Goal: Task Accomplishment & Management: Manage account settings

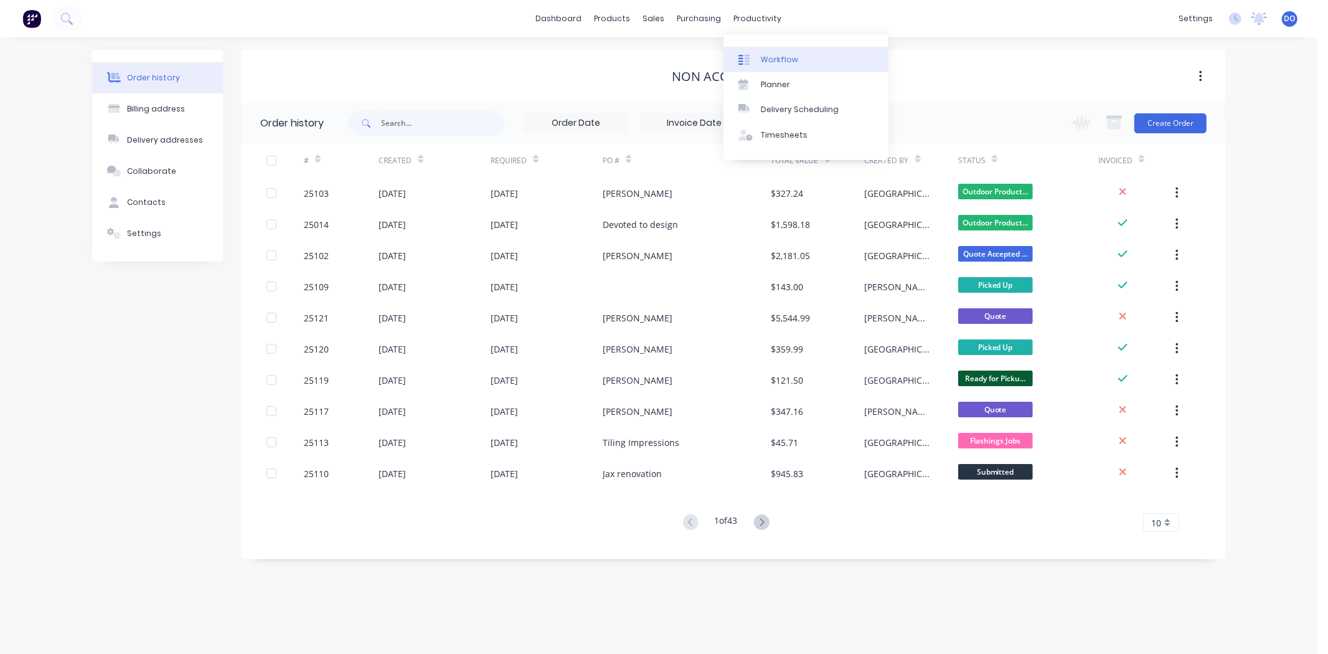
click at [763, 64] on div "Workflow" at bounding box center [779, 59] width 37 height 11
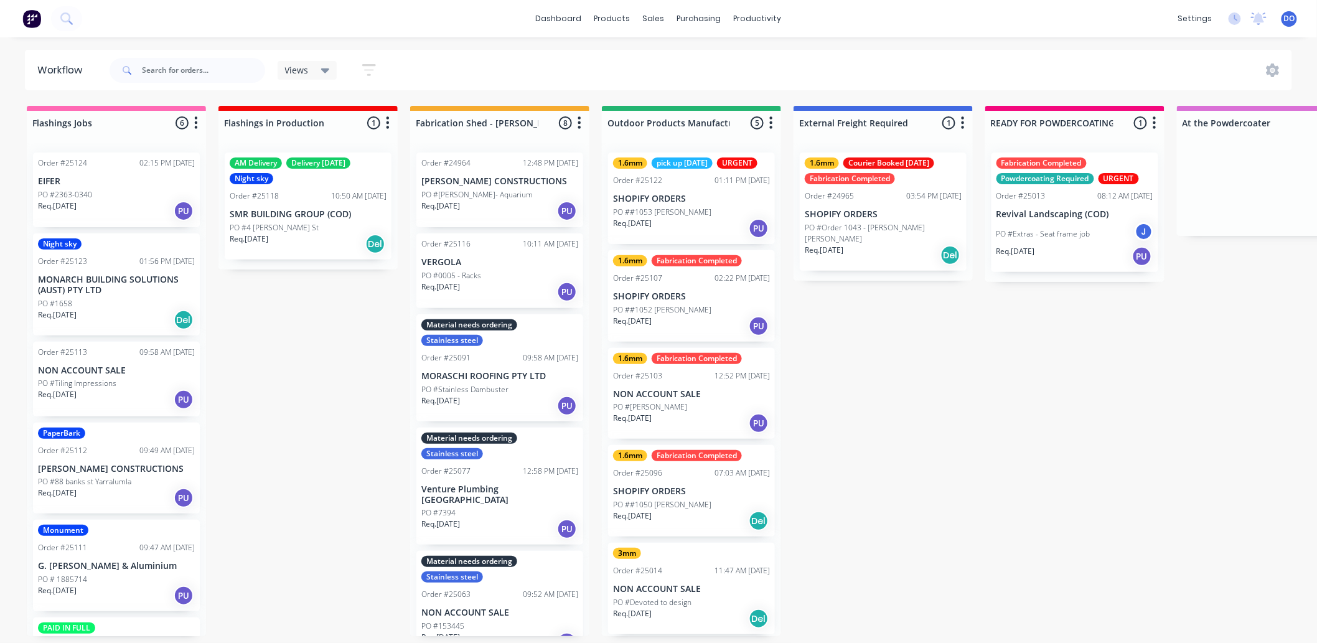
click at [664, 496] on p "SHOPIFY ORDERS" at bounding box center [691, 491] width 157 height 11
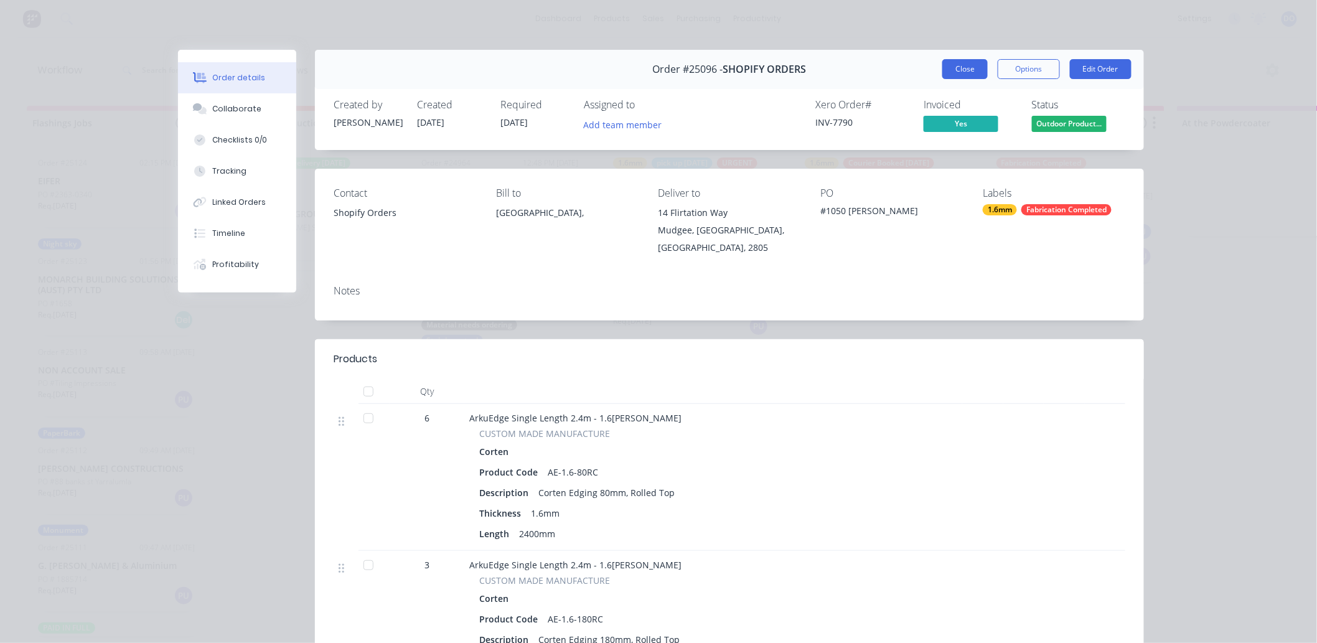
click at [969, 69] on button "Close" at bounding box center [964, 69] width 45 height 20
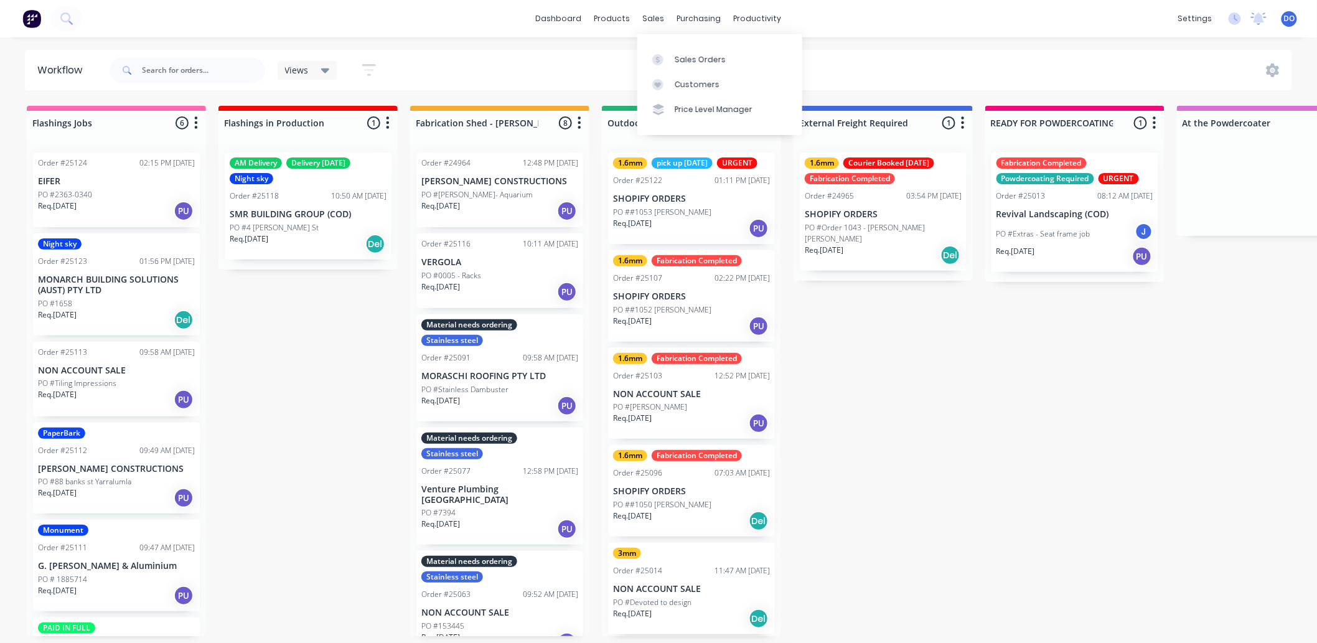
drag, startPoint x: 650, startPoint y: 17, endPoint x: 652, endPoint y: 35, distance: 18.8
click at [650, 17] on div "sales" at bounding box center [654, 18] width 34 height 19
click at [685, 56] on div "Sales Orders" at bounding box center [700, 59] width 51 height 11
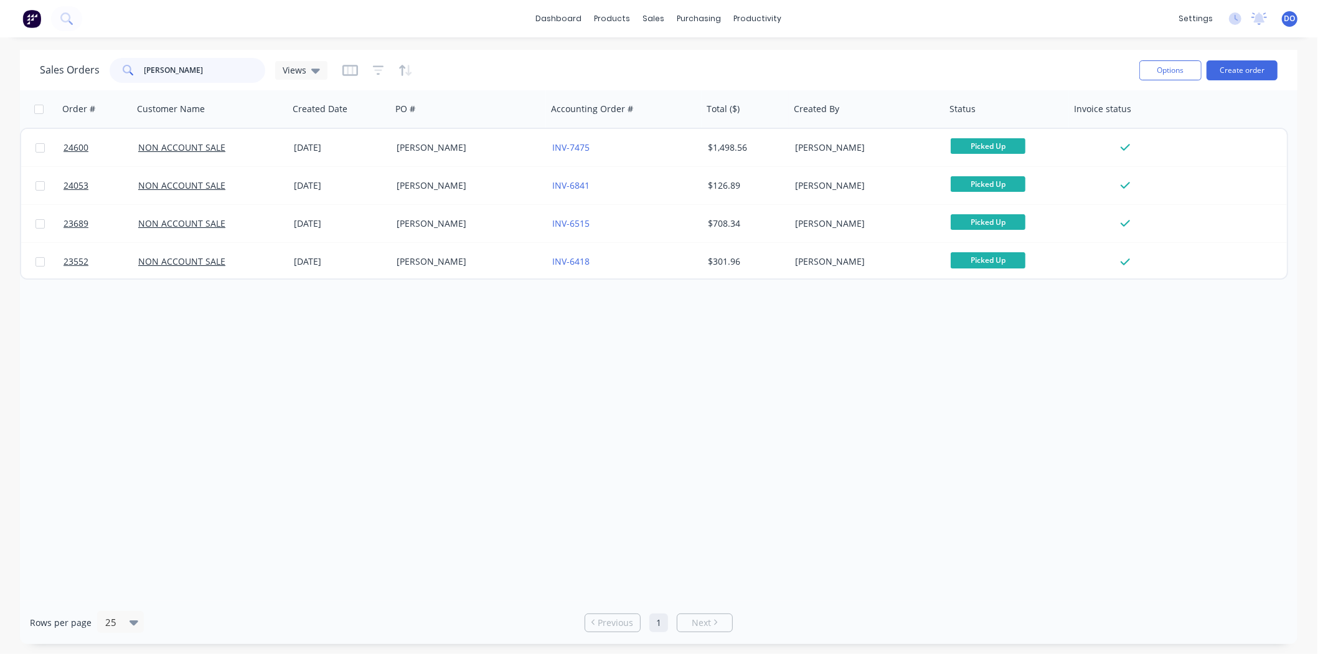
drag, startPoint x: 173, startPoint y: 72, endPoint x: 95, endPoint y: 70, distance: 77.8
click at [95, 70] on div "Sales Orders [PERSON_NAME] Views" at bounding box center [184, 70] width 288 height 25
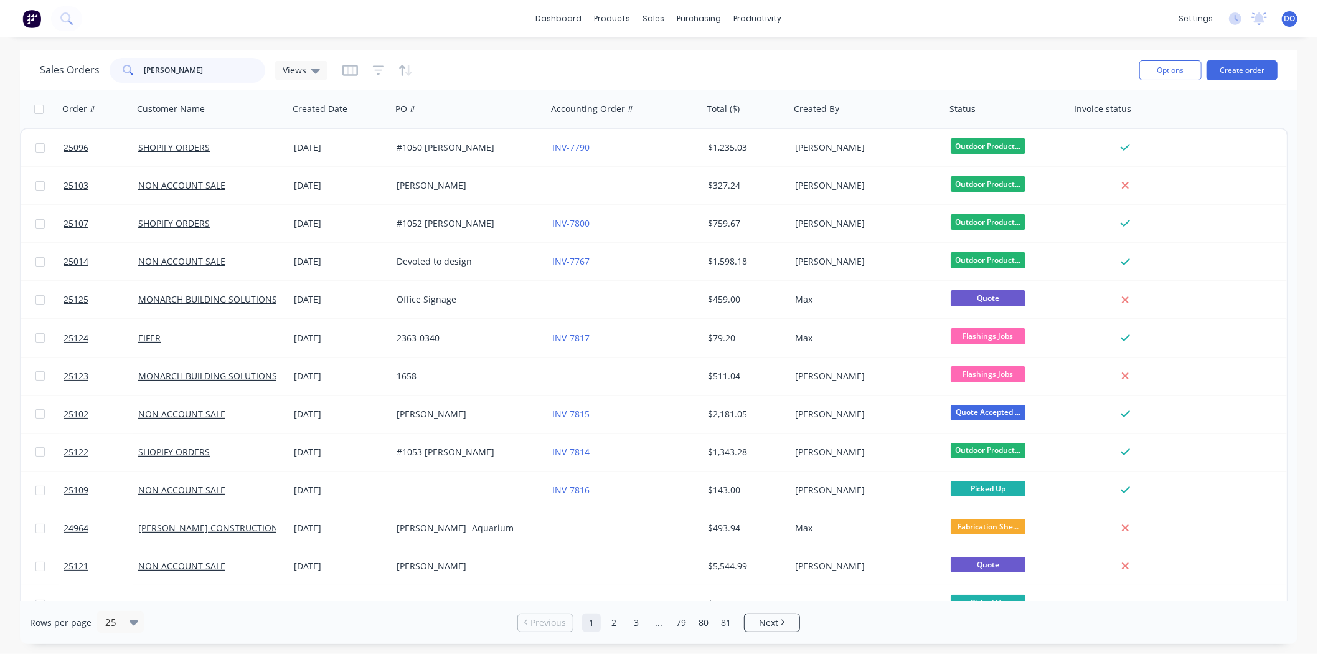
type input "[PERSON_NAME]"
click at [616, 50] on div "Sales Orders [PERSON_NAME] Views Options Create order" at bounding box center [658, 70] width 1277 height 40
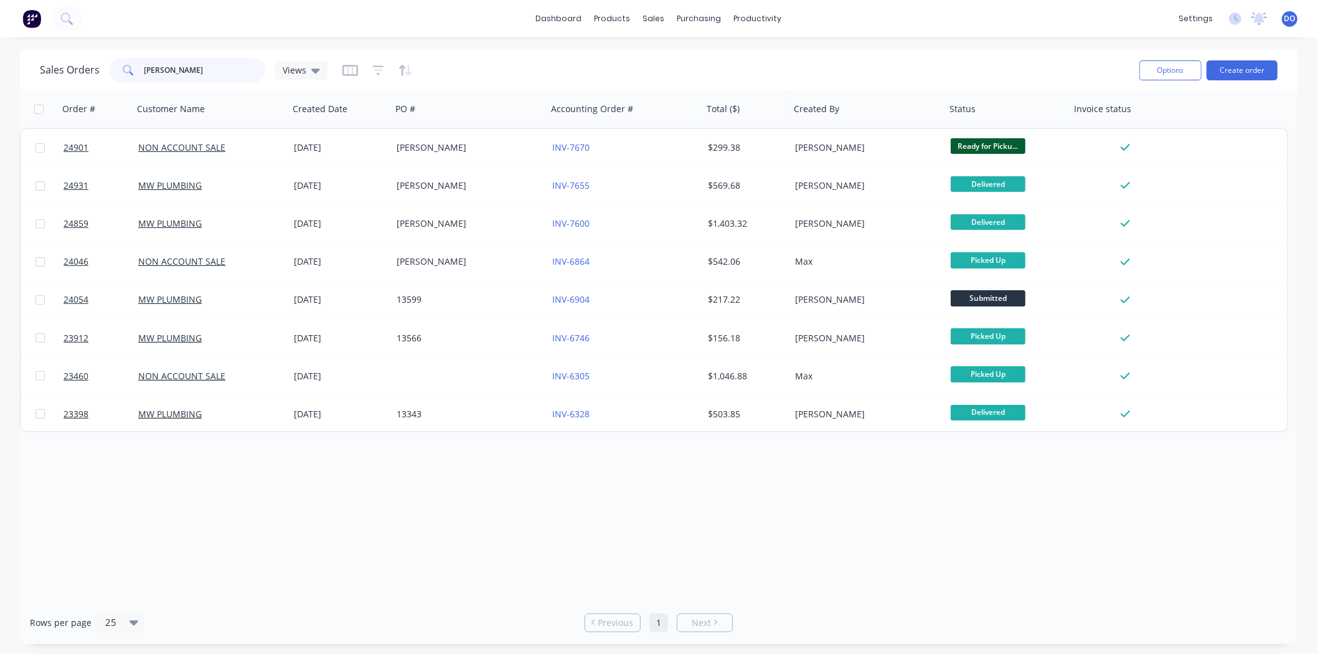
drag, startPoint x: 199, startPoint y: 69, endPoint x: 116, endPoint y: 65, distance: 83.5
click at [116, 65] on div "[PERSON_NAME]" at bounding box center [188, 70] width 156 height 25
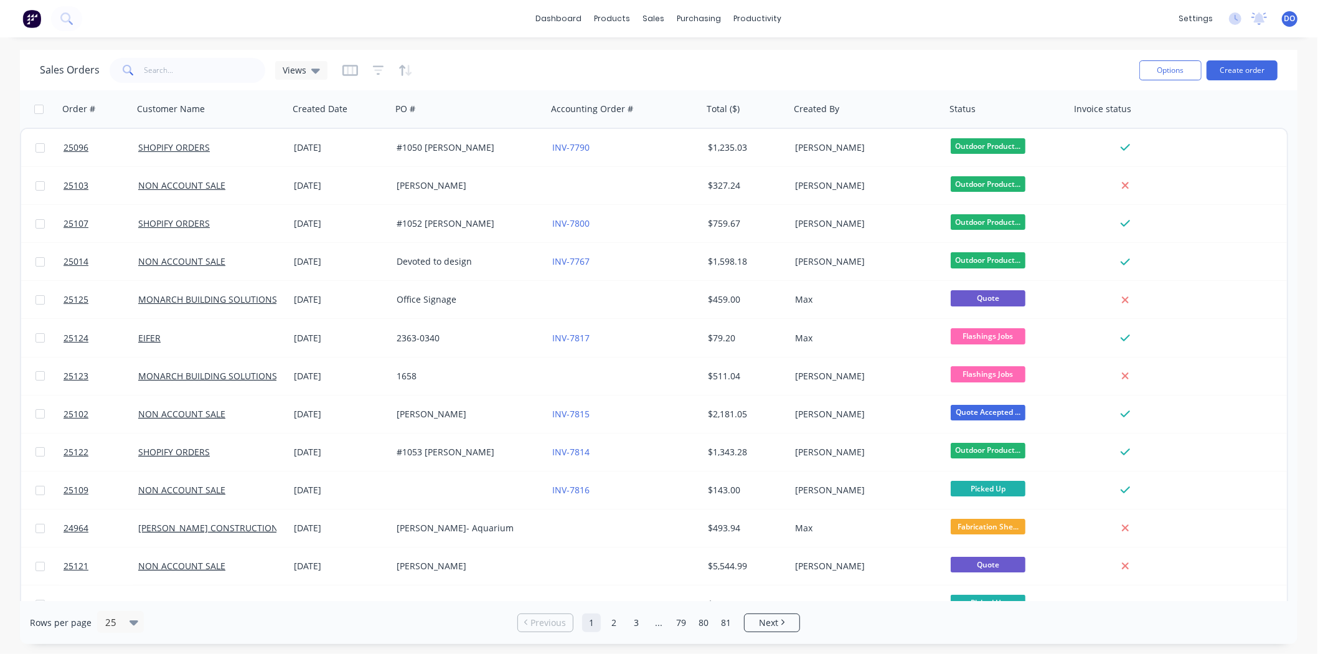
click at [537, 67] on div "Sales Orders Views" at bounding box center [584, 70] width 1089 height 31
click at [181, 71] on input "text" at bounding box center [204, 70] width 121 height 25
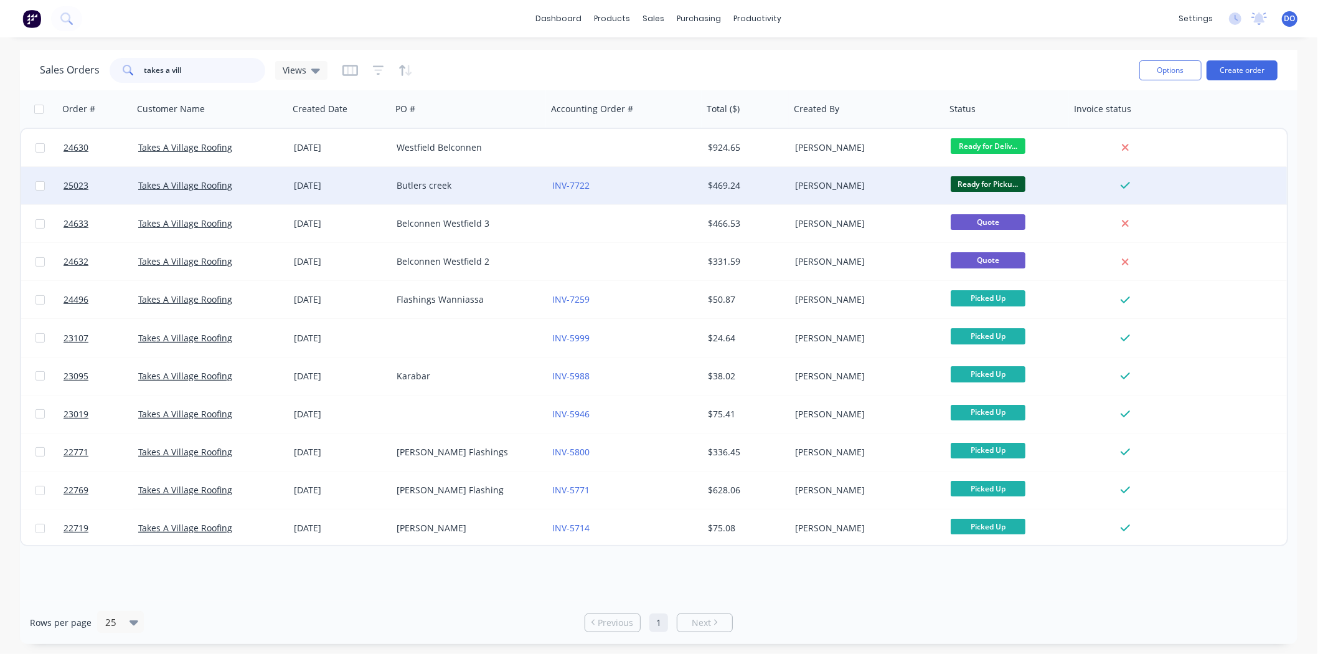
type input "takes a vill"
click at [471, 187] on div "Butlers creek" at bounding box center [466, 185] width 138 height 12
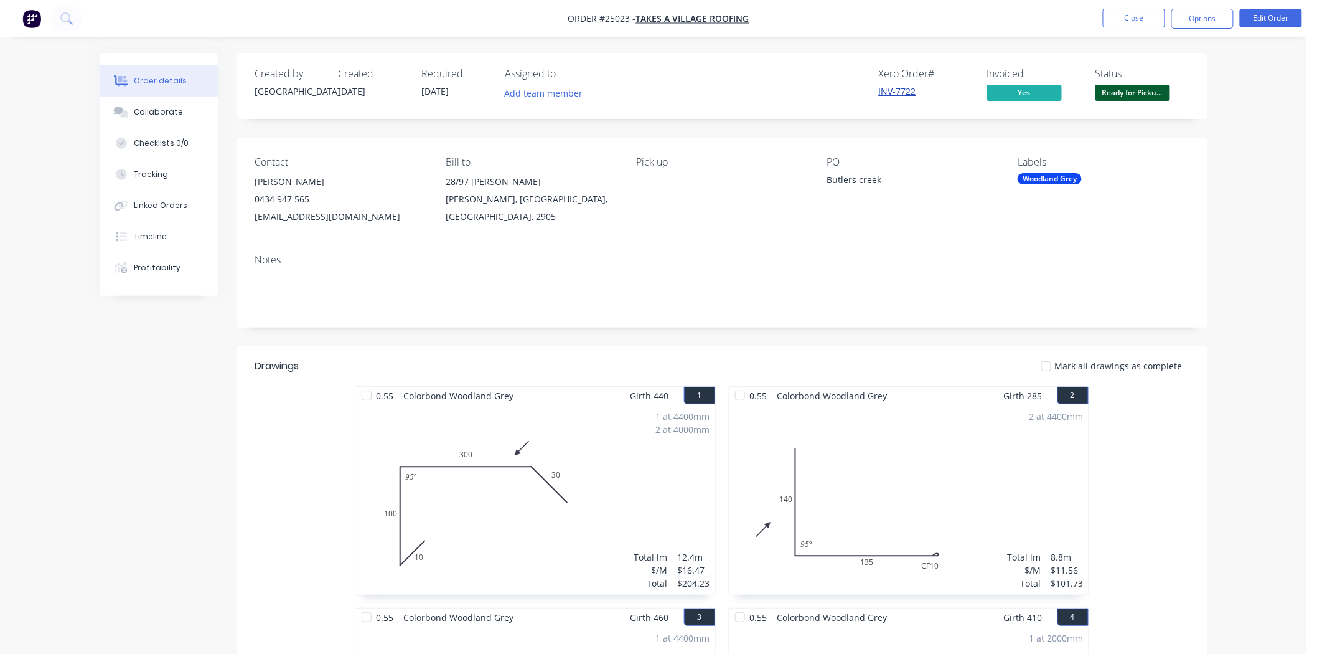
click at [915, 91] on link "INV-7722" at bounding box center [897, 91] width 37 height 12
click at [1132, 9] on button "Close" at bounding box center [1134, 18] width 62 height 19
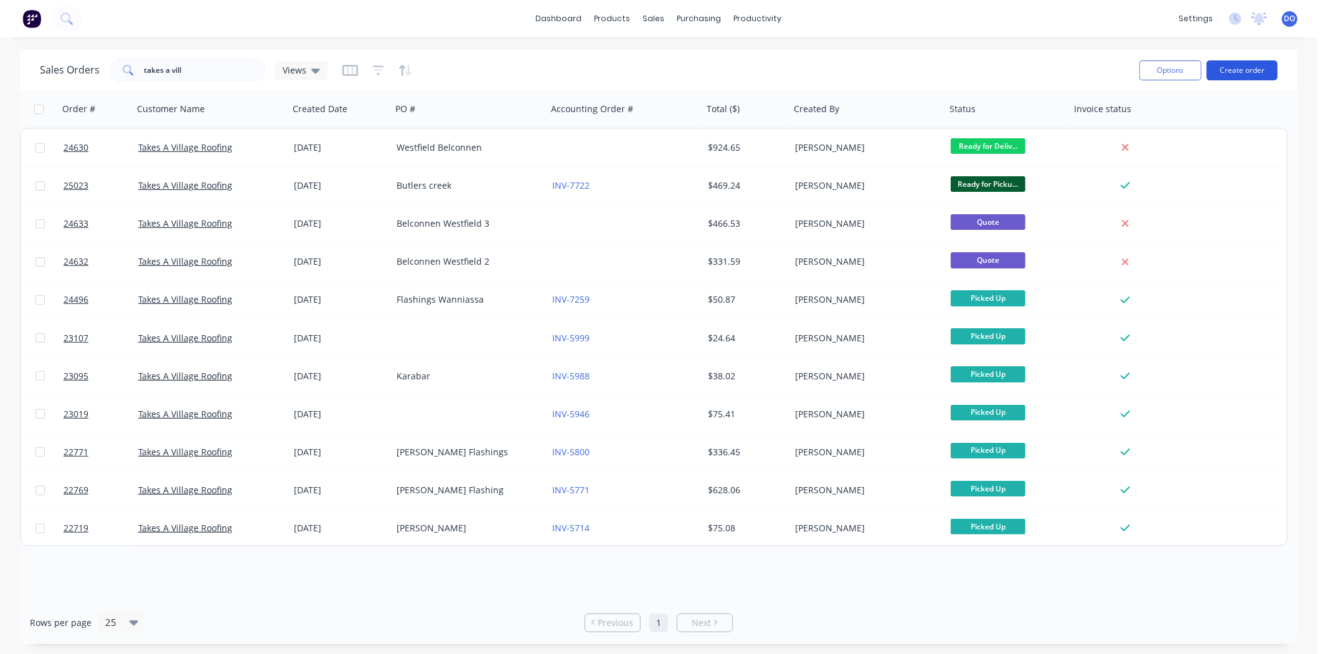
click at [1248, 72] on button "Create order" at bounding box center [1241, 70] width 71 height 20
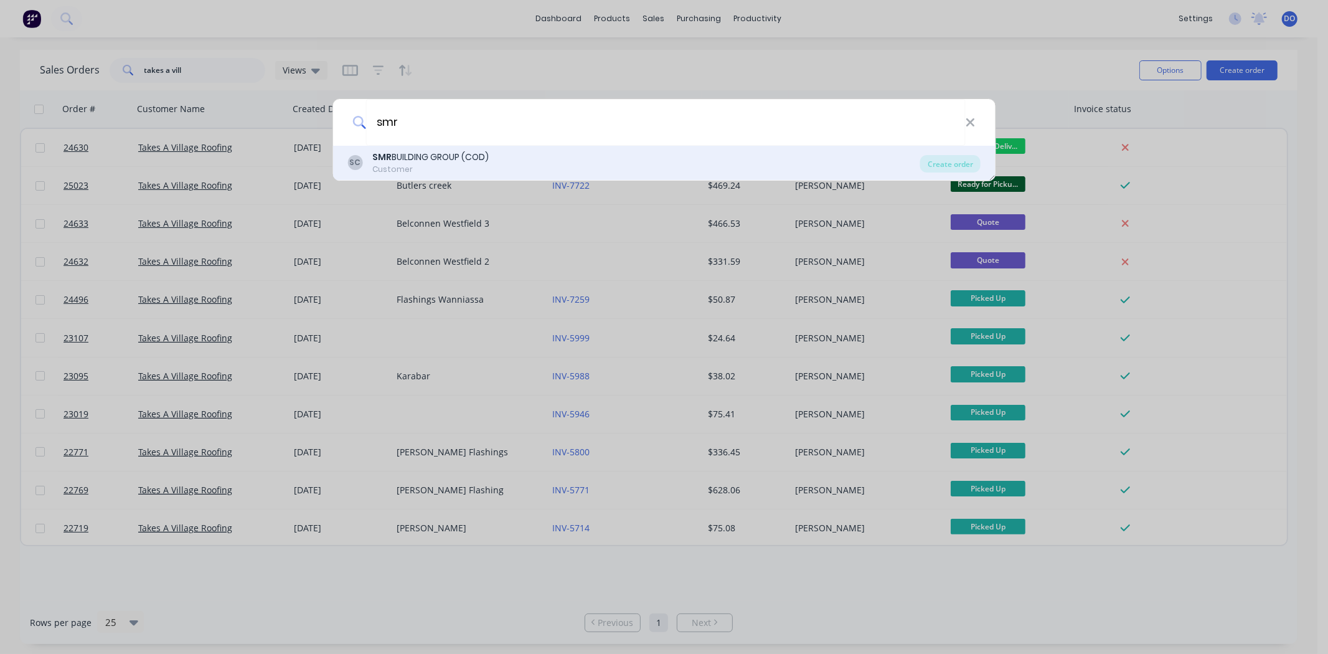
type input "smr"
click at [458, 154] on div "SMR BUILDING GROUP (COD)" at bounding box center [430, 157] width 116 height 13
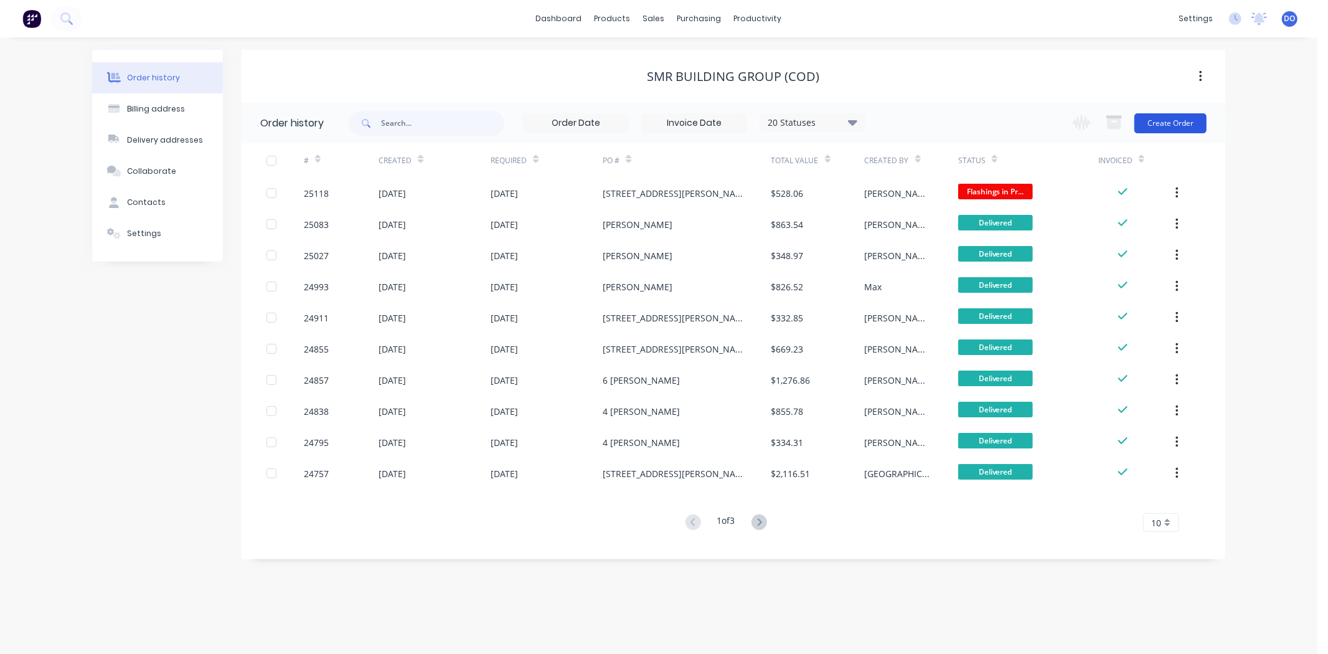
click at [1175, 117] on button "Create Order" at bounding box center [1170, 123] width 72 height 20
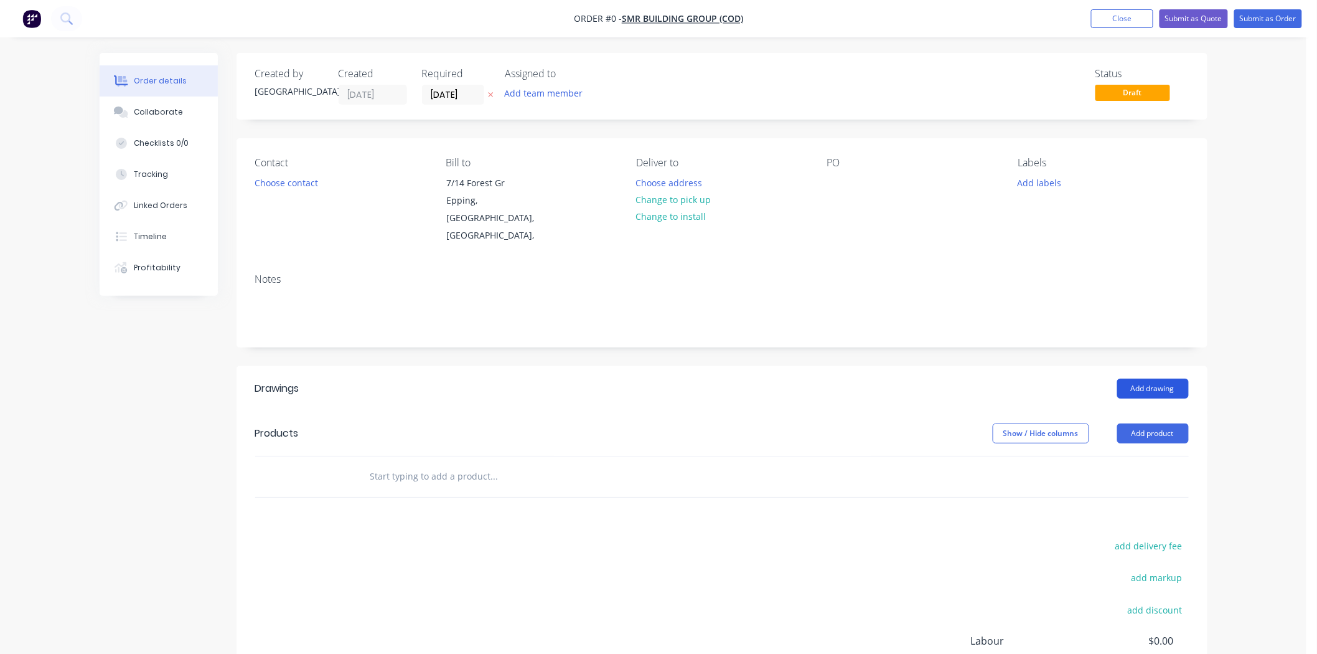
click at [1153, 378] on button "Add drawing" at bounding box center [1153, 388] width 72 height 20
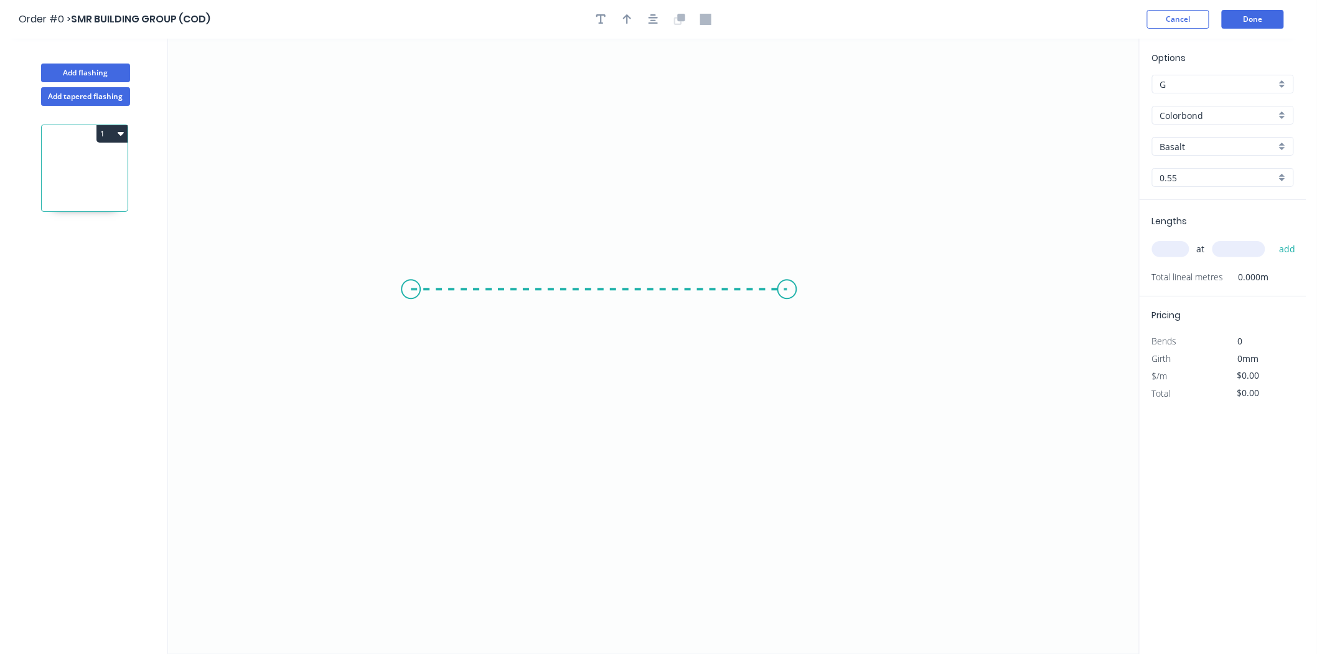
drag, startPoint x: 411, startPoint y: 289, endPoint x: 873, endPoint y: 289, distance: 462.5
click at [873, 289] on icon "0" at bounding box center [653, 346] width 971 height 615
click at [639, 307] on tspan "?" at bounding box center [642, 301] width 6 height 21
click at [1165, 244] on input "text" at bounding box center [1170, 249] width 37 height 16
type input "$26.57"
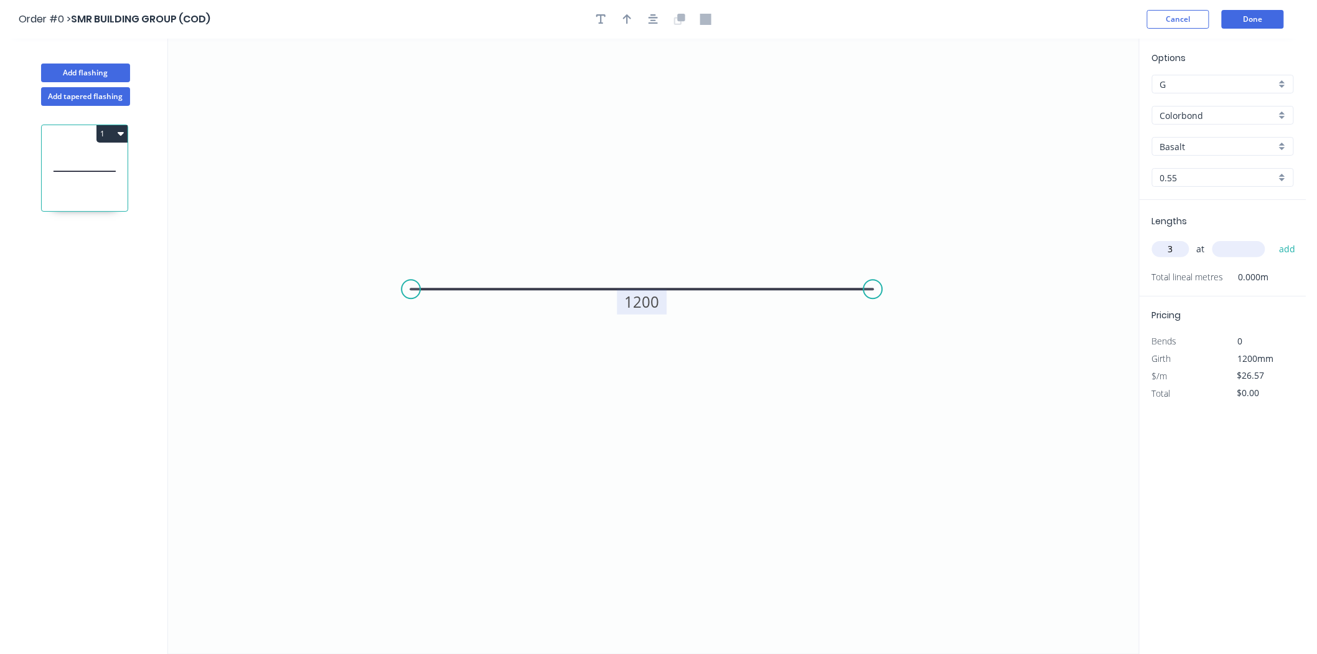
type input "3"
click at [1243, 245] on input "text" at bounding box center [1239, 249] width 53 height 16
type input "5400"
click at [1273, 238] on button "add" at bounding box center [1287, 248] width 29 height 21
type input "$430.43"
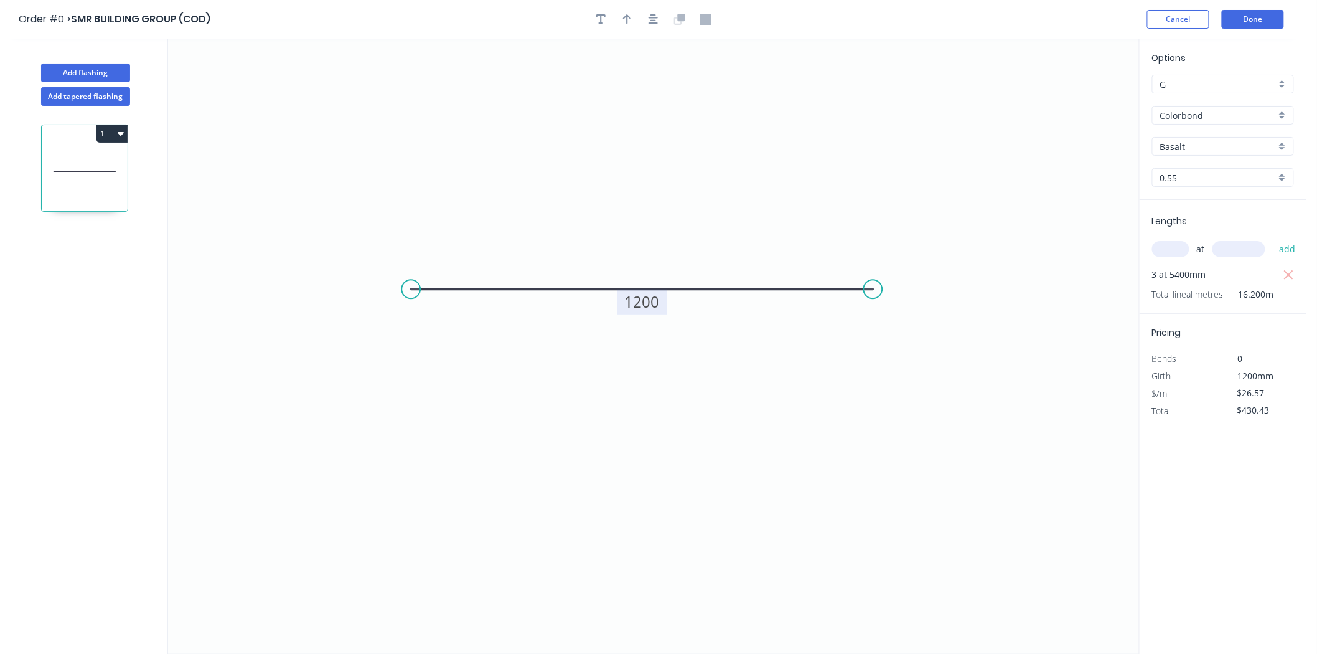
click at [1209, 134] on div "Options G G Colorbond Colorbond Colorbond Matt Colorbond Metallic Basalt Basalt…" at bounding box center [1223, 125] width 167 height 149
click at [1210, 140] on input "Basalt" at bounding box center [1218, 146] width 116 height 13
click at [1203, 82] on input "G" at bounding box center [1218, 84] width 116 height 13
click at [910, 153] on icon "0 1200" at bounding box center [653, 346] width 971 height 615
type input "G"
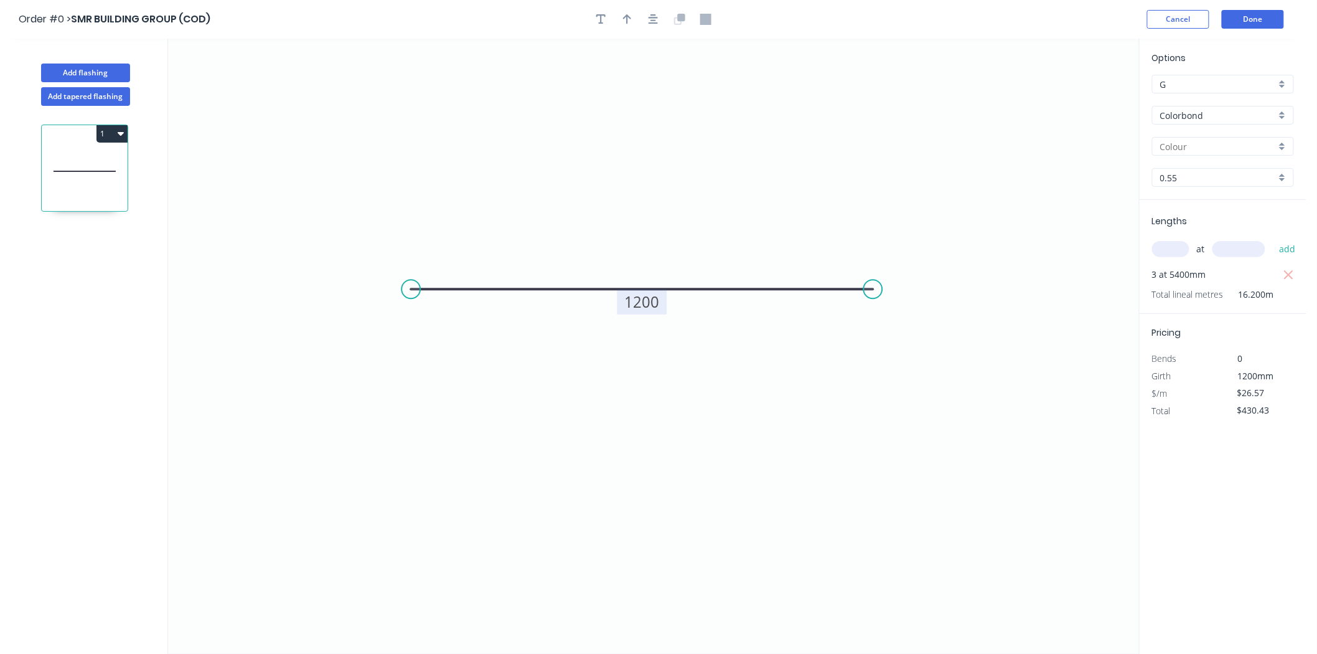
click at [1183, 137] on div at bounding box center [1223, 146] width 142 height 19
click at [1214, 226] on div "Surfmist" at bounding box center [1223, 217] width 141 height 22
type input "Surfmist"
click at [1254, 22] on button "Done" at bounding box center [1253, 19] width 62 height 19
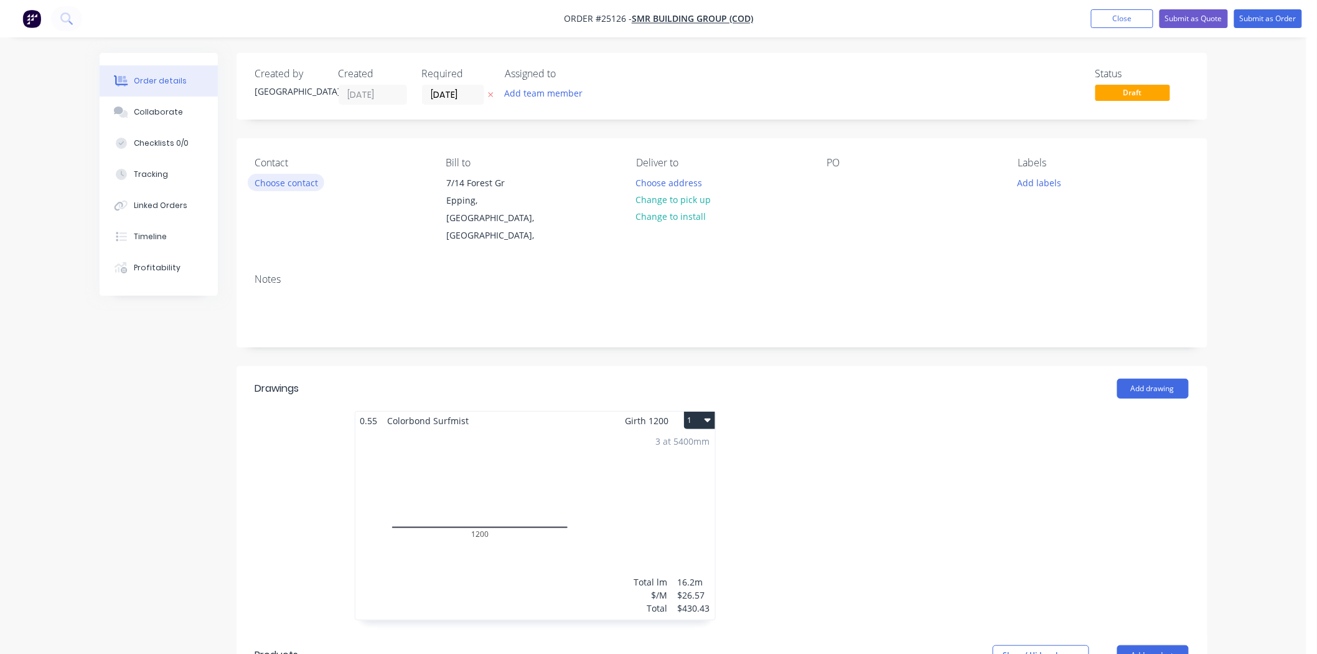
click at [277, 178] on button "Choose contact" at bounding box center [286, 182] width 77 height 17
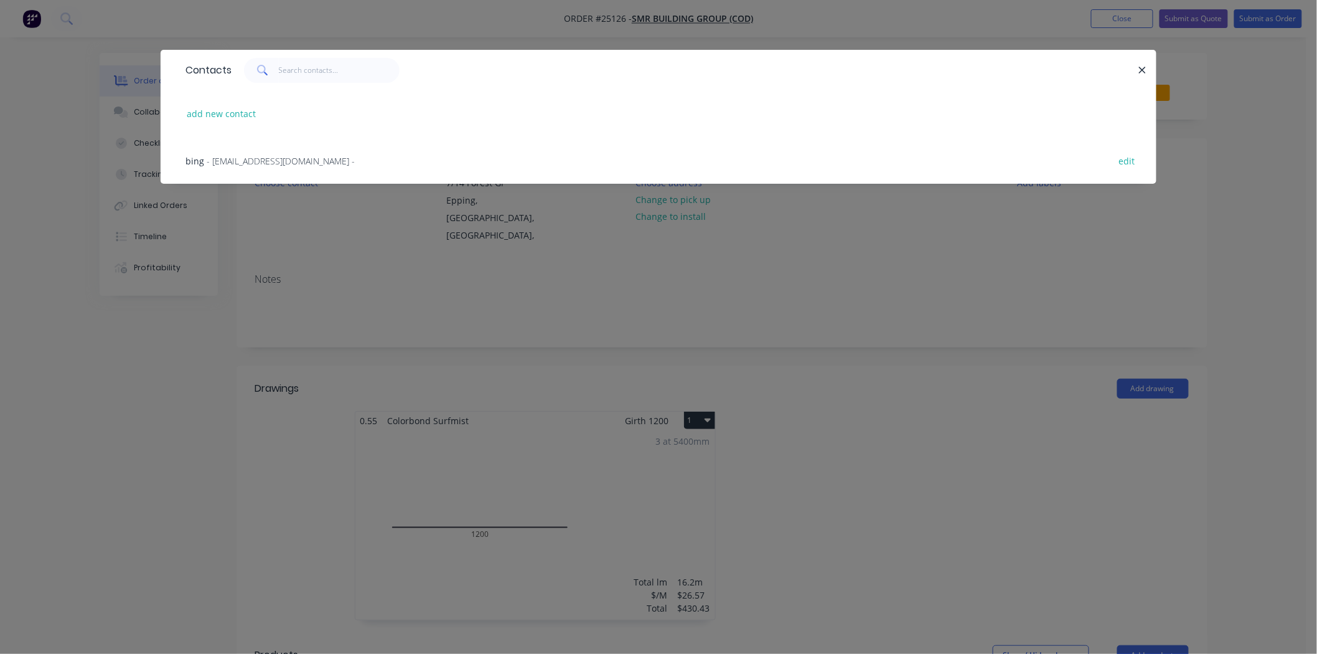
click at [281, 162] on span "- [EMAIL_ADDRESS][DOMAIN_NAME] -" at bounding box center [281, 161] width 148 height 12
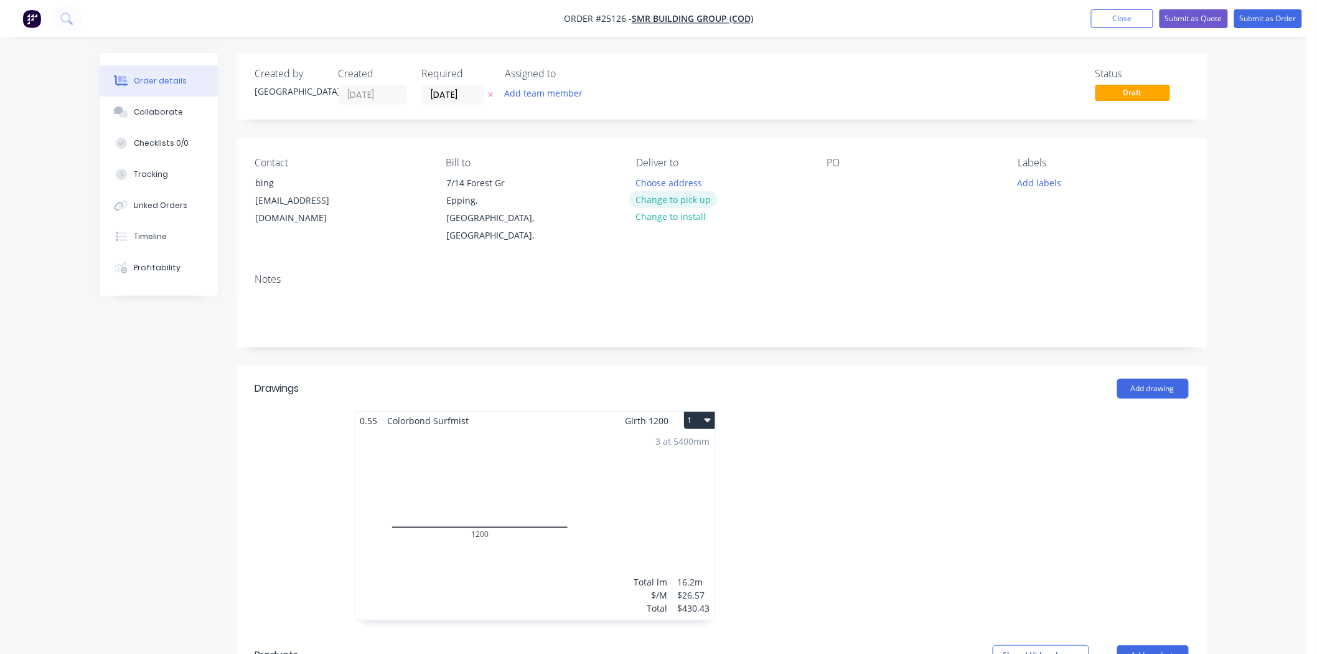
click at [688, 200] on button "Change to pick up" at bounding box center [673, 199] width 88 height 17
click at [845, 178] on div at bounding box center [837, 183] width 20 height 18
click at [1273, 17] on button "Submit as Order" at bounding box center [1268, 18] width 68 height 19
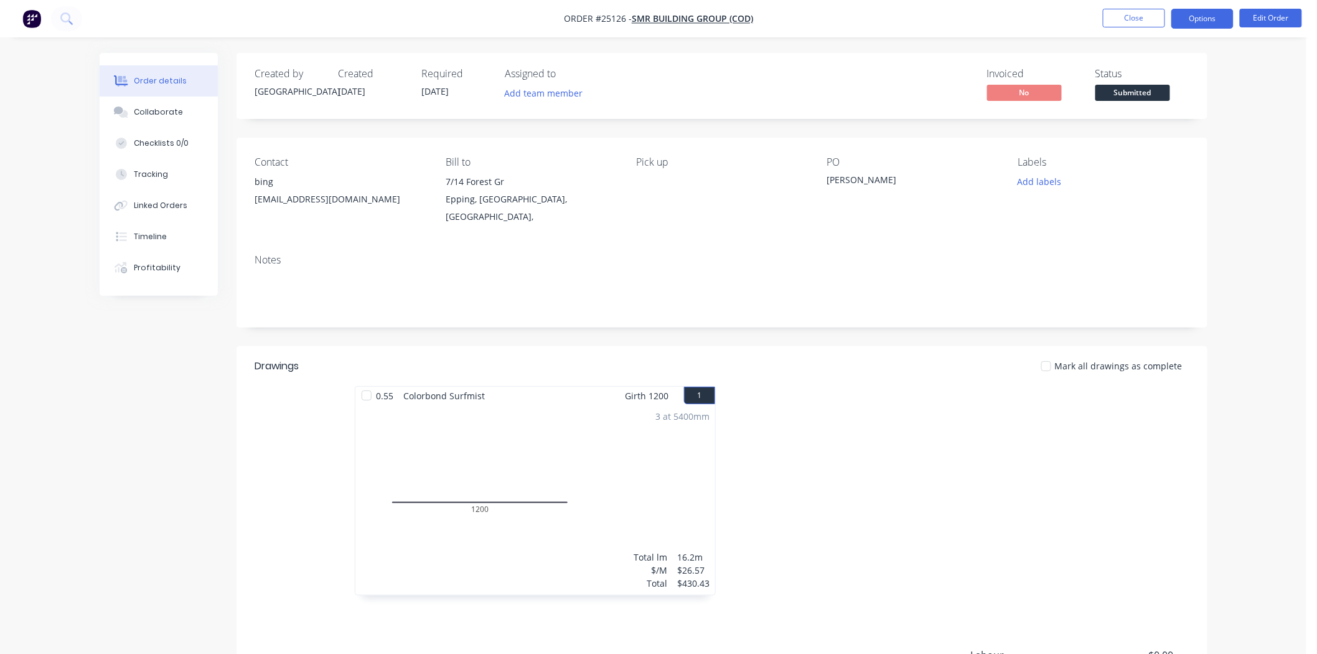
click at [1186, 12] on button "Options" at bounding box center [1202, 19] width 62 height 20
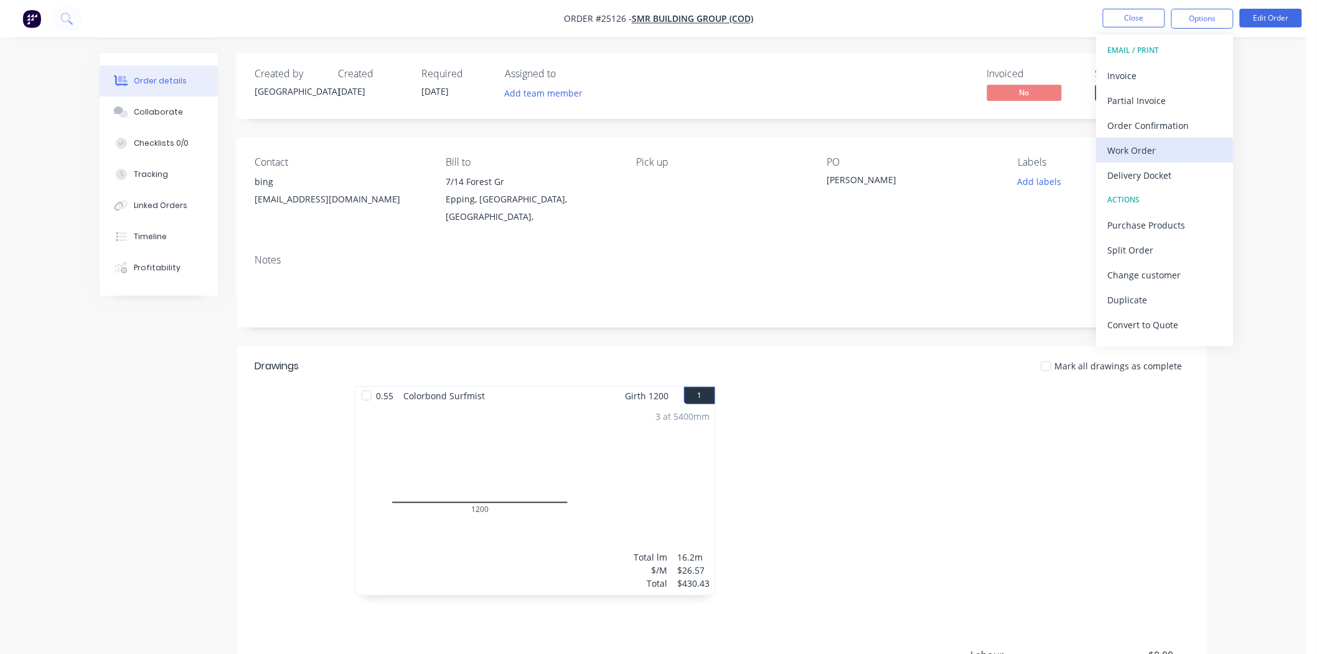
click at [1145, 142] on div "Work Order" at bounding box center [1165, 150] width 115 height 18
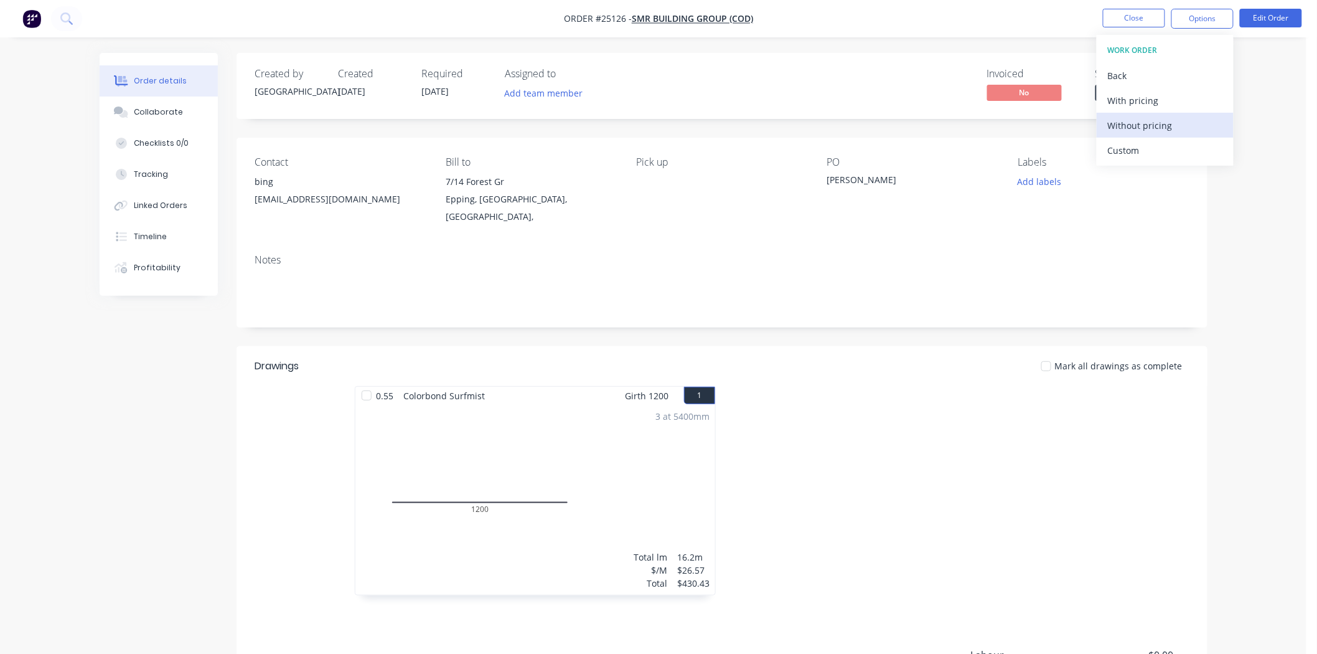
click at [1144, 127] on div "Without pricing" at bounding box center [1165, 125] width 115 height 18
click at [1122, 26] on button "Close" at bounding box center [1134, 18] width 62 height 19
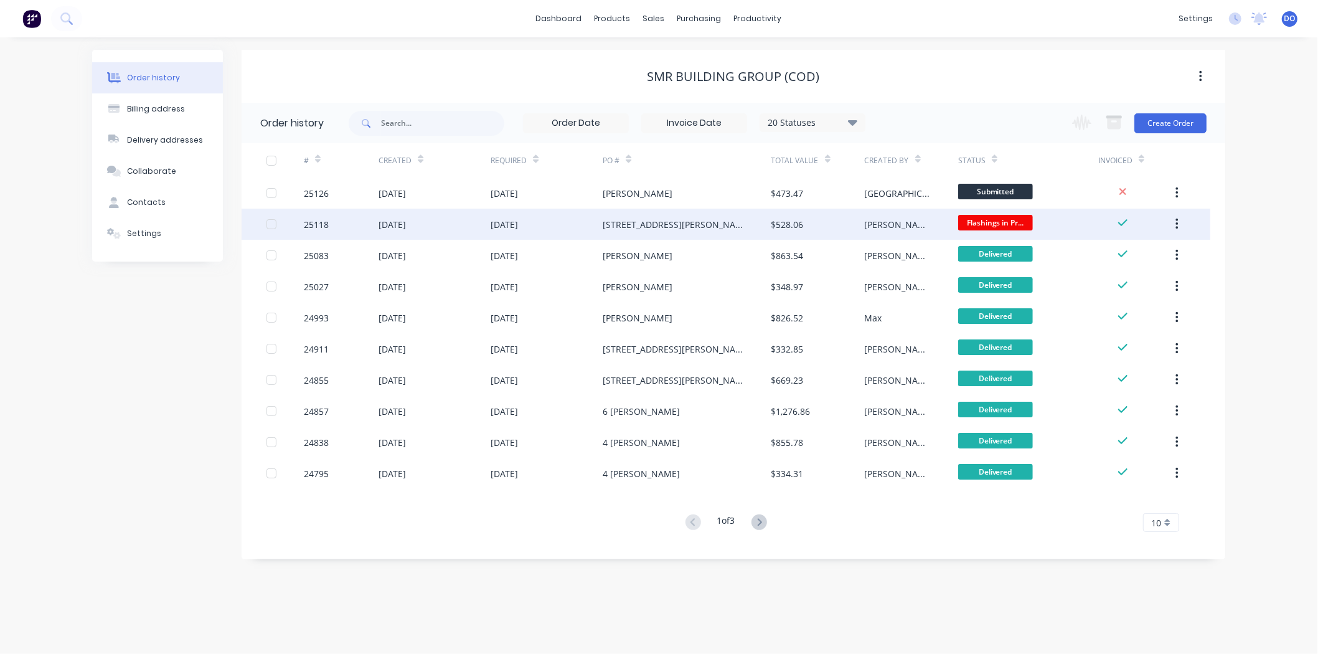
click at [747, 220] on div "[STREET_ADDRESS][PERSON_NAME]" at bounding box center [687, 224] width 168 height 31
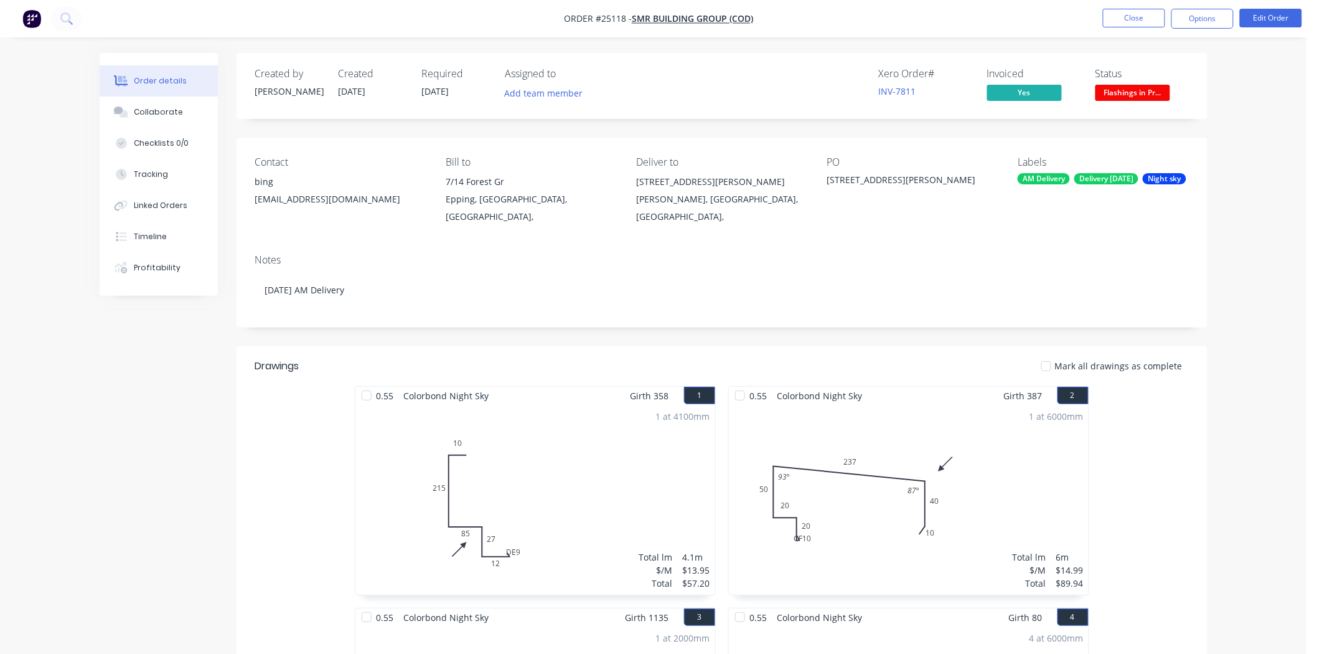
drag, startPoint x: 875, startPoint y: 96, endPoint x: 889, endPoint y: 100, distance: 14.8
click at [881, 100] on div "Xero Order # INV-7811 Invoiced Yes Status Flashings in Pr..." at bounding box center [909, 86] width 559 height 36
click at [889, 100] on div "Xero Order # INV-7811" at bounding box center [925, 86] width 93 height 36
click at [892, 95] on link "INV-7811" at bounding box center [897, 91] width 37 height 12
click at [1134, 15] on button "Close" at bounding box center [1134, 18] width 62 height 19
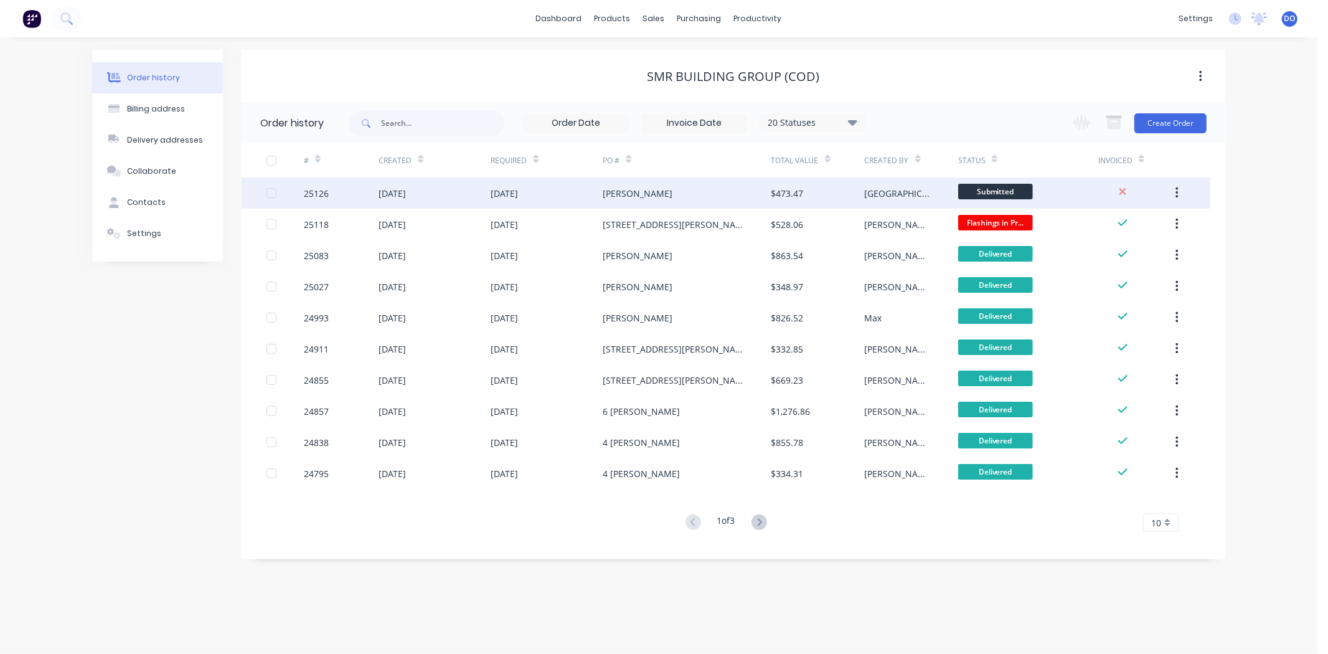
click at [891, 193] on div "[GEOGRAPHIC_DATA]" at bounding box center [911, 192] width 93 height 31
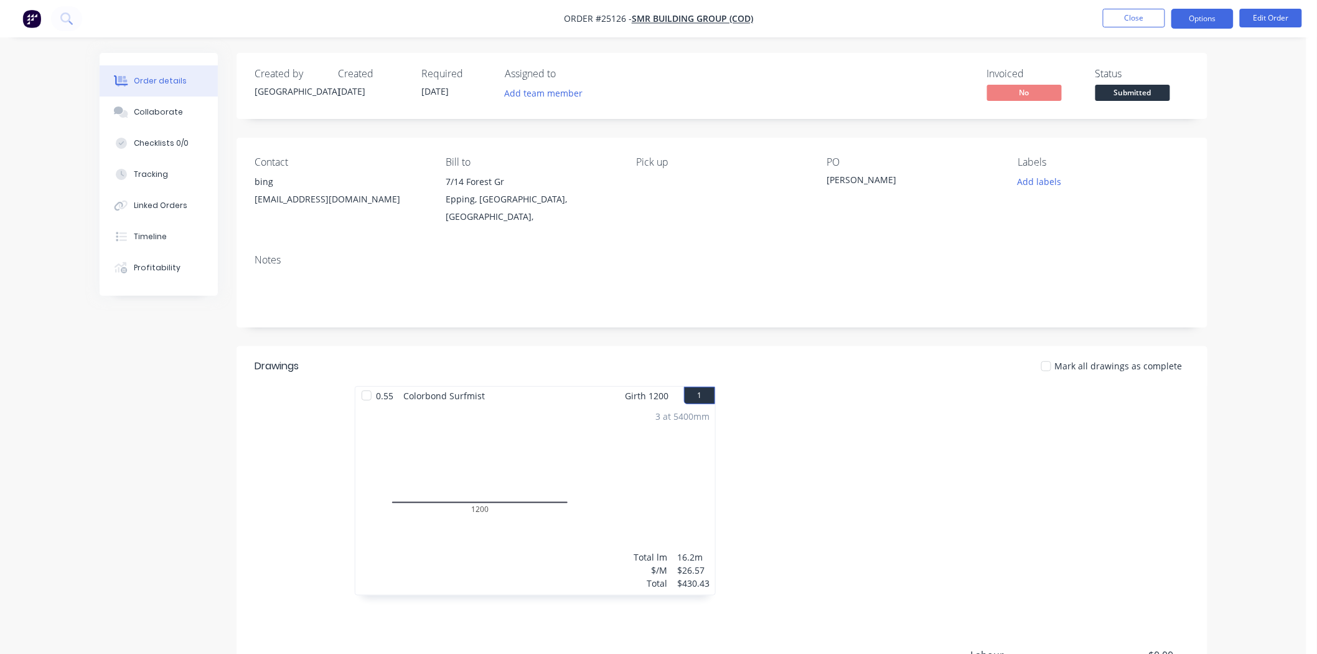
click at [1200, 26] on button "Options" at bounding box center [1202, 19] width 62 height 20
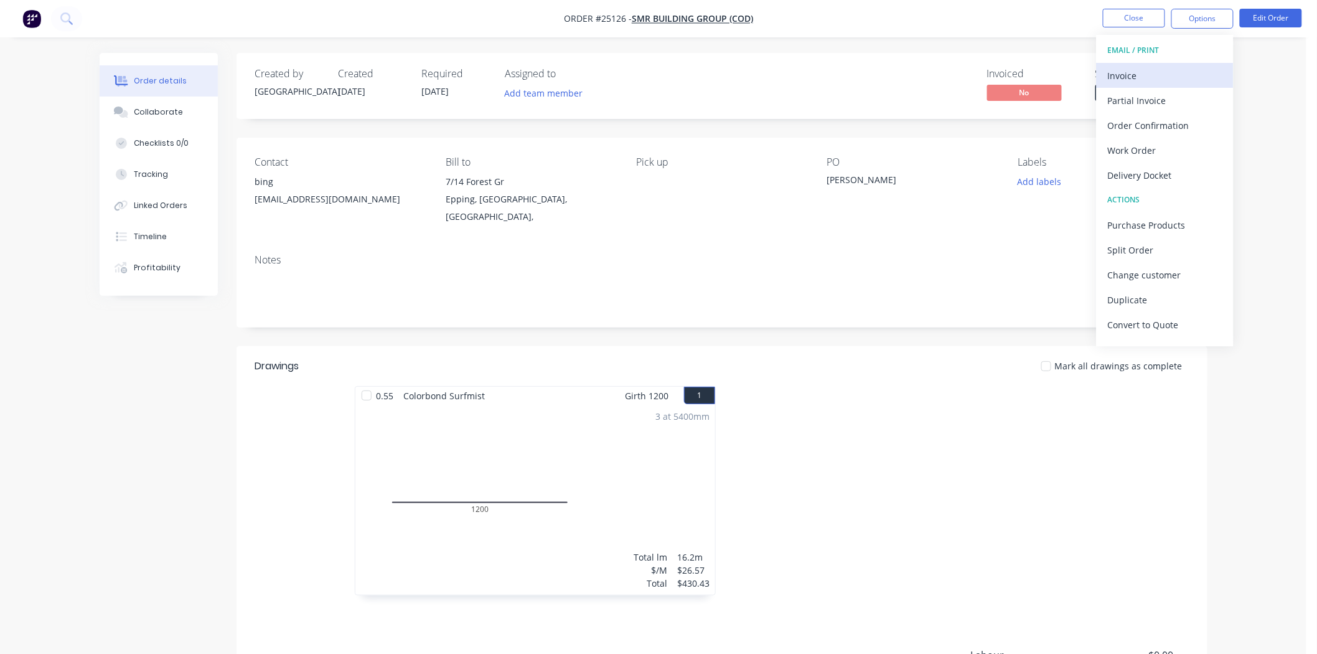
click at [1143, 70] on div "Invoice" at bounding box center [1165, 76] width 115 height 18
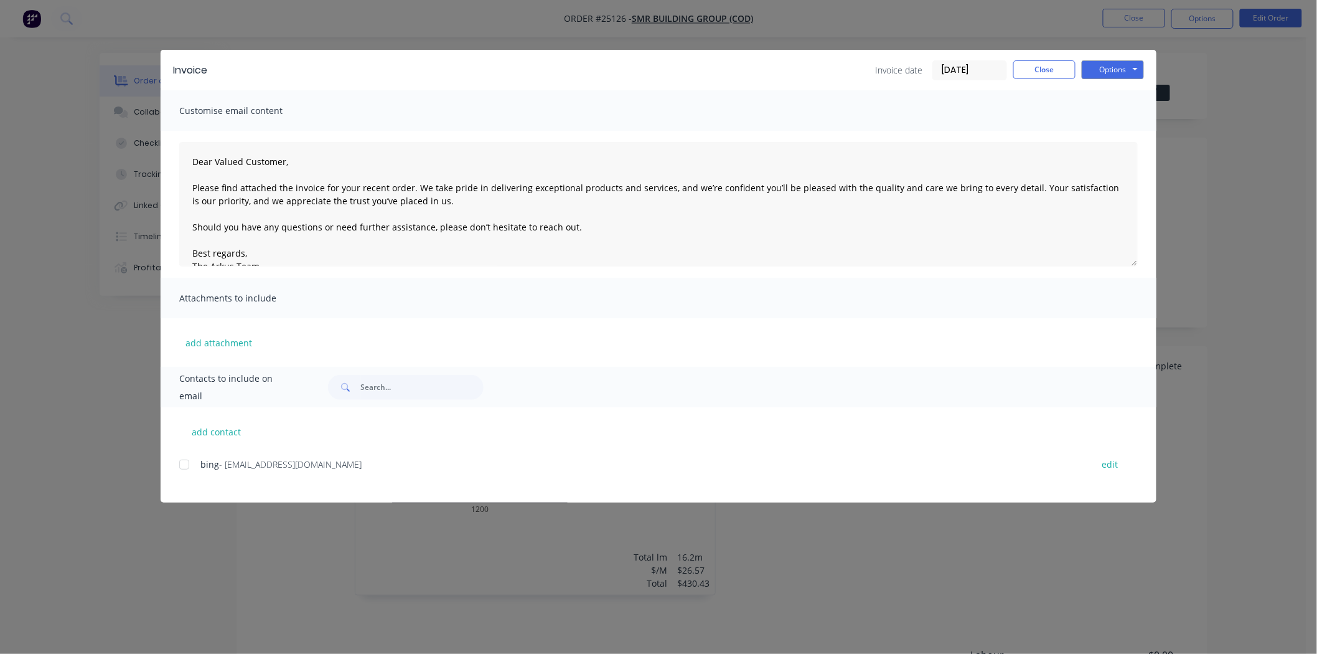
click at [172, 459] on div "add contact bing - [EMAIL_ADDRESS][DOMAIN_NAME] edit" at bounding box center [659, 454] width 996 height 95
click at [189, 461] on div at bounding box center [184, 464] width 25 height 25
click at [1117, 75] on button "Options" at bounding box center [1113, 69] width 62 height 19
click at [1104, 136] on button "Email" at bounding box center [1122, 133] width 80 height 21
click at [1042, 63] on button "Close" at bounding box center [1044, 69] width 62 height 19
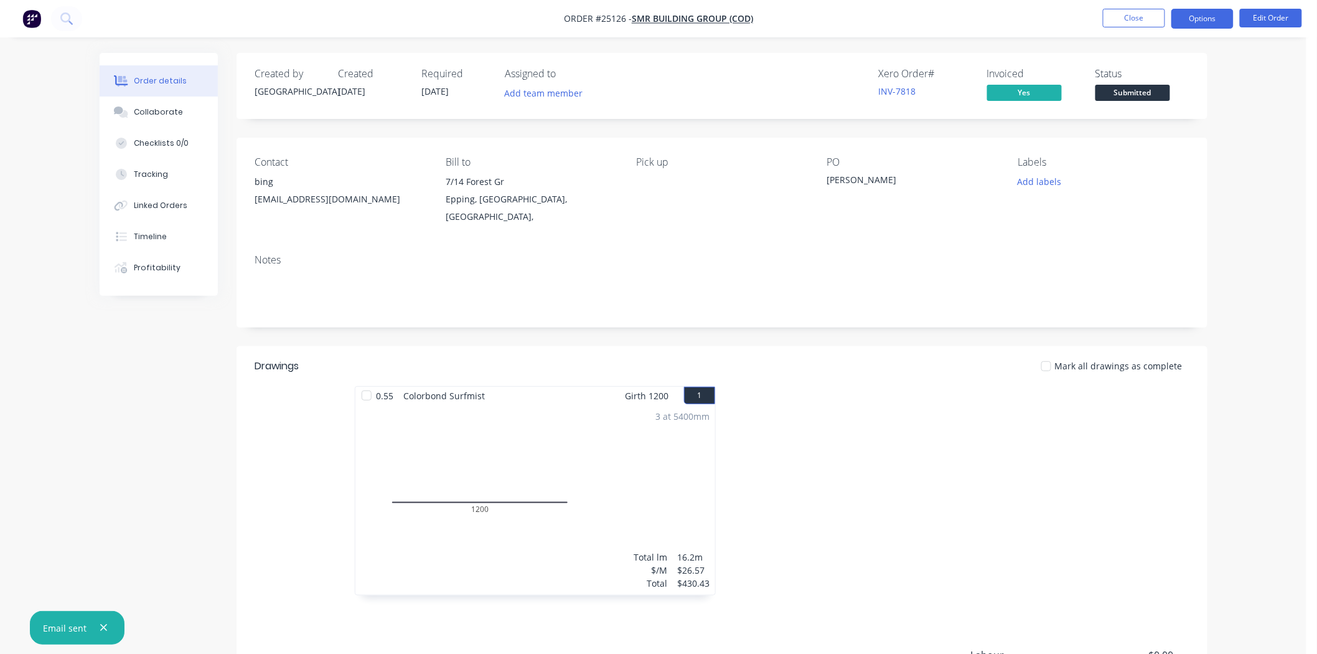
click at [1206, 16] on button "Options" at bounding box center [1202, 19] width 62 height 20
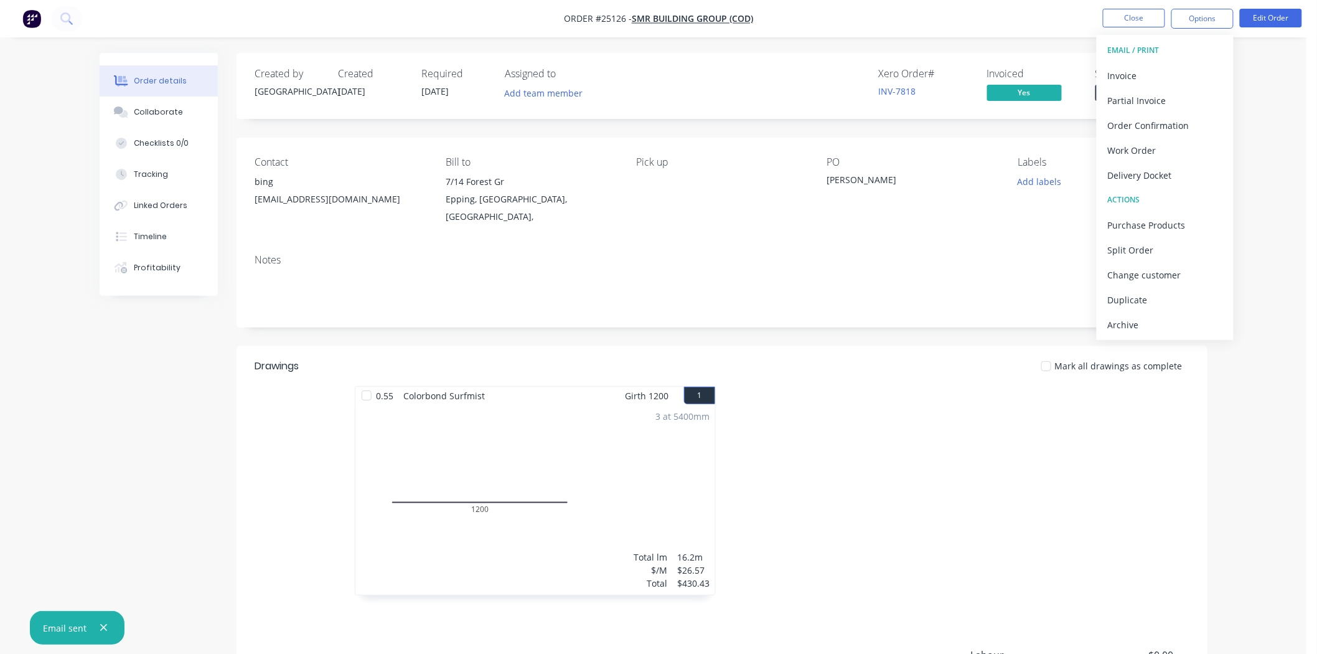
click at [1012, 394] on div at bounding box center [908, 497] width 373 height 222
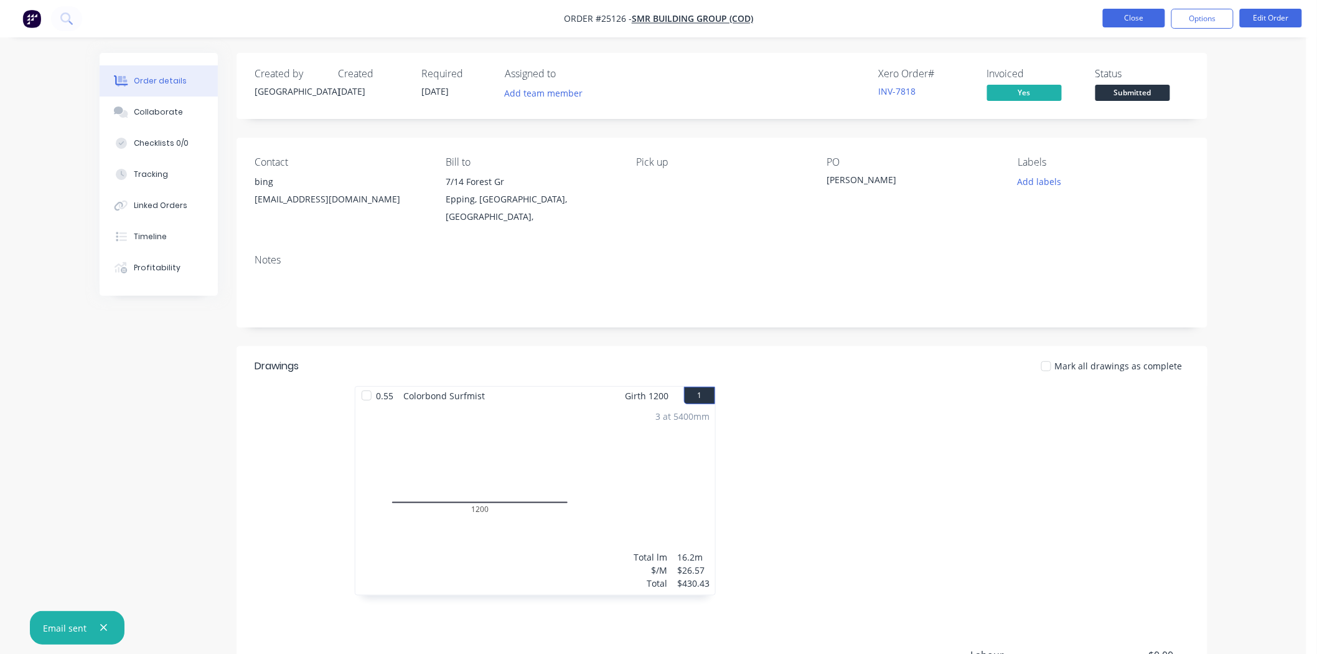
click at [1156, 9] on button "Close" at bounding box center [1134, 18] width 62 height 19
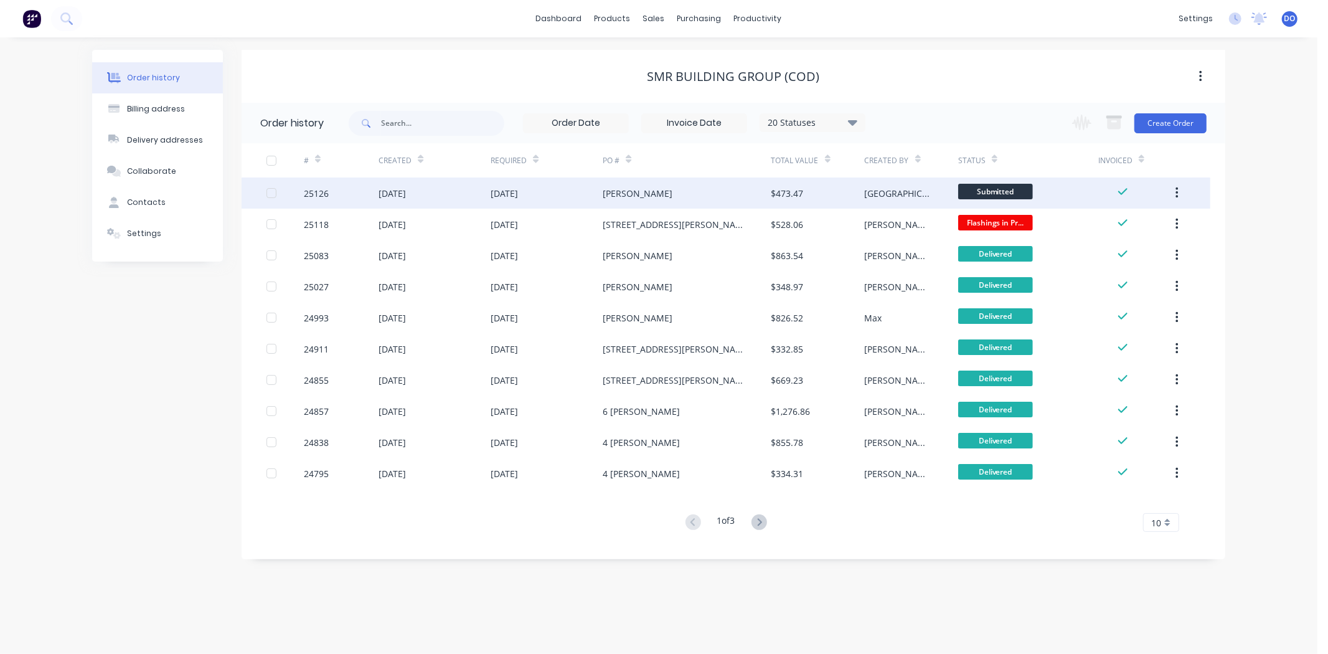
click at [861, 196] on div "$473.47" at bounding box center [817, 192] width 93 height 31
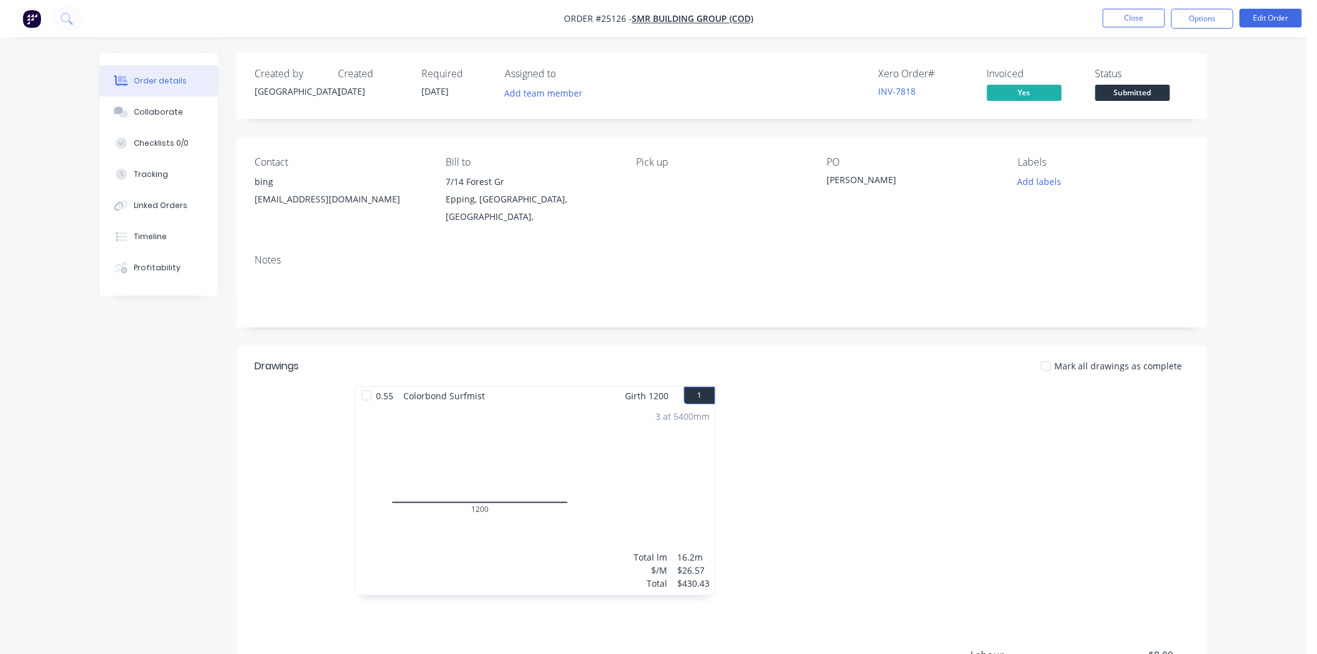
click at [1112, 100] on span "Submitted" at bounding box center [1133, 93] width 75 height 16
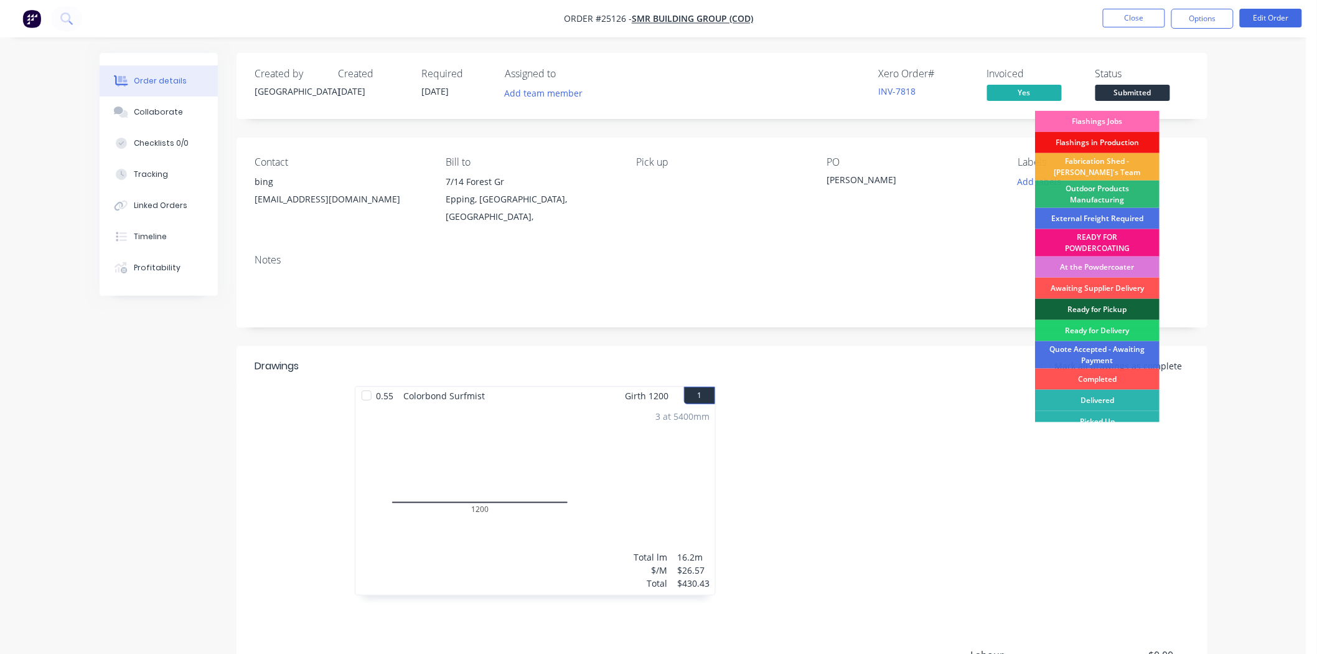
click at [1107, 120] on div "Flashings Jobs" at bounding box center [1097, 121] width 124 height 21
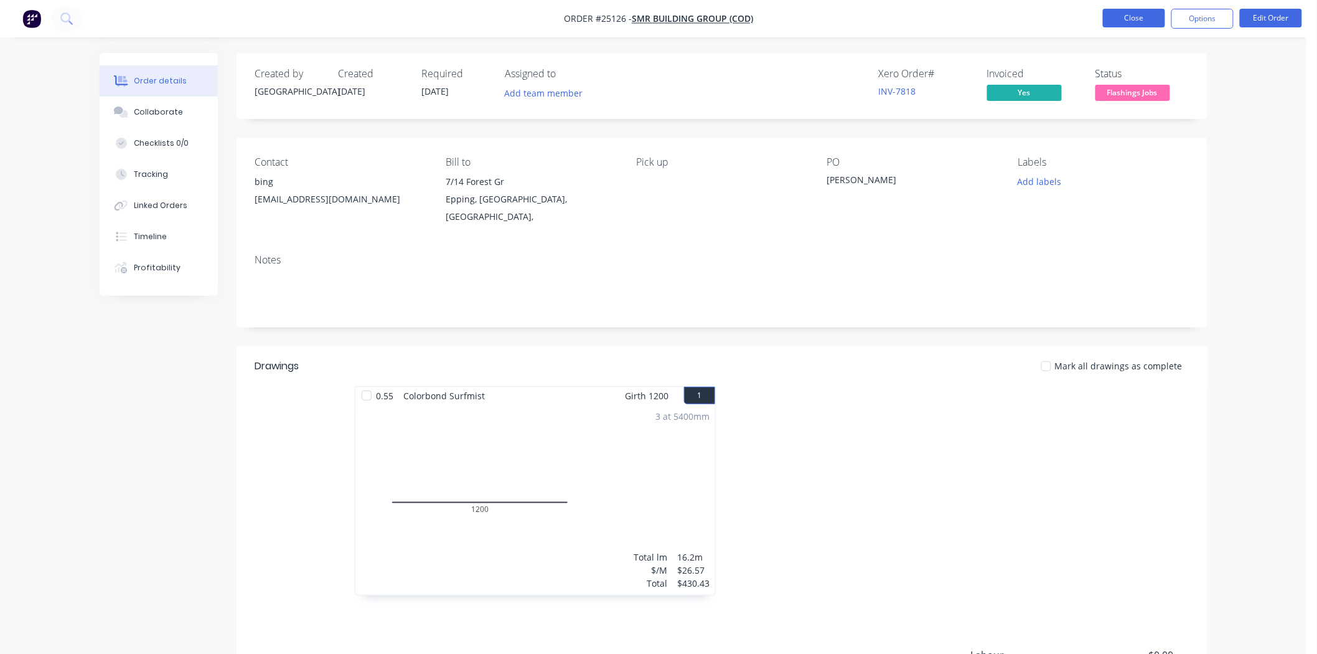
click at [1143, 23] on button "Close" at bounding box center [1134, 18] width 62 height 19
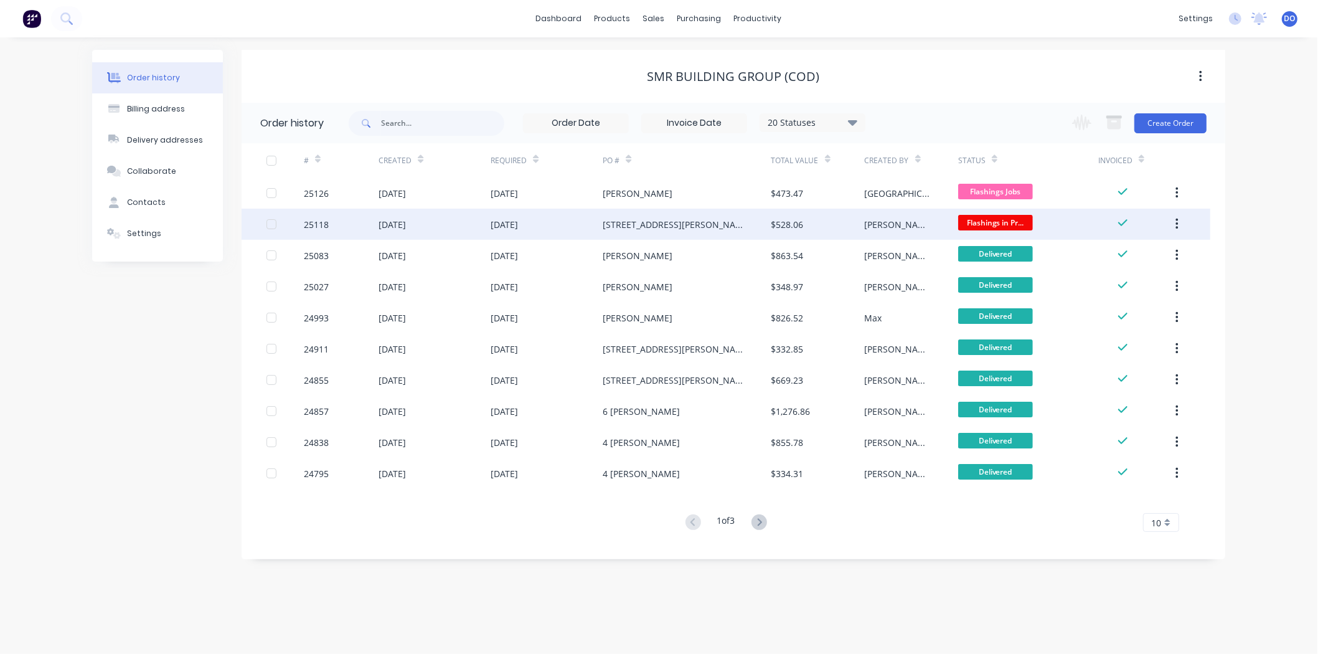
click at [787, 219] on div "$528.06" at bounding box center [787, 224] width 32 height 13
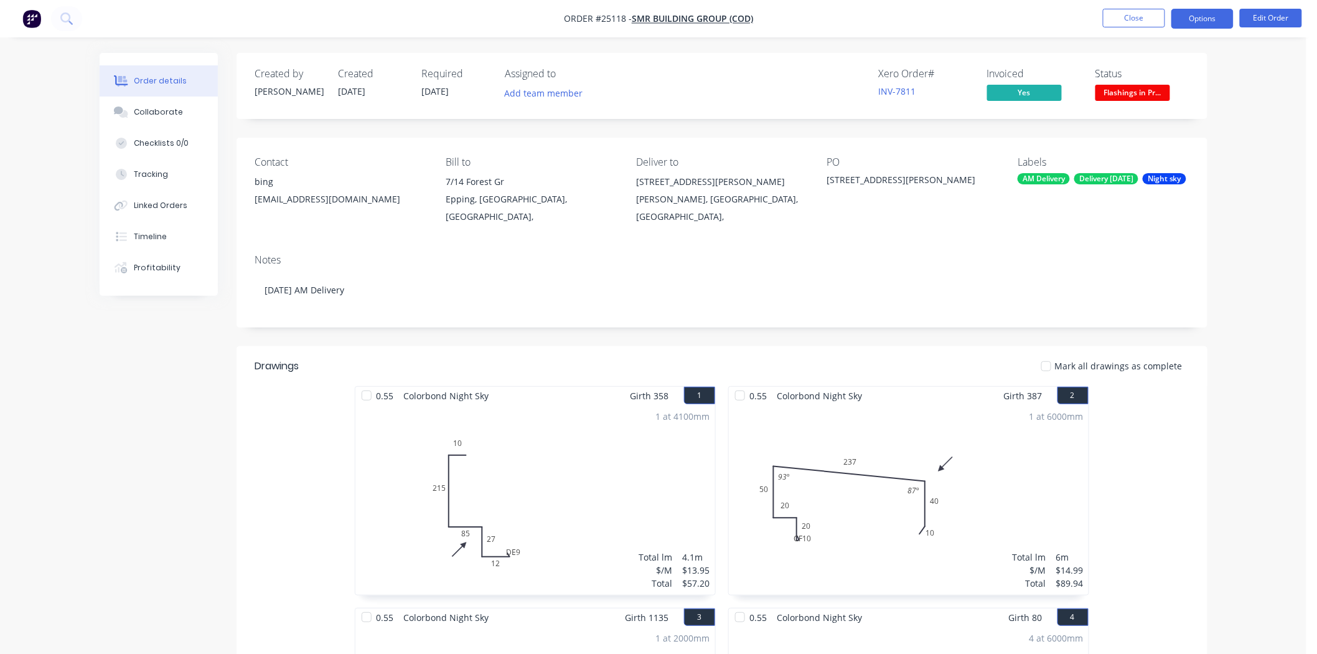
click at [1221, 23] on button "Options" at bounding box center [1202, 19] width 62 height 20
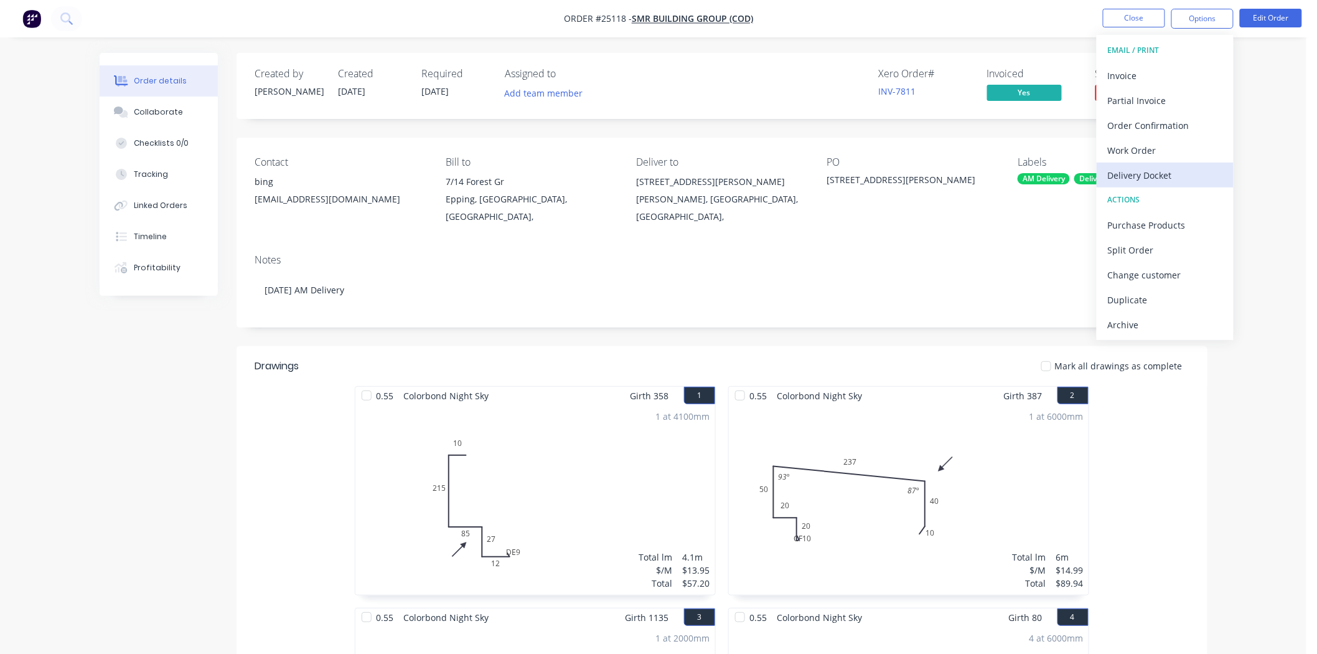
click at [1129, 167] on div "Delivery Docket" at bounding box center [1165, 175] width 115 height 18
click at [1145, 117] on div "Without pricing" at bounding box center [1165, 125] width 115 height 18
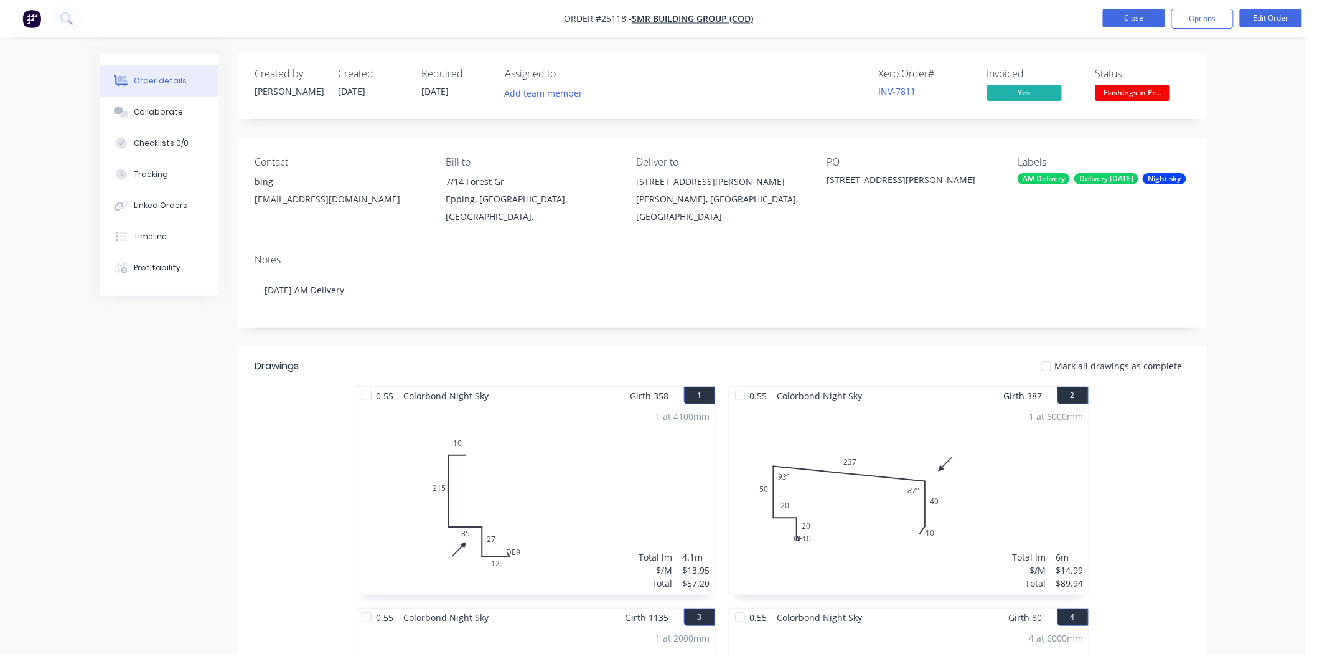
click at [1139, 13] on button "Close" at bounding box center [1134, 18] width 62 height 19
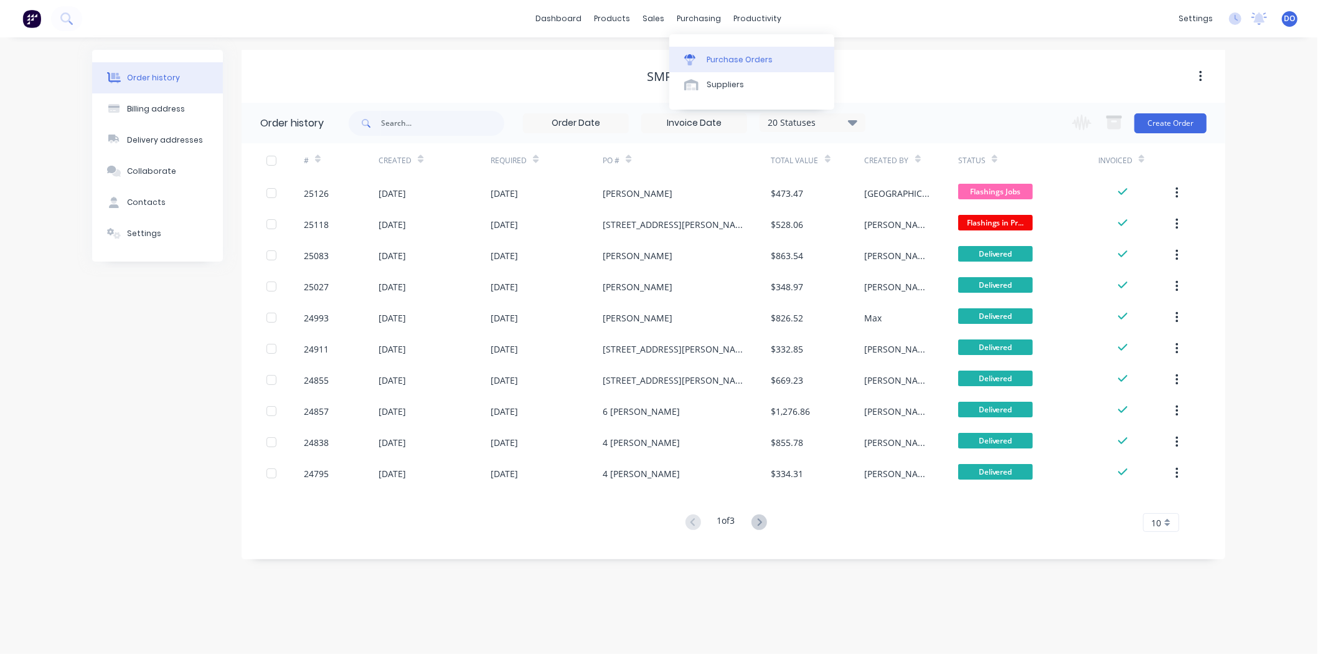
click at [704, 50] on link "Purchase Orders" at bounding box center [751, 59] width 165 height 25
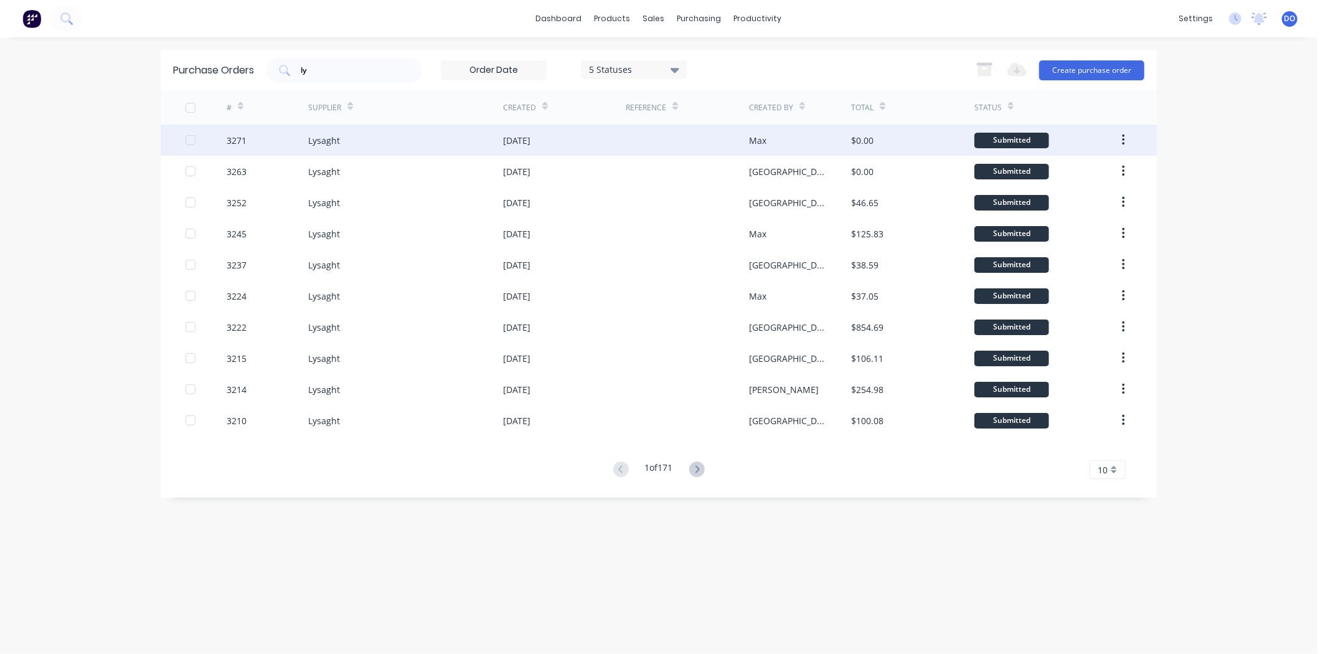
click at [364, 129] on div "Lysaght" at bounding box center [405, 139] width 195 height 31
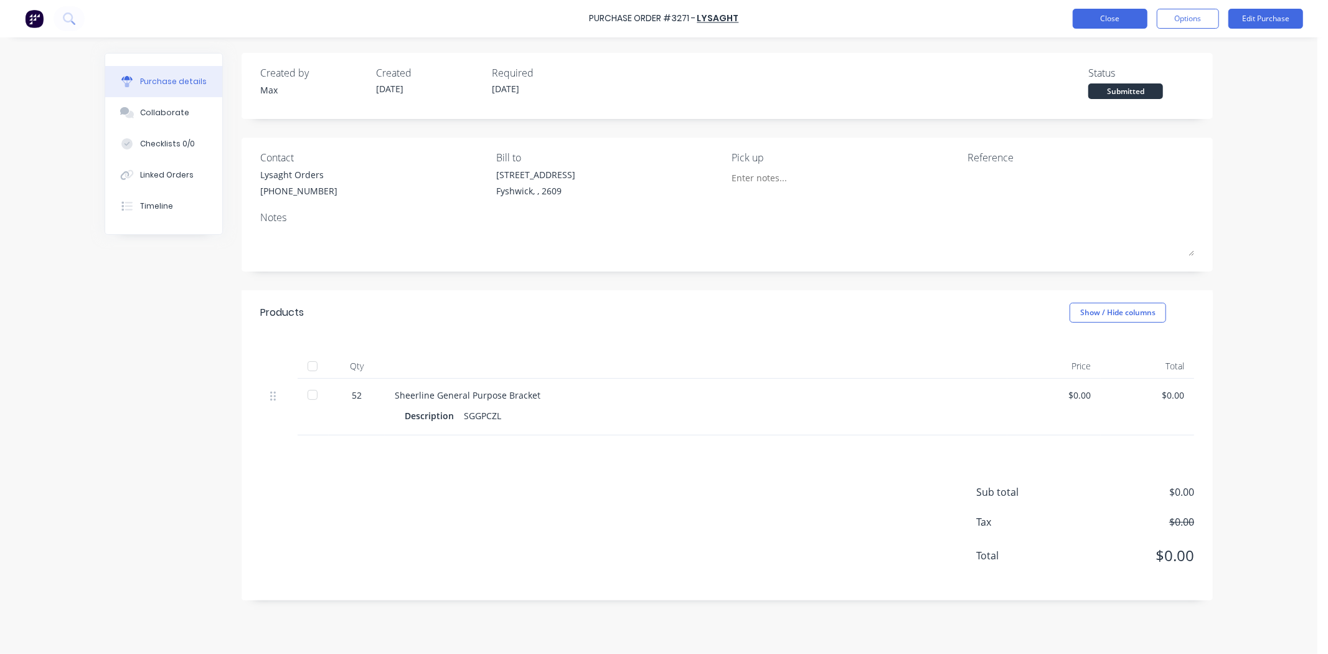
click at [1103, 13] on button "Close" at bounding box center [1110, 19] width 75 height 20
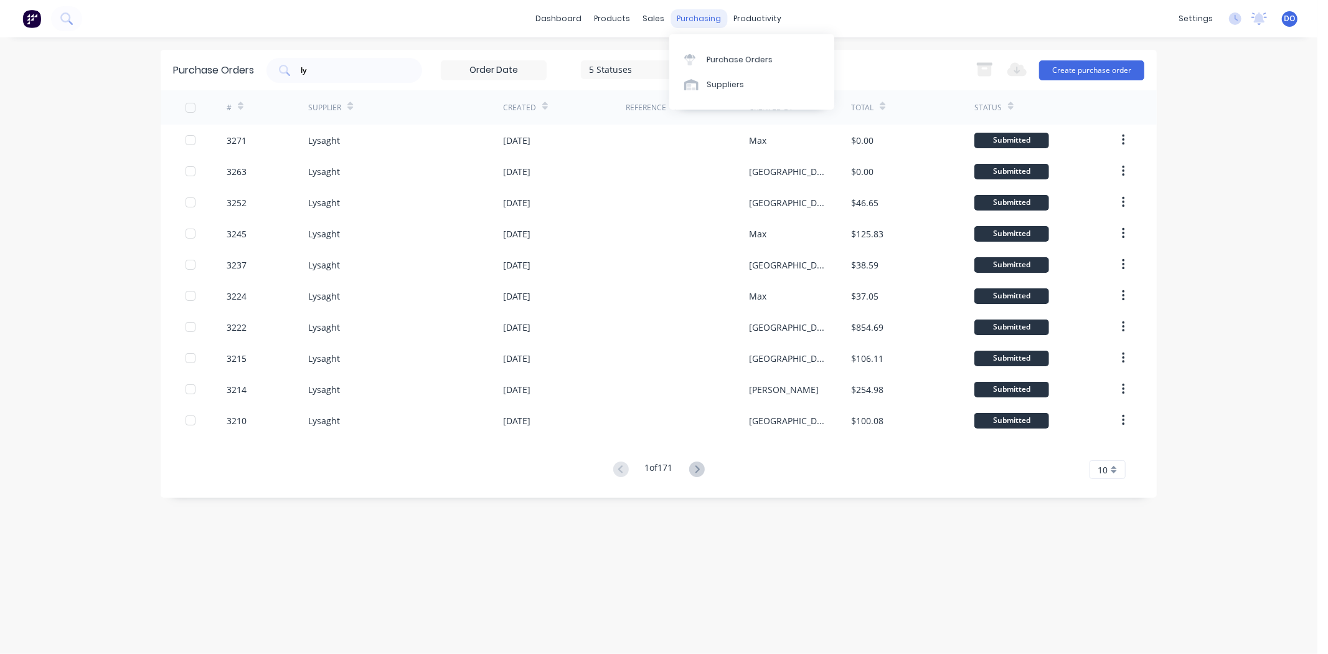
click at [702, 20] on div "purchasing" at bounding box center [699, 18] width 57 height 19
click at [731, 54] on div "Purchase Orders" at bounding box center [740, 59] width 66 height 11
click at [763, 59] on div "Workflow" at bounding box center [779, 59] width 37 height 11
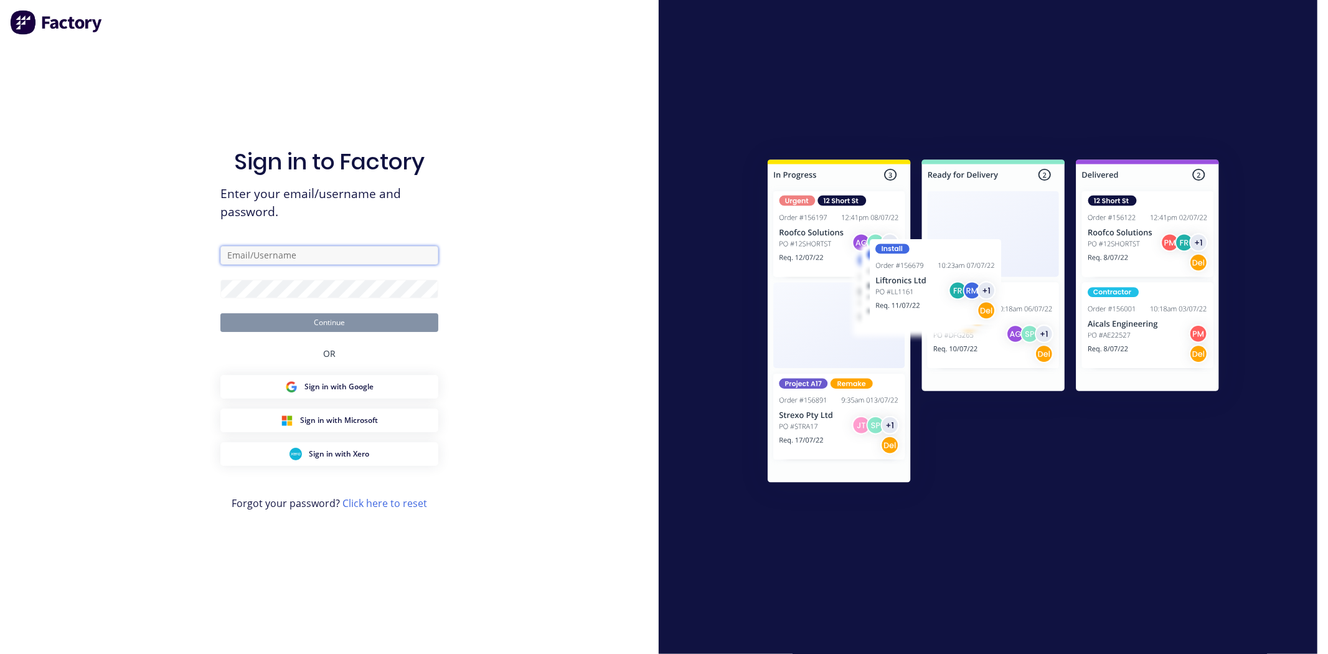
click at [335, 250] on input "text" at bounding box center [329, 255] width 218 height 19
click at [363, 250] on input "text" at bounding box center [329, 255] width 218 height 19
type input "[EMAIL_ADDRESS][DOMAIN_NAME]"
click at [269, 278] on form "[EMAIL_ADDRESS][DOMAIN_NAME] Continue" at bounding box center [329, 289] width 218 height 86
click at [220, 313] on button "Continue" at bounding box center [329, 322] width 218 height 19
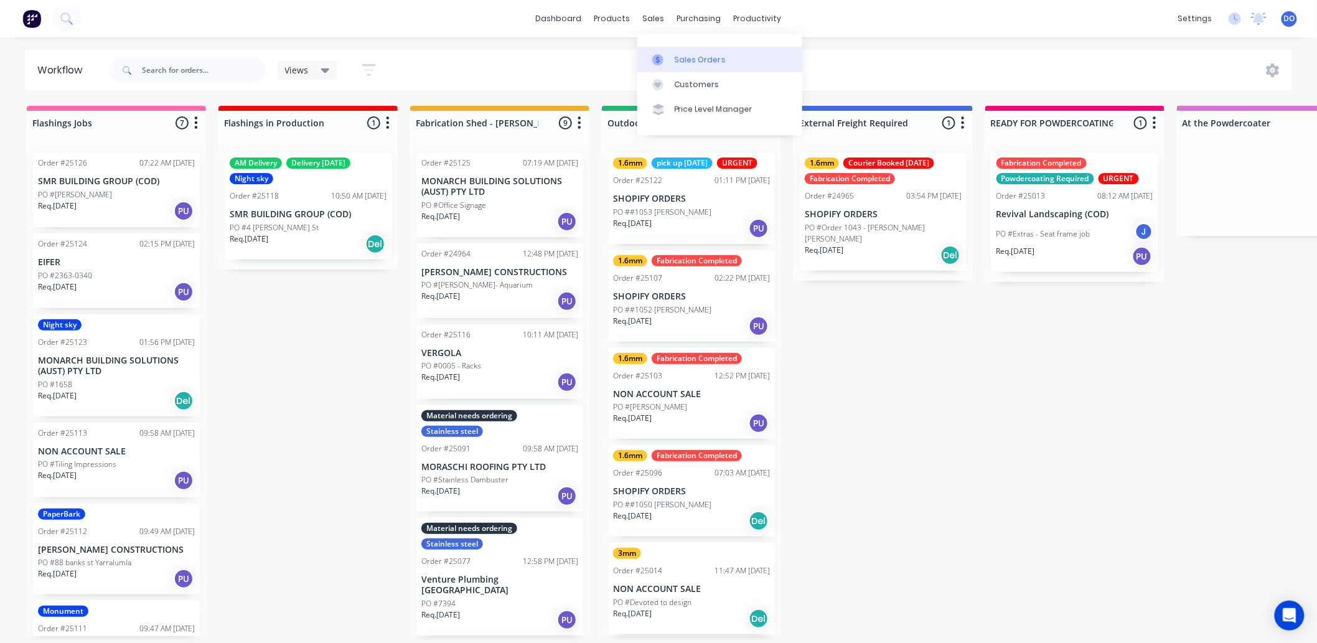
click at [695, 54] on div "Sales Orders" at bounding box center [700, 59] width 51 height 11
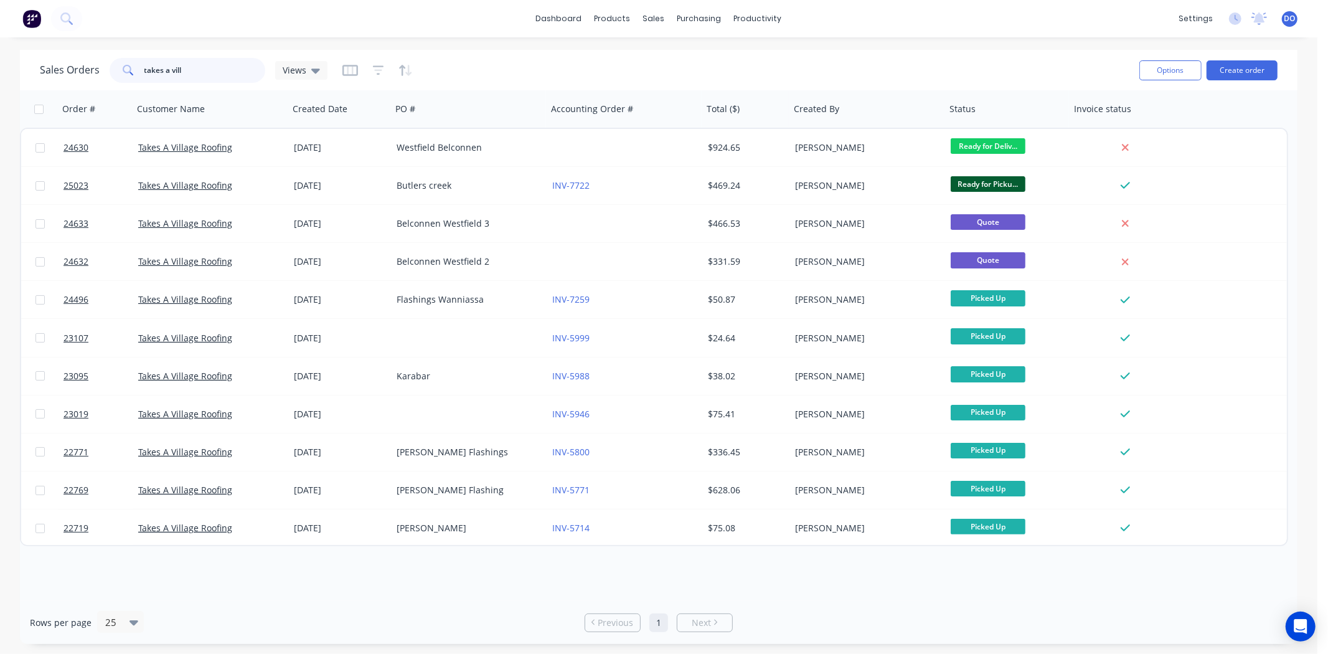
drag, startPoint x: 183, startPoint y: 67, endPoint x: 113, endPoint y: 82, distance: 71.9
click at [113, 82] on div "takes a vill" at bounding box center [188, 70] width 156 height 25
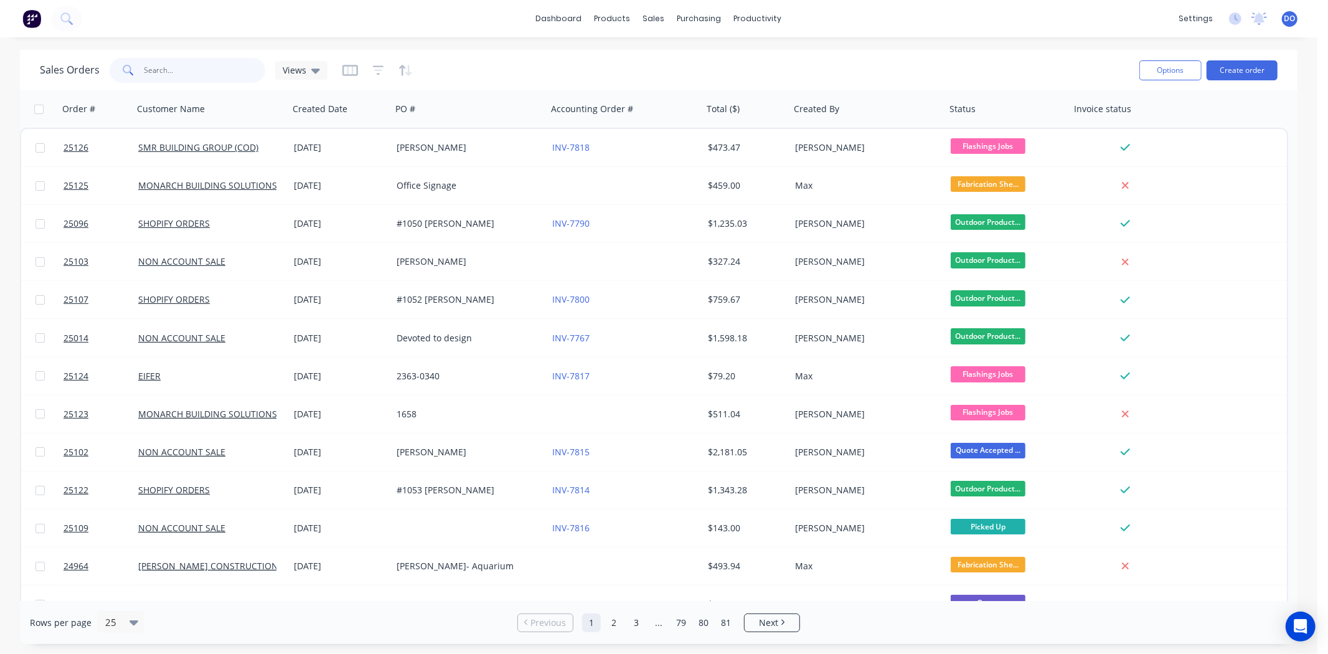
click at [189, 59] on input "text" at bounding box center [204, 70] width 121 height 25
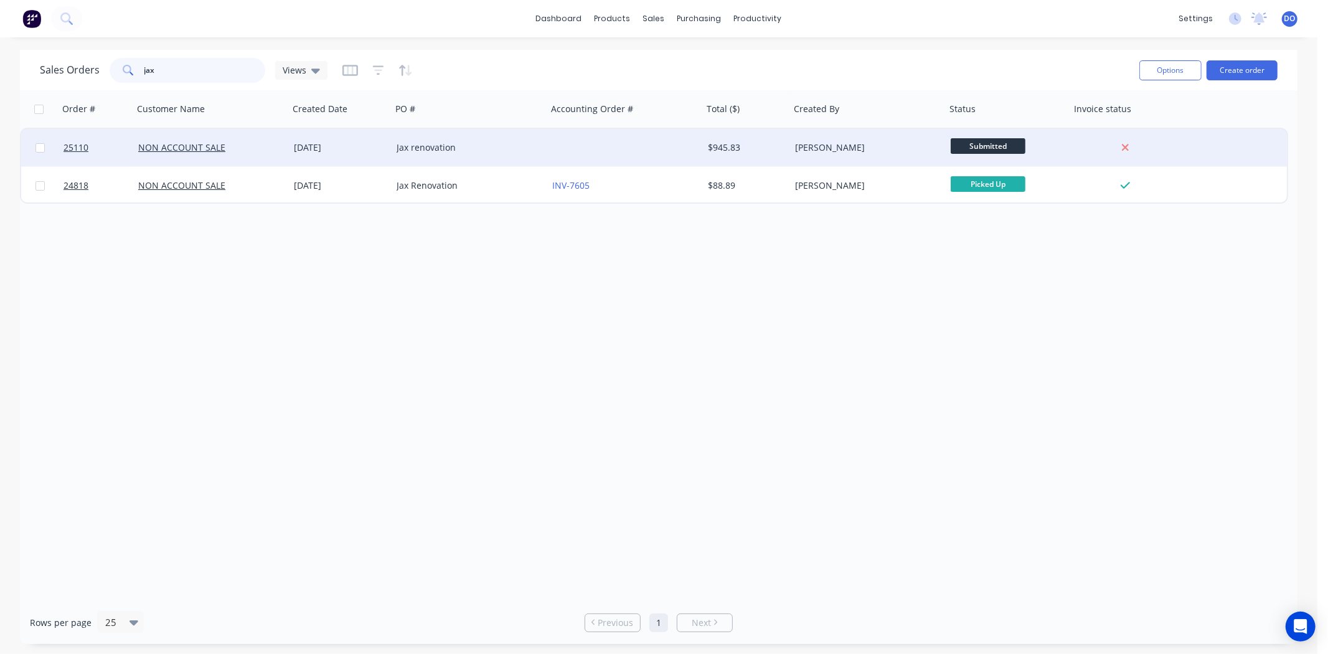
type input "jax"
click at [574, 154] on div at bounding box center [625, 147] width 156 height 37
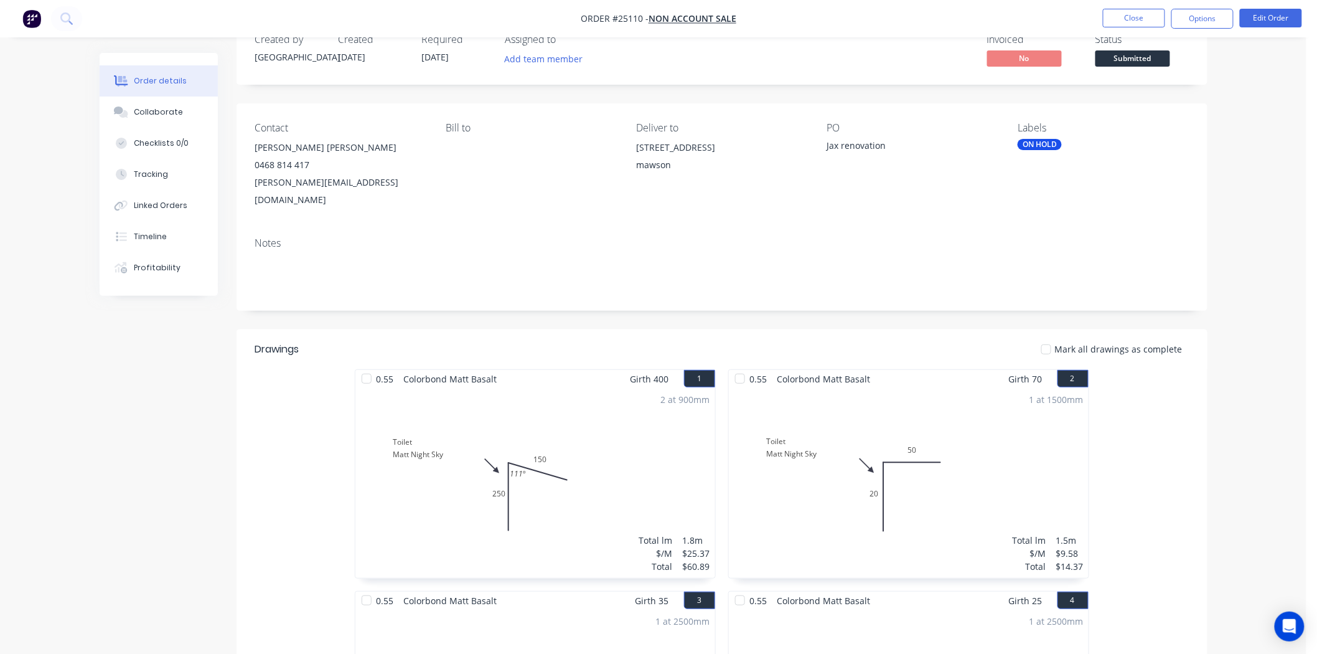
scroll to position [69, 0]
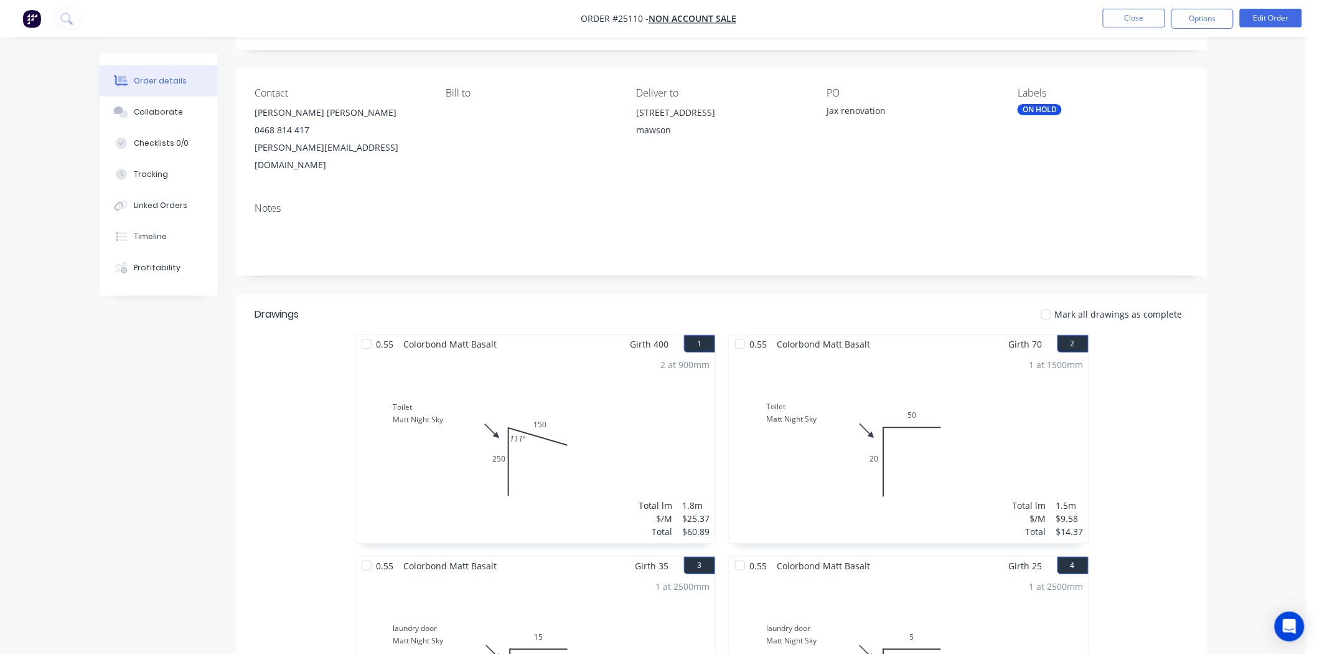
click at [507, 453] on div "2 at 900mm Total lm $/M Total 1.8m $25.37 $60.89" at bounding box center [535, 448] width 360 height 190
click at [1270, 17] on button "Edit Order" at bounding box center [1271, 18] width 62 height 19
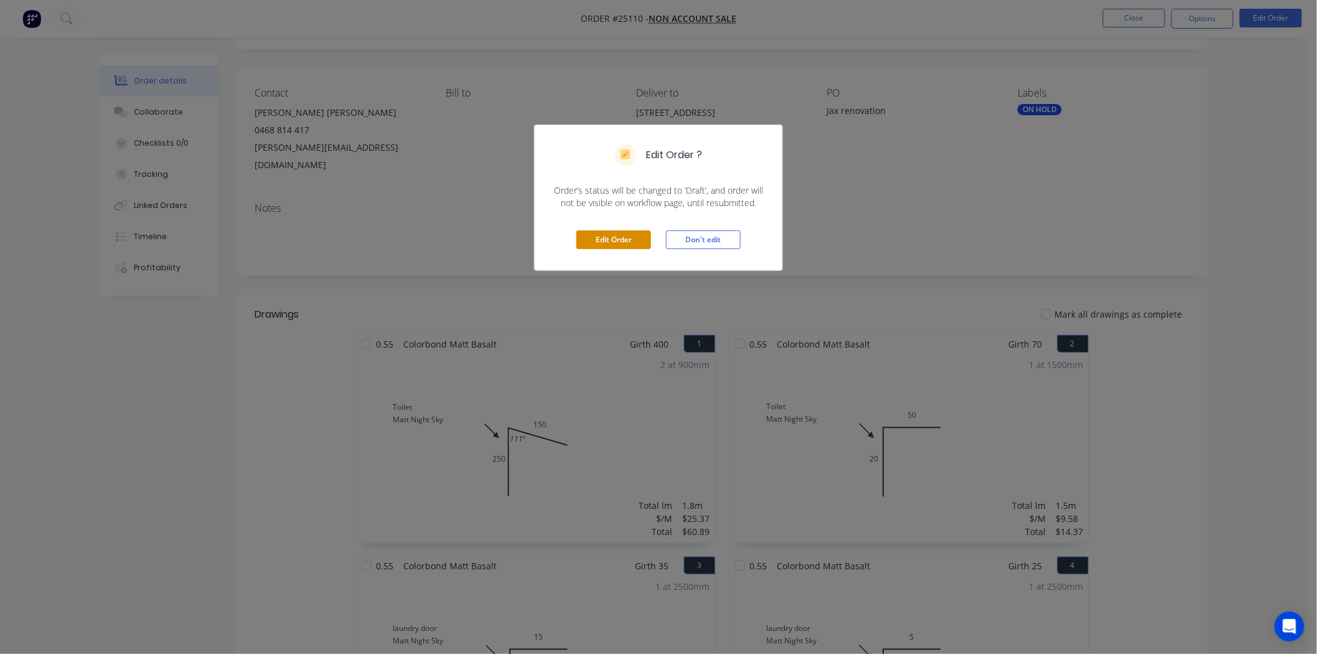
click at [624, 234] on button "Edit Order" at bounding box center [613, 239] width 75 height 19
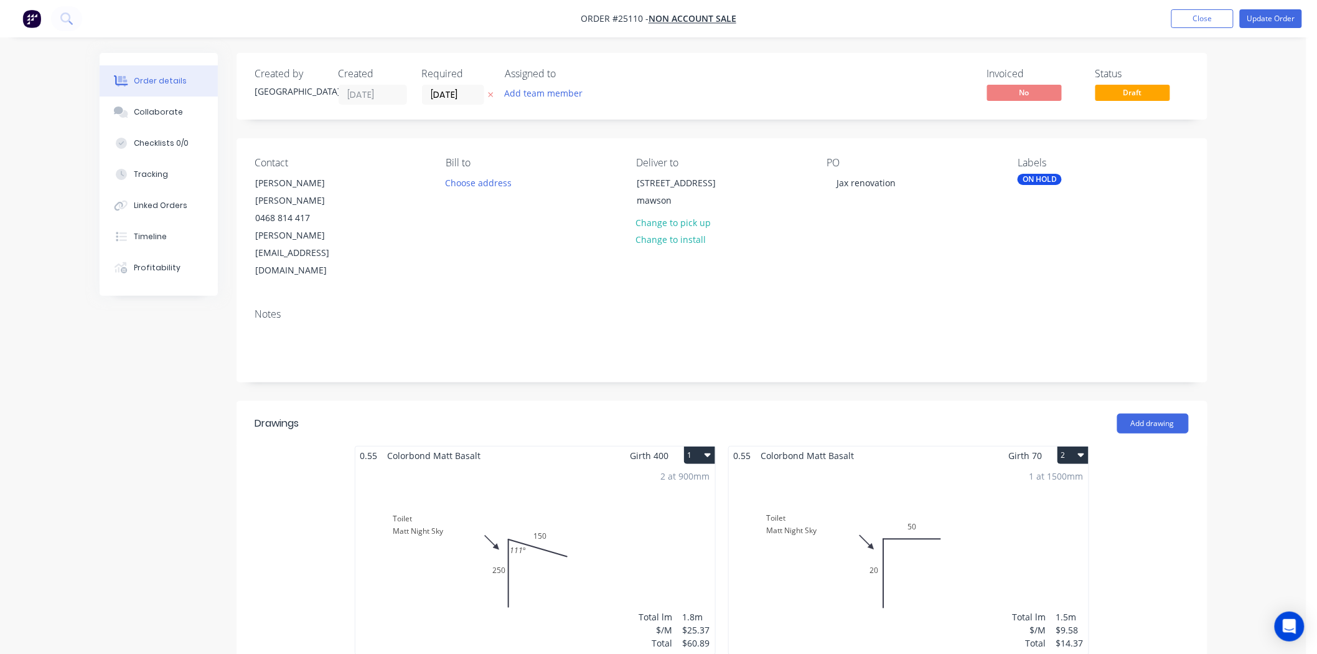
click at [583, 505] on div "2 at 900mm Total lm $/M Total 1.8m $25.37 $60.89" at bounding box center [535, 559] width 360 height 190
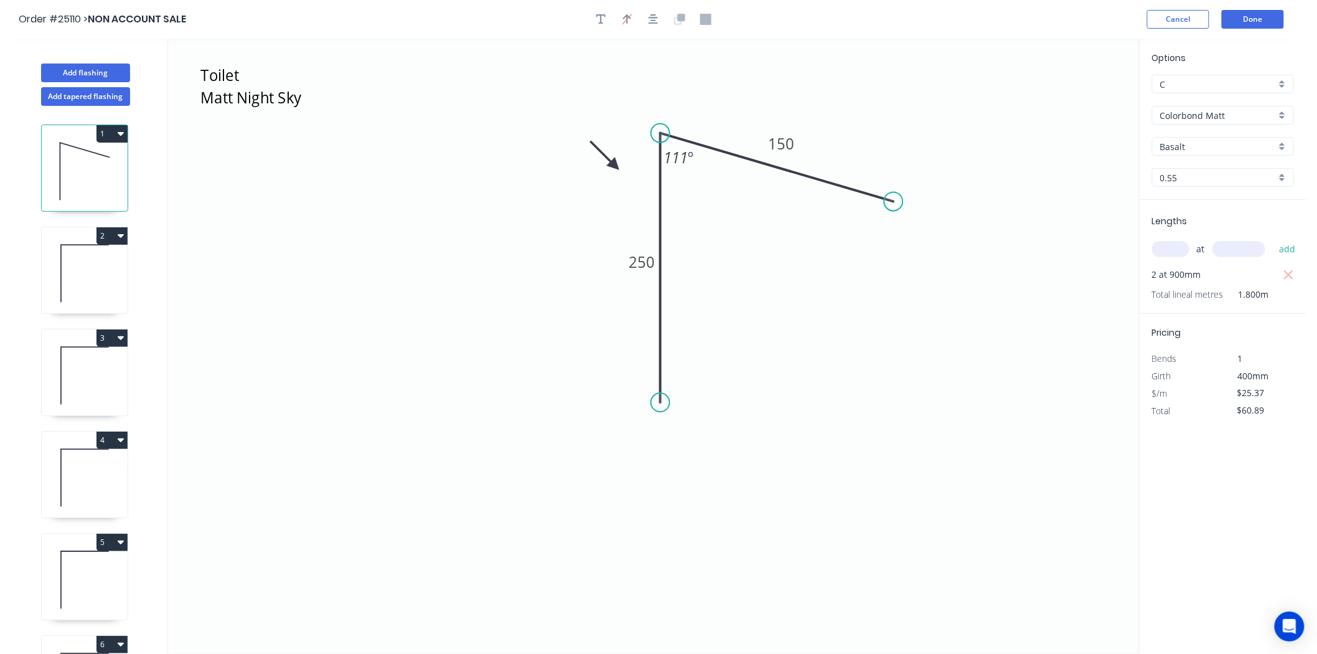
click at [620, 160] on icon "Toilet Matt Night Sky 250 150 111 º" at bounding box center [653, 346] width 971 height 615
drag, startPoint x: 613, startPoint y: 159, endPoint x: 733, endPoint y: 244, distance: 147.0
click at [733, 244] on icon at bounding box center [723, 233] width 36 height 36
click at [733, 244] on icon at bounding box center [732, 230] width 11 height 40
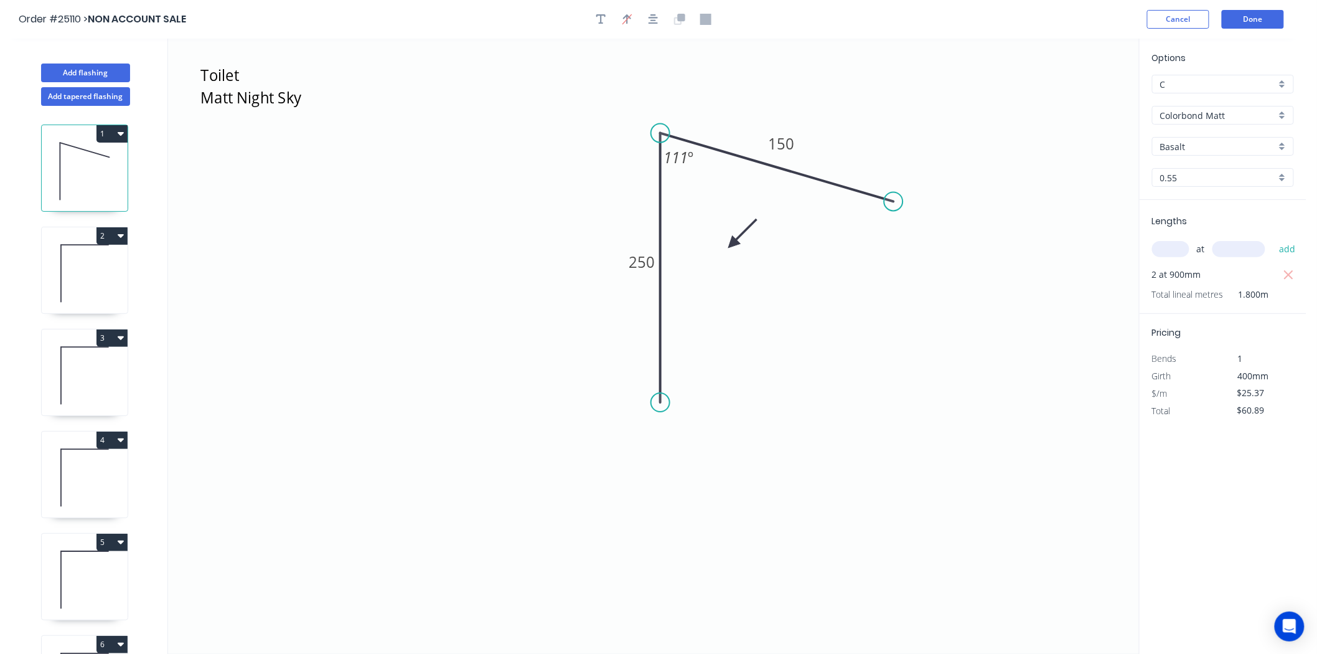
click at [733, 244] on icon at bounding box center [743, 233] width 36 height 36
click at [733, 244] on icon at bounding box center [747, 243] width 40 height 11
click at [67, 272] on icon at bounding box center [85, 273] width 86 height 80
type input "$9.58"
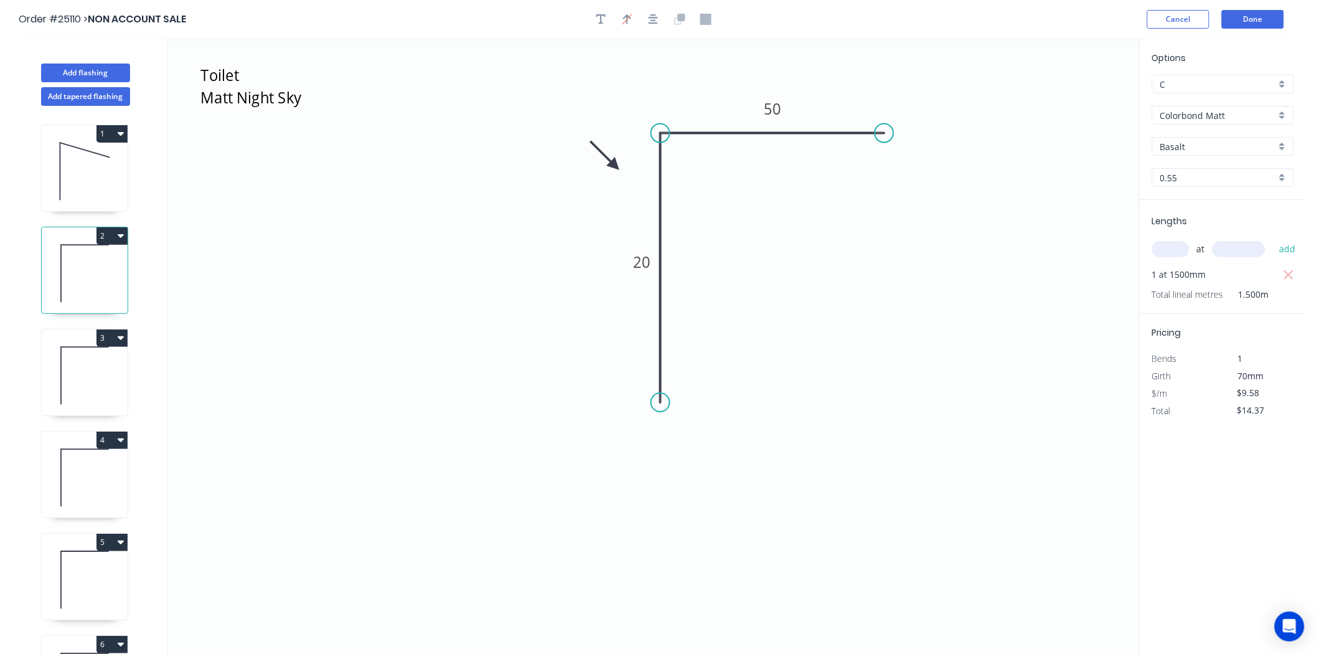
click at [67, 390] on icon at bounding box center [85, 376] width 86 height 80
click at [108, 486] on icon at bounding box center [85, 478] width 86 height 80
click at [57, 569] on icon at bounding box center [85, 580] width 86 height 80
type input "$17.24"
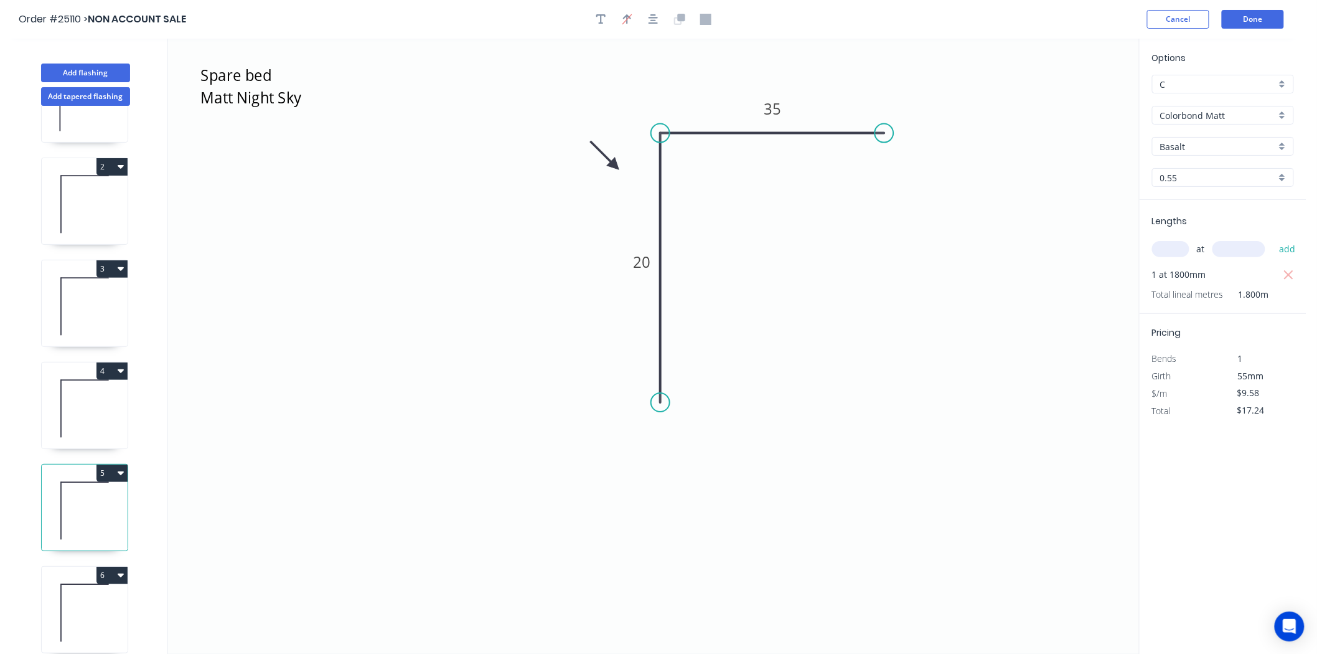
scroll to position [138, 0]
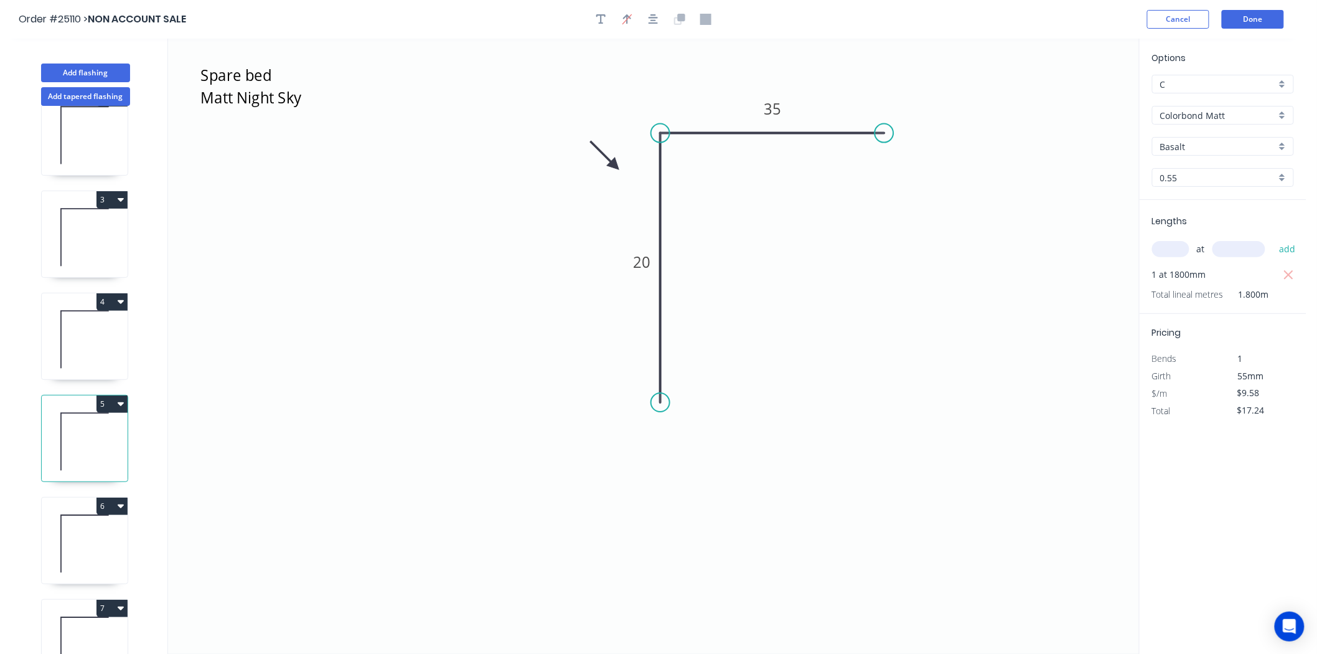
click at [77, 538] on icon at bounding box center [85, 544] width 86 height 80
type input "$14.84"
type input "$59.36"
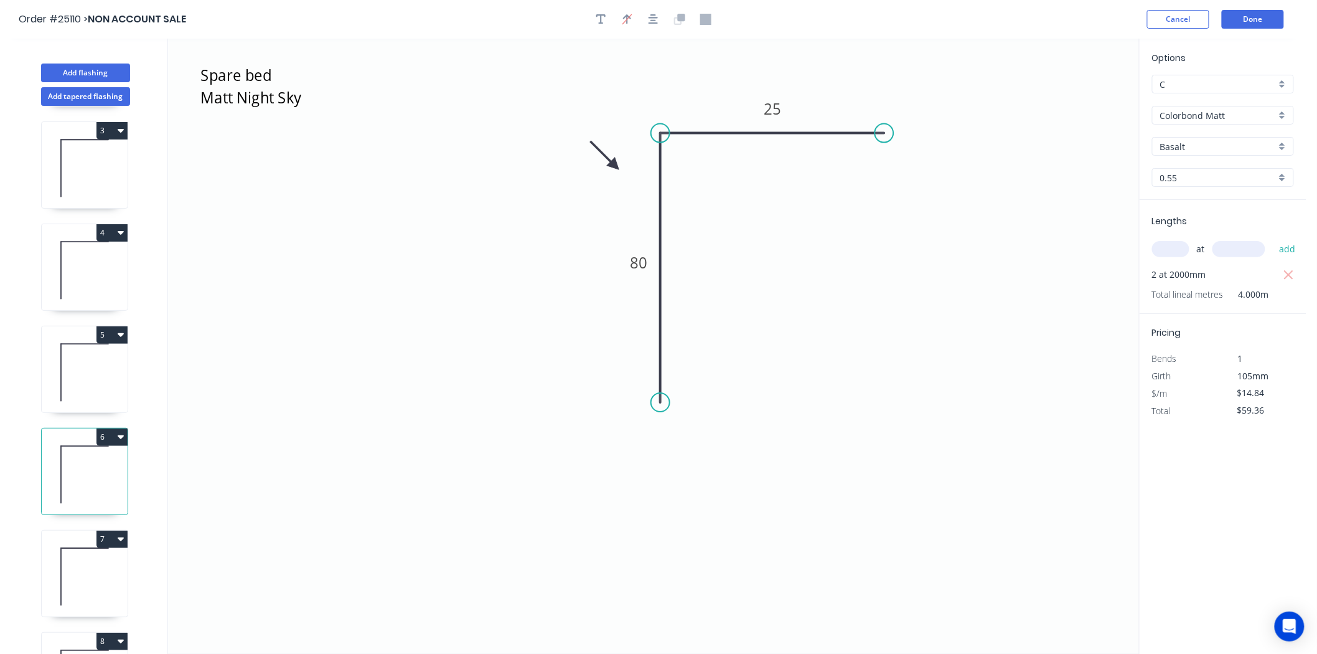
click at [57, 557] on icon at bounding box center [85, 577] width 86 height 80
type input "$9.58"
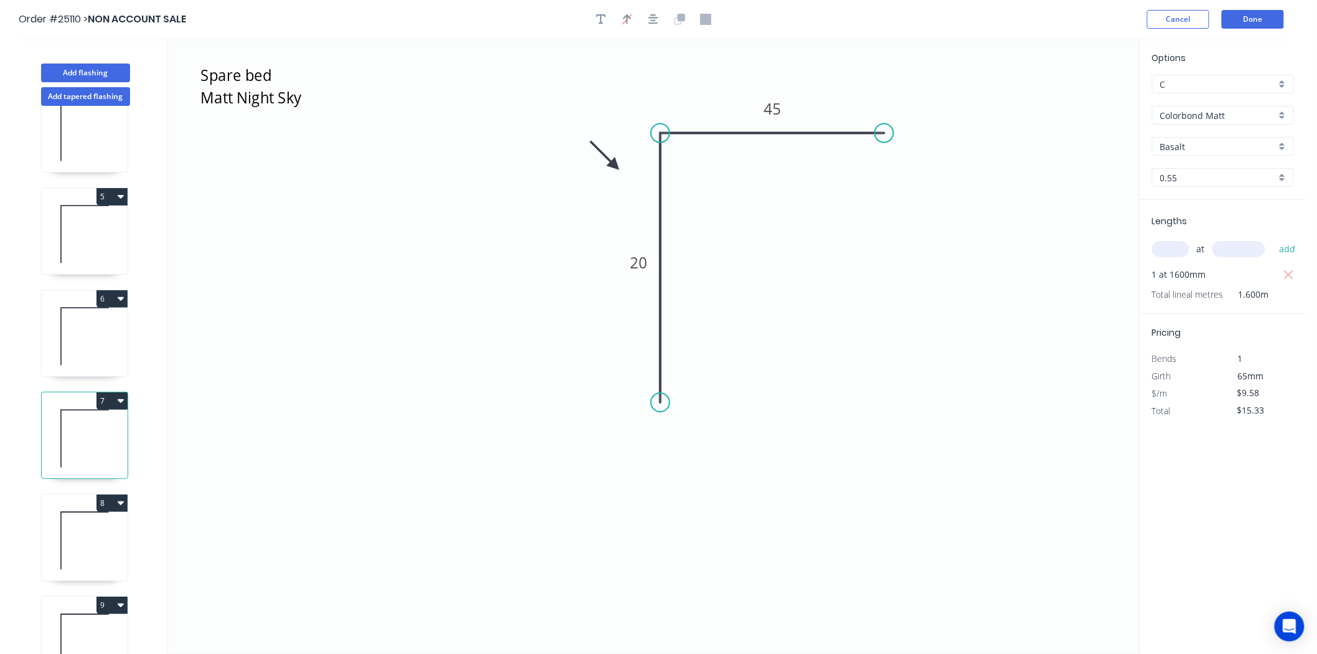
click at [68, 509] on div "8" at bounding box center [85, 502] width 86 height 17
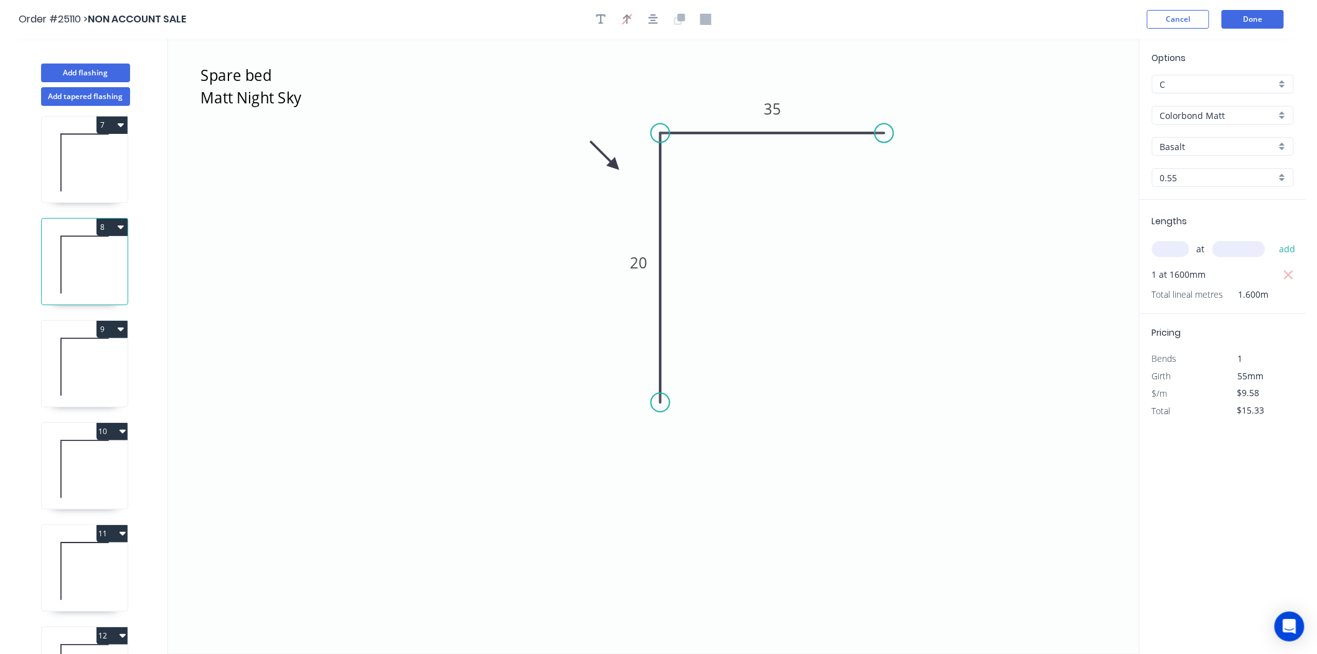
scroll to position [622, 0]
click at [65, 357] on icon at bounding box center [85, 366] width 86 height 80
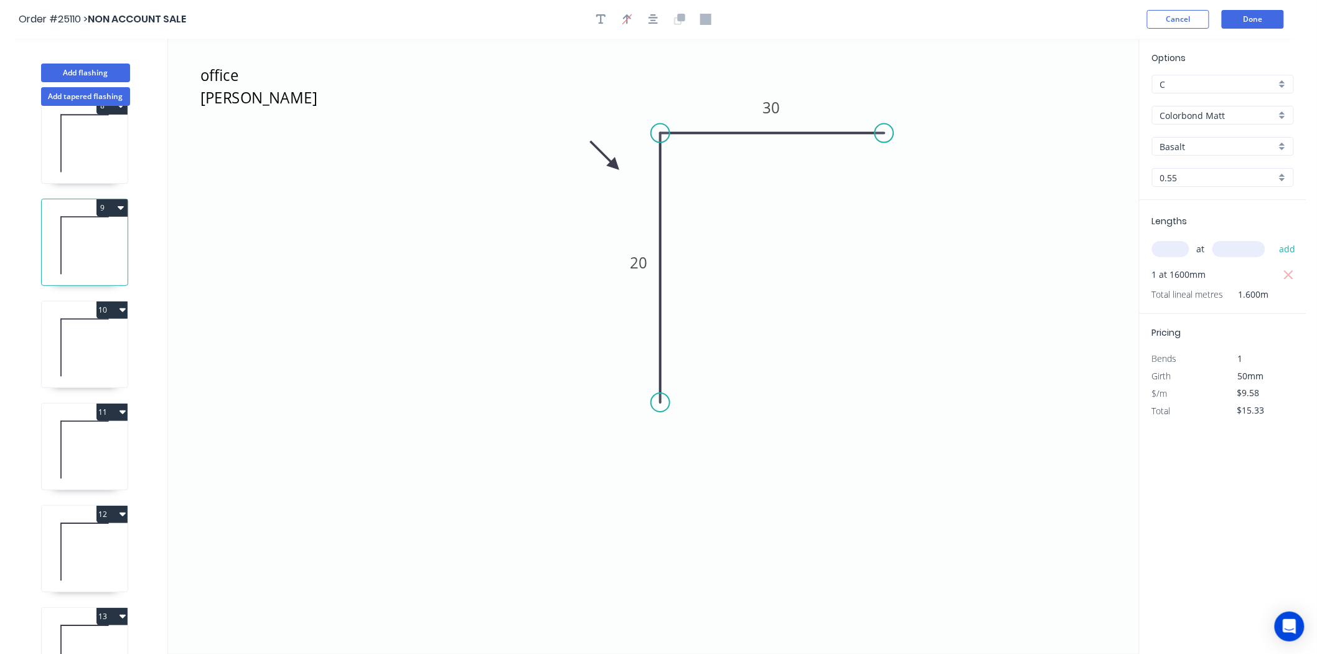
scroll to position [761, 0]
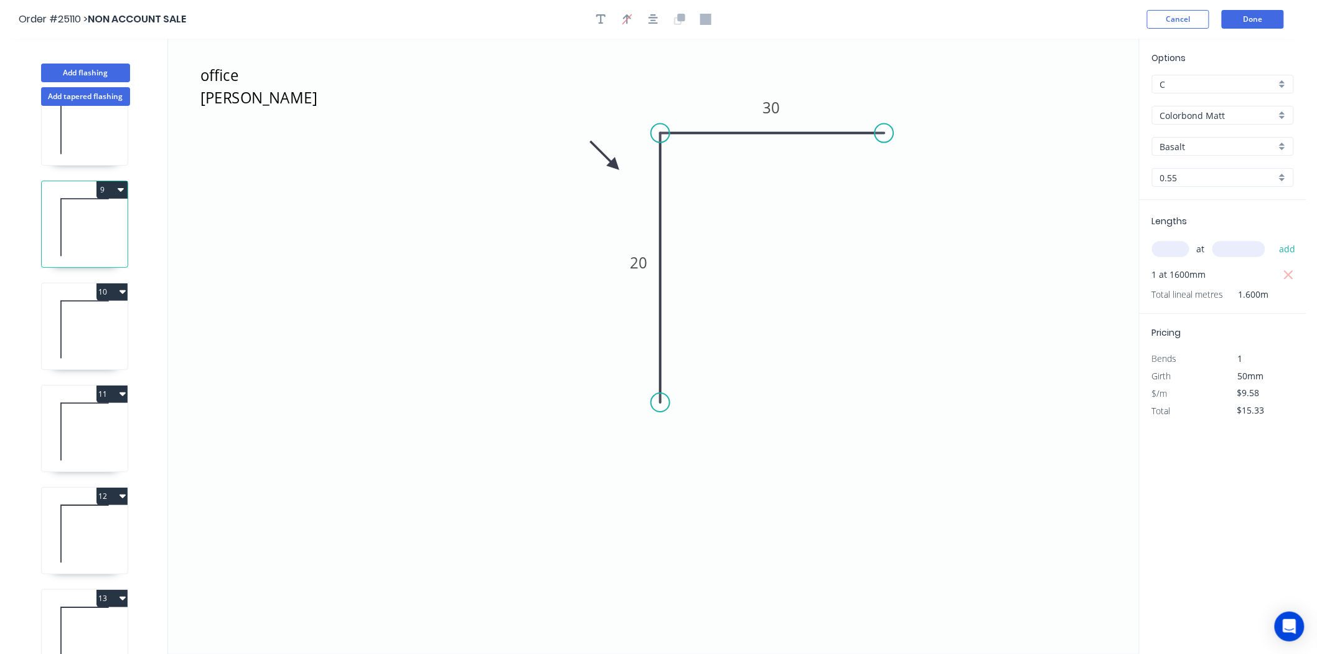
click at [64, 350] on icon at bounding box center [85, 329] width 86 height 80
type input "$11.50"
click at [62, 445] on icon at bounding box center [85, 432] width 86 height 80
type input "$20.10"
type input "$120.60"
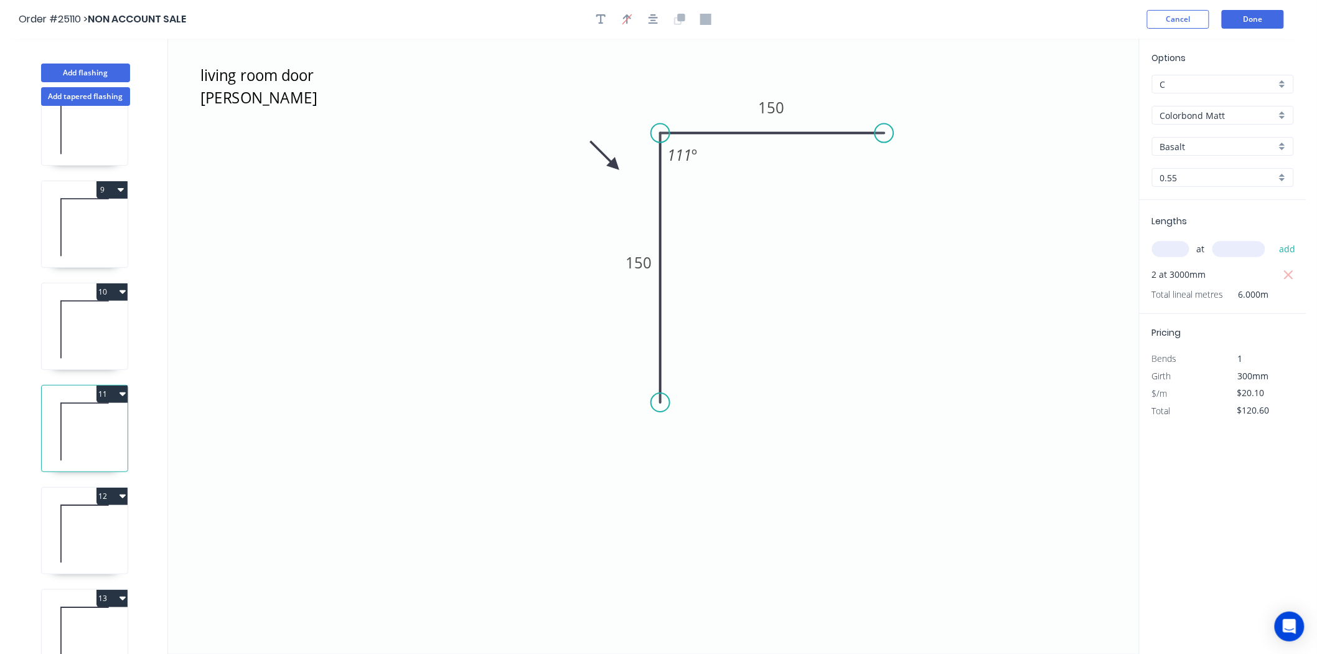
click at [619, 162] on icon "living room door [PERSON_NAME] Sky 150 150 111 º" at bounding box center [653, 346] width 971 height 615
click at [614, 163] on icon at bounding box center [605, 156] width 36 height 36
click at [614, 163] on icon at bounding box center [614, 151] width 11 height 40
click at [614, 163] on icon at bounding box center [625, 156] width 36 height 36
click at [614, 163] on icon at bounding box center [629, 165] width 40 height 11
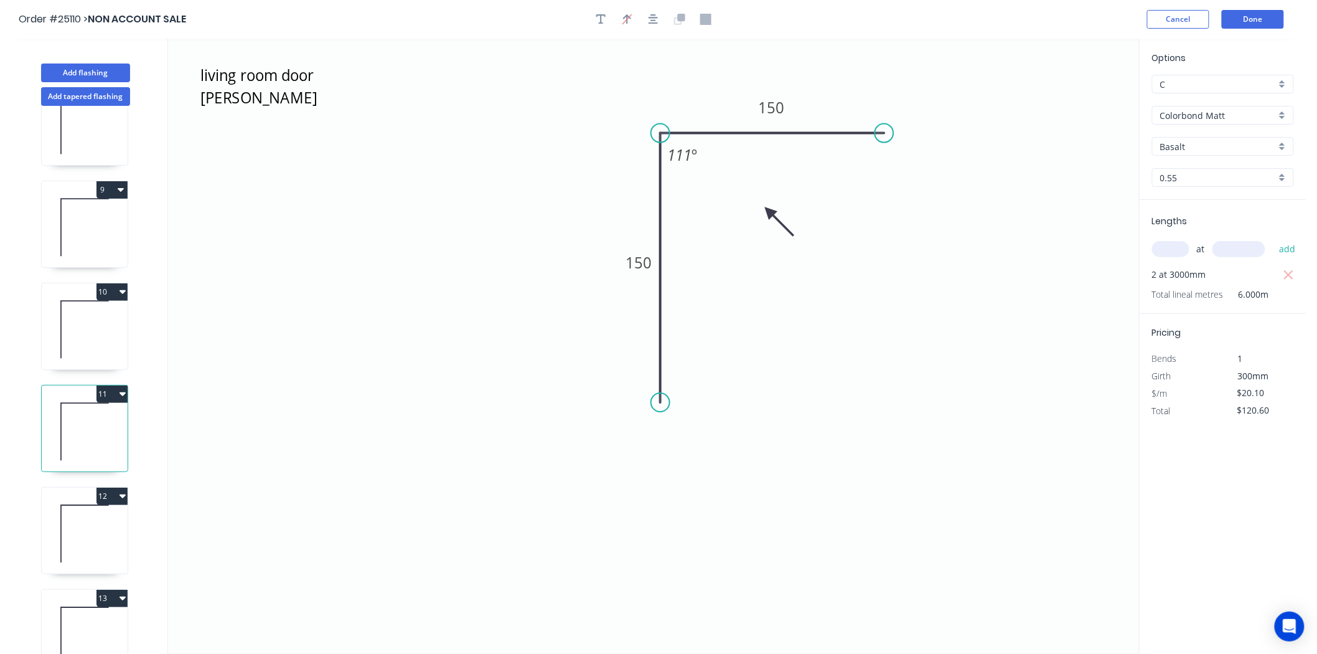
drag, startPoint x: 614, startPoint y: 163, endPoint x: 769, endPoint y: 212, distance: 163.0
click at [769, 212] on icon at bounding box center [779, 222] width 36 height 36
click at [95, 530] on icon at bounding box center [85, 534] width 86 height 80
type input "$9.58"
type input "$23.95"
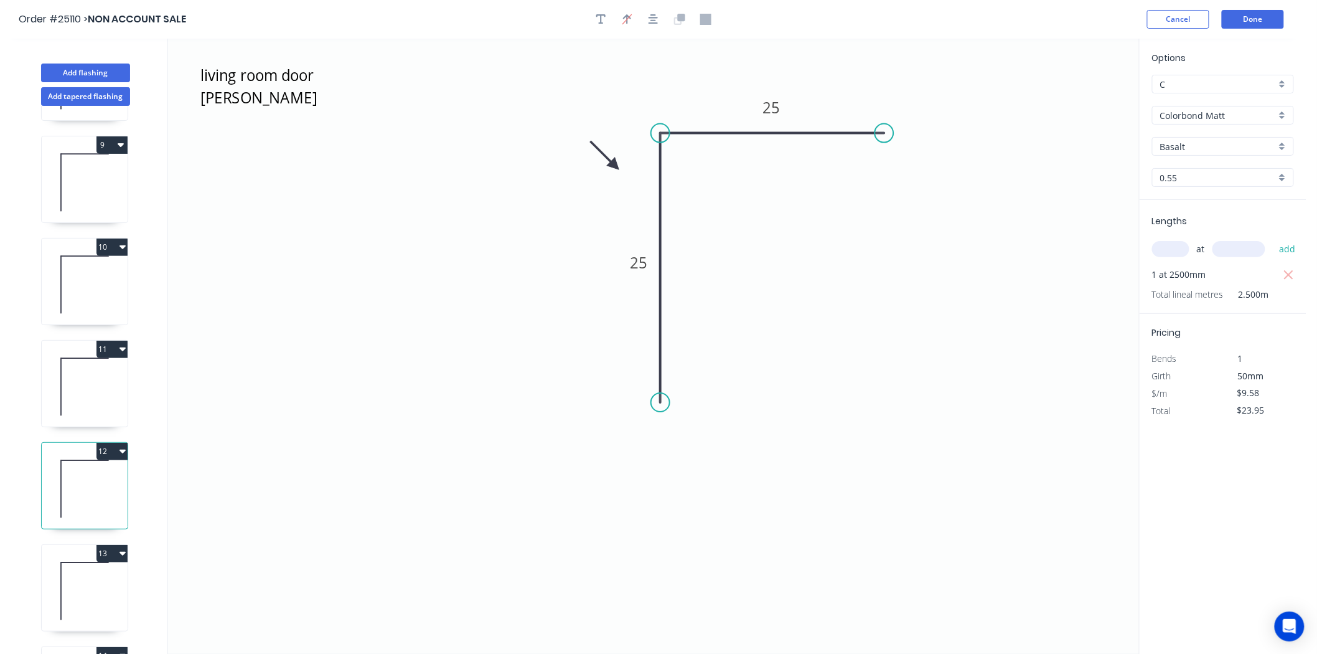
scroll to position [830, 0]
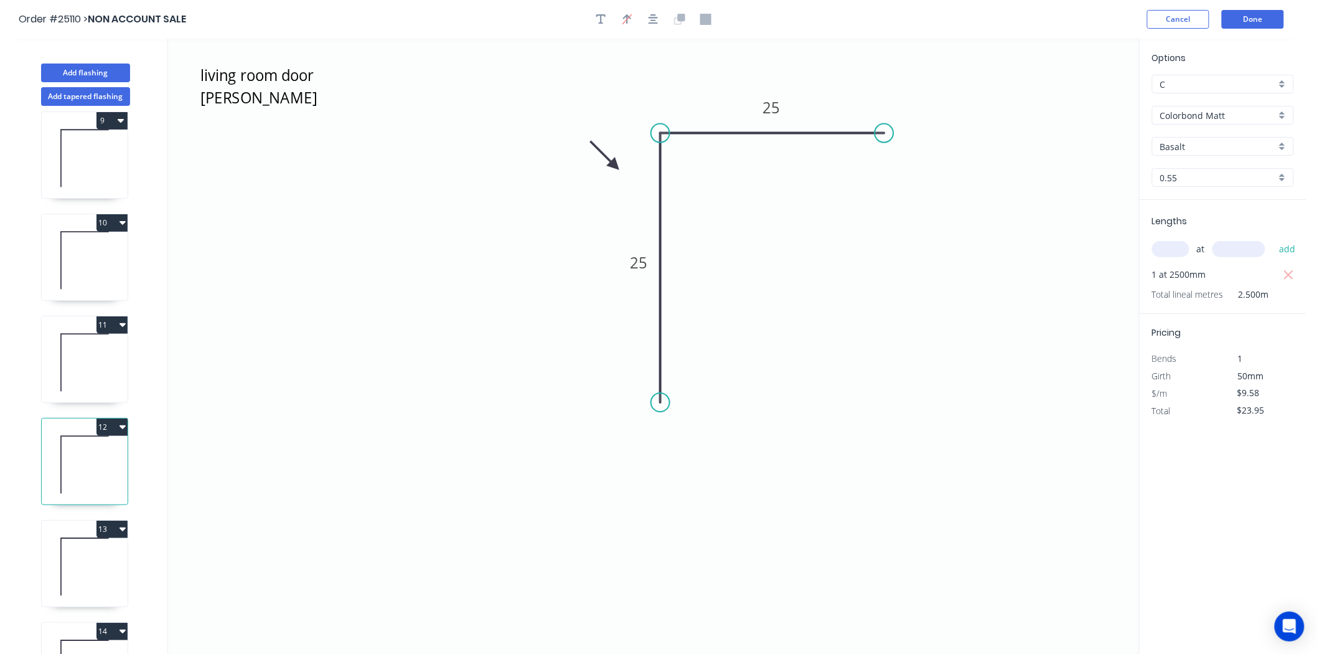
click at [72, 549] on icon at bounding box center [85, 567] width 86 height 80
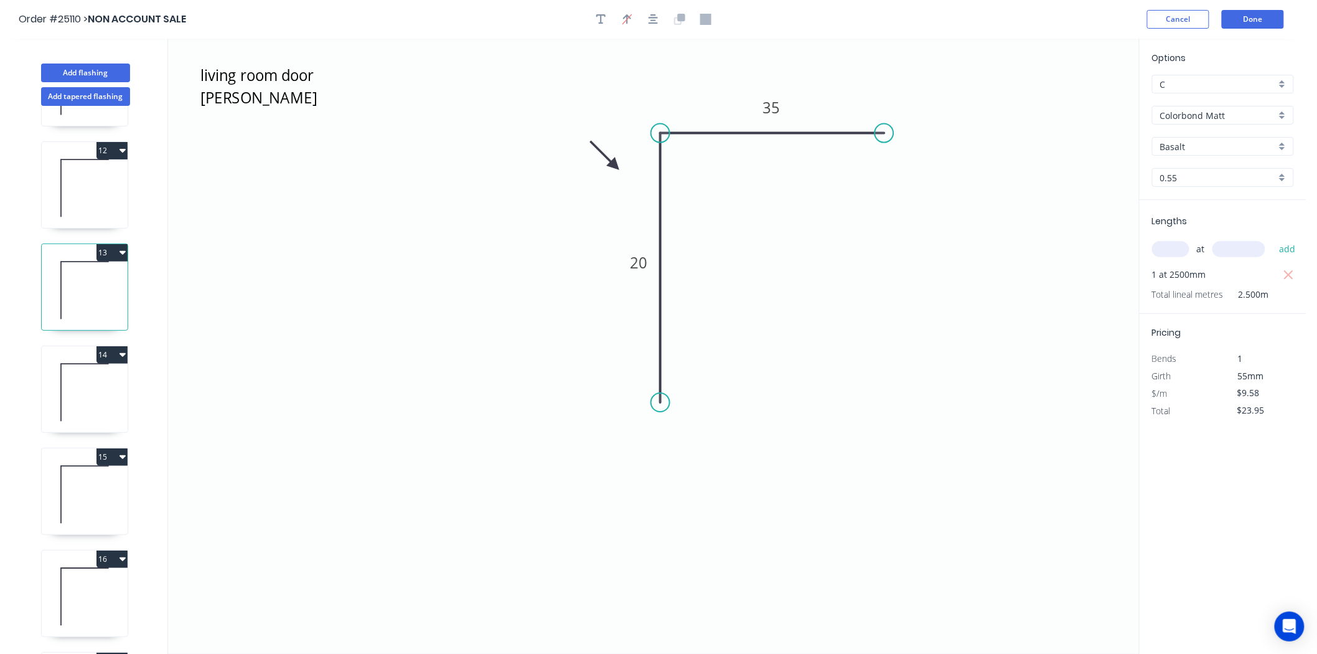
click at [77, 382] on icon at bounding box center [85, 392] width 86 height 80
click at [67, 487] on icon at bounding box center [85, 494] width 86 height 80
type input "$25.37"
type input "$101.48"
drag, startPoint x: 616, startPoint y: 167, endPoint x: 739, endPoint y: 245, distance: 146.1
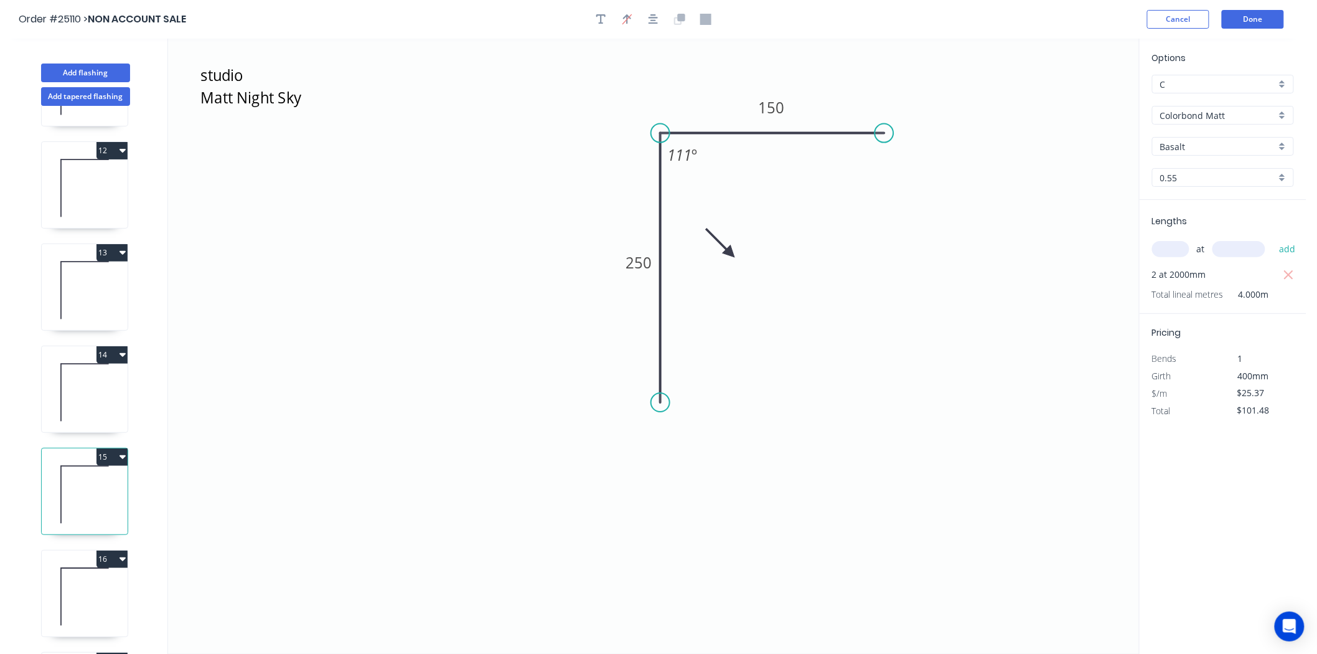
click at [739, 245] on icon at bounding box center [721, 243] width 36 height 36
click at [739, 245] on icon at bounding box center [729, 235] width 36 height 36
click at [739, 245] on icon at bounding box center [739, 231] width 11 height 40
click at [739, 245] on icon at bounding box center [749, 235] width 36 height 36
click at [739, 245] on icon at bounding box center [754, 244] width 40 height 11
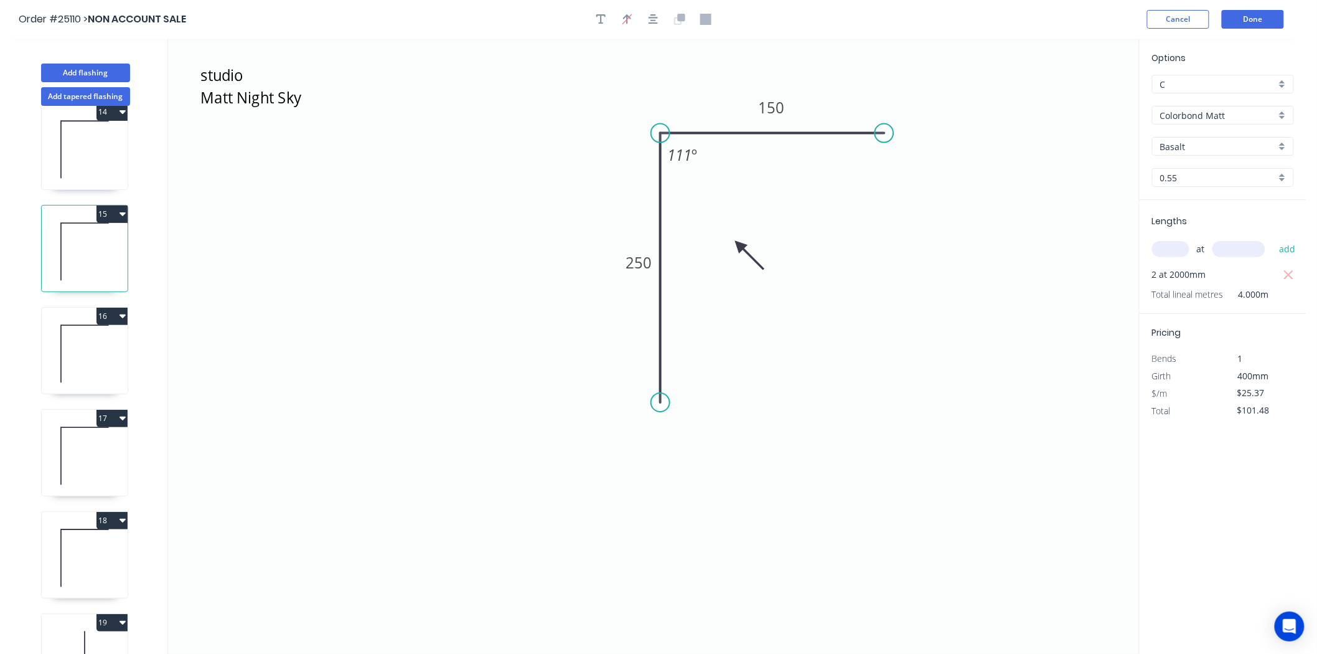
scroll to position [1452, 0]
click at [88, 248] on icon at bounding box center [85, 250] width 86 height 80
type input "$9.58"
click at [60, 362] on icon at bounding box center [85, 352] width 86 height 80
click at [106, 422] on button "18" at bounding box center [111, 416] width 31 height 17
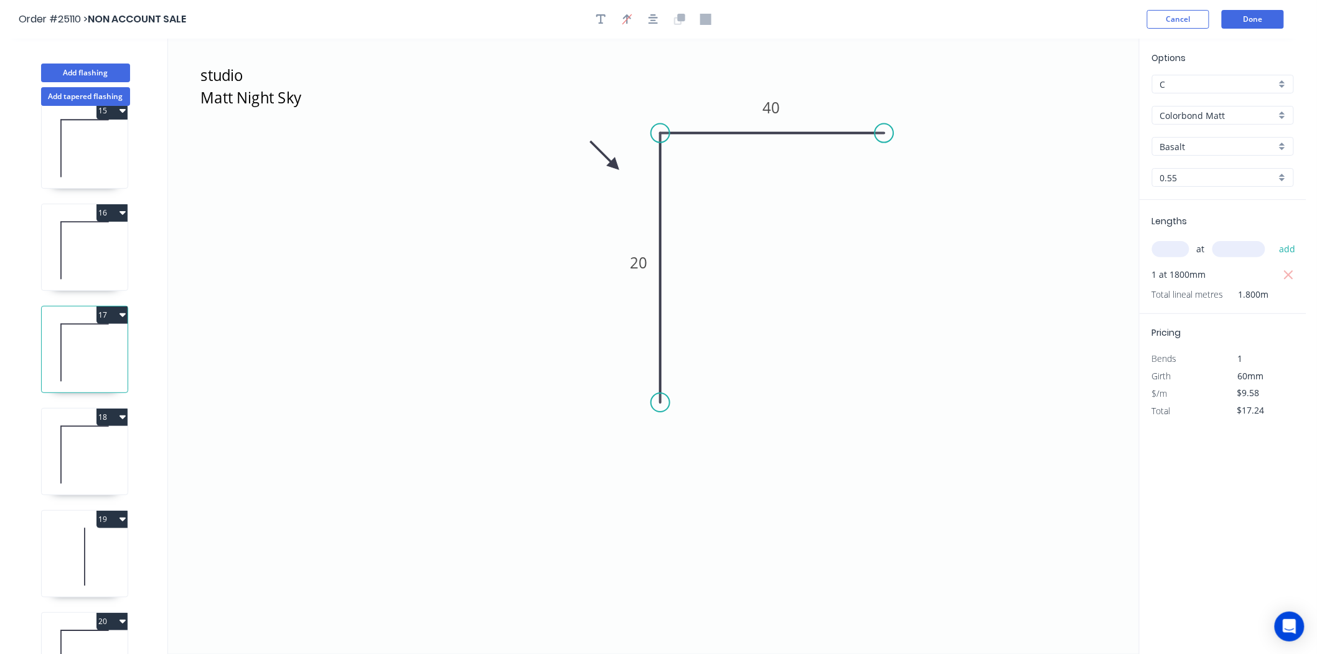
click at [62, 415] on div "18" at bounding box center [85, 416] width 86 height 17
click at [98, 540] on icon at bounding box center [85, 557] width 86 height 80
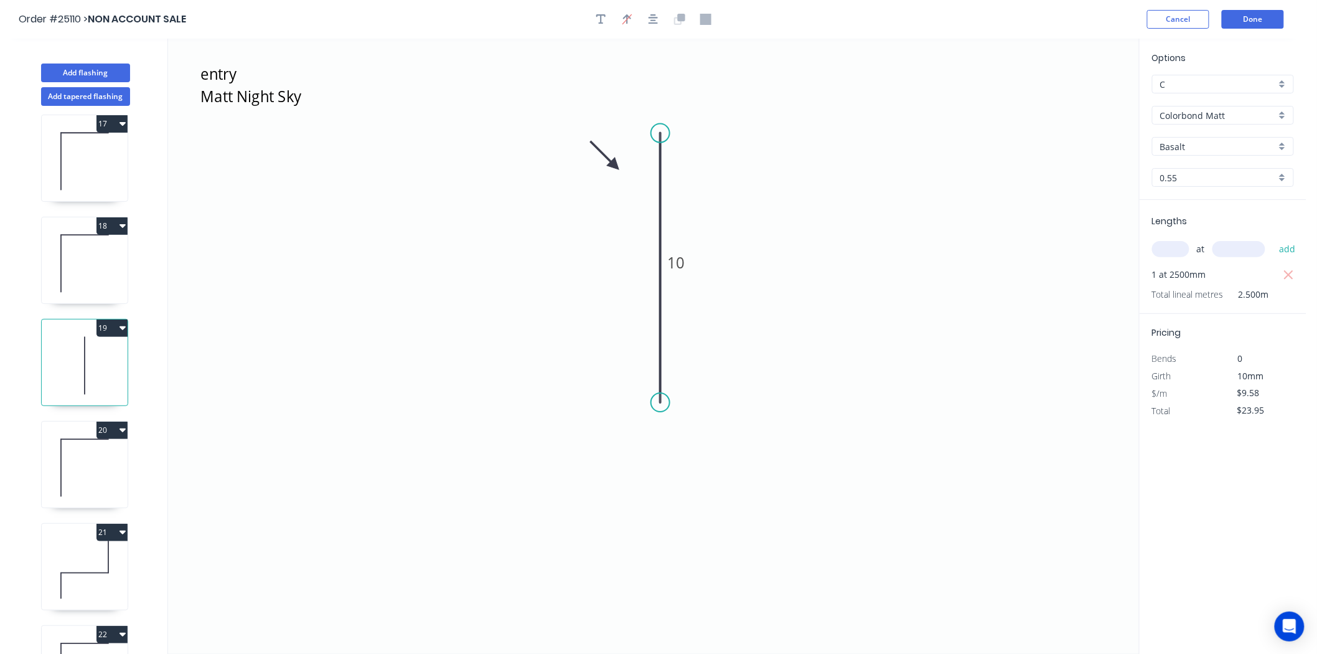
scroll to position [1704, 0]
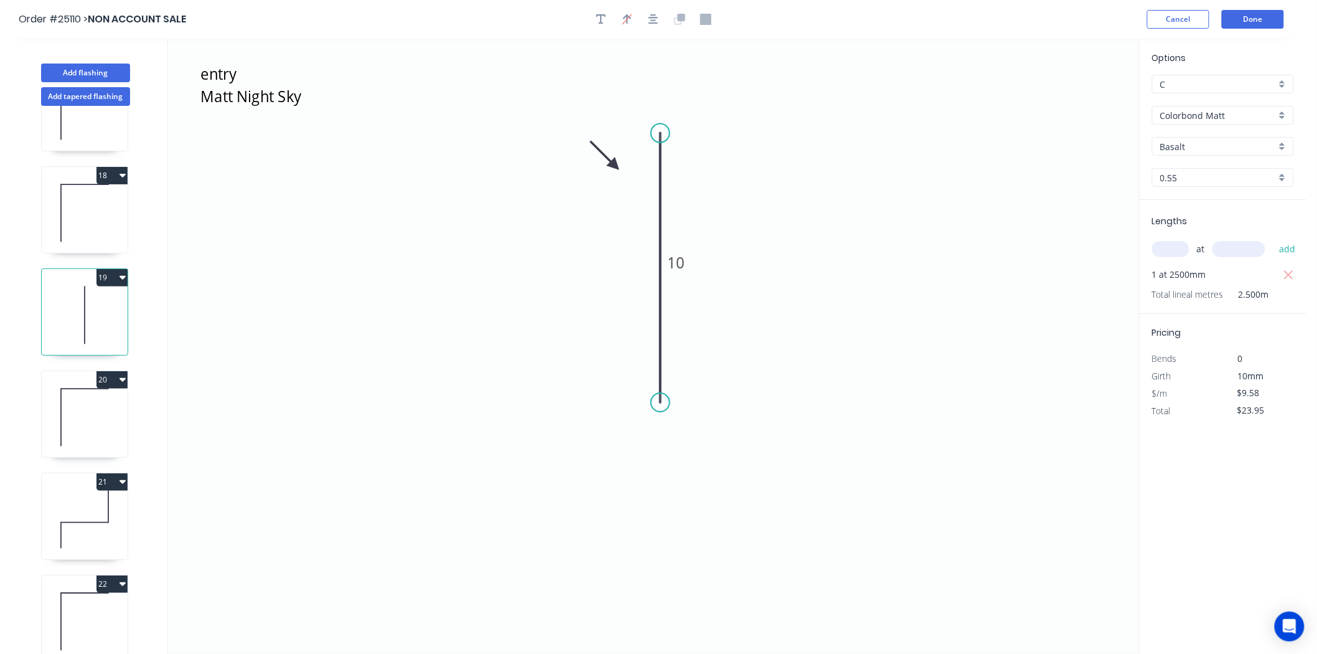
click at [59, 408] on icon at bounding box center [85, 417] width 86 height 80
type input "$11.50"
click at [72, 491] on icon at bounding box center [85, 519] width 86 height 80
type input "$14.84"
type input "$44.52"
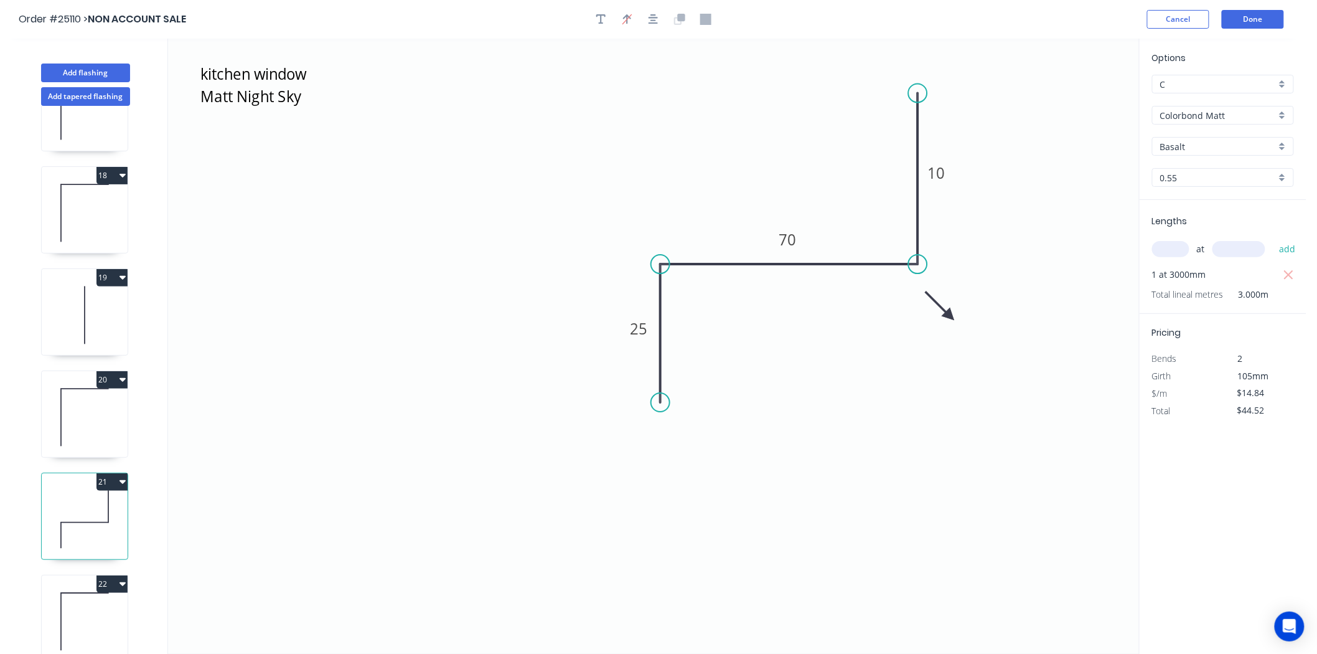
drag, startPoint x: 617, startPoint y: 167, endPoint x: 951, endPoint y: 316, distance: 365.0
click at [951, 316] on icon at bounding box center [940, 306] width 36 height 36
click at [951, 316] on icon at bounding box center [950, 301] width 11 height 40
click at [951, 316] on icon at bounding box center [960, 306] width 36 height 36
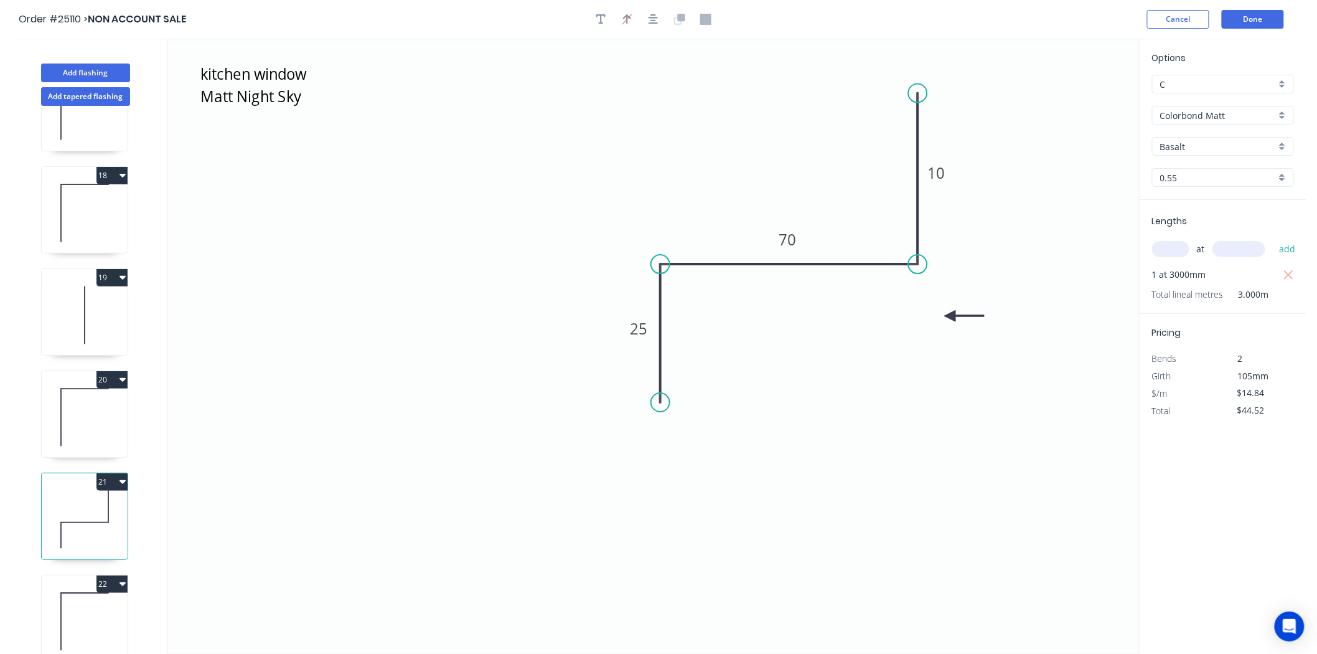
click at [951, 316] on icon at bounding box center [965, 315] width 40 height 11
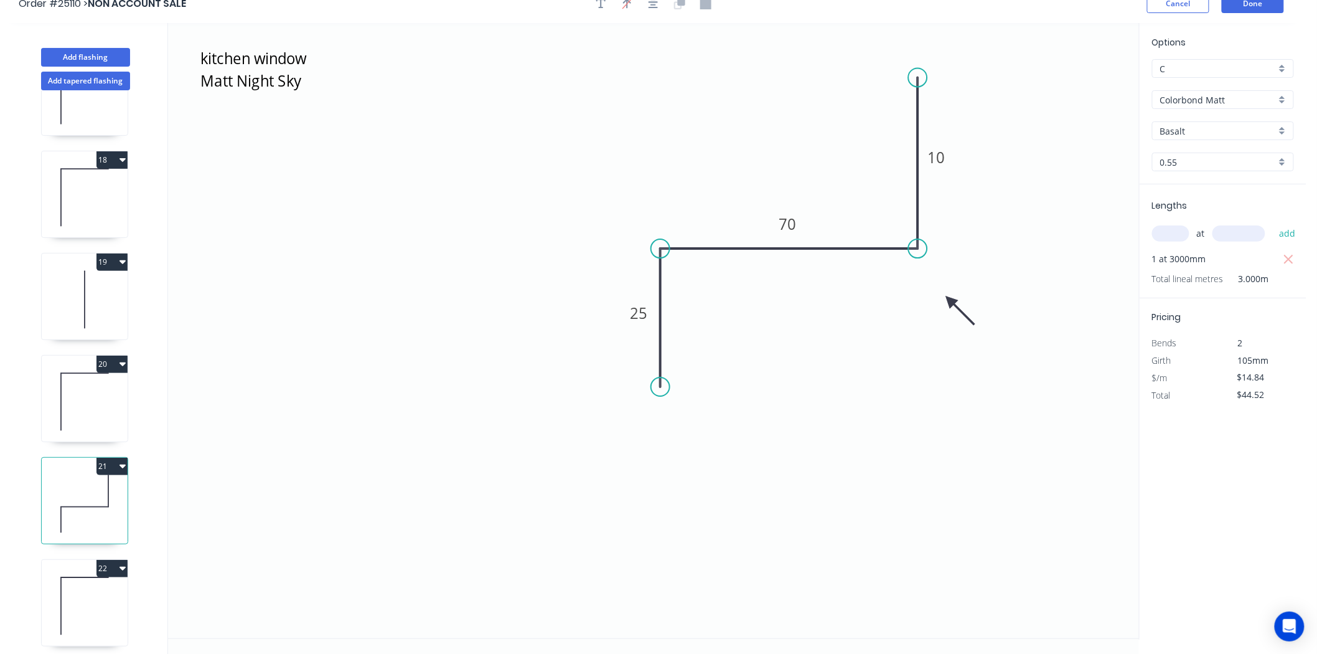
scroll to position [23, 0]
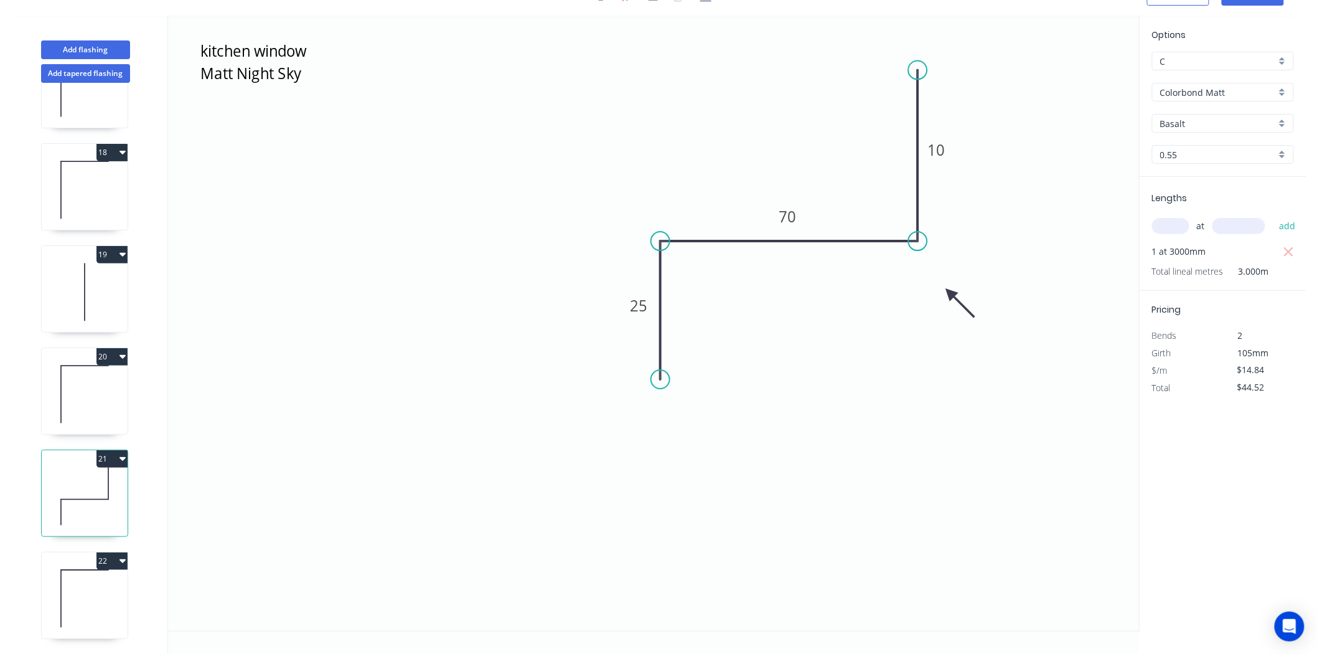
click at [92, 584] on icon at bounding box center [85, 598] width 86 height 80
type input "$9.58"
type input "$22.99"
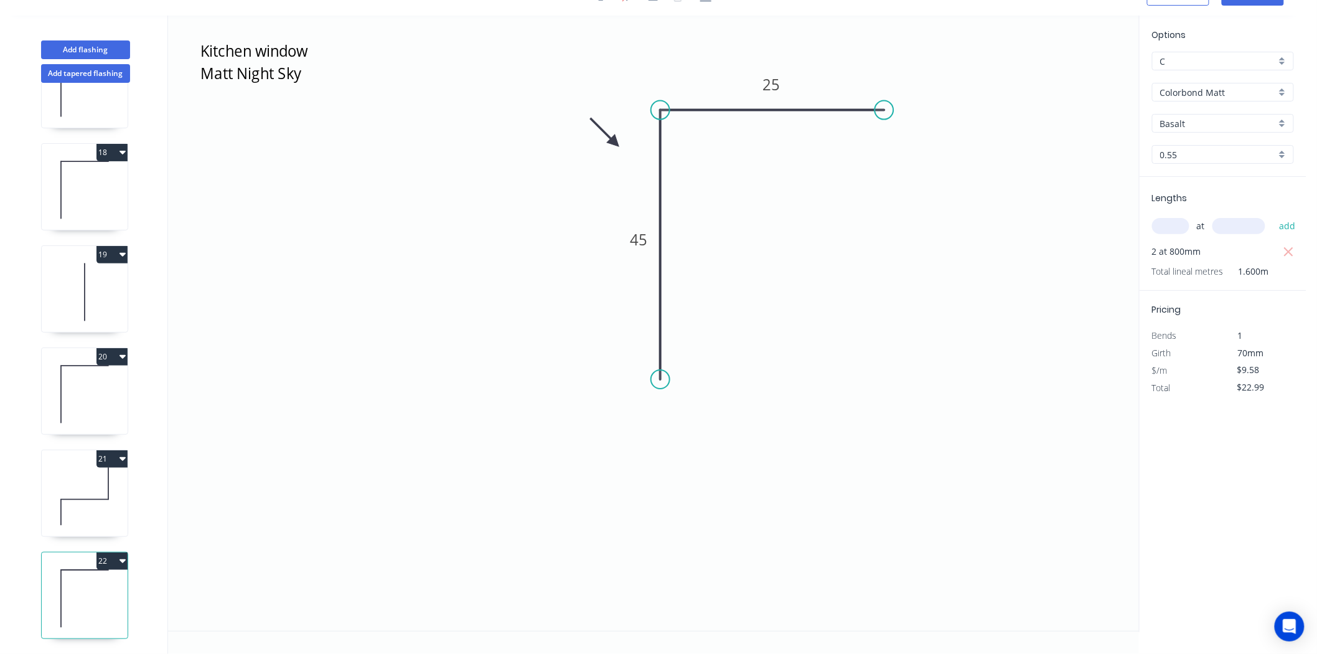
scroll to position [0, 0]
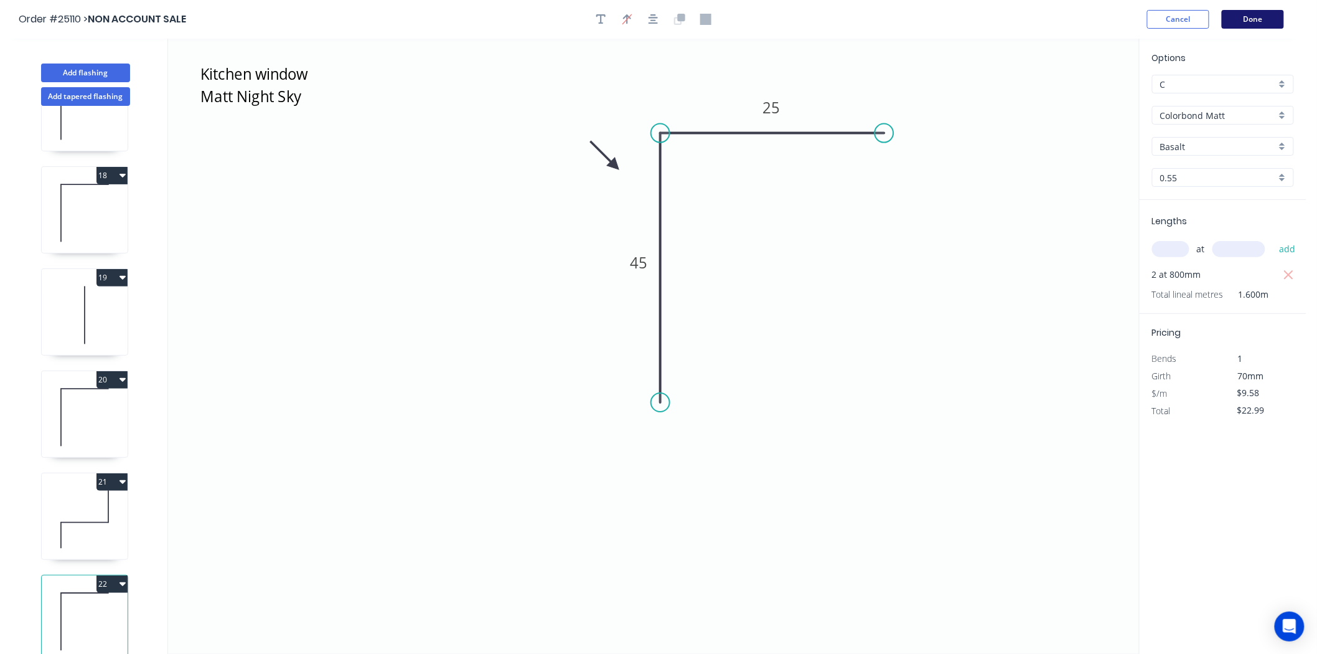
click at [1273, 10] on button "Done" at bounding box center [1253, 19] width 62 height 19
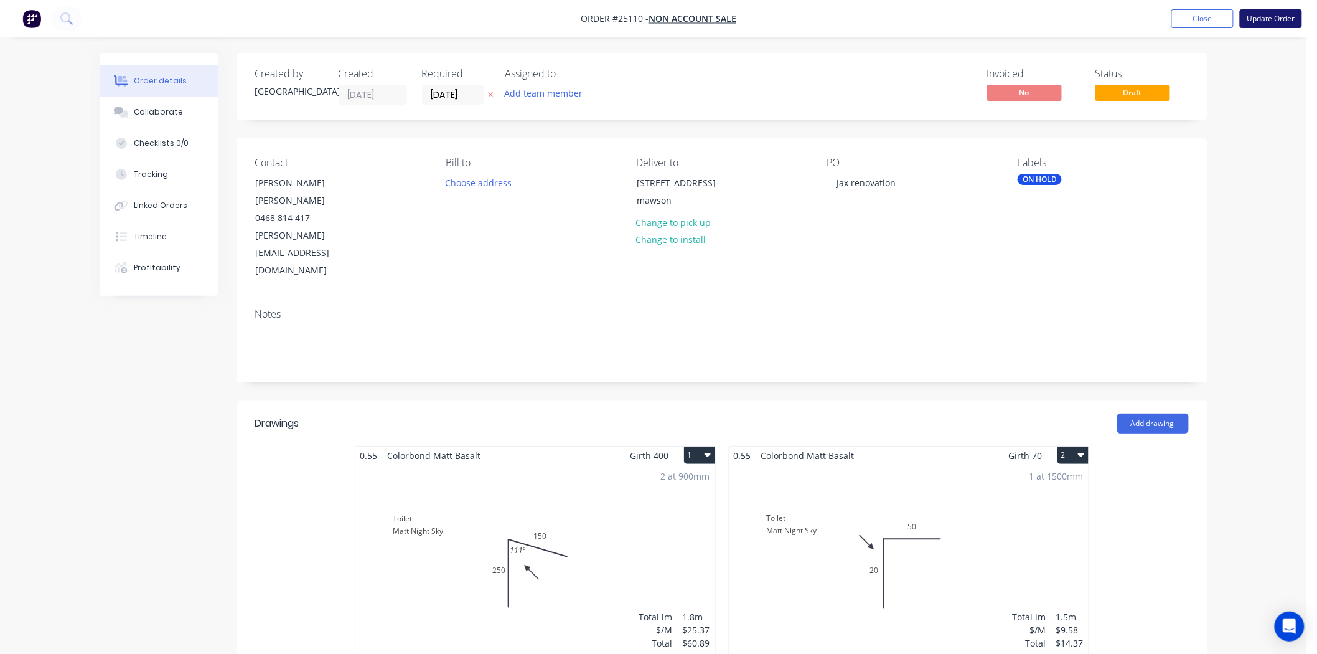
click at [1269, 12] on button "Update Order" at bounding box center [1271, 18] width 62 height 19
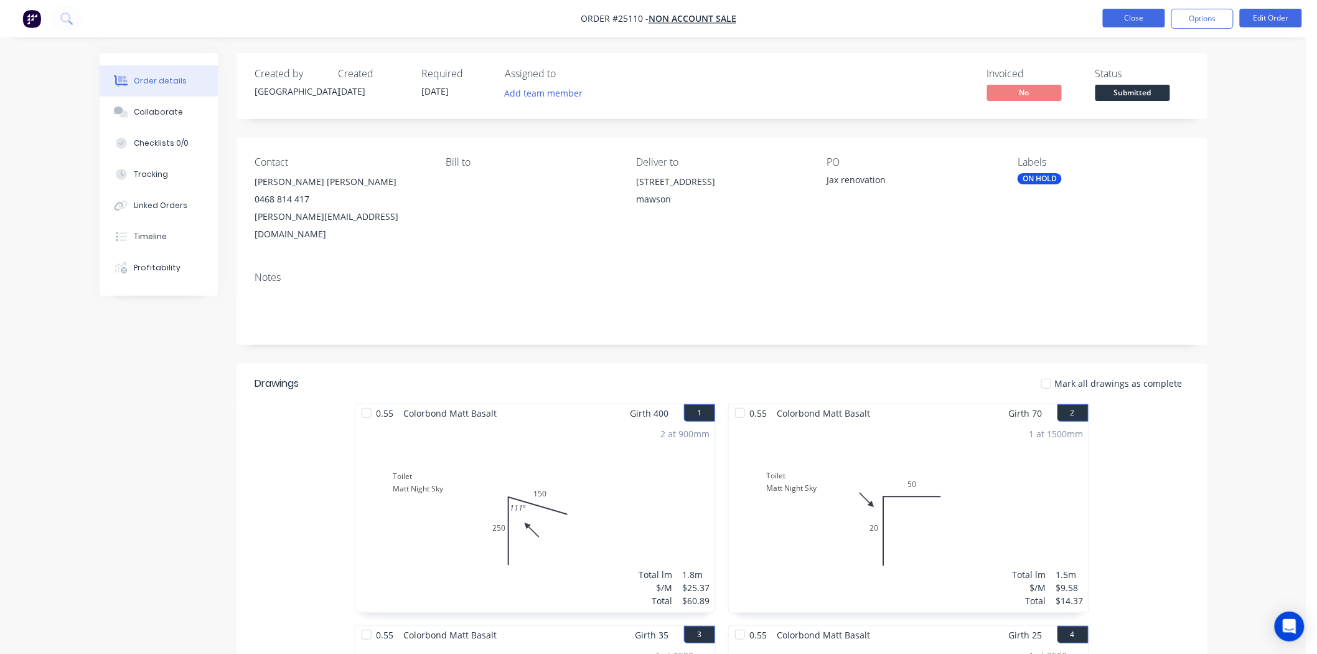
click at [1121, 19] on button "Close" at bounding box center [1134, 18] width 62 height 19
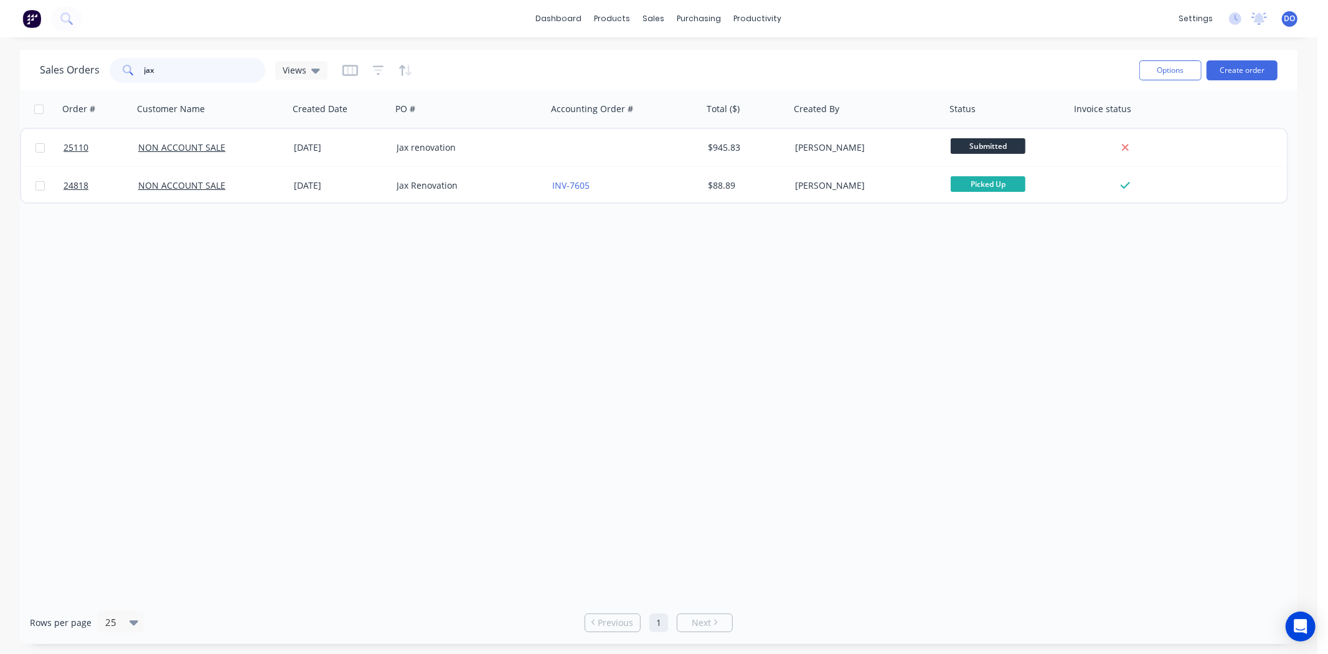
drag, startPoint x: 203, startPoint y: 71, endPoint x: 45, endPoint y: 60, distance: 157.9
click at [45, 60] on div "Sales Orders jax Views" at bounding box center [184, 70] width 288 height 25
click at [204, 79] on input "jax" at bounding box center [204, 70] width 121 height 25
type input "j"
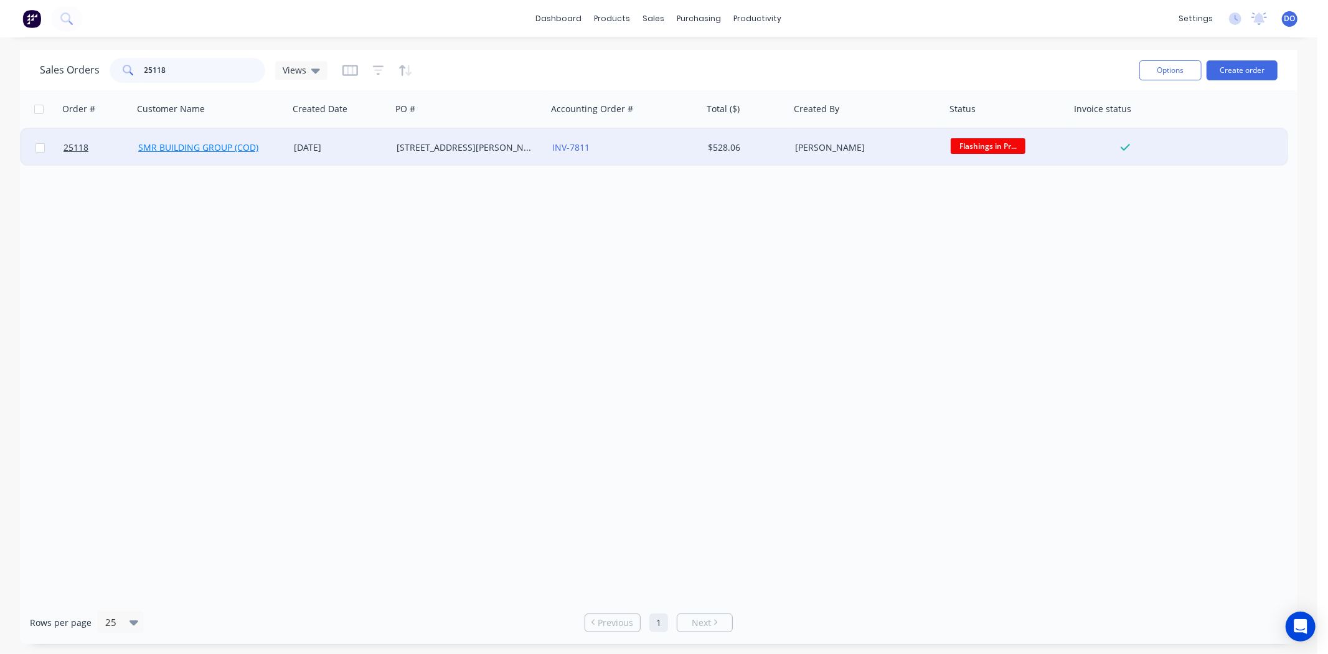
type input "25118"
click at [182, 146] on link "SMR BUILDING GROUP (COD)" at bounding box center [198, 147] width 120 height 12
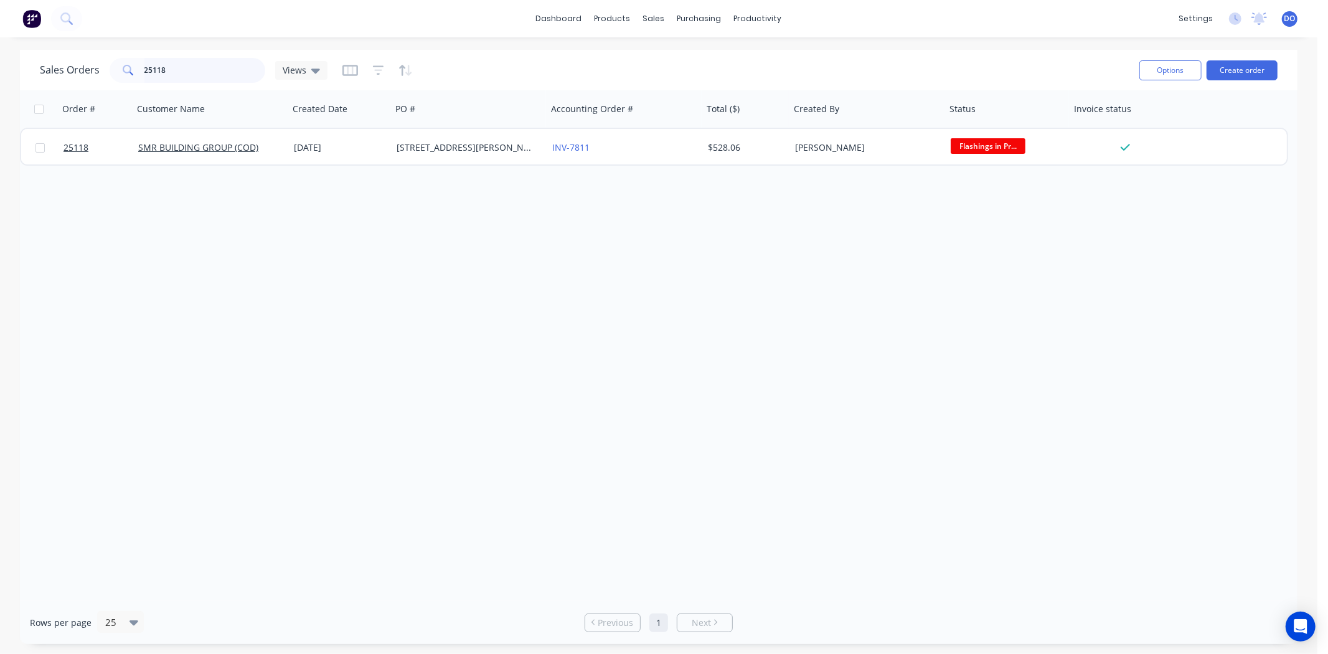
click at [168, 58] on input "25118" at bounding box center [204, 70] width 121 height 25
type input "2"
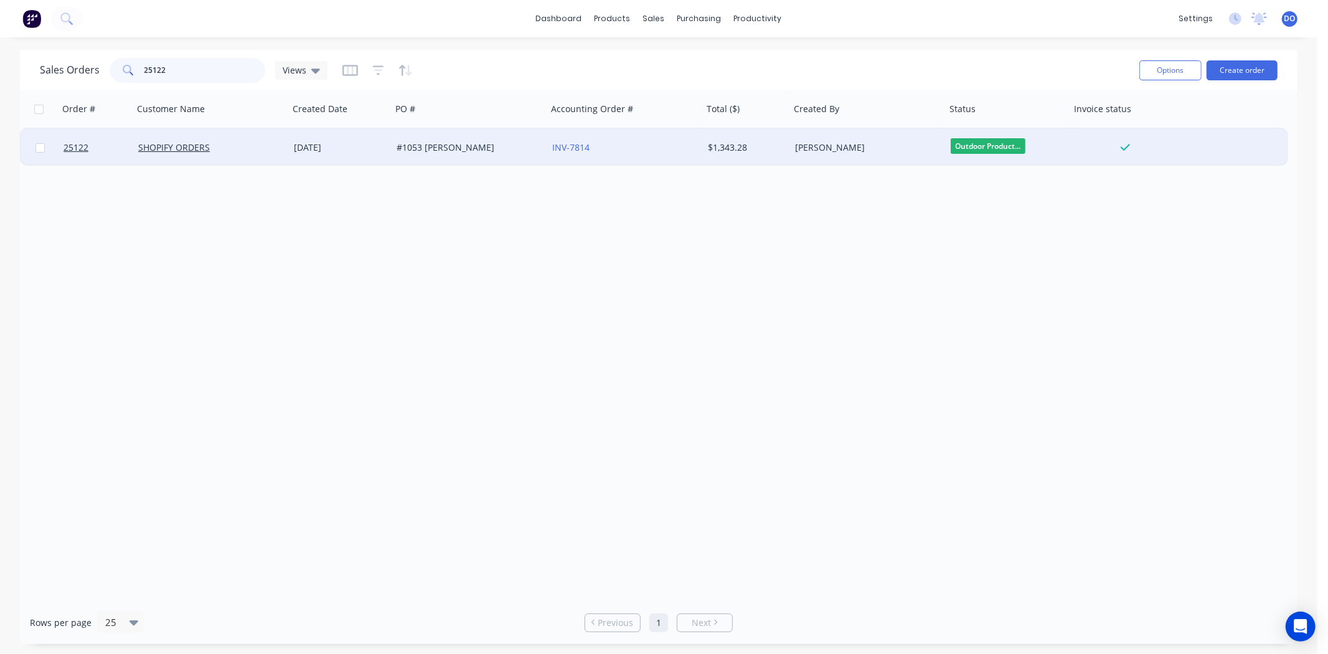
type input "25122"
click at [512, 144] on div "#1053 [PERSON_NAME]" at bounding box center [466, 147] width 138 height 12
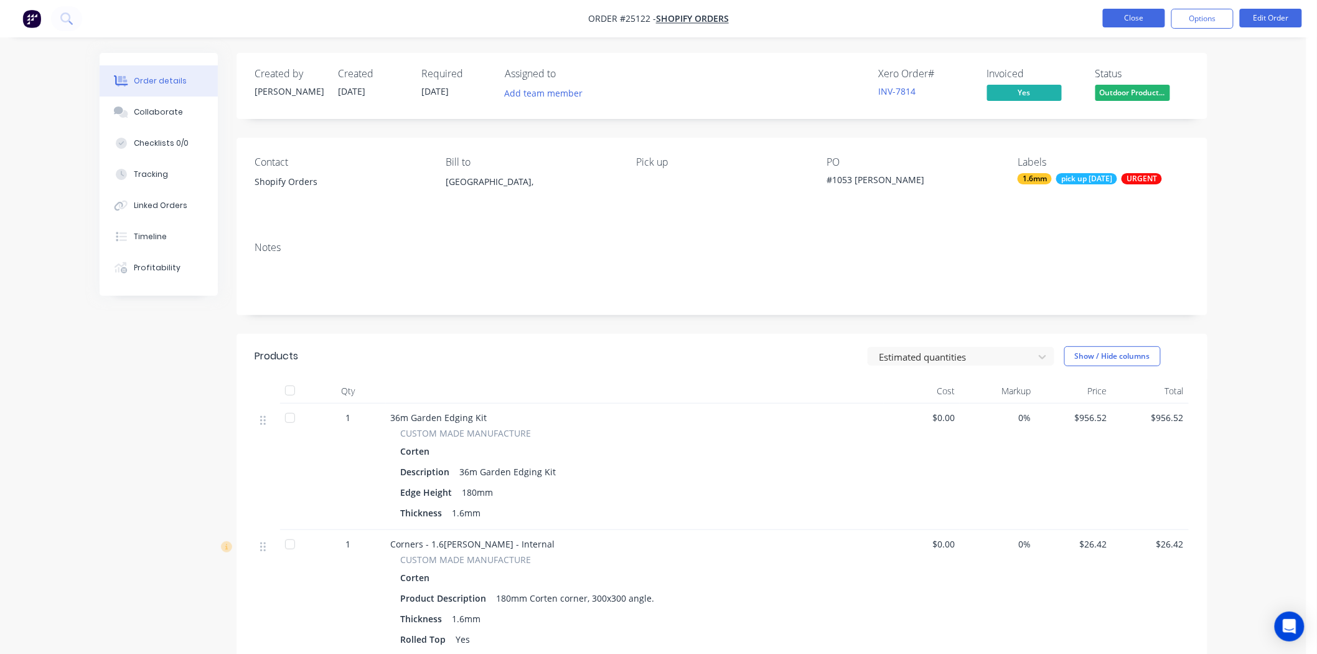
click at [1140, 26] on button "Close" at bounding box center [1134, 18] width 62 height 19
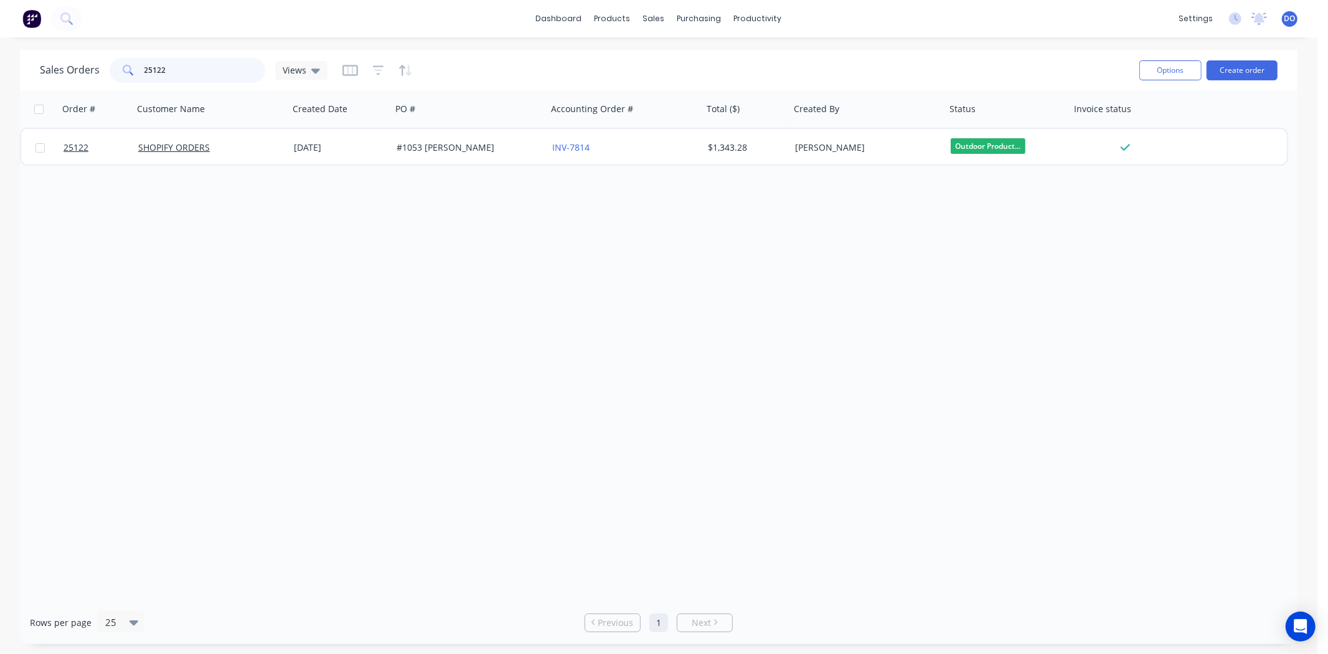
click at [195, 70] on input "25122" at bounding box center [204, 70] width 121 height 25
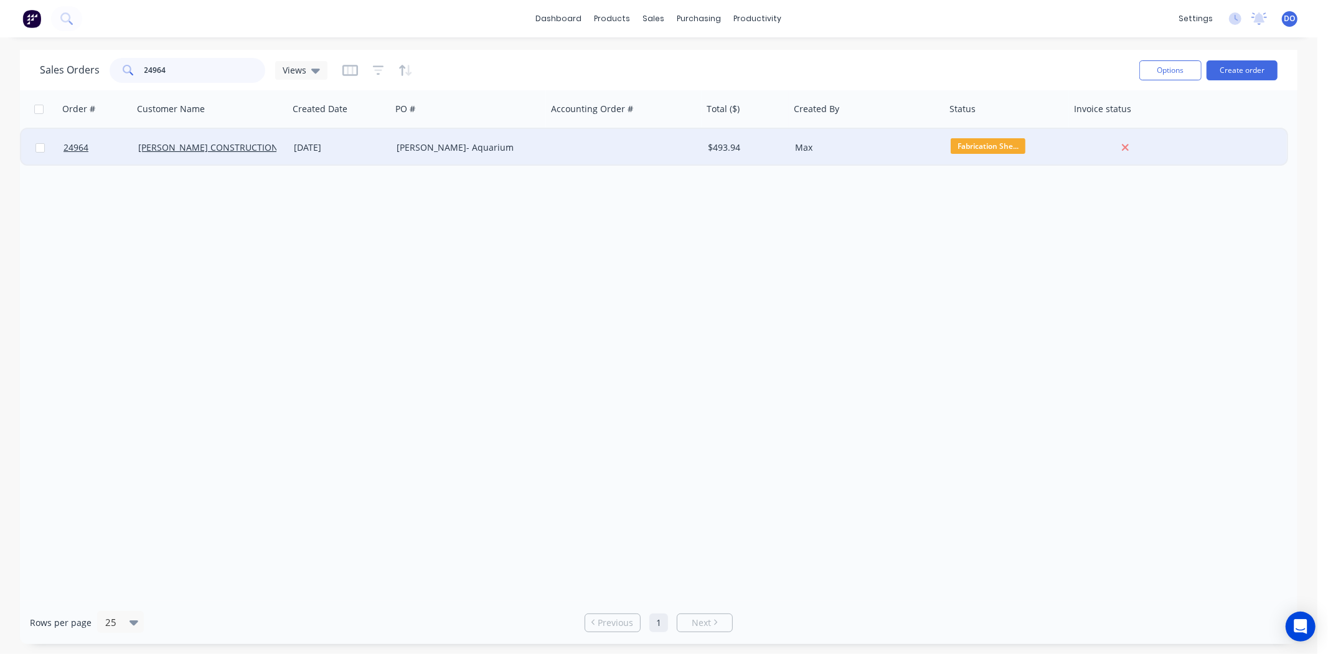
type input "24964"
click at [258, 144] on div "[PERSON_NAME] CONSTRUCTIONS" at bounding box center [207, 147] width 138 height 12
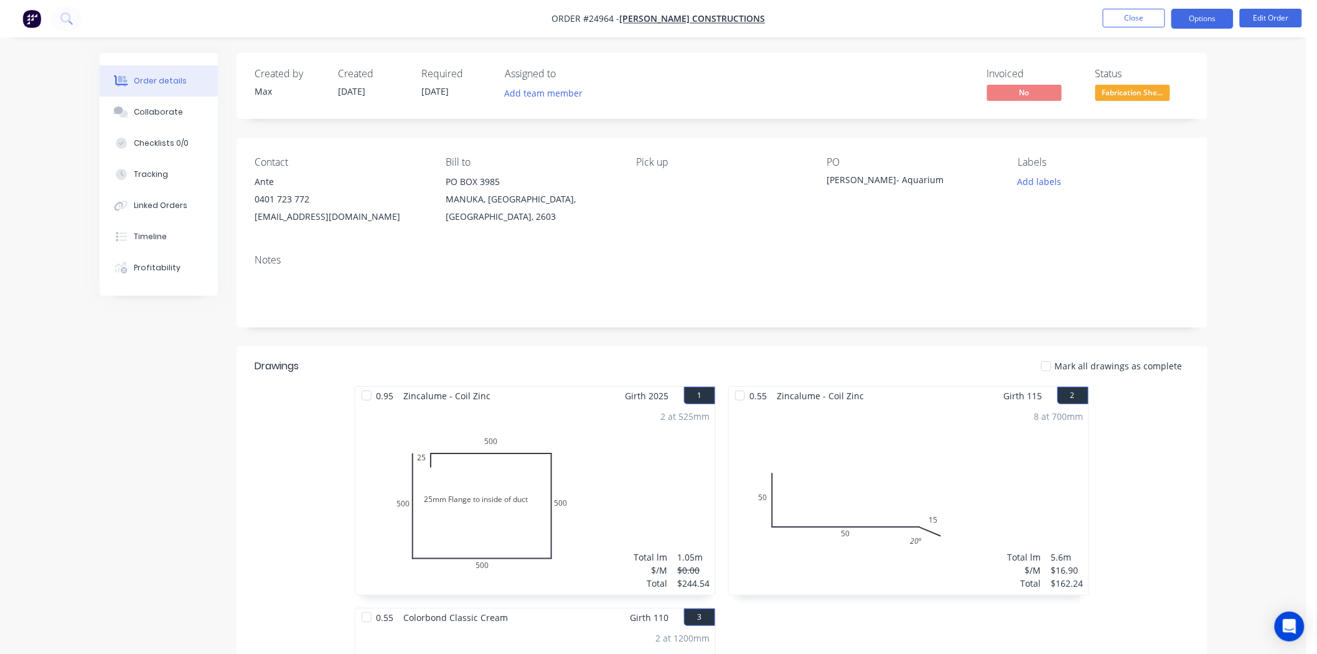
click at [1189, 25] on button "Options" at bounding box center [1202, 19] width 62 height 20
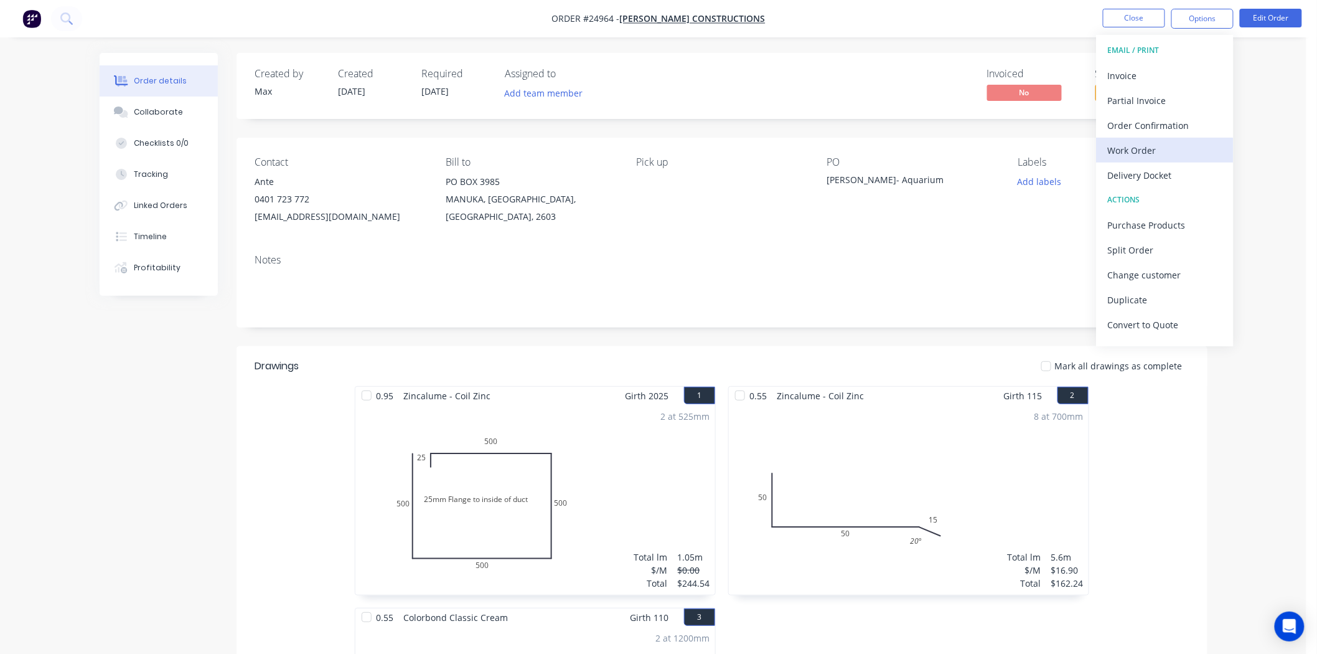
click at [1125, 146] on div "Work Order" at bounding box center [1165, 150] width 115 height 18
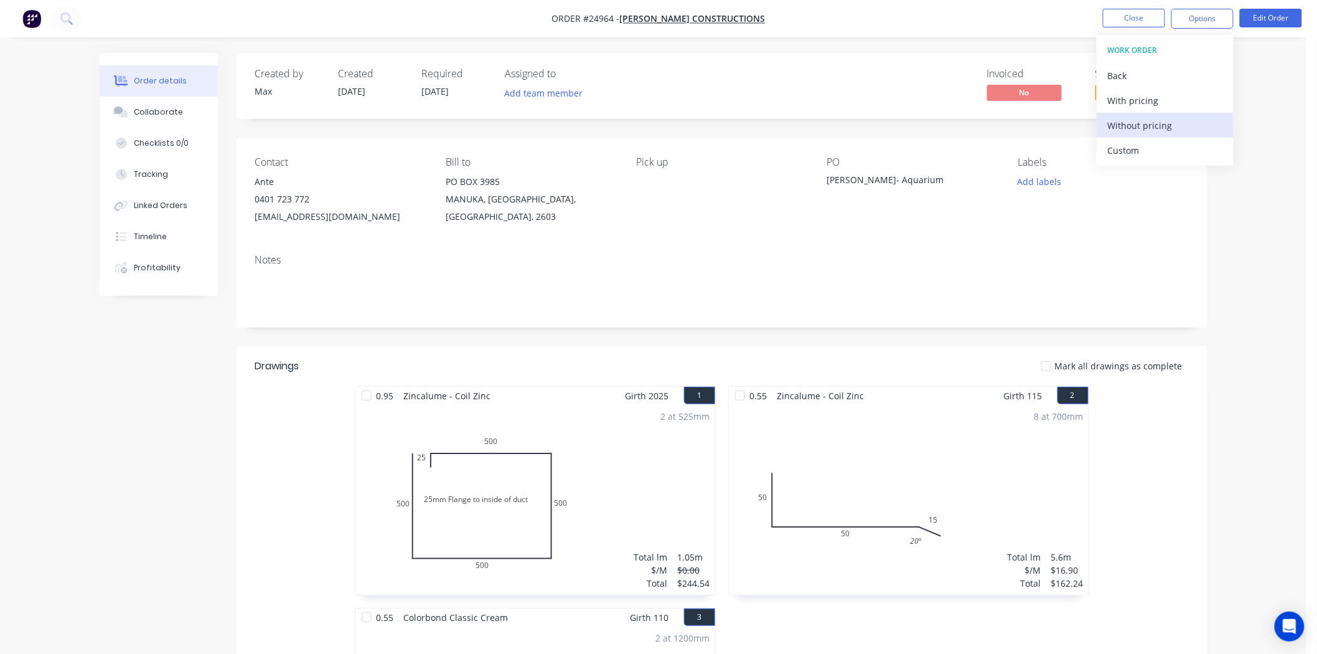
click at [1125, 131] on div "Without pricing" at bounding box center [1165, 125] width 115 height 18
click at [1137, 17] on button "Close" at bounding box center [1134, 18] width 62 height 19
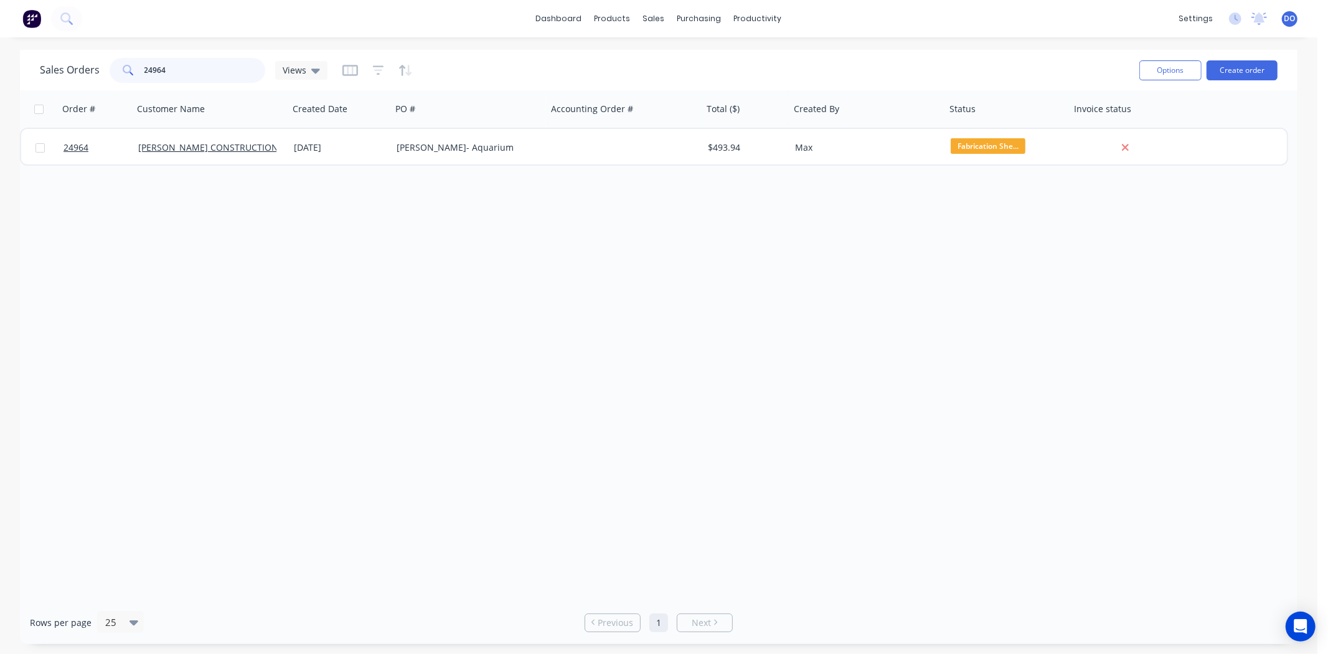
click at [169, 76] on input "24964" at bounding box center [204, 70] width 121 height 25
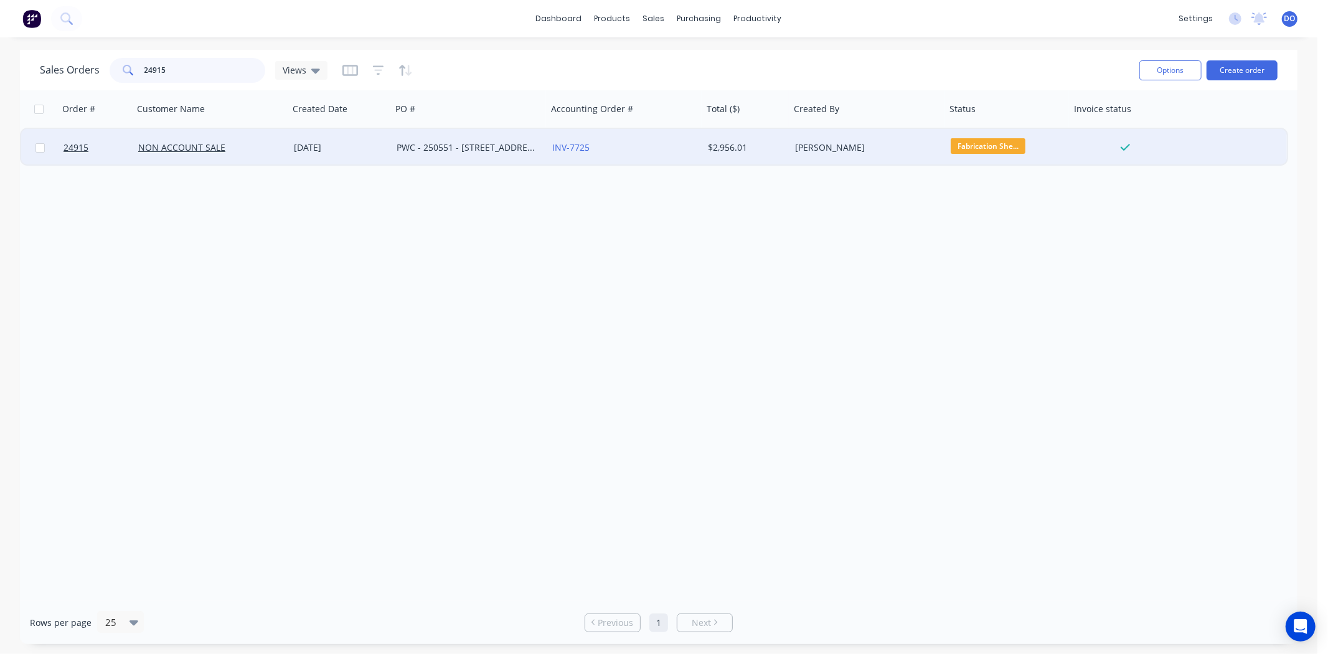
type input "24915"
click at [400, 152] on div "PWC - 250551 - [STREET_ADDRESS]" at bounding box center [466, 147] width 138 height 12
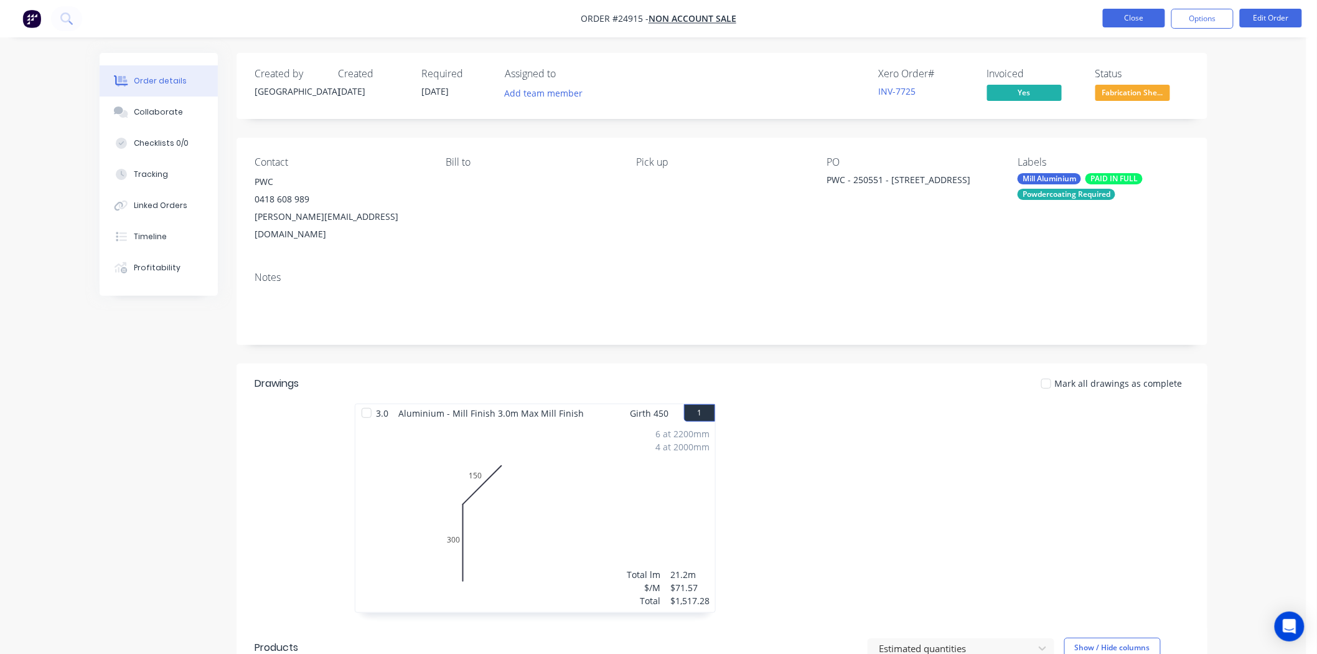
click at [1152, 21] on button "Close" at bounding box center [1134, 18] width 62 height 19
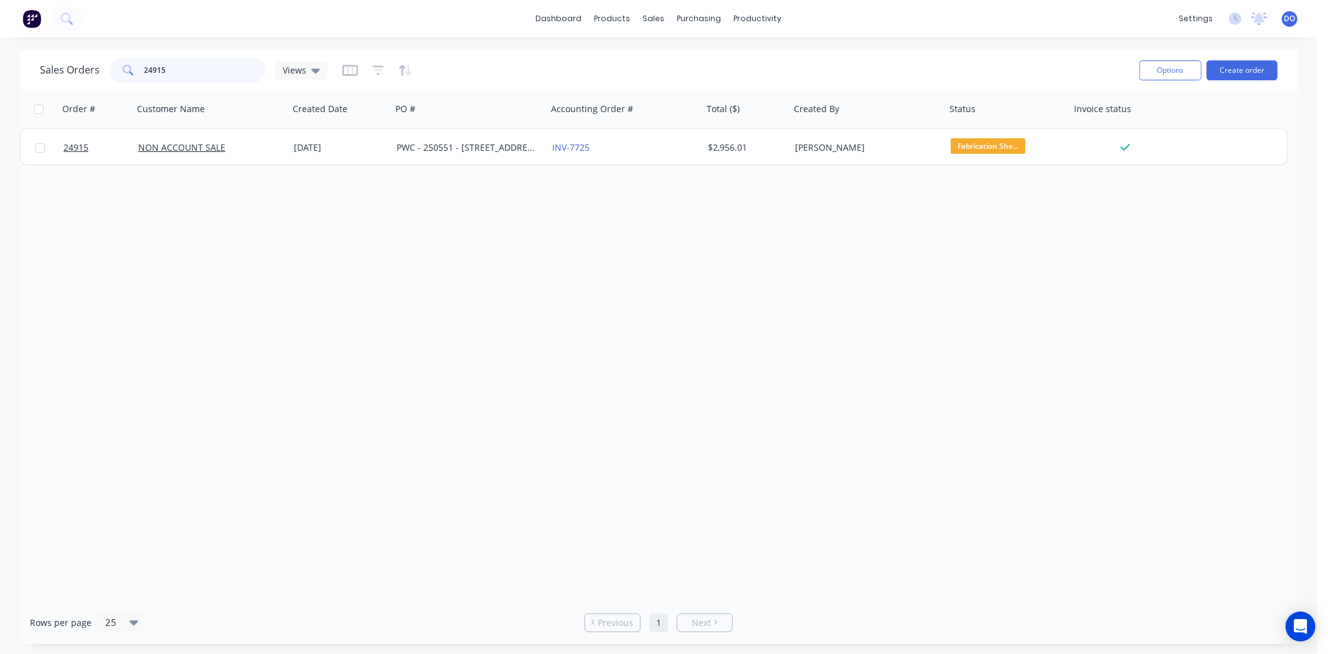
click at [164, 69] on input "24915" at bounding box center [204, 70] width 121 height 25
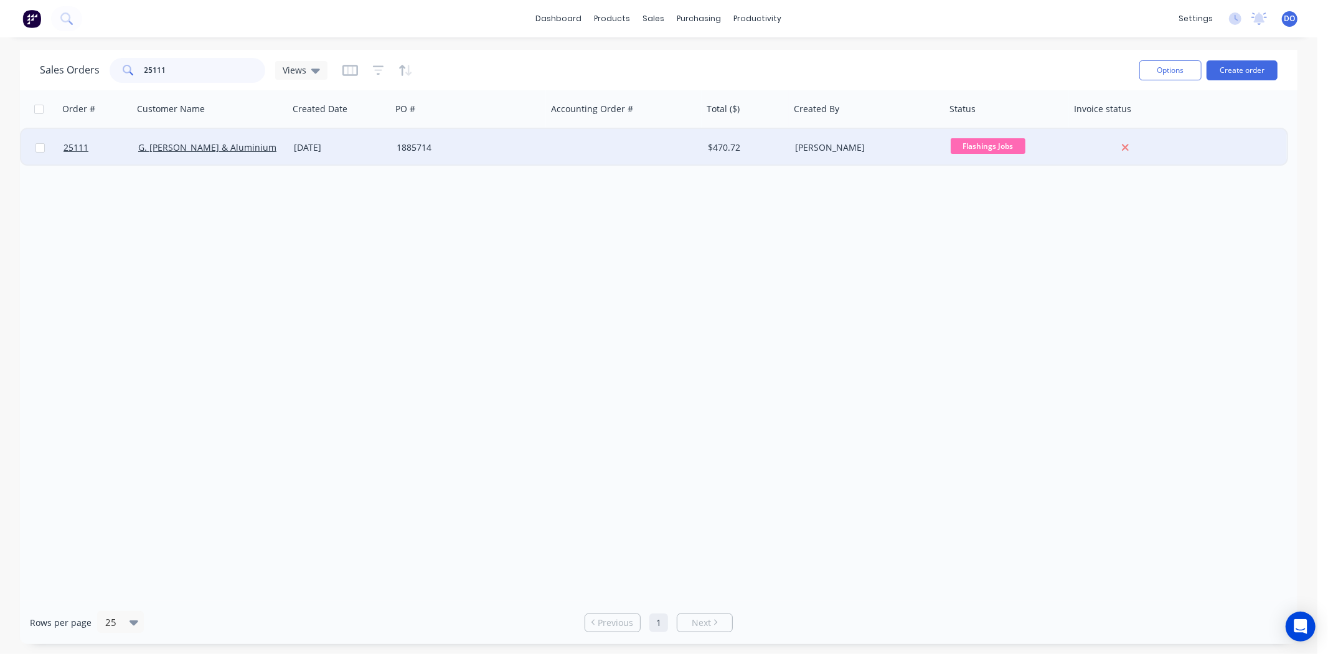
type input "25111"
click at [421, 154] on div "1885714" at bounding box center [470, 147] width 156 height 37
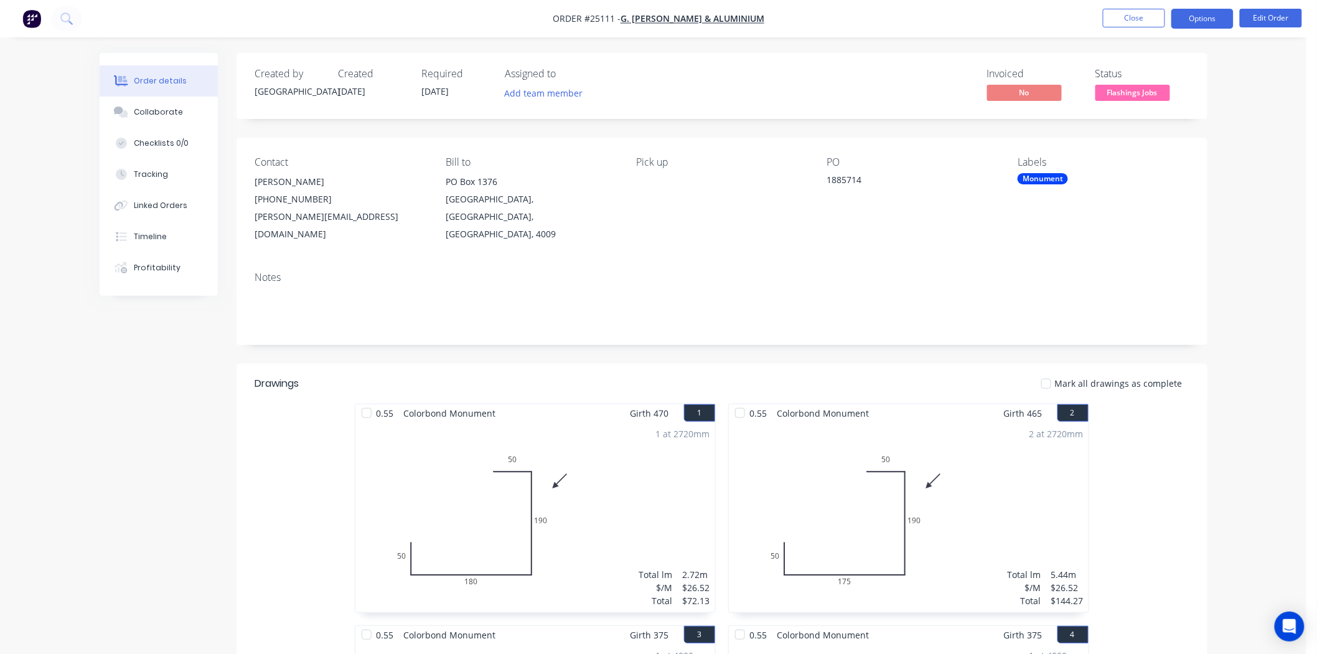
click at [1200, 26] on button "Options" at bounding box center [1202, 19] width 62 height 20
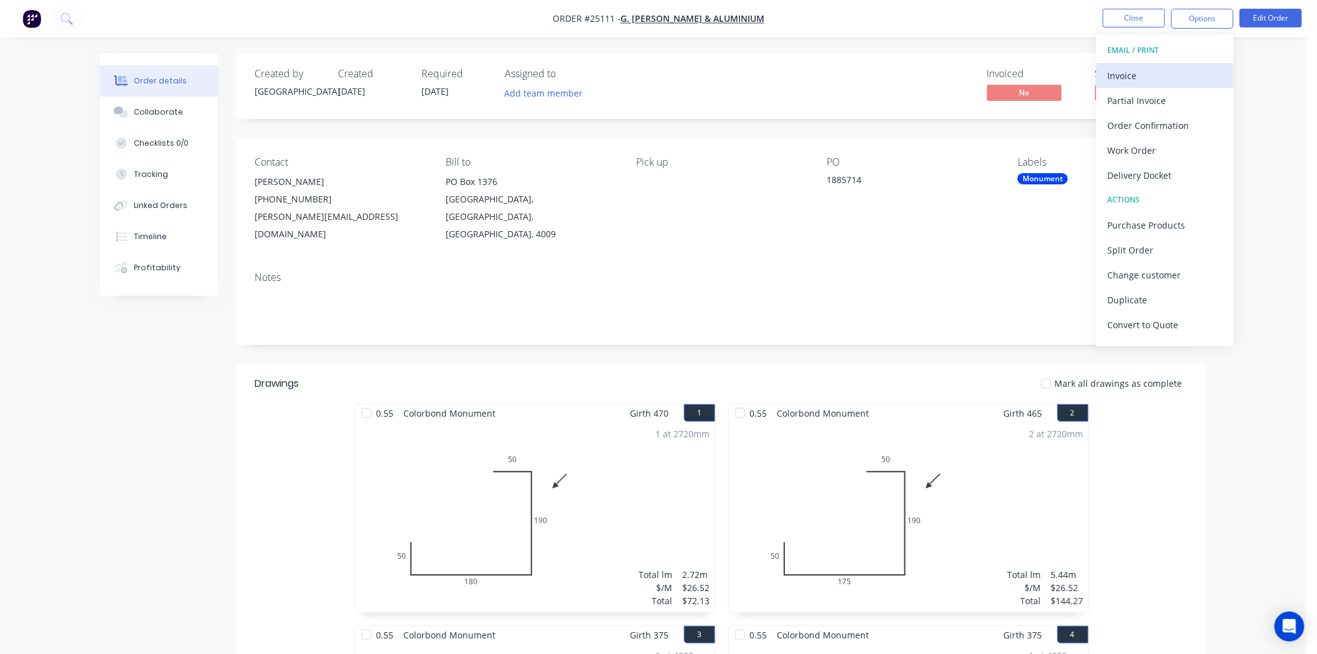
click at [1143, 72] on div "Invoice" at bounding box center [1165, 76] width 115 height 18
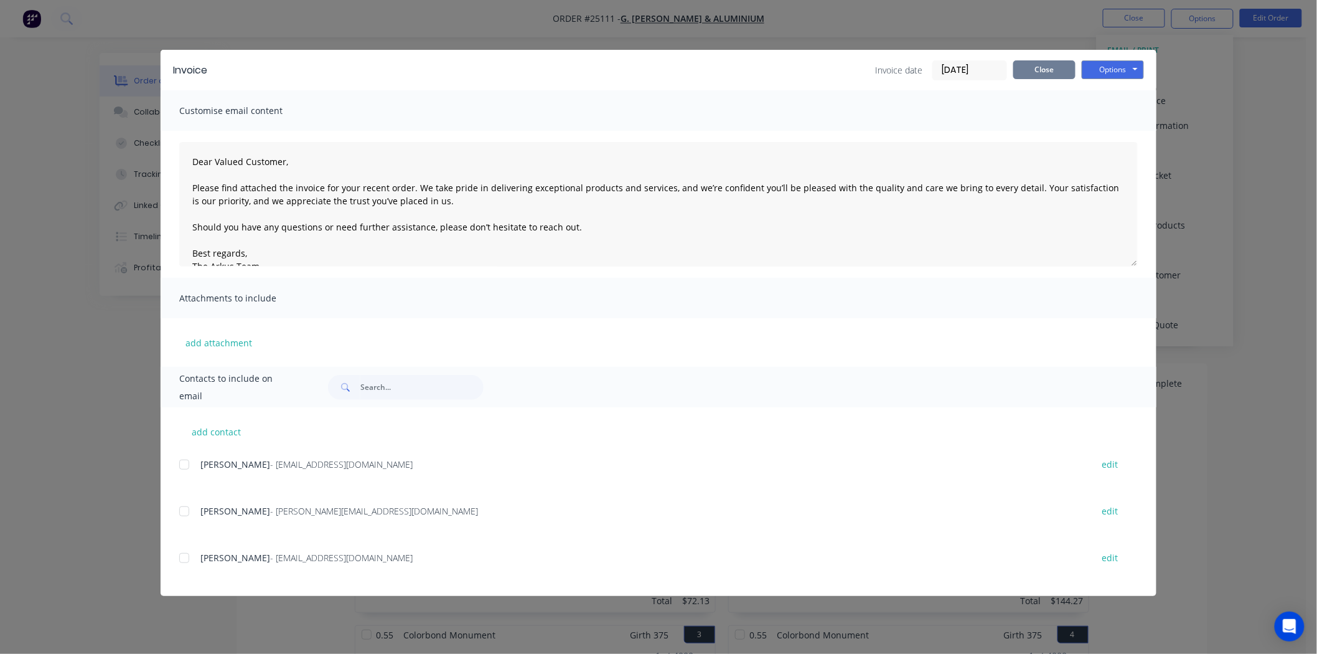
click at [1033, 66] on button "Close" at bounding box center [1044, 69] width 62 height 19
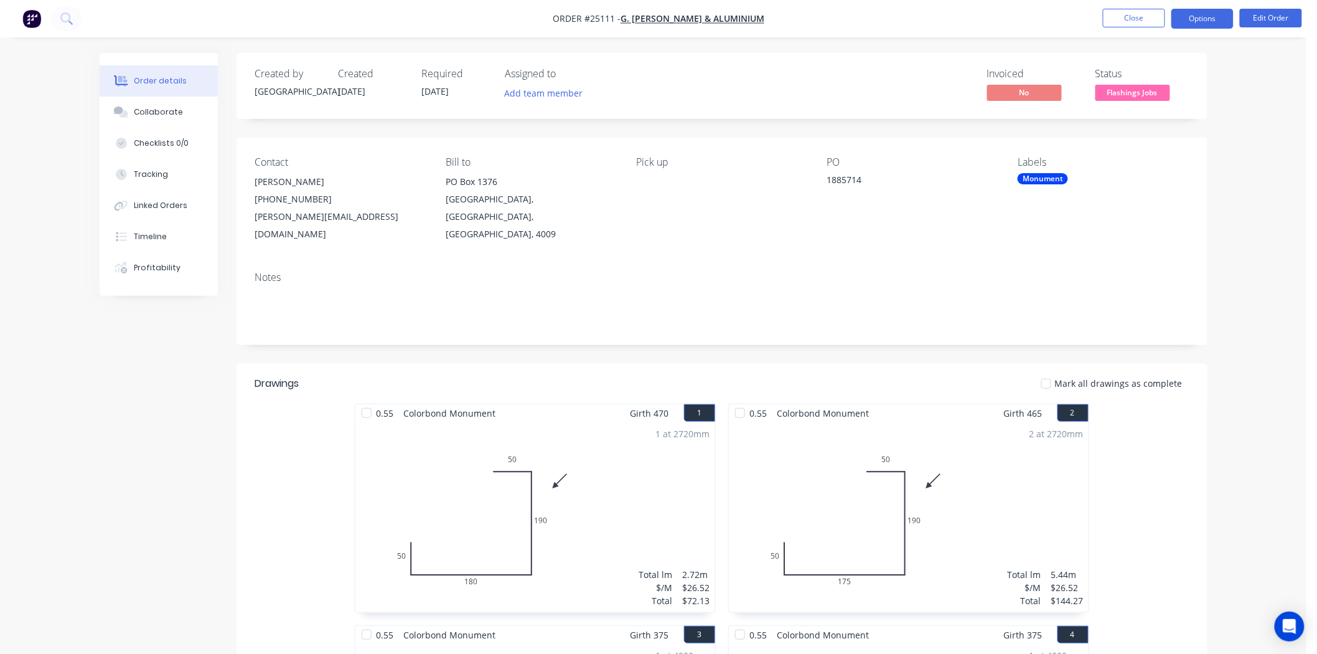
click at [1223, 21] on button "Options" at bounding box center [1202, 19] width 62 height 20
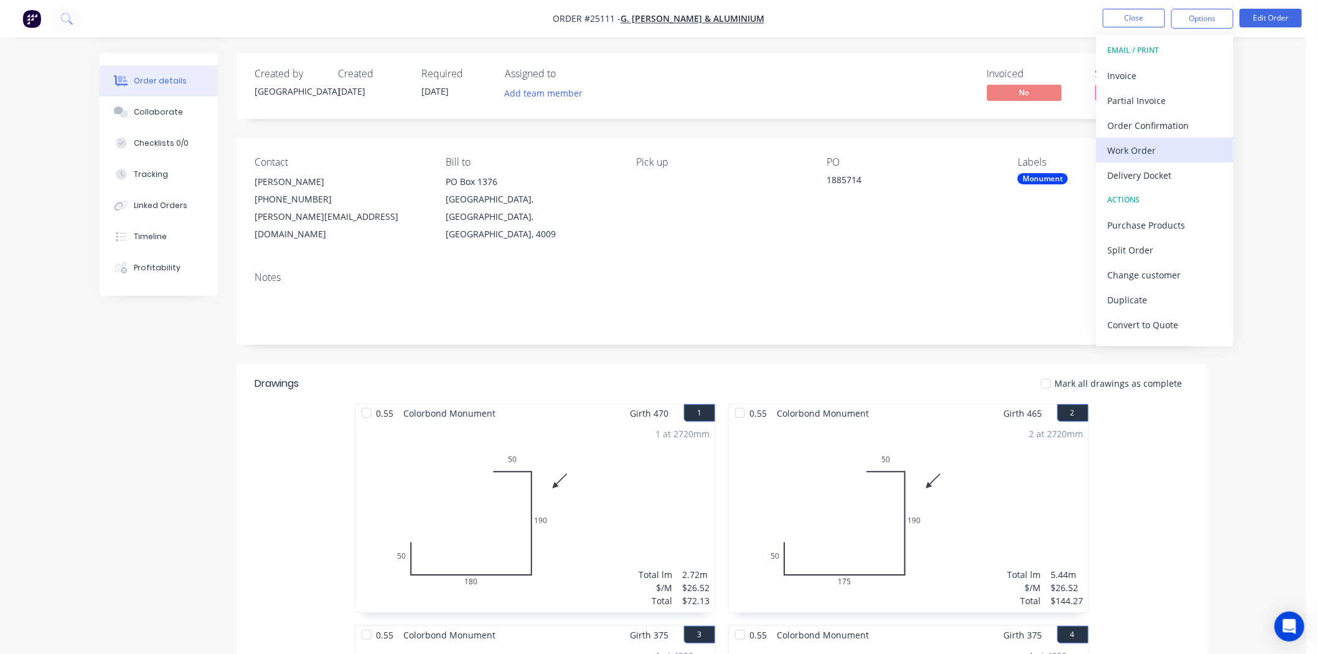
click at [1185, 144] on div "Work Order" at bounding box center [1165, 150] width 115 height 18
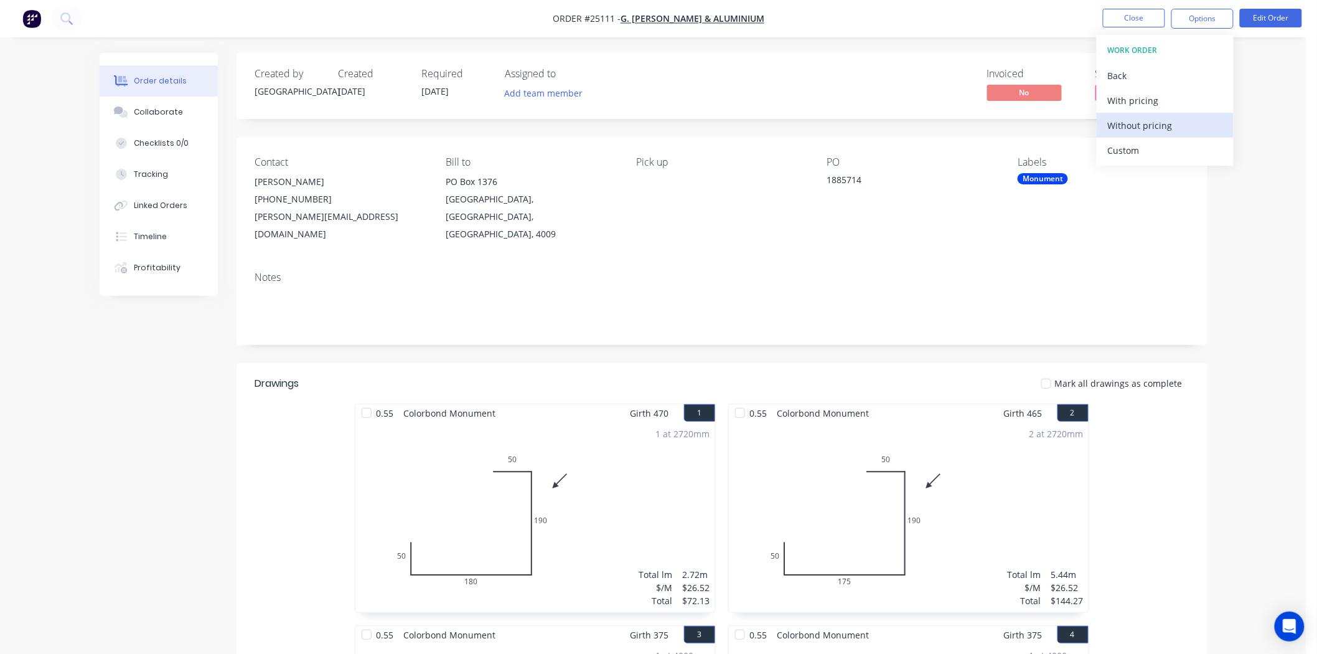
click at [1185, 125] on div "Without pricing" at bounding box center [1165, 125] width 115 height 18
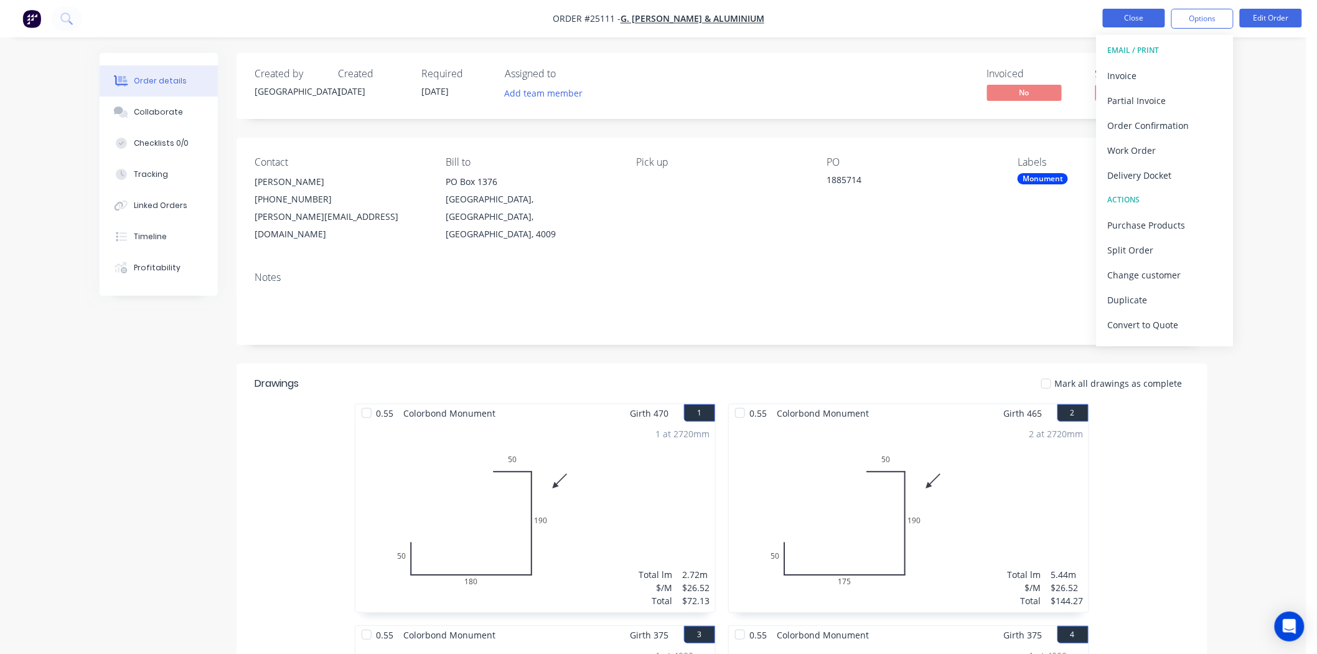
click at [1139, 19] on button "Close" at bounding box center [1134, 18] width 62 height 19
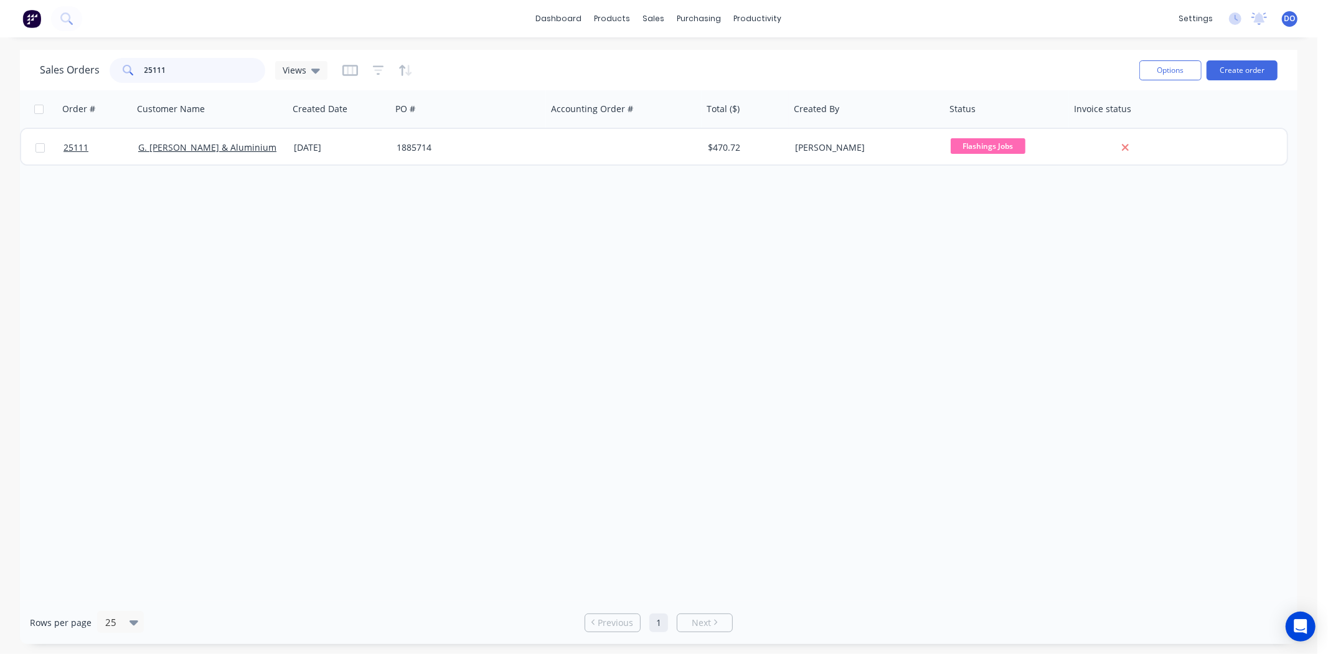
click at [198, 64] on input "25111" at bounding box center [204, 70] width 121 height 25
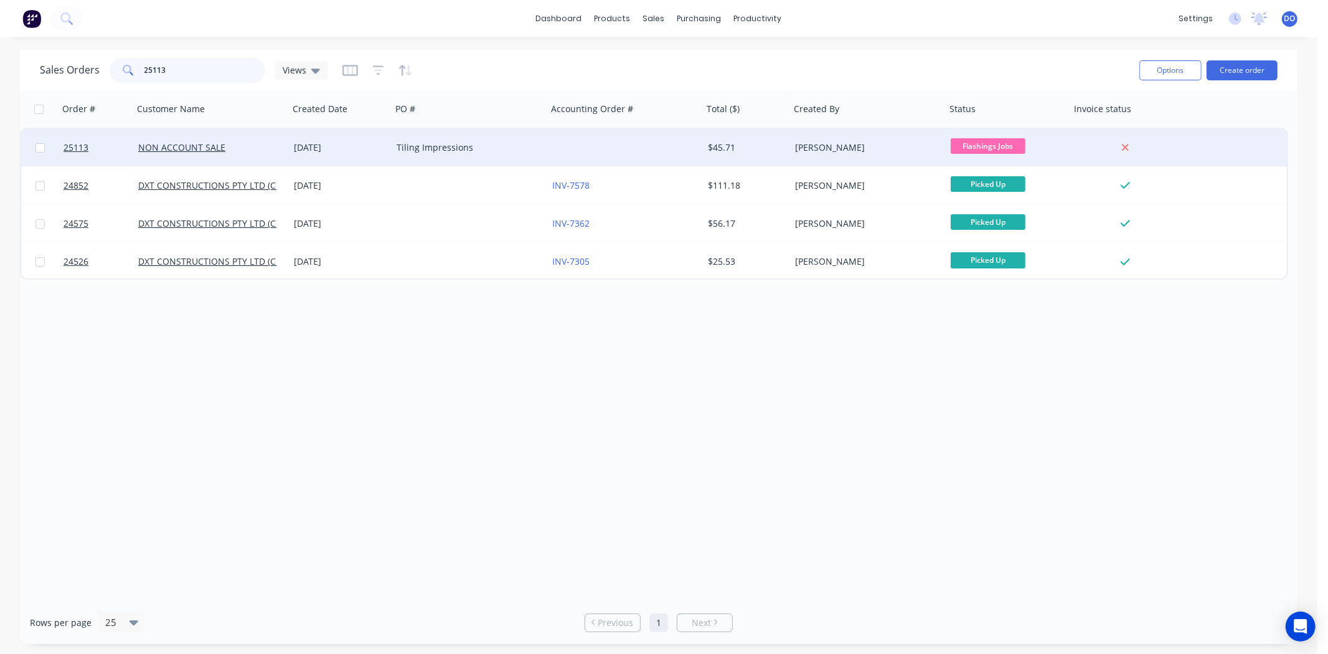
type input "25113"
click at [305, 142] on div "[DATE]" at bounding box center [340, 147] width 93 height 12
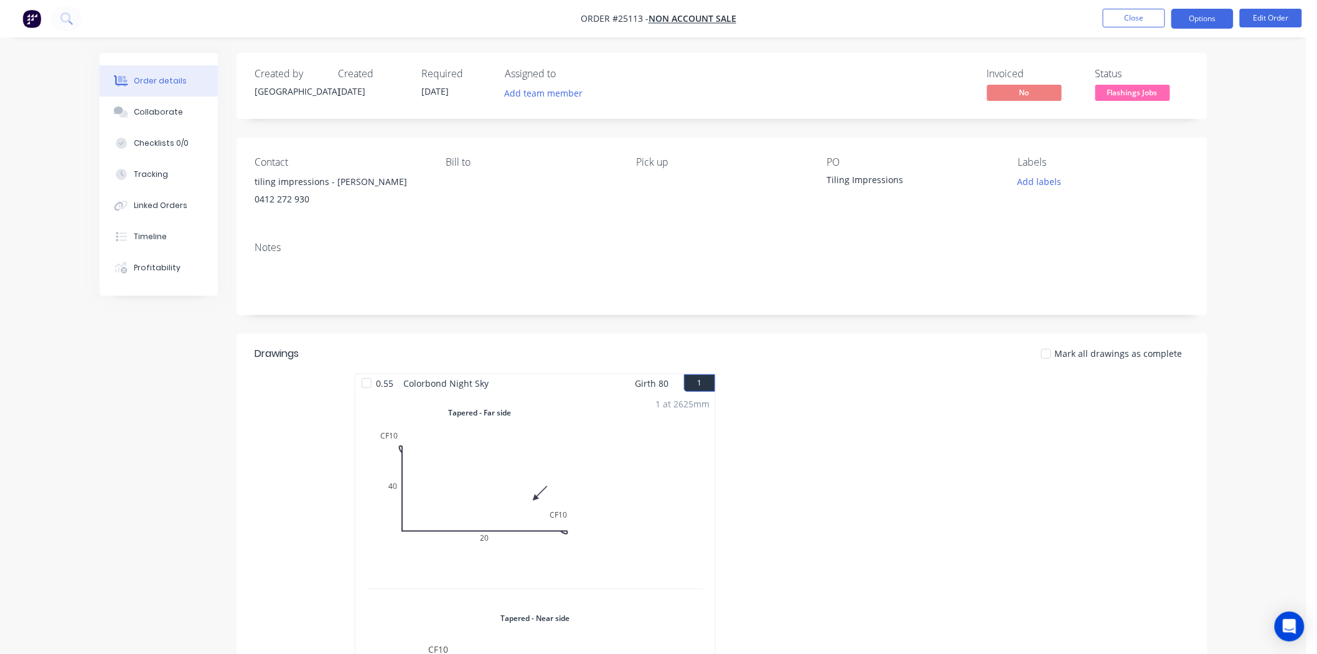
click at [1206, 22] on button "Options" at bounding box center [1202, 19] width 62 height 20
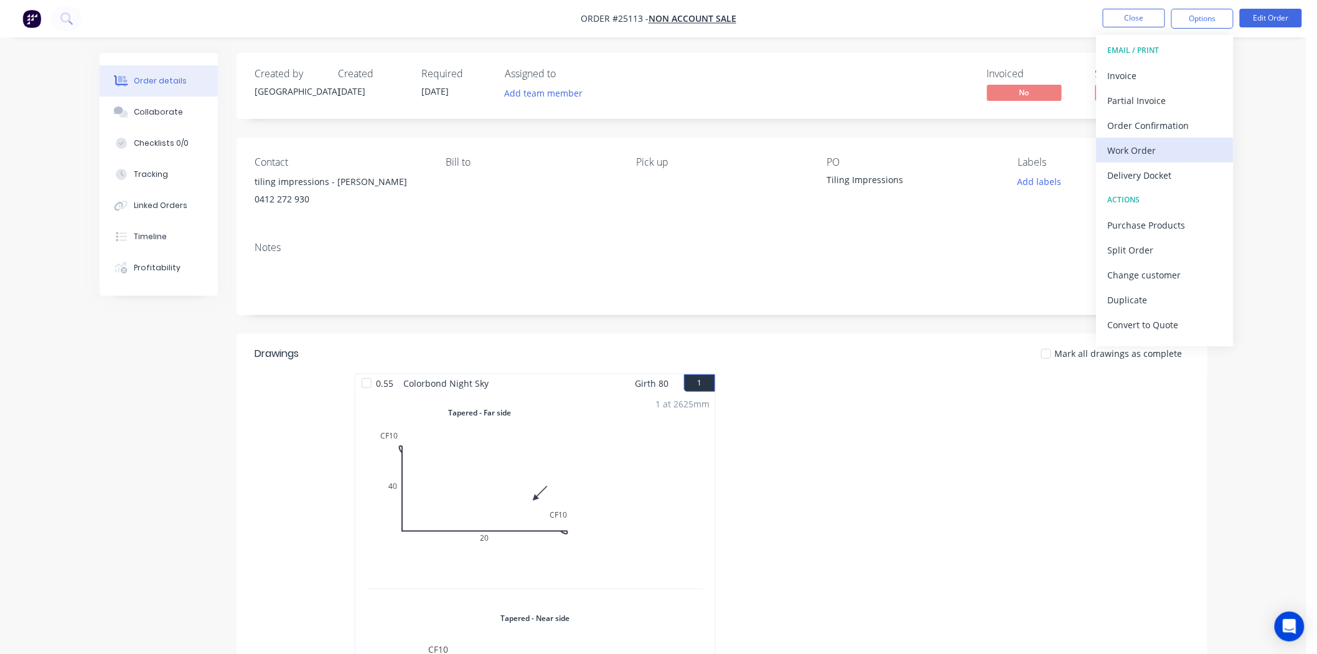
click at [1131, 151] on div "Work Order" at bounding box center [1165, 150] width 115 height 18
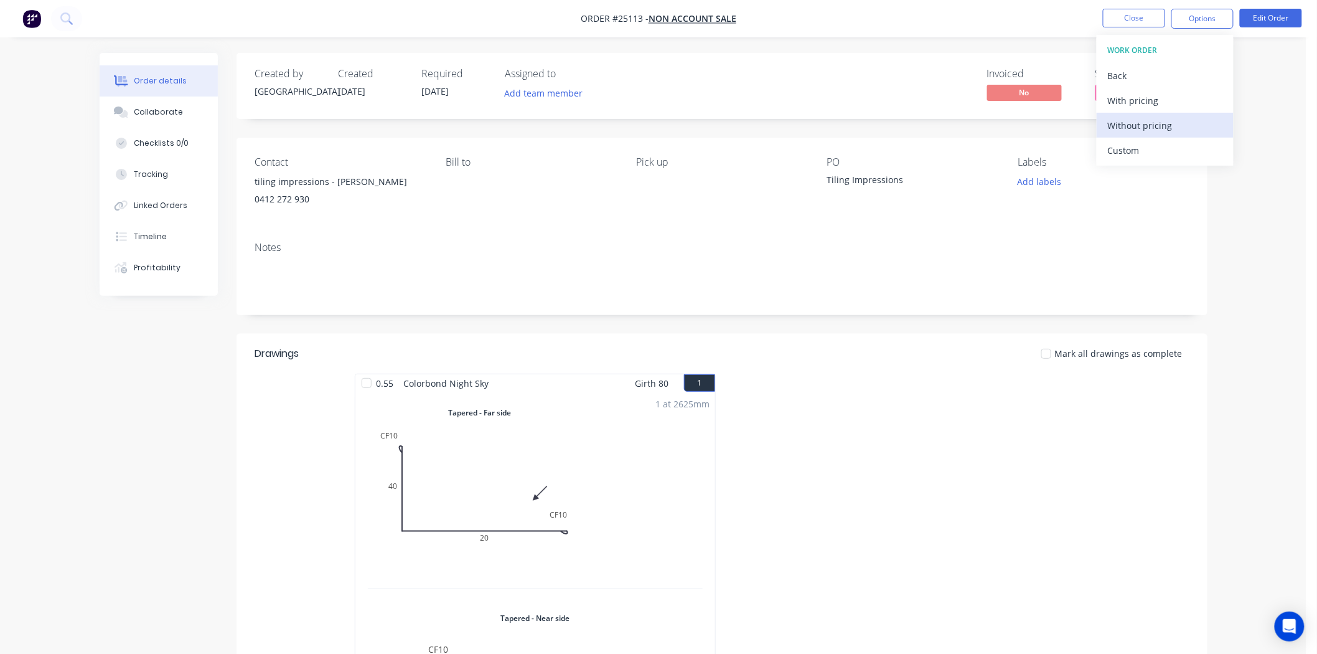
click at [1134, 123] on div "Without pricing" at bounding box center [1165, 125] width 115 height 18
click at [1140, 16] on button "Close" at bounding box center [1134, 18] width 62 height 19
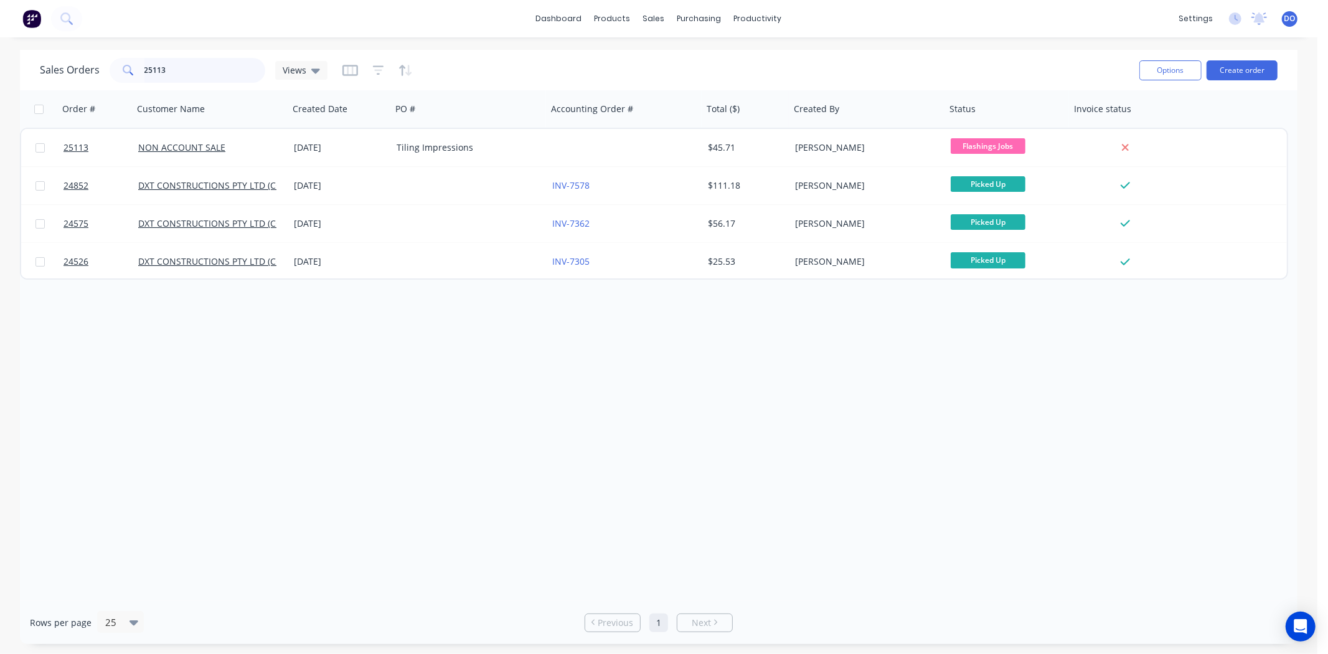
click at [172, 79] on input "25113" at bounding box center [204, 70] width 121 height 25
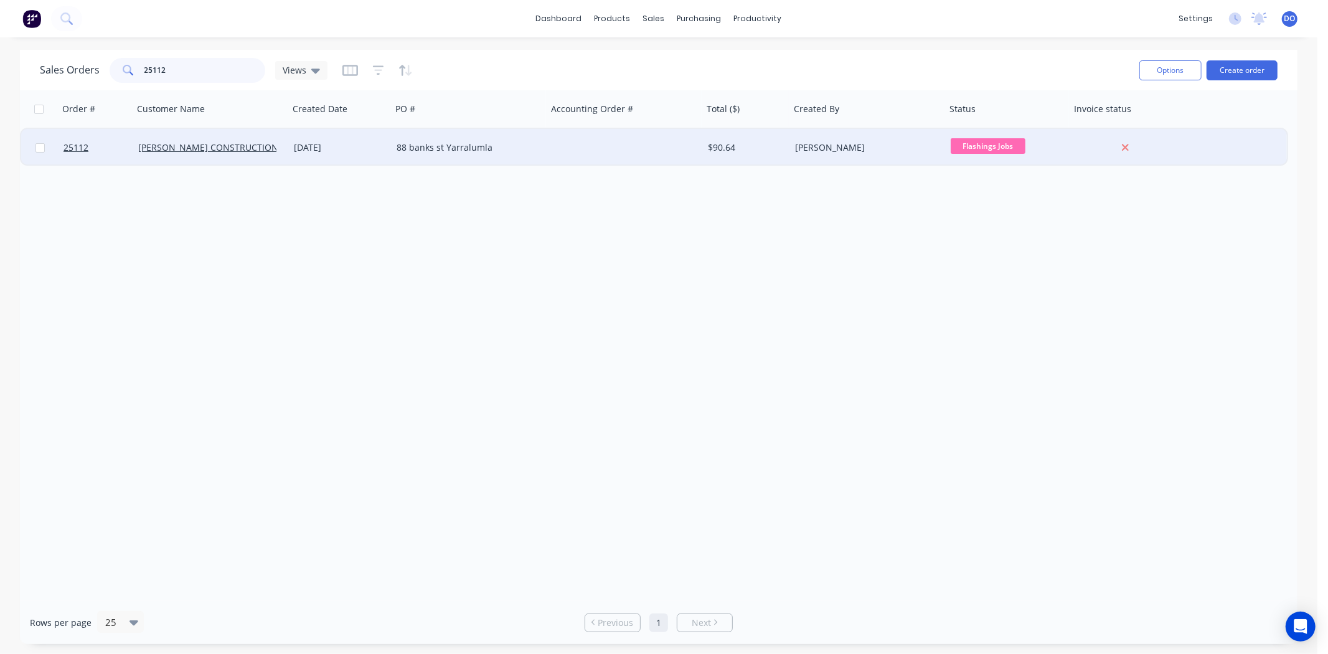
type input "25112"
click at [767, 151] on div "$90.64" at bounding box center [744, 147] width 73 height 12
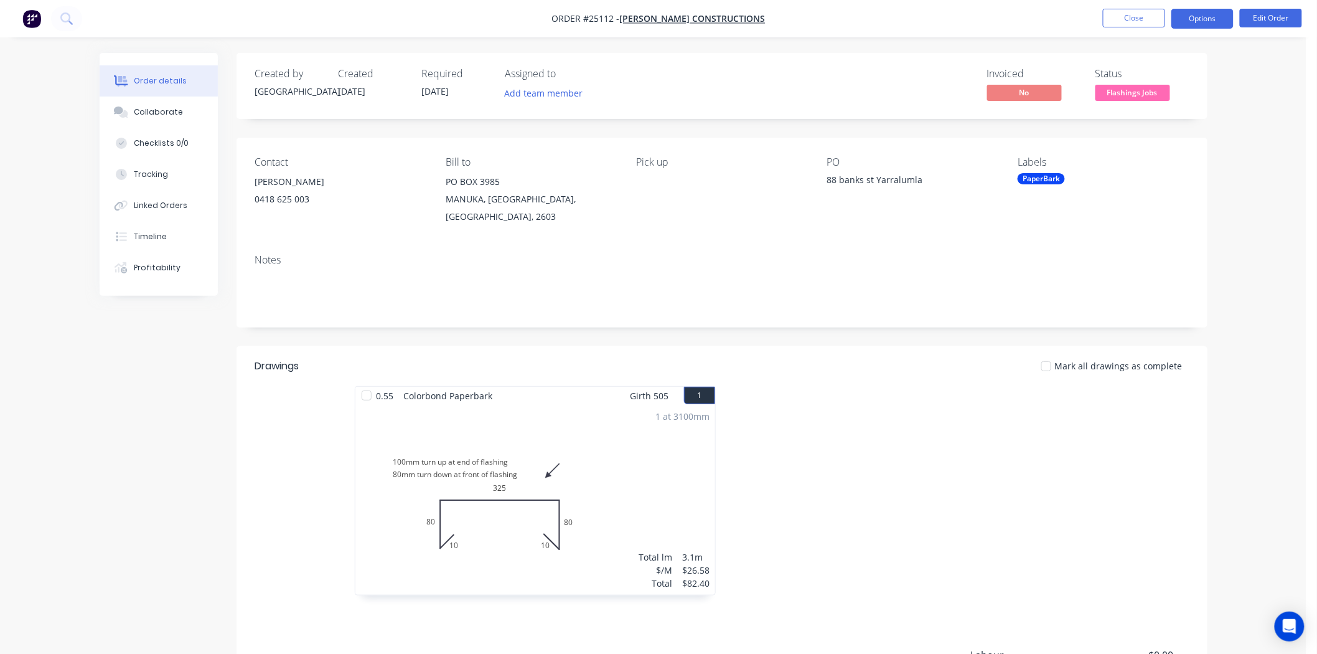
click at [1192, 19] on button "Options" at bounding box center [1202, 19] width 62 height 20
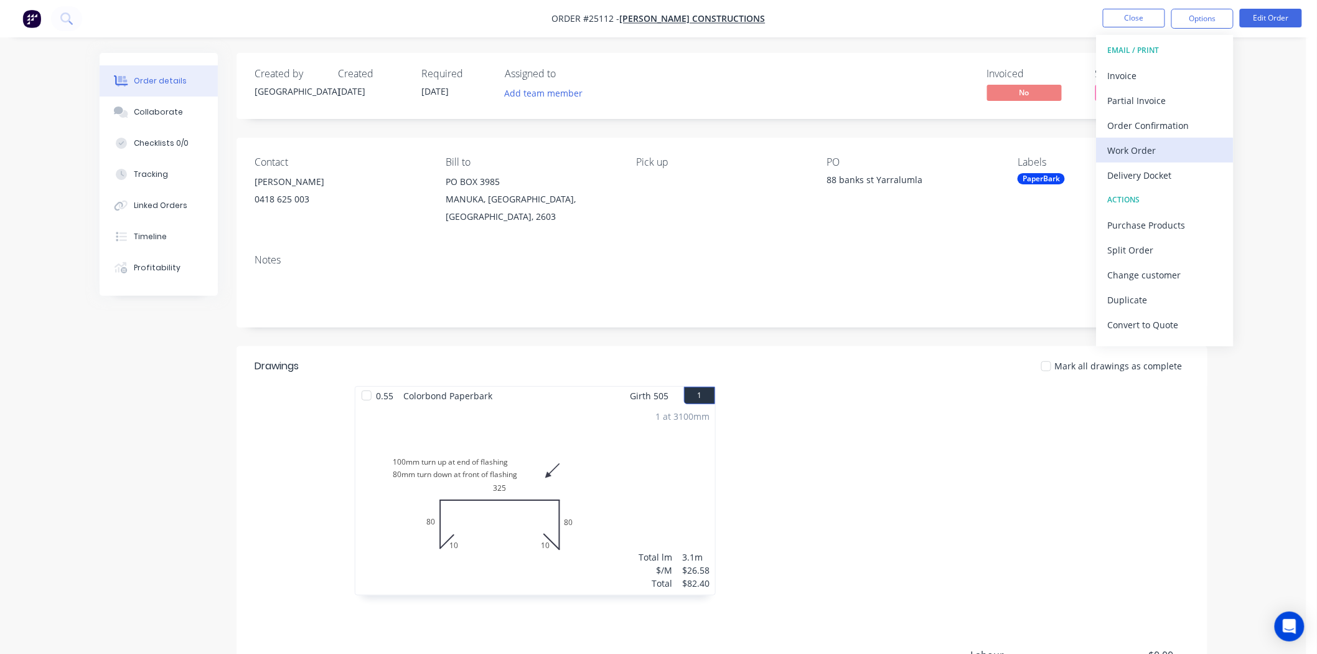
click at [1160, 149] on div "Work Order" at bounding box center [1165, 150] width 115 height 18
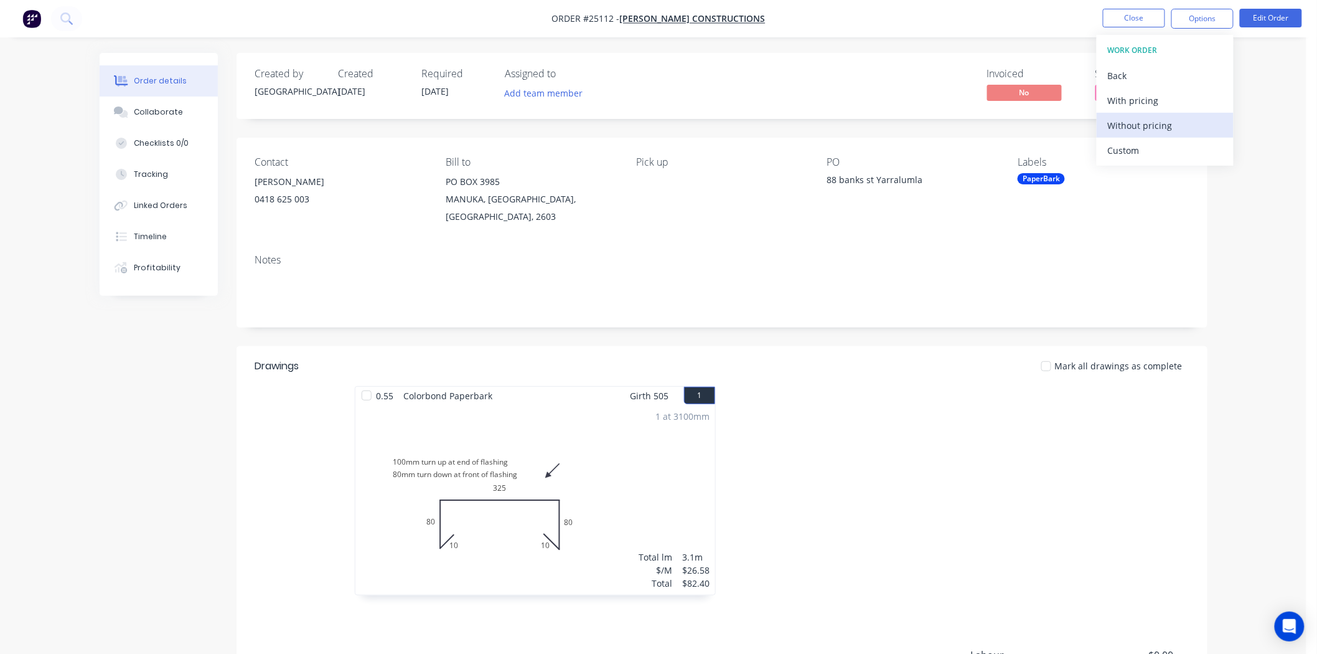
click at [1154, 119] on div "Without pricing" at bounding box center [1165, 125] width 115 height 18
click at [742, 79] on div "Invoiced No Status Flashings Jobs" at bounding box center [909, 86] width 559 height 36
click at [1134, 21] on button "Close" at bounding box center [1134, 18] width 62 height 19
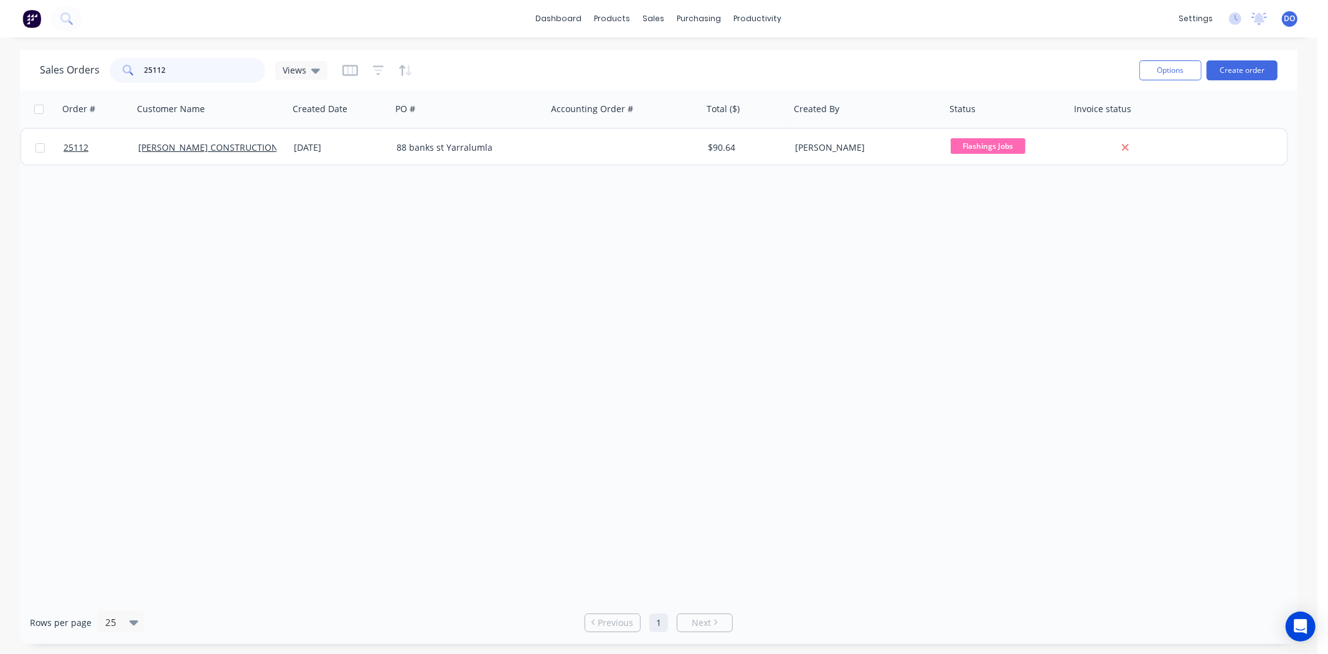
click at [192, 77] on input "25112" at bounding box center [204, 70] width 121 height 25
type input "2"
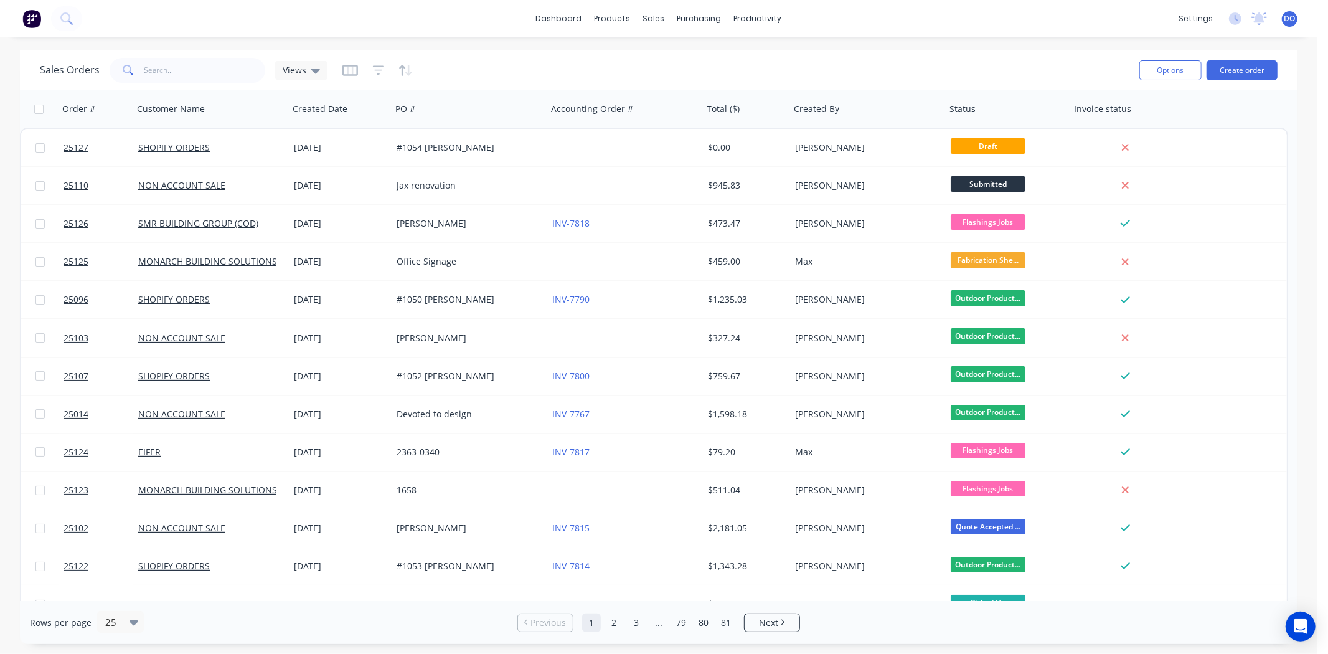
click at [548, 40] on div "dashboard products sales purchasing productivity dashboard products Product Cat…" at bounding box center [658, 327] width 1317 height 654
click at [908, 77] on div "Sales Orders Views" at bounding box center [584, 70] width 1089 height 31
click at [696, 68] on link "Purchase Orders" at bounding box center [751, 59] width 165 height 25
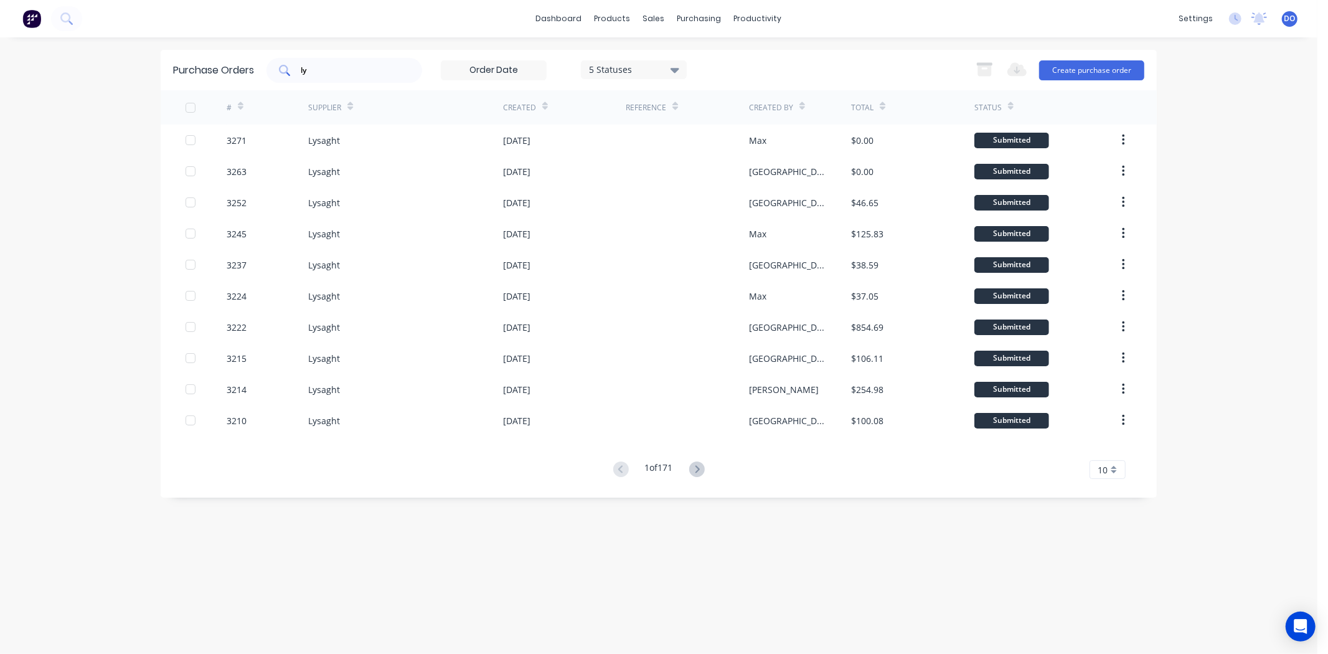
click at [317, 61] on div "ly" at bounding box center [344, 70] width 156 height 25
type input "l"
type input "2"
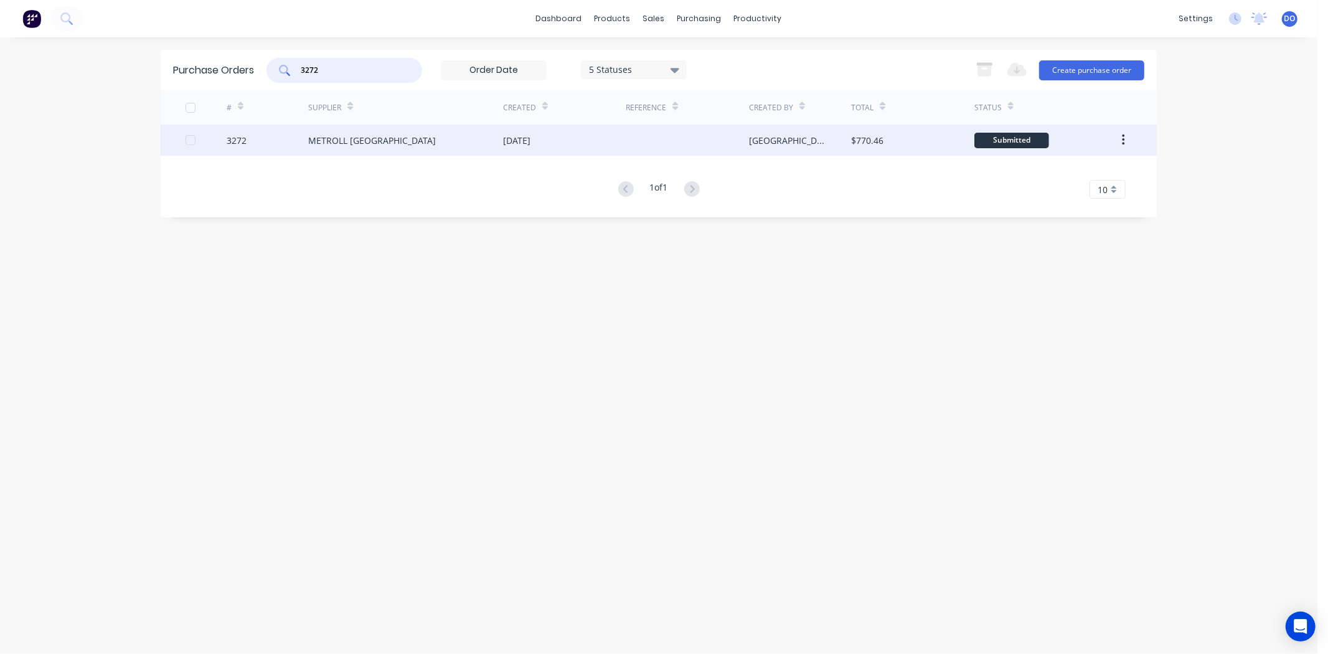
type input "3272"
click at [409, 129] on div "METROLL [GEOGRAPHIC_DATA]" at bounding box center [405, 139] width 195 height 31
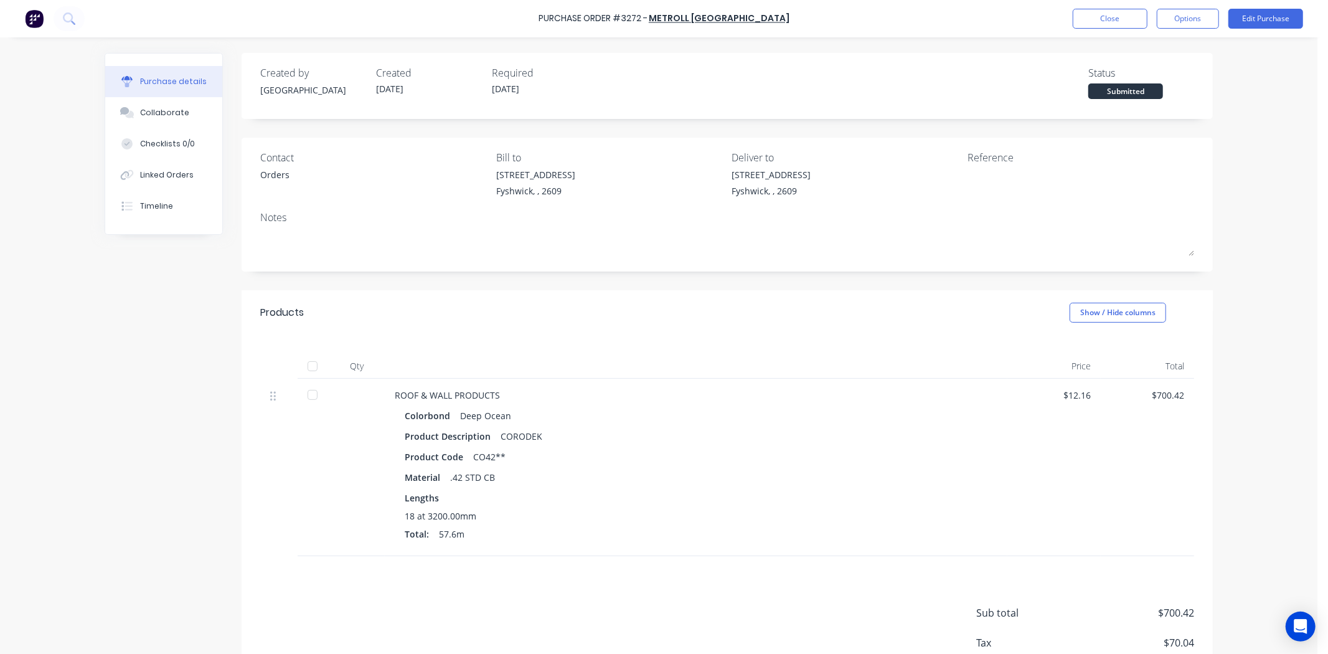
click at [304, 402] on div at bounding box center [312, 394] width 25 height 25
click at [156, 175] on div "Linked Orders" at bounding box center [167, 174] width 54 height 11
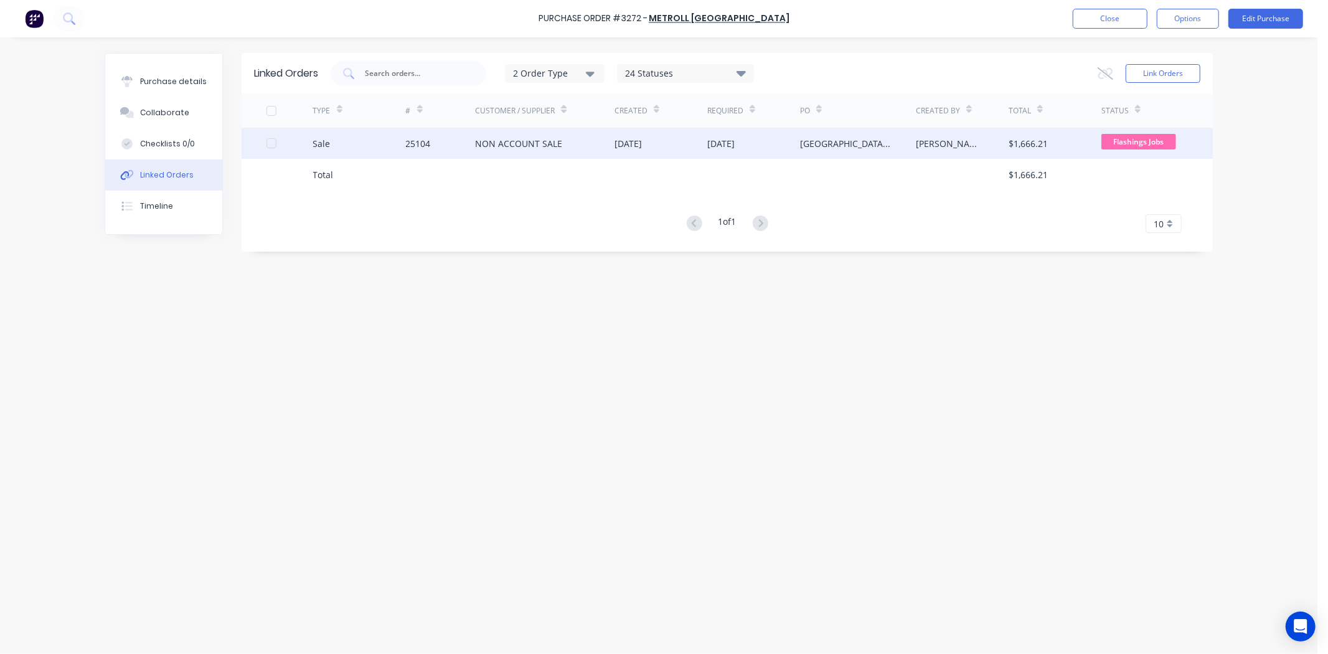
click at [427, 134] on div "25104" at bounding box center [441, 143] width 70 height 31
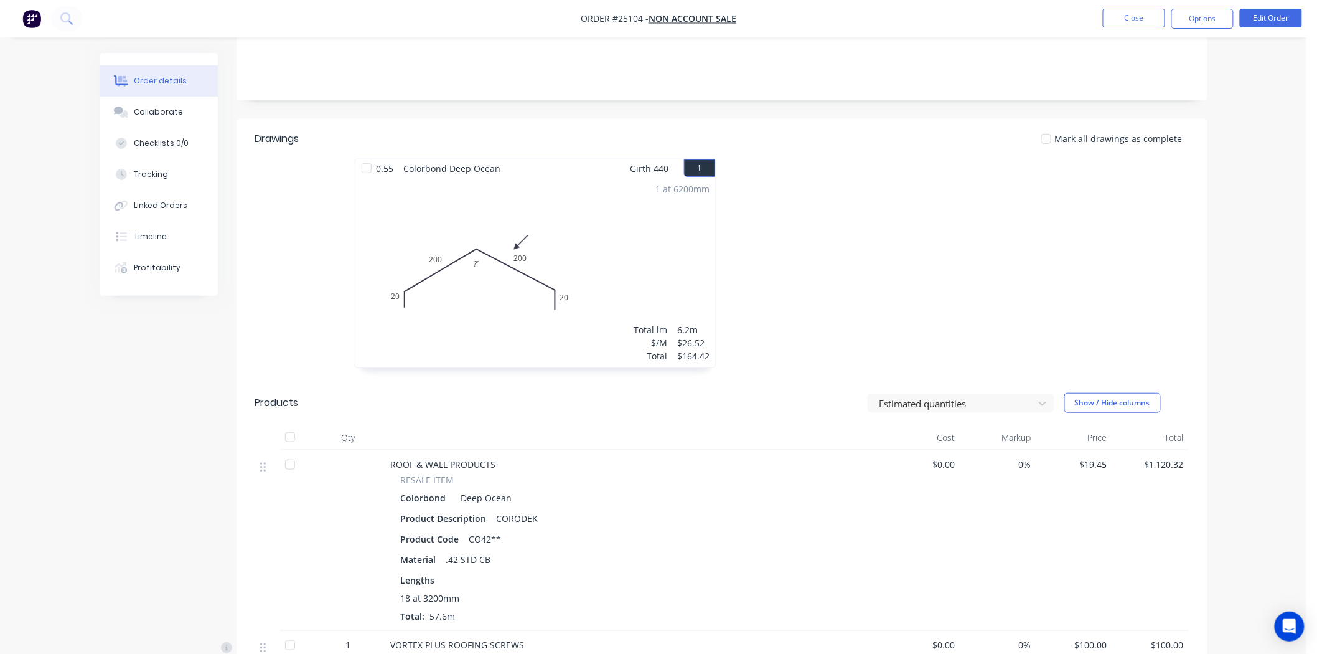
scroll to position [345, 0]
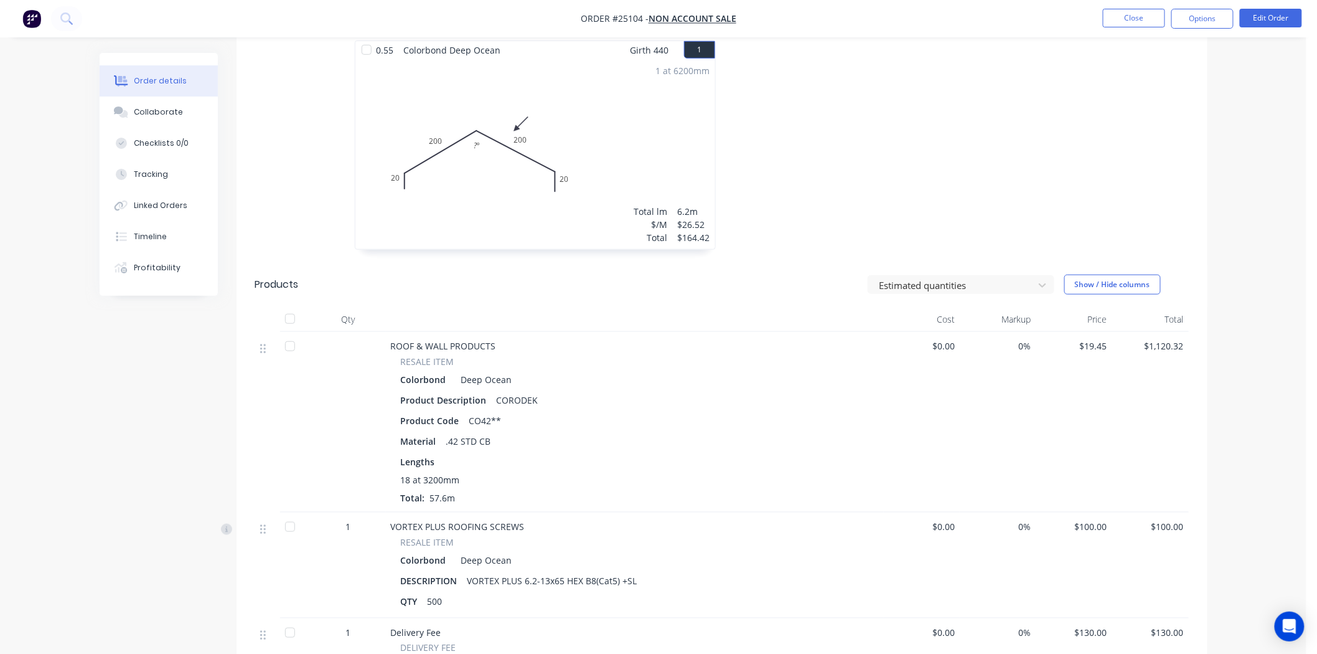
click at [288, 342] on div at bounding box center [290, 346] width 25 height 25
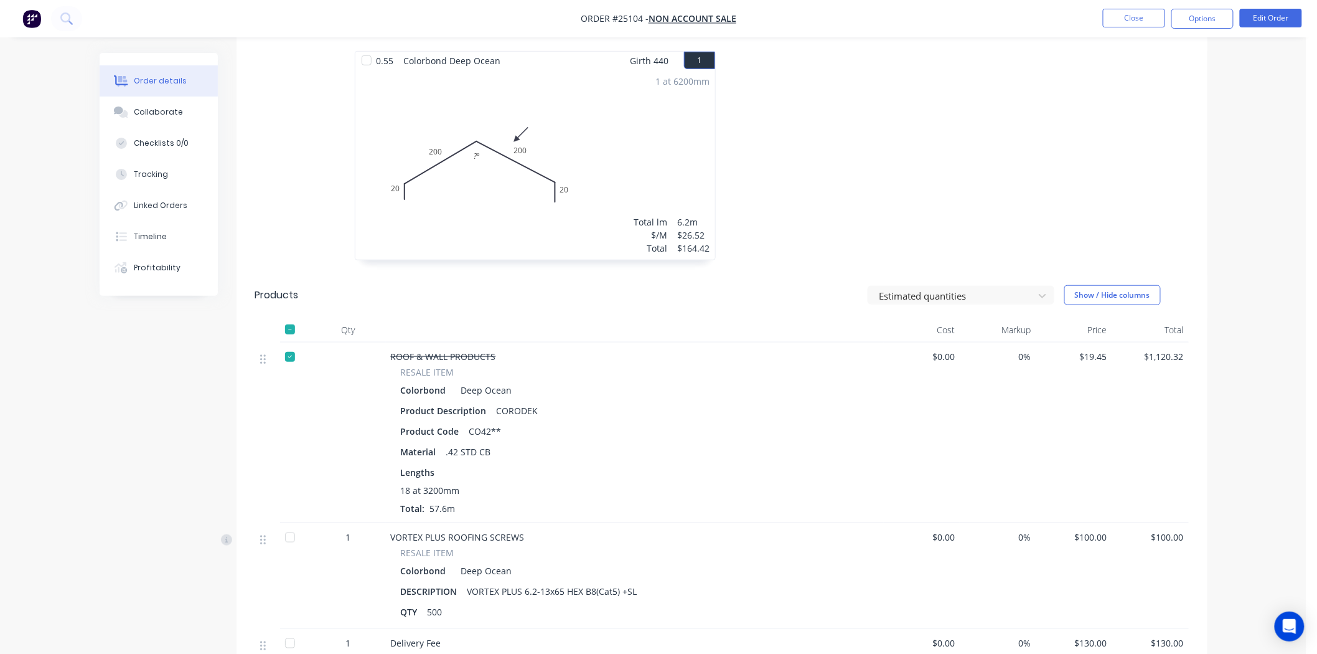
scroll to position [138, 0]
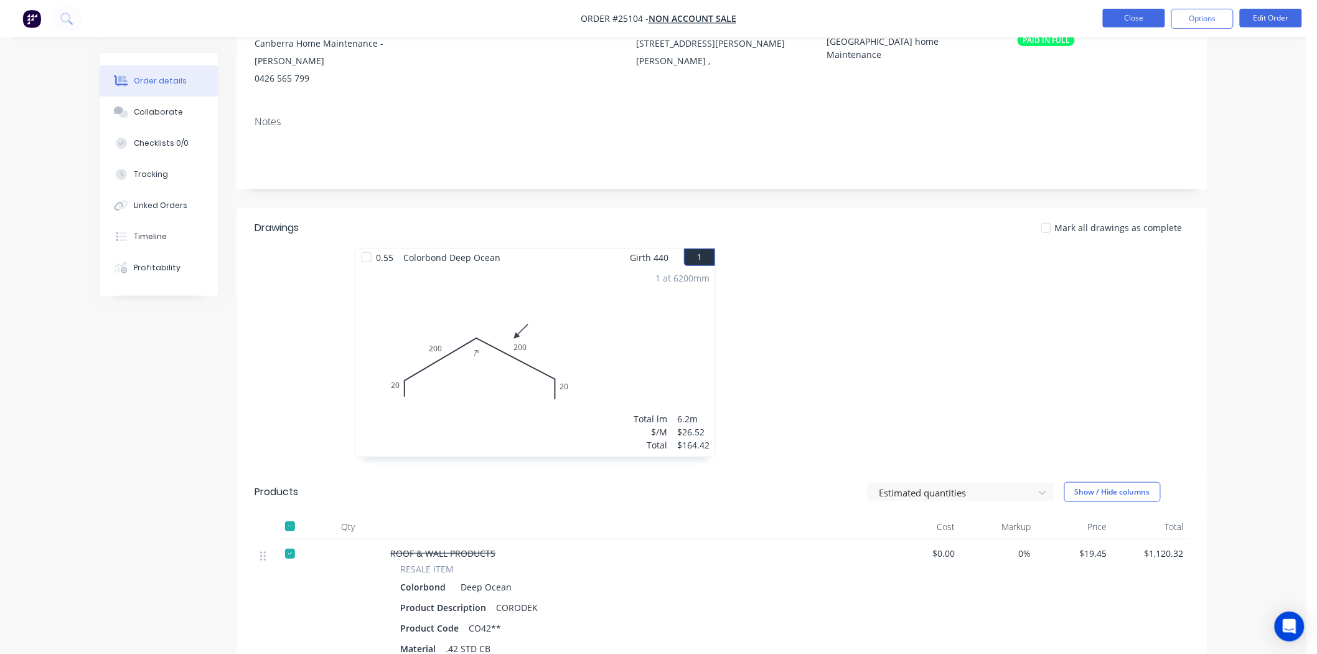
click at [1117, 13] on button "Close" at bounding box center [1134, 18] width 62 height 19
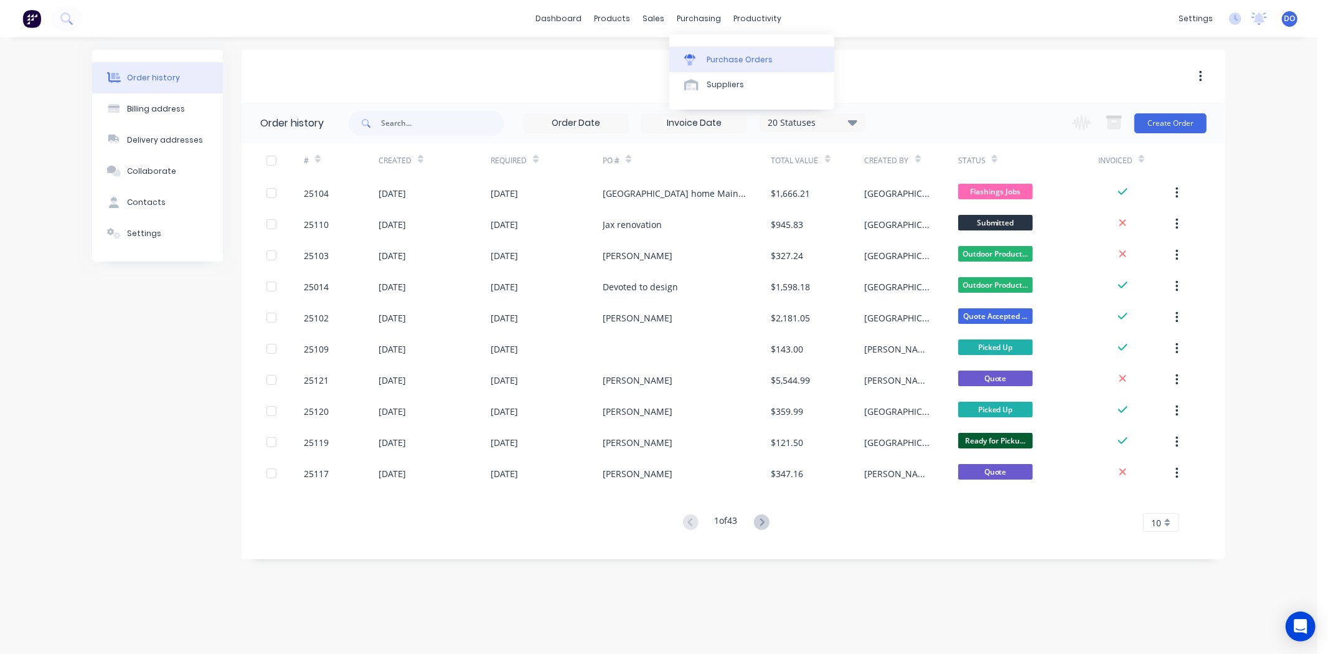
click at [702, 61] on div at bounding box center [693, 59] width 19 height 11
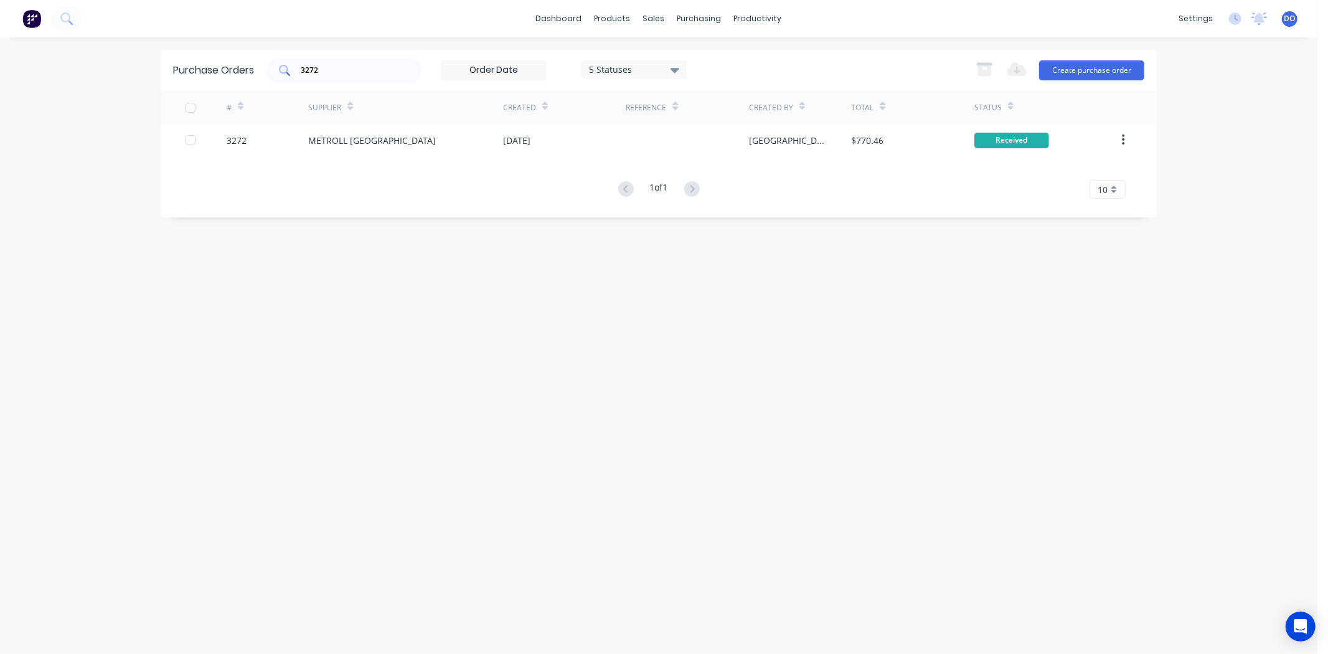
click at [372, 78] on div "3272" at bounding box center [344, 70] width 156 height 25
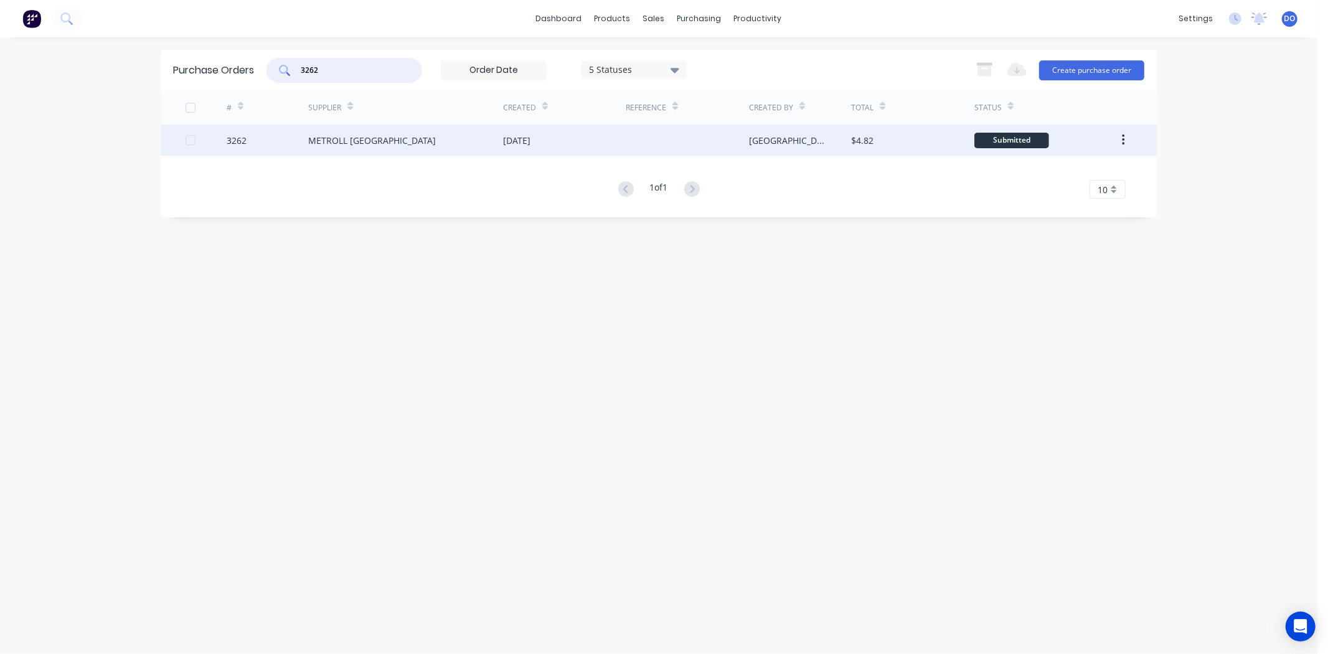
type input "3262"
click at [345, 131] on div "METROLL [GEOGRAPHIC_DATA]" at bounding box center [405, 139] width 195 height 31
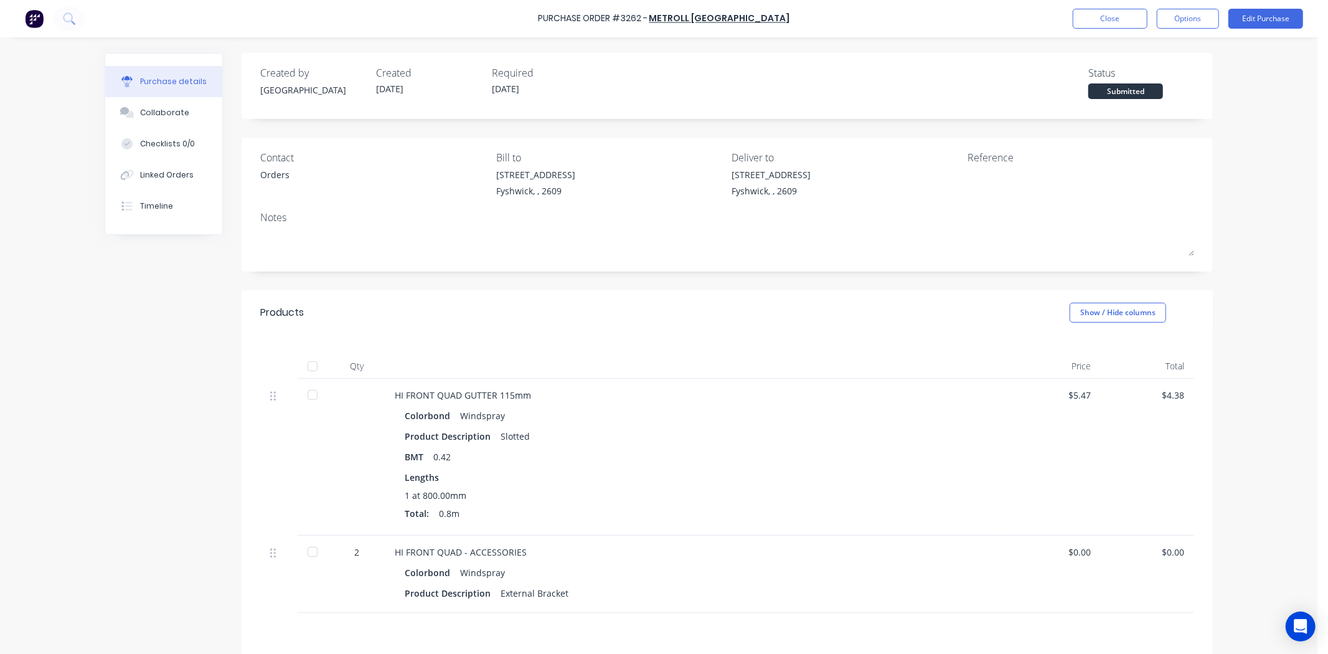
click at [303, 395] on div at bounding box center [312, 394] width 25 height 25
click at [306, 546] on div at bounding box center [312, 551] width 25 height 25
click at [145, 181] on button "Linked Orders" at bounding box center [163, 174] width 117 height 31
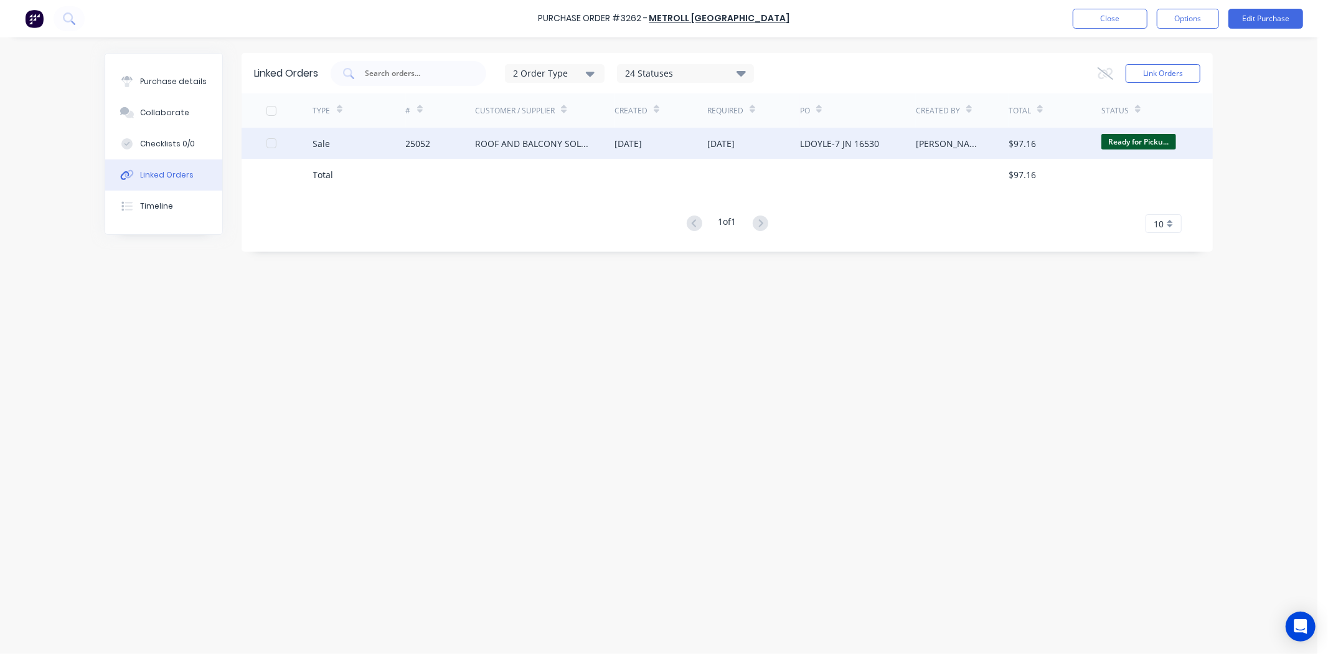
click at [413, 150] on div "25052" at bounding box center [441, 143] width 70 height 31
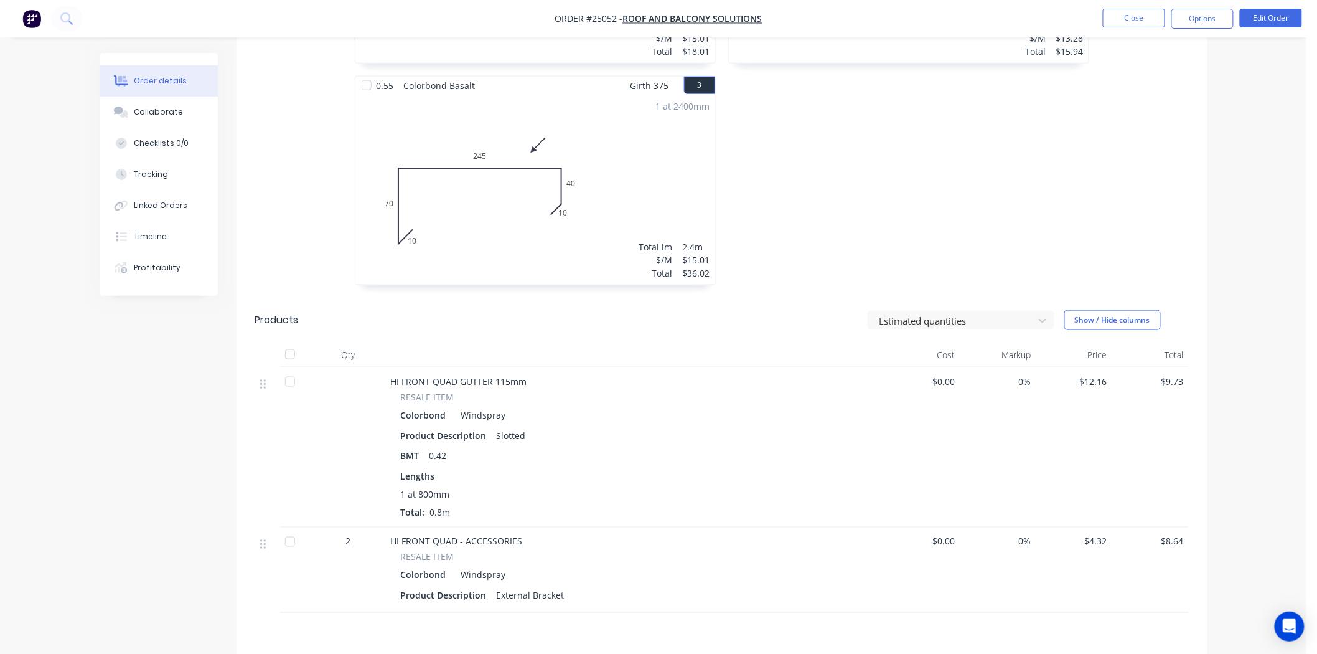
scroll to position [687, 0]
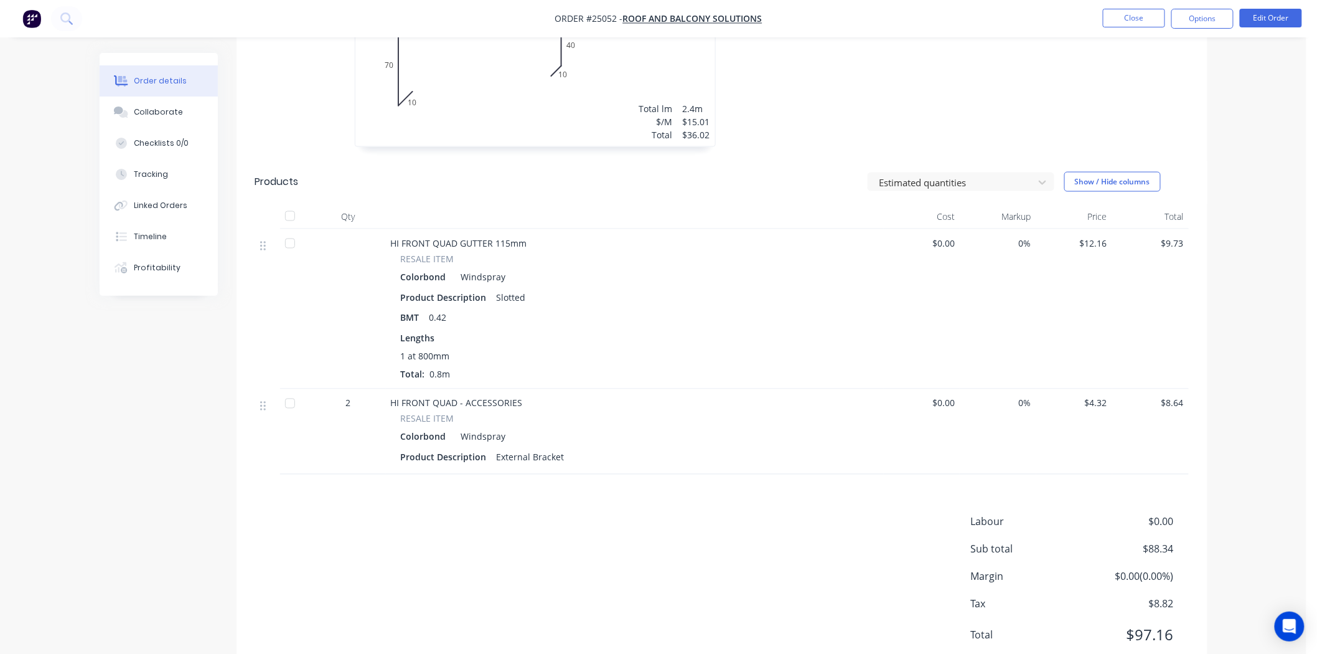
click at [291, 245] on div at bounding box center [290, 243] width 25 height 25
click at [294, 400] on div at bounding box center [290, 403] width 25 height 25
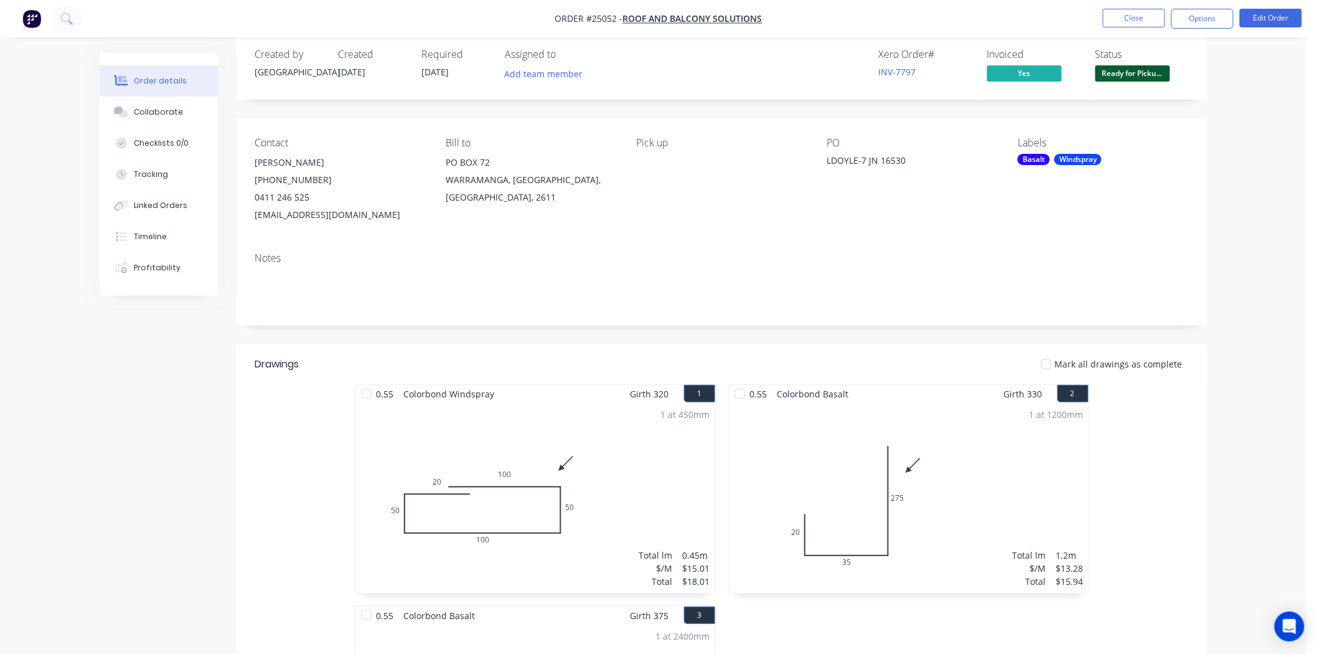
scroll to position [0, 0]
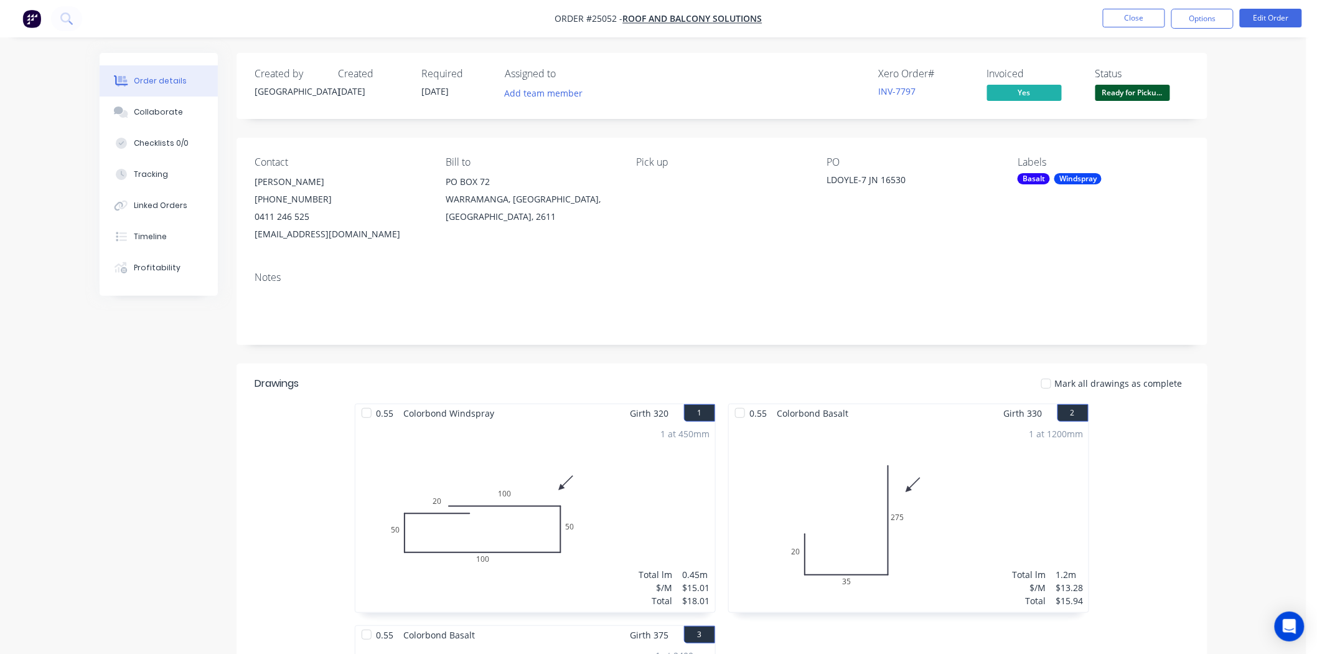
click at [1118, 94] on span "Ready for Picku..." at bounding box center [1133, 93] width 75 height 16
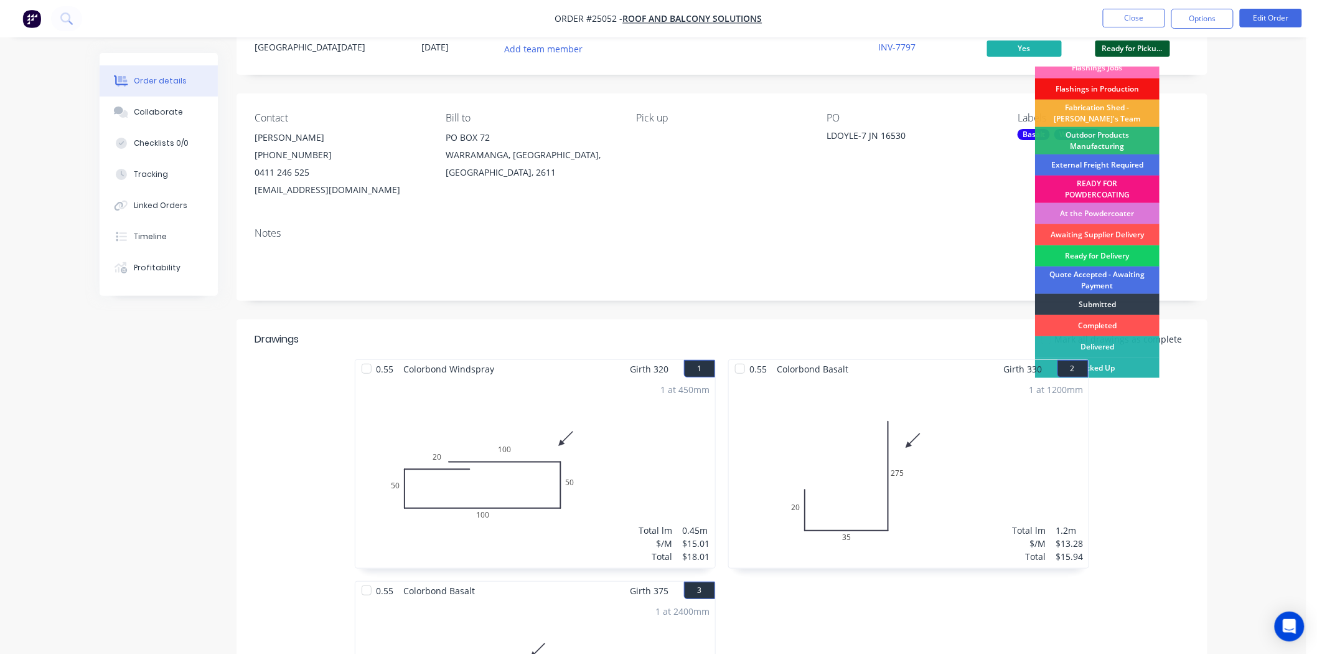
scroll to position [69, 0]
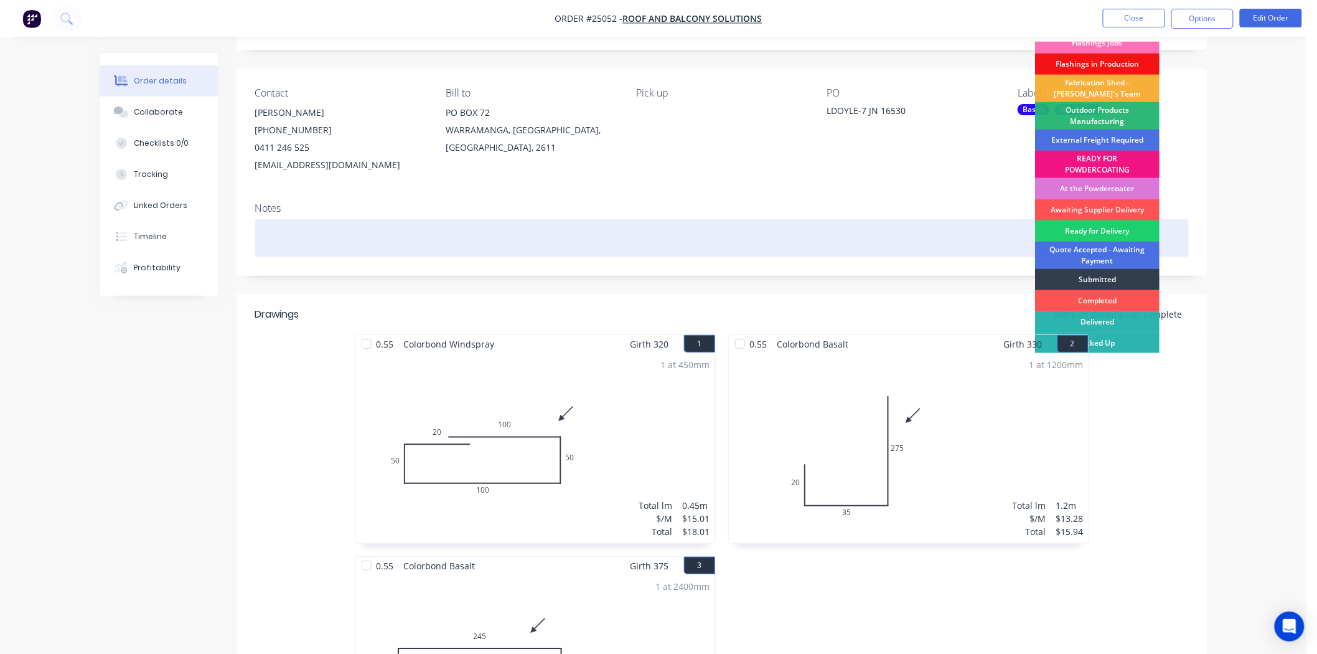
click at [980, 229] on div at bounding box center [722, 238] width 934 height 38
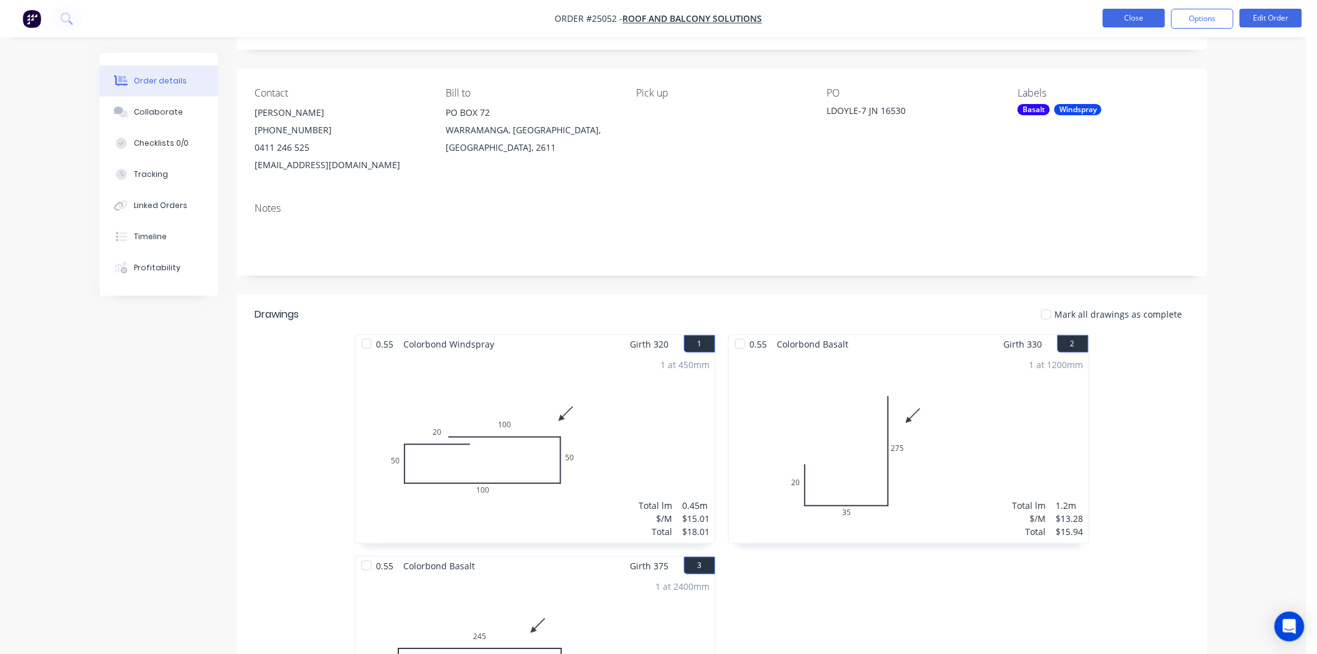
click at [1131, 16] on button "Close" at bounding box center [1134, 18] width 62 height 19
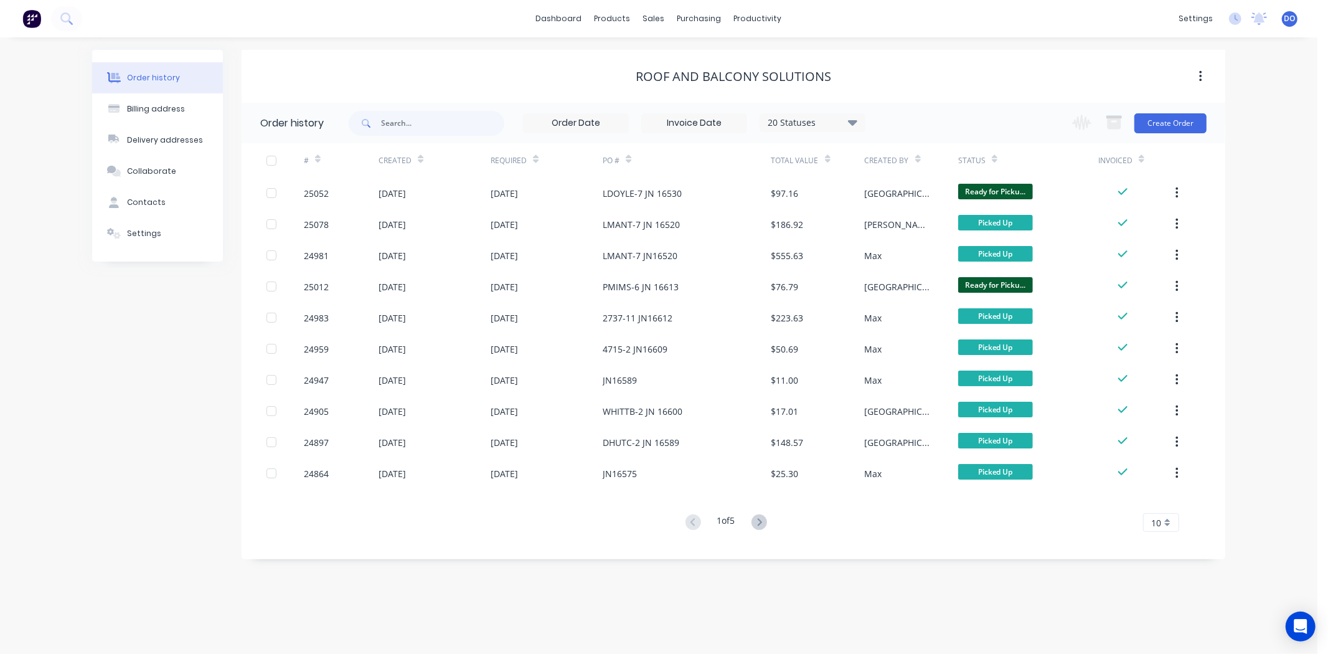
drag, startPoint x: 227, startPoint y: 57, endPoint x: 224, endPoint y: 82, distance: 25.6
click at [224, 82] on div "Order history Billing address Delivery addresses Collaborate Contacts Settings …" at bounding box center [658, 304] width 1133 height 509
click at [673, 47] on link "Sales Orders" at bounding box center [719, 59] width 165 height 25
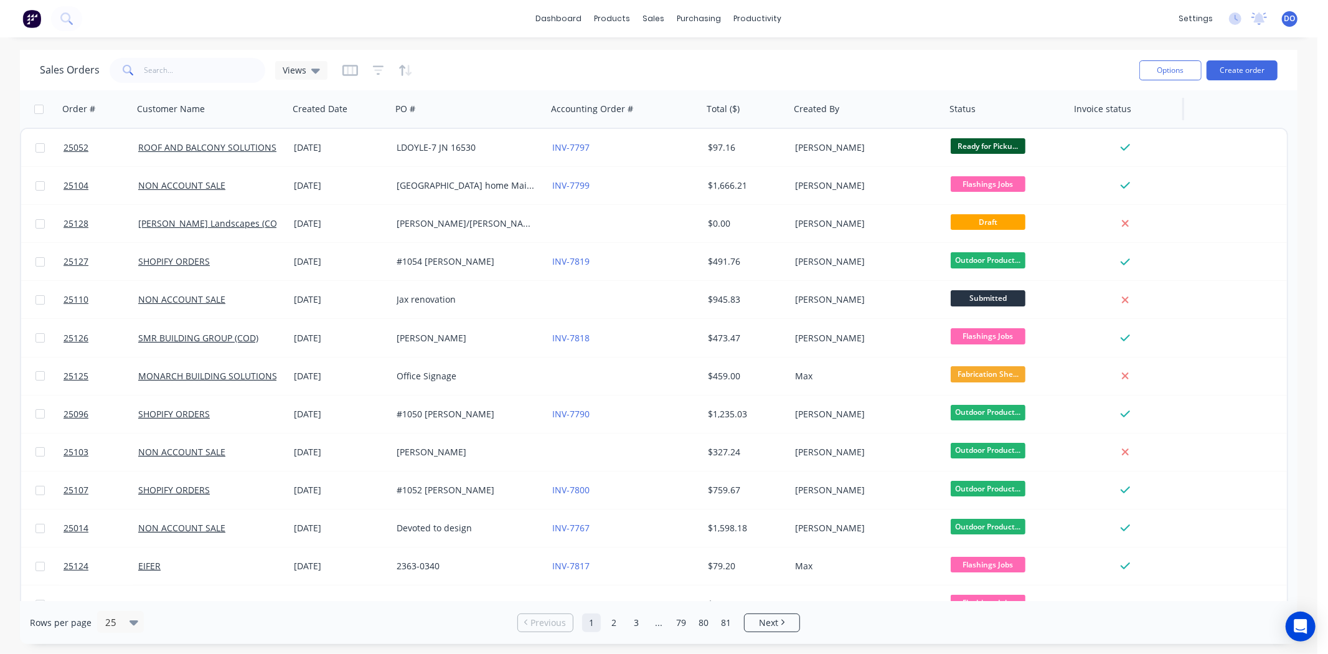
click at [1085, 123] on div "Invoice status" at bounding box center [1126, 108] width 115 height 37
click at [556, 61] on div "Sales Orders Views" at bounding box center [584, 70] width 1089 height 31
click at [723, 54] on div "Sales Orders Views Options Create order" at bounding box center [658, 70] width 1277 height 40
click at [1056, 36] on div "dashboard products sales purchasing productivity dashboard products Product Cat…" at bounding box center [658, 18] width 1317 height 37
click at [690, 54] on icon at bounding box center [689, 59] width 11 height 11
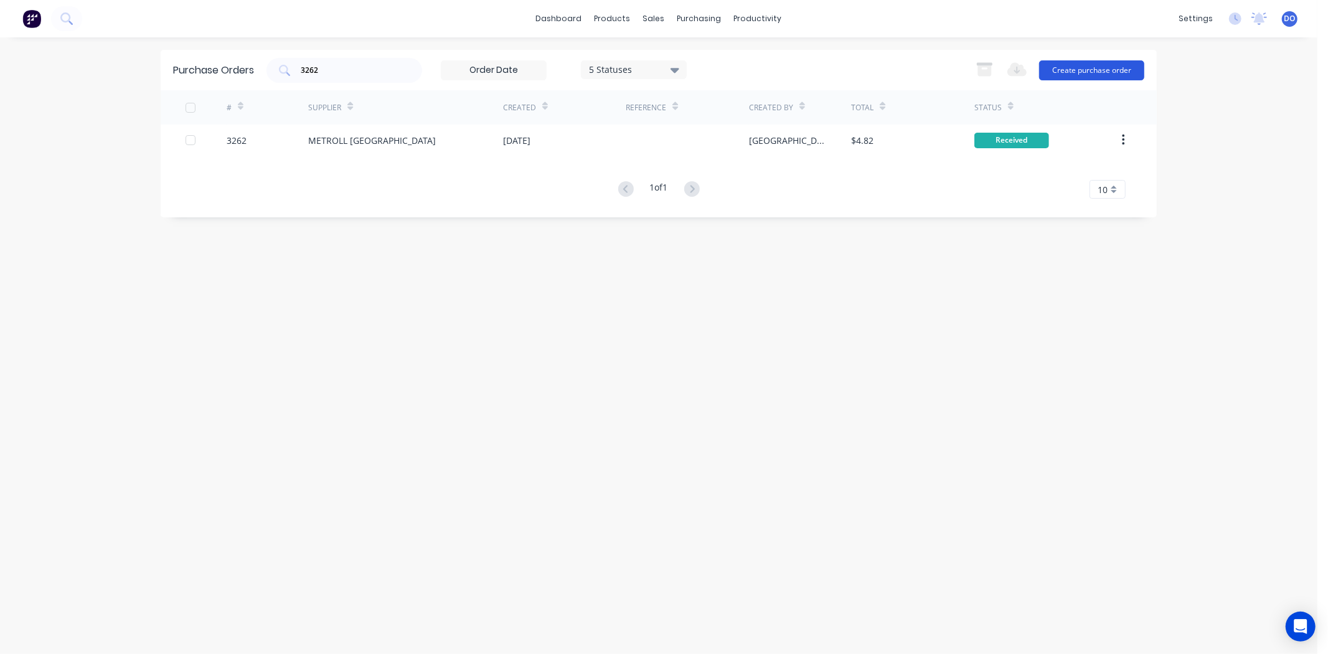
click at [1112, 69] on button "Create purchase order" at bounding box center [1091, 70] width 105 height 20
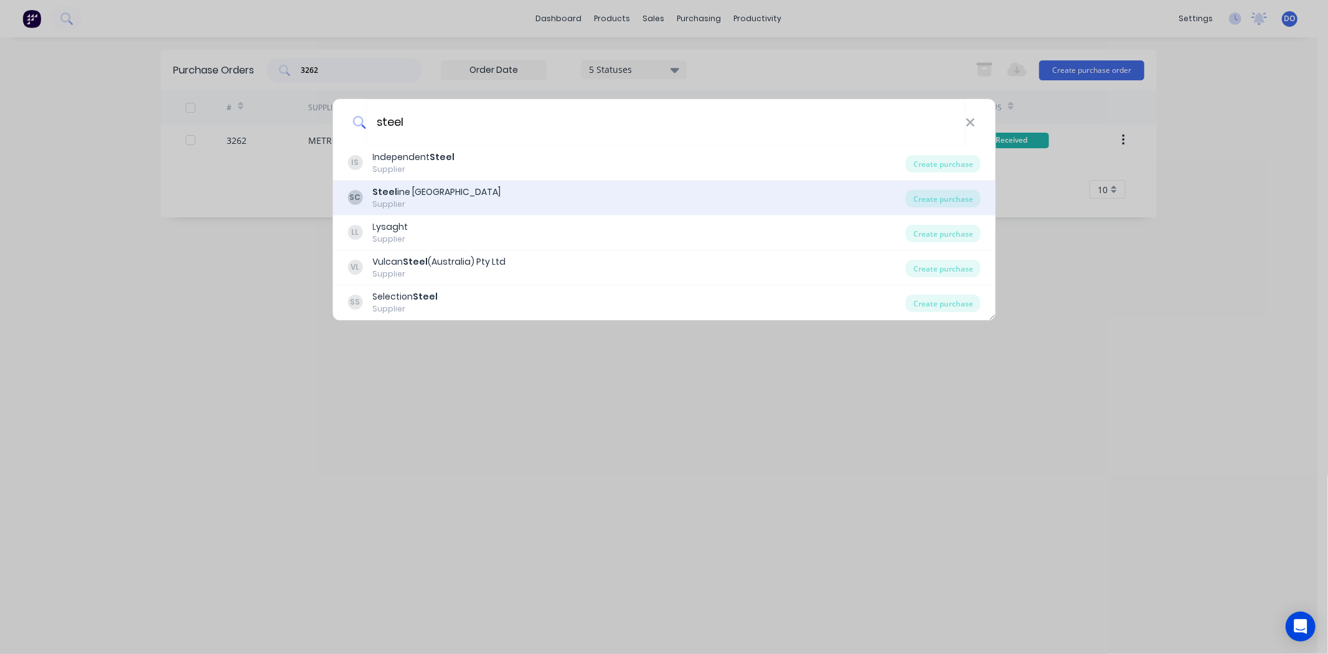
type input "steel"
click at [865, 197] on div "SC Steel ine Canberra Supplier" at bounding box center [626, 197] width 558 height 24
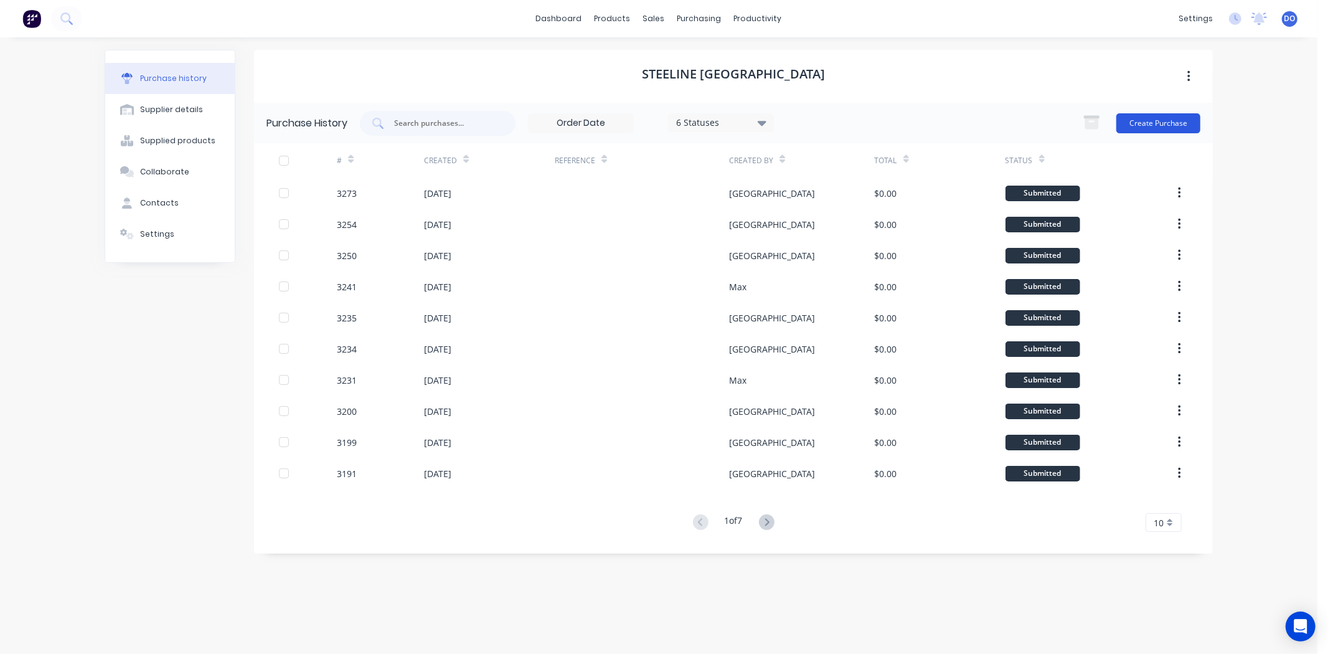
click at [1155, 126] on button "Create Purchase" at bounding box center [1158, 123] width 84 height 20
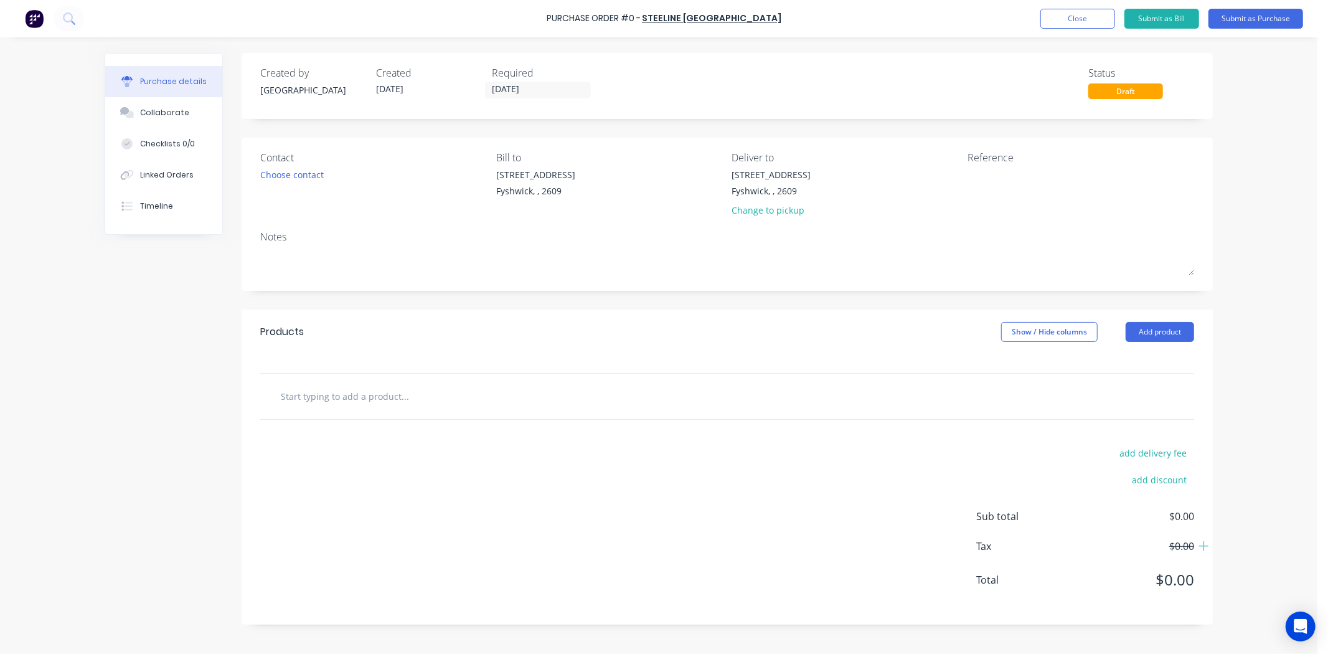
click at [1172, 310] on div "Products Show / Hide columns Add product" at bounding box center [727, 331] width 971 height 45
click at [1171, 322] on button "Add product" at bounding box center [1159, 332] width 68 height 20
click at [1148, 357] on div "Product catalogue" at bounding box center [1135, 364] width 96 height 18
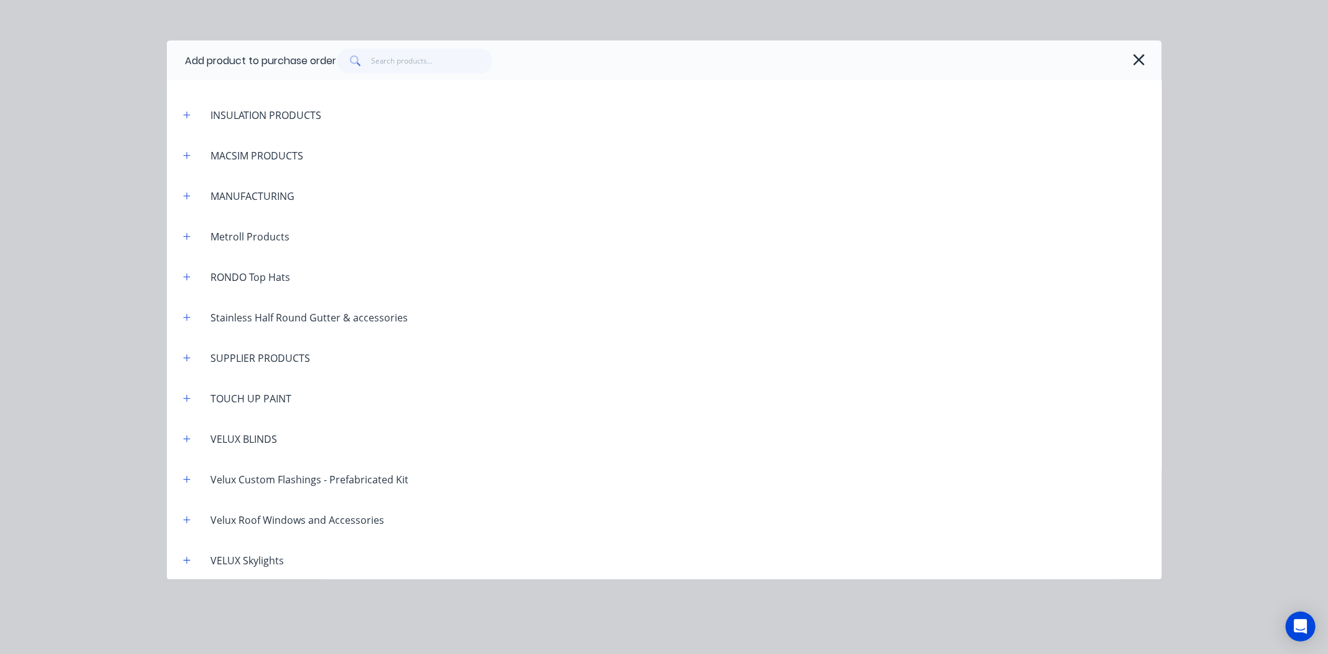
scroll to position [878, 0]
click at [372, 65] on span at bounding box center [354, 61] width 35 height 25
click at [395, 51] on input "text" at bounding box center [431, 61] width 121 height 25
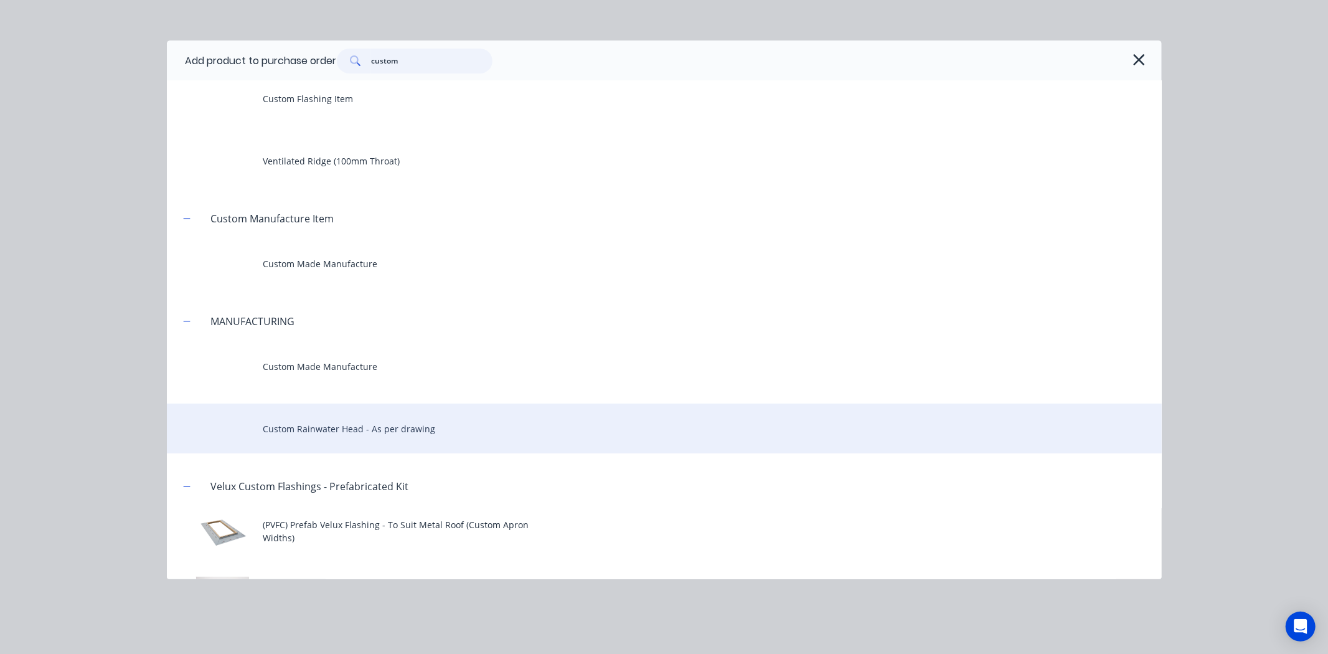
scroll to position [69, 0]
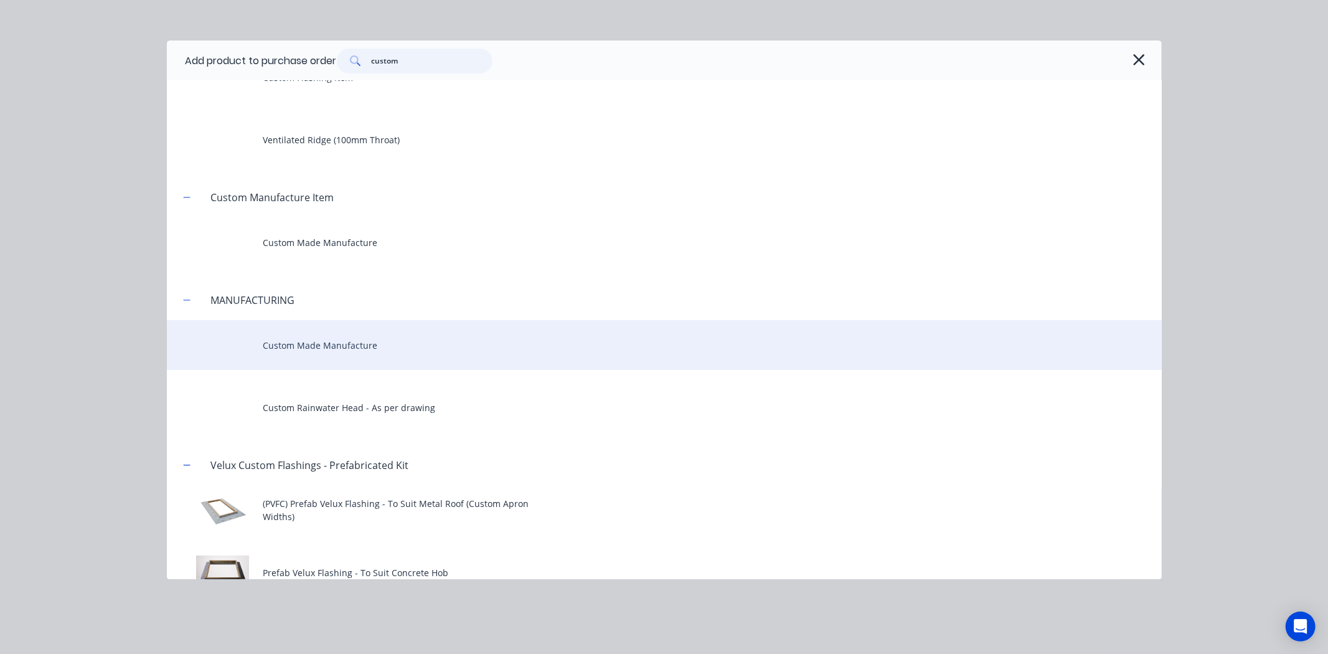
type input "custom"
click at [339, 352] on div "Custom Made Manufacture" at bounding box center [664, 345] width 995 height 50
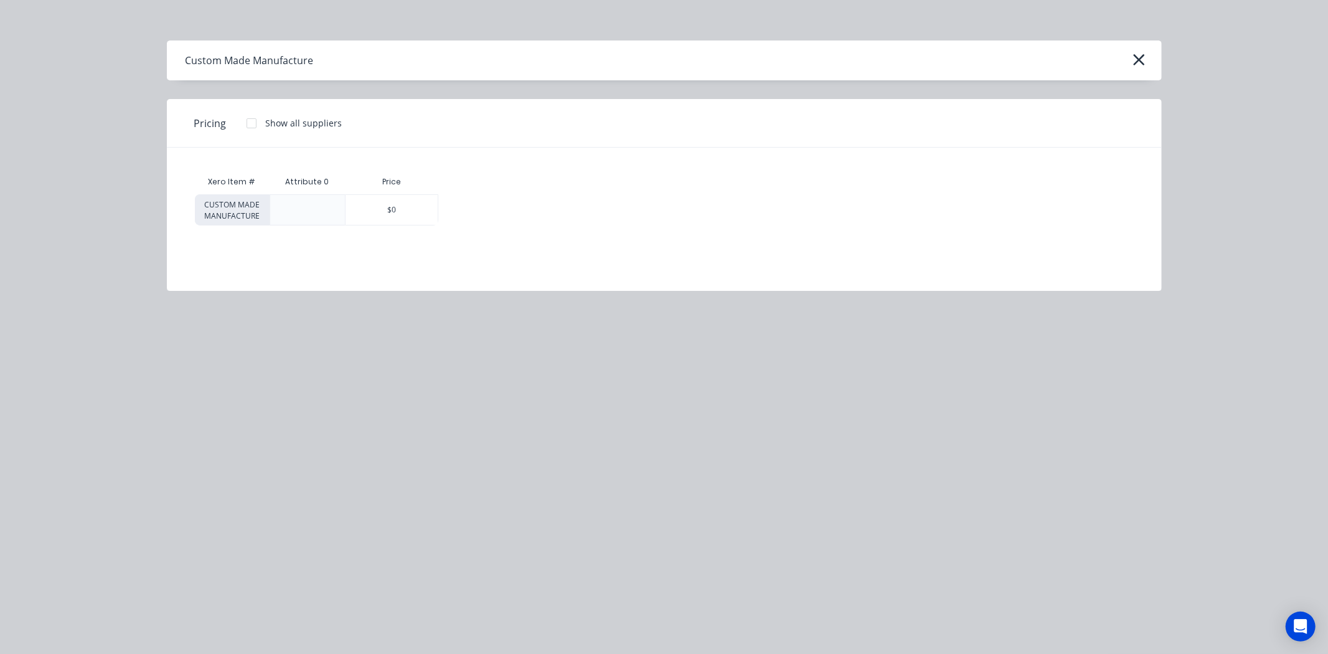
click at [421, 232] on div "Xero Item # Attribute 0 Price CUSTOM MADE MANUFACTURE $0" at bounding box center [664, 210] width 995 height 124
click at [425, 213] on div "$0" at bounding box center [391, 210] width 92 height 30
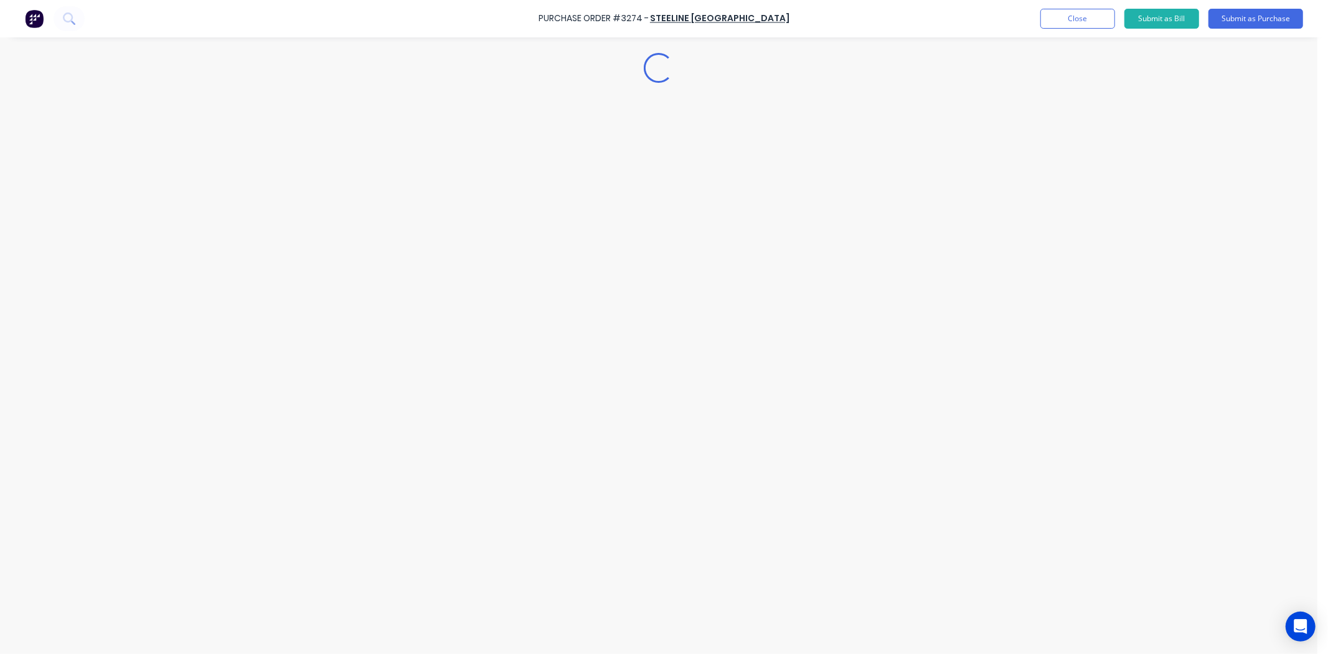
click at [472, 420] on div "Loading..." at bounding box center [658, 307] width 1133 height 591
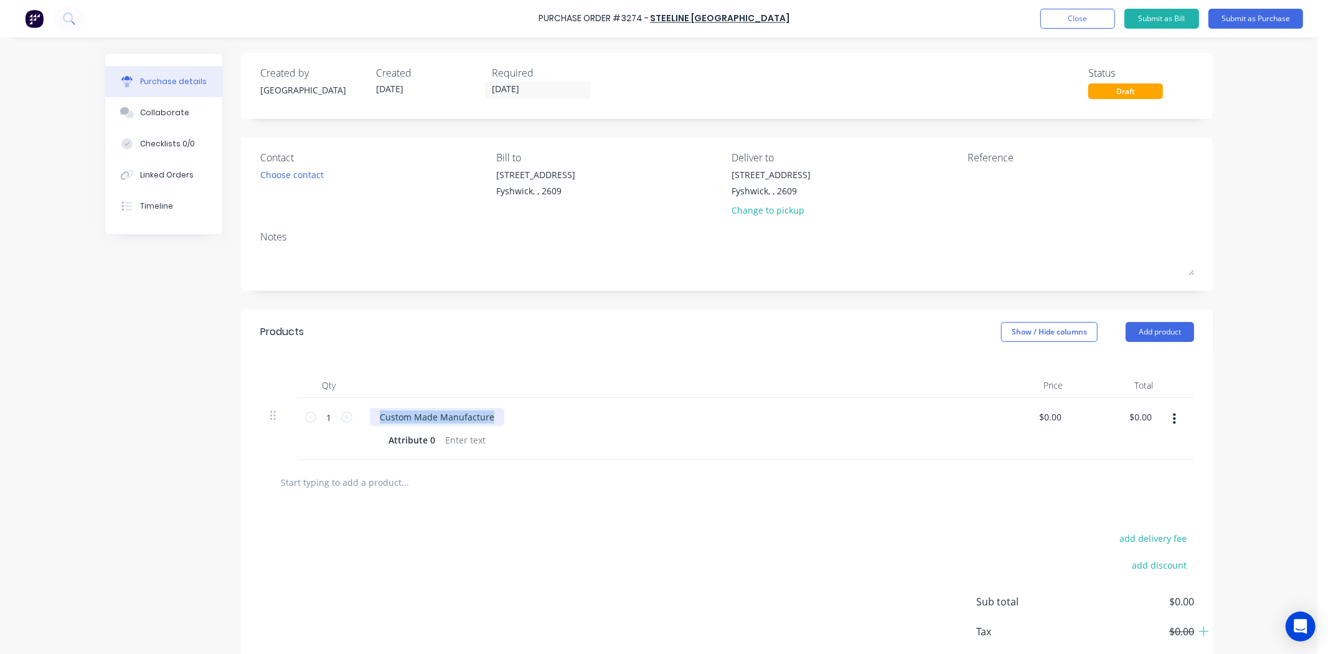
drag, startPoint x: 486, startPoint y: 418, endPoint x: 359, endPoint y: 416, distance: 127.6
click at [360, 416] on div "Custom Made Manufacture Attribute 0" at bounding box center [671, 429] width 622 height 62
click at [421, 434] on div "Attribute 0" at bounding box center [411, 440] width 57 height 18
click at [428, 436] on div "Attribute 0" at bounding box center [411, 440] width 57 height 18
click at [750, 518] on div "add delivery fee add discount Sub total $0.00 Tax $0.00 Total $0.00" at bounding box center [727, 607] width 971 height 205
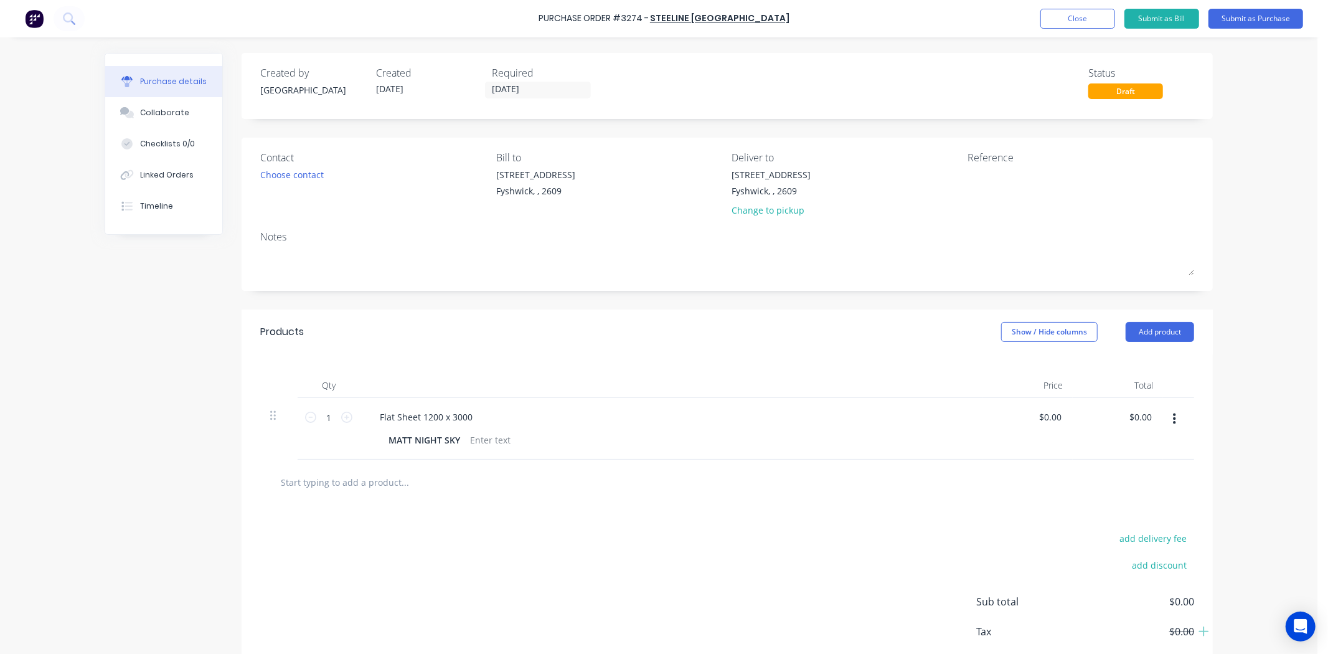
click at [1173, 425] on icon "button" at bounding box center [1174, 418] width 3 height 11
click at [1134, 481] on button "Duplicate" at bounding box center [1136, 476] width 106 height 25
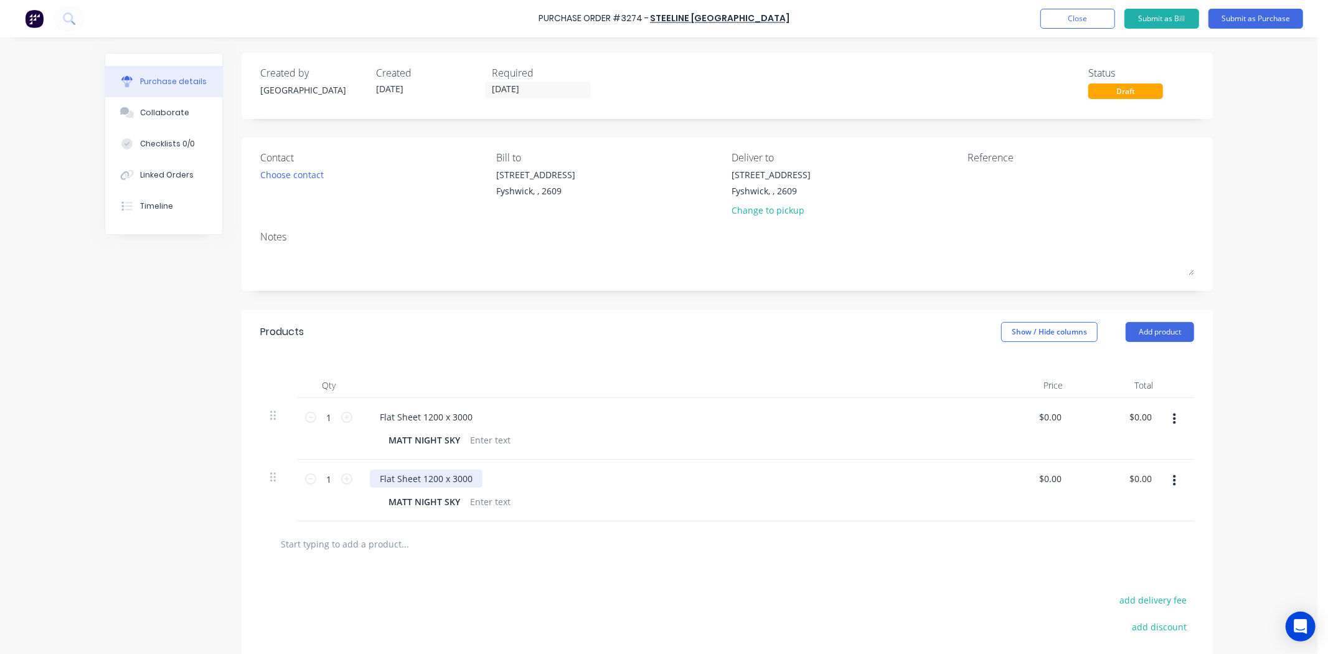
click at [463, 482] on div "Flat Sheet 1200 x 3000" at bounding box center [426, 478] width 113 height 18
click at [1173, 486] on button "button" at bounding box center [1174, 480] width 29 height 22
click at [1152, 535] on button "Duplicate" at bounding box center [1136, 538] width 106 height 25
click at [459, 532] on div "Flat Sheet 1200 x 2000 MATT NIGHT SKY" at bounding box center [671, 552] width 622 height 62
click at [464, 540] on div "Flat Sheet 1200 x 2000" at bounding box center [426, 540] width 113 height 18
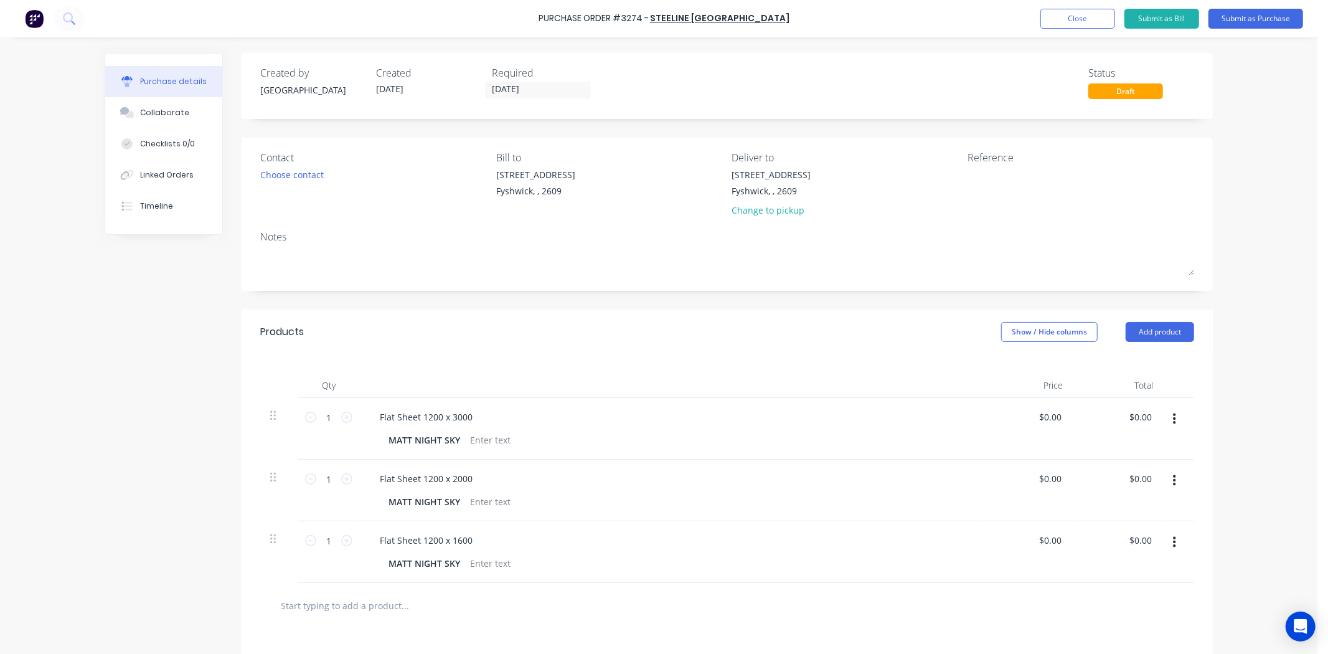
click at [687, 289] on div "Contact Choose contact Bill to [STREET_ADDRESS] Deliver to [STREET_ADDRESS] Cha…" at bounding box center [727, 214] width 971 height 153
click at [736, 209] on div "Change to pickup" at bounding box center [771, 210] width 79 height 13
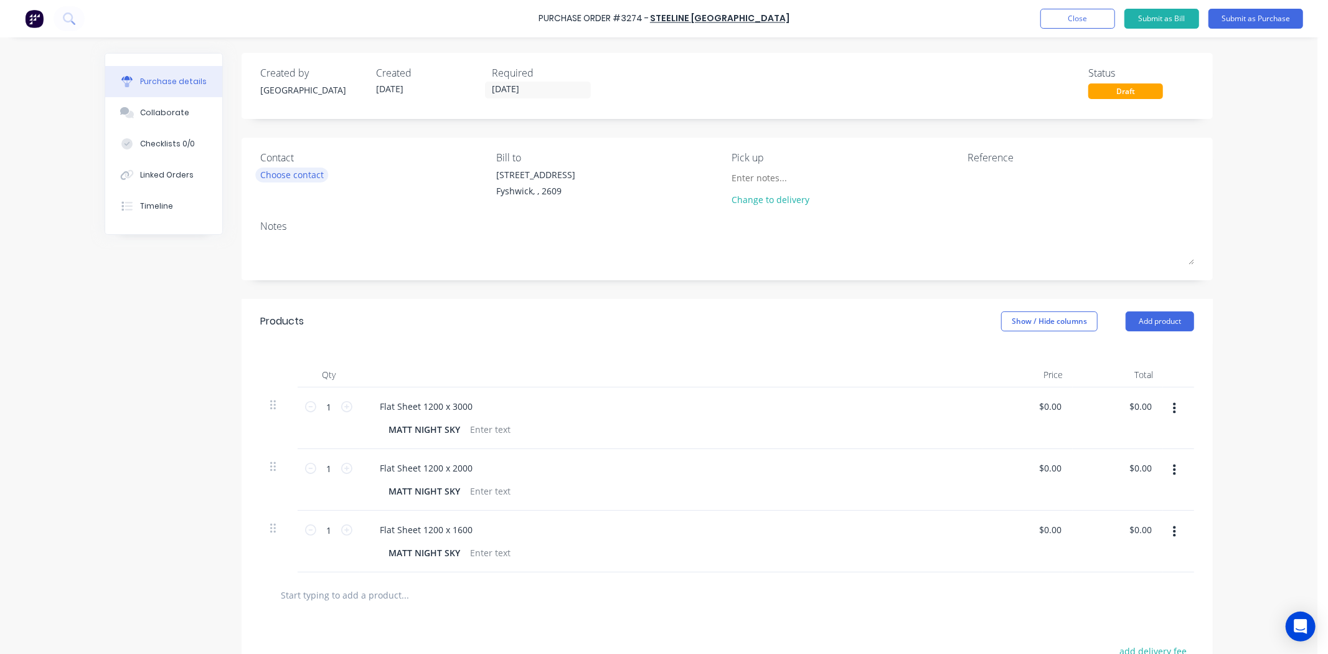
click at [286, 175] on div "Choose contact" at bounding box center [291, 174] width 63 height 13
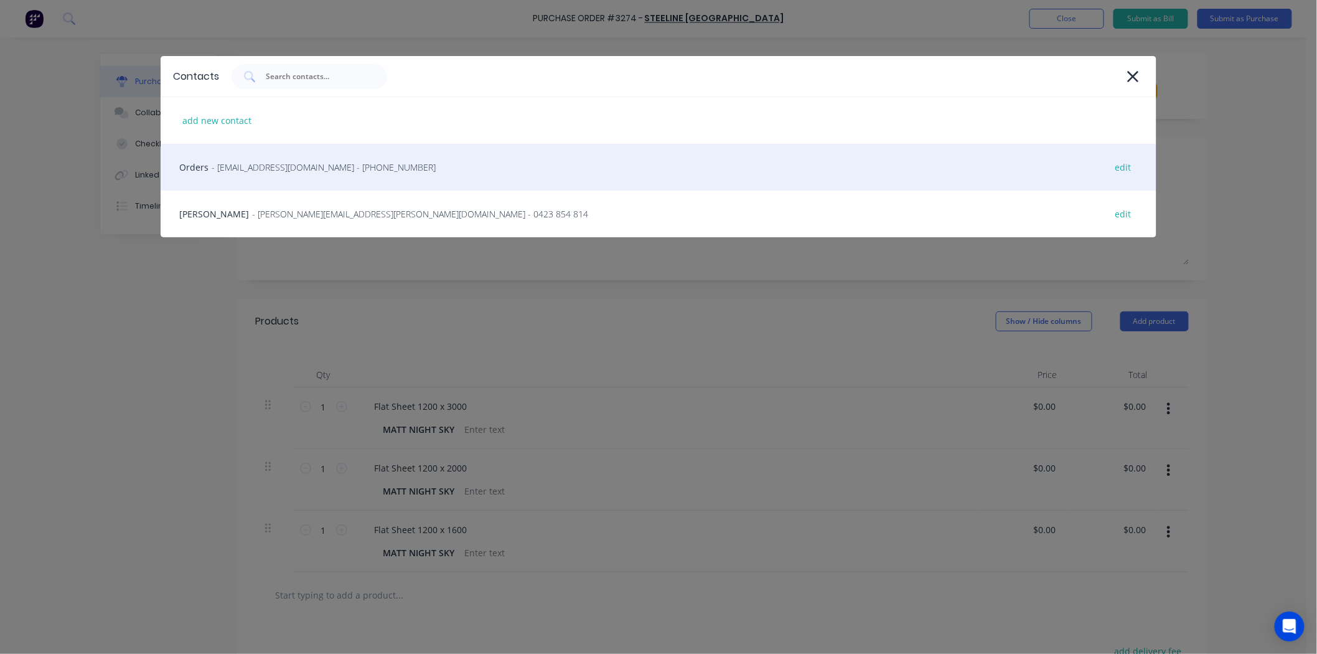
click at [283, 178] on div "Orders - [EMAIL_ADDRESS][DOMAIN_NAME] - [PHONE_NUMBER] edit" at bounding box center [659, 167] width 996 height 47
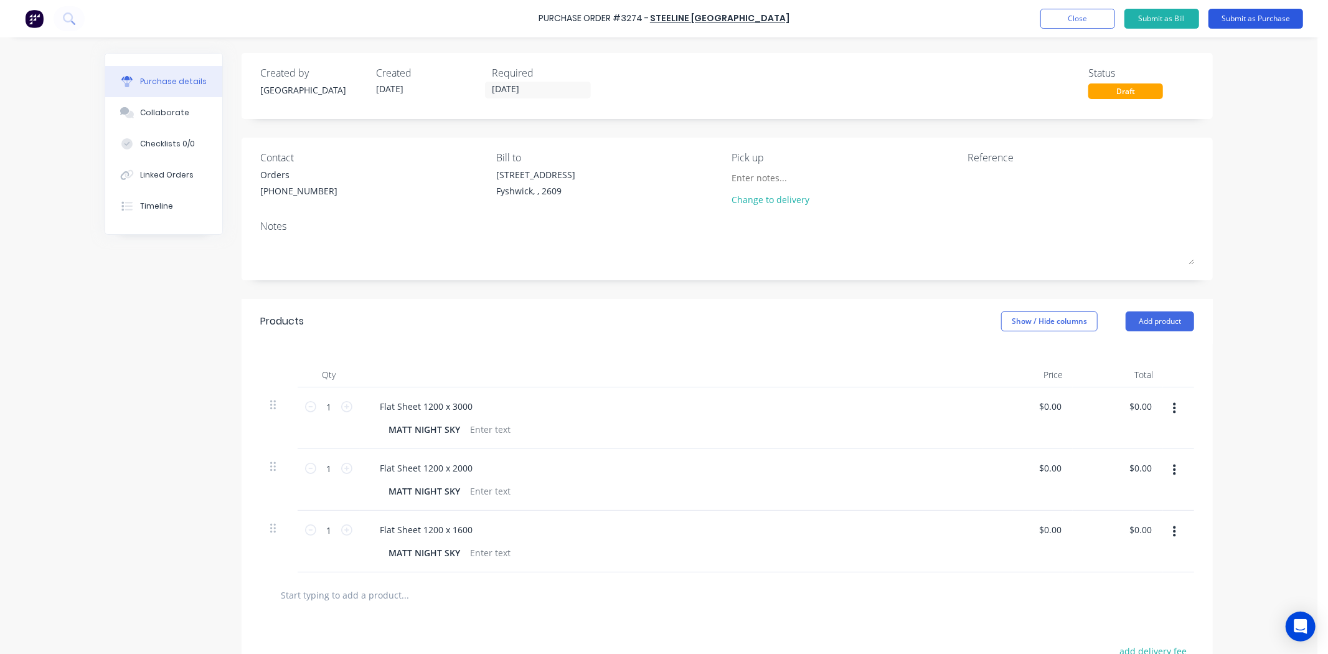
click at [1231, 16] on button "Submit as Purchase" at bounding box center [1255, 19] width 95 height 20
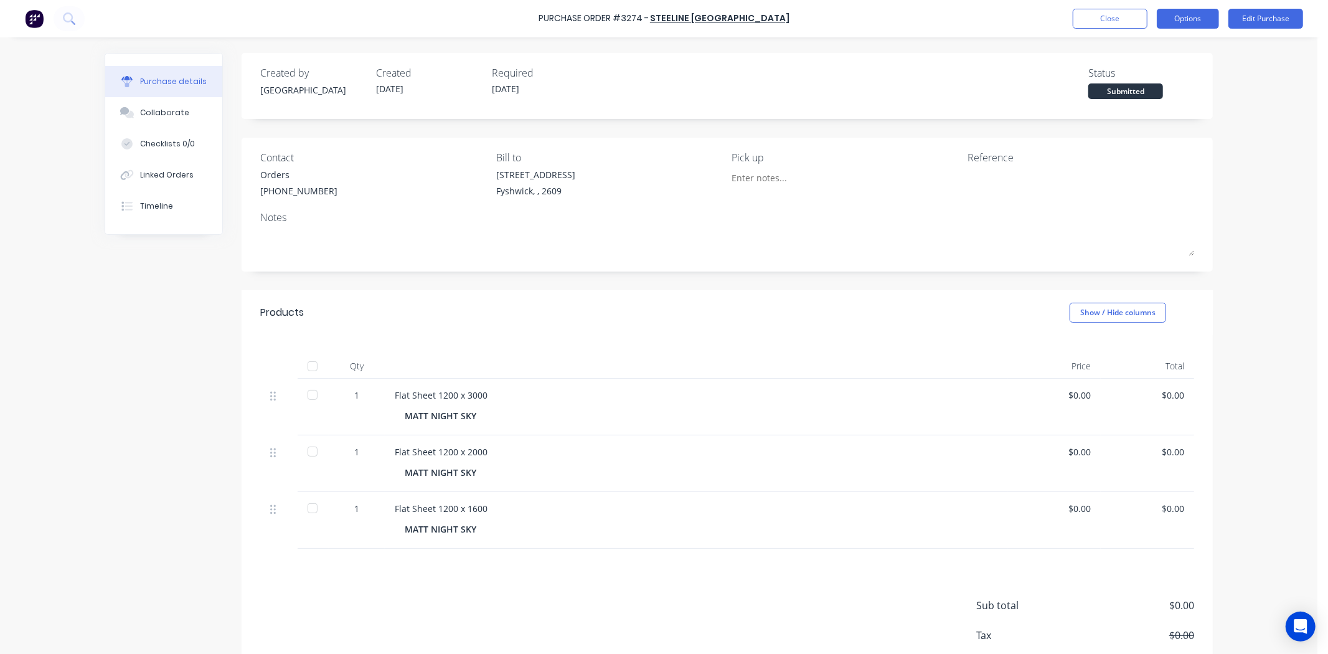
click at [1163, 20] on button "Options" at bounding box center [1188, 19] width 62 height 20
click at [1152, 44] on div "Print / Email" at bounding box center [1160, 51] width 96 height 18
click at [1117, 100] on div "Without pricing" at bounding box center [1160, 101] width 96 height 18
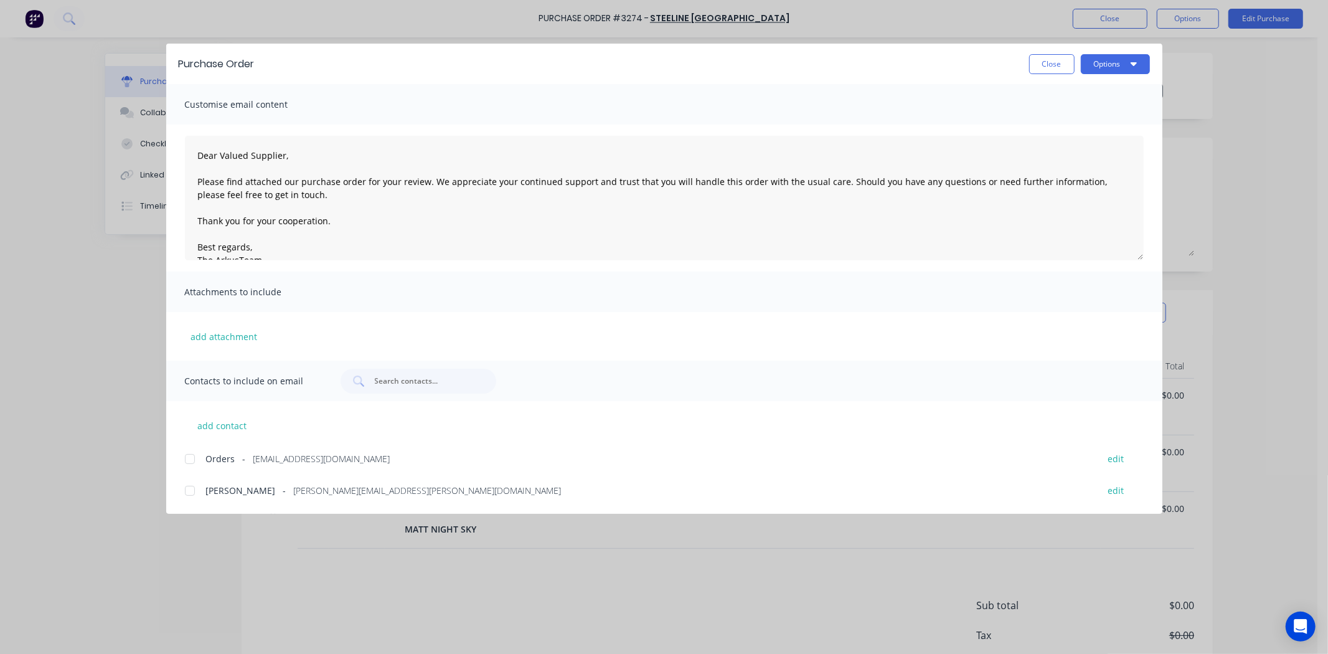
click at [190, 462] on div at bounding box center [189, 458] width 25 height 25
click at [1120, 72] on button "Options" at bounding box center [1115, 64] width 69 height 20
click at [1097, 131] on button "Print" at bounding box center [1090, 120] width 118 height 25
click at [1046, 60] on button "Close" at bounding box center [1051, 64] width 45 height 20
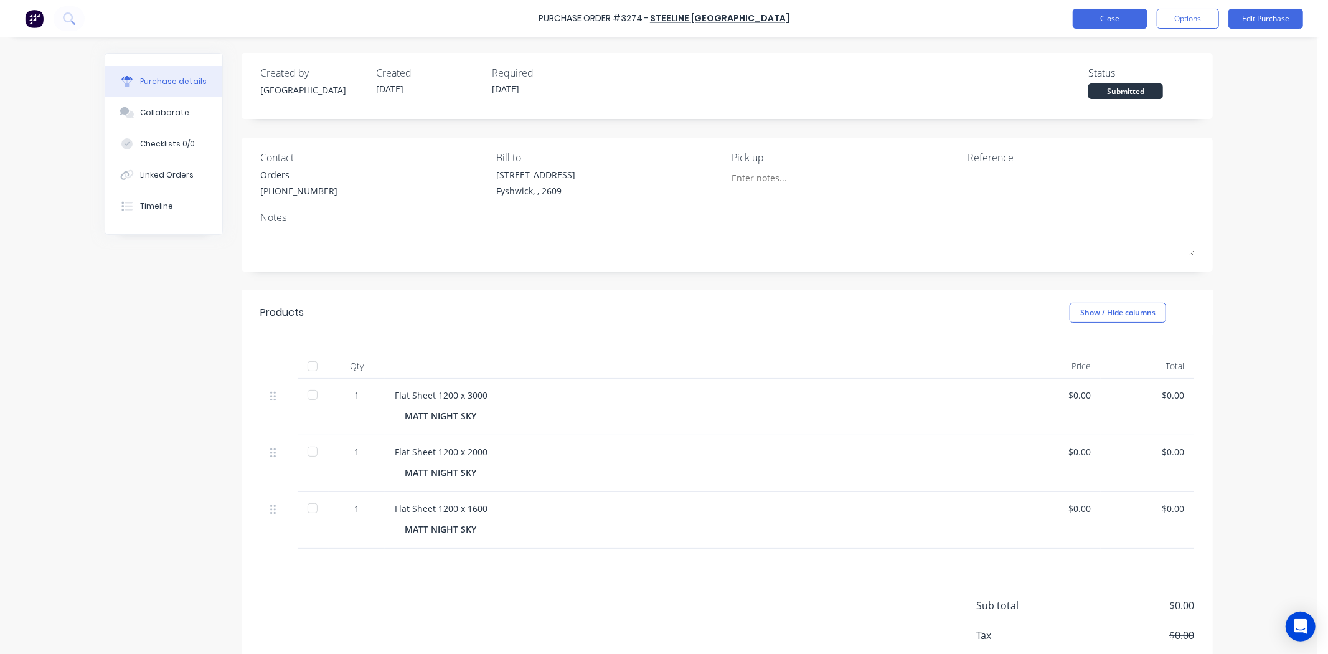
click at [1140, 13] on button "Close" at bounding box center [1110, 19] width 75 height 20
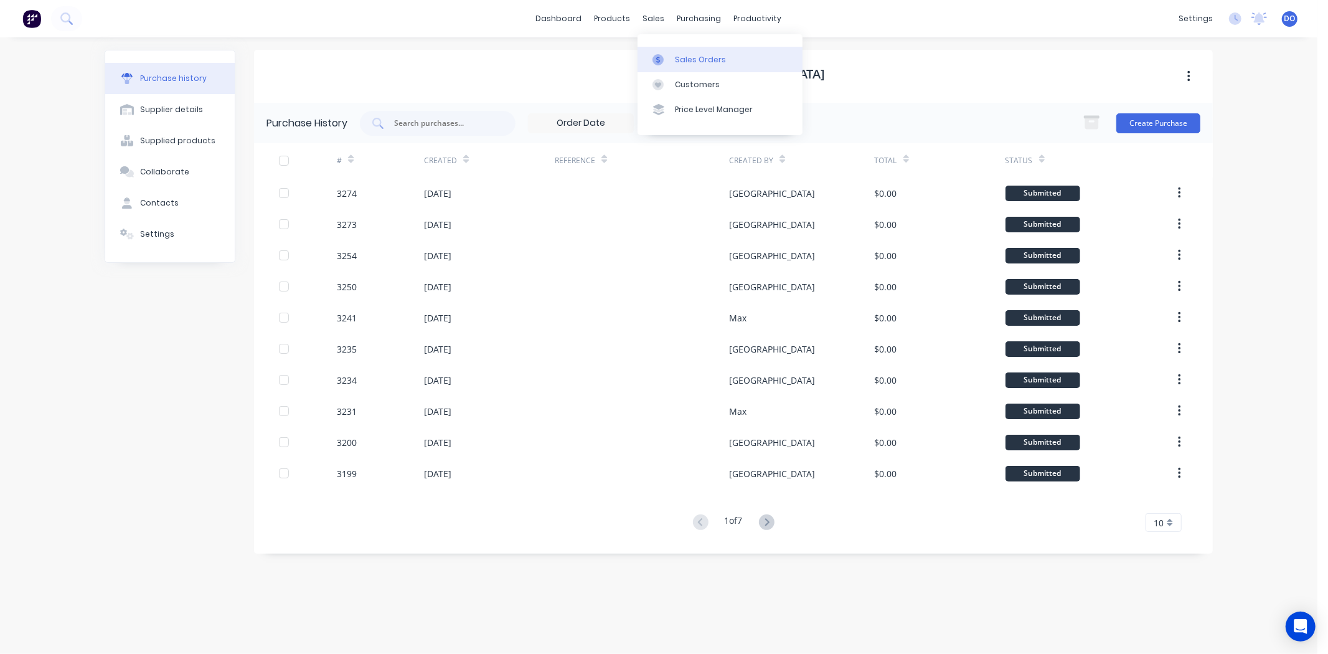
click at [674, 52] on link "Sales Orders" at bounding box center [719, 59] width 165 height 25
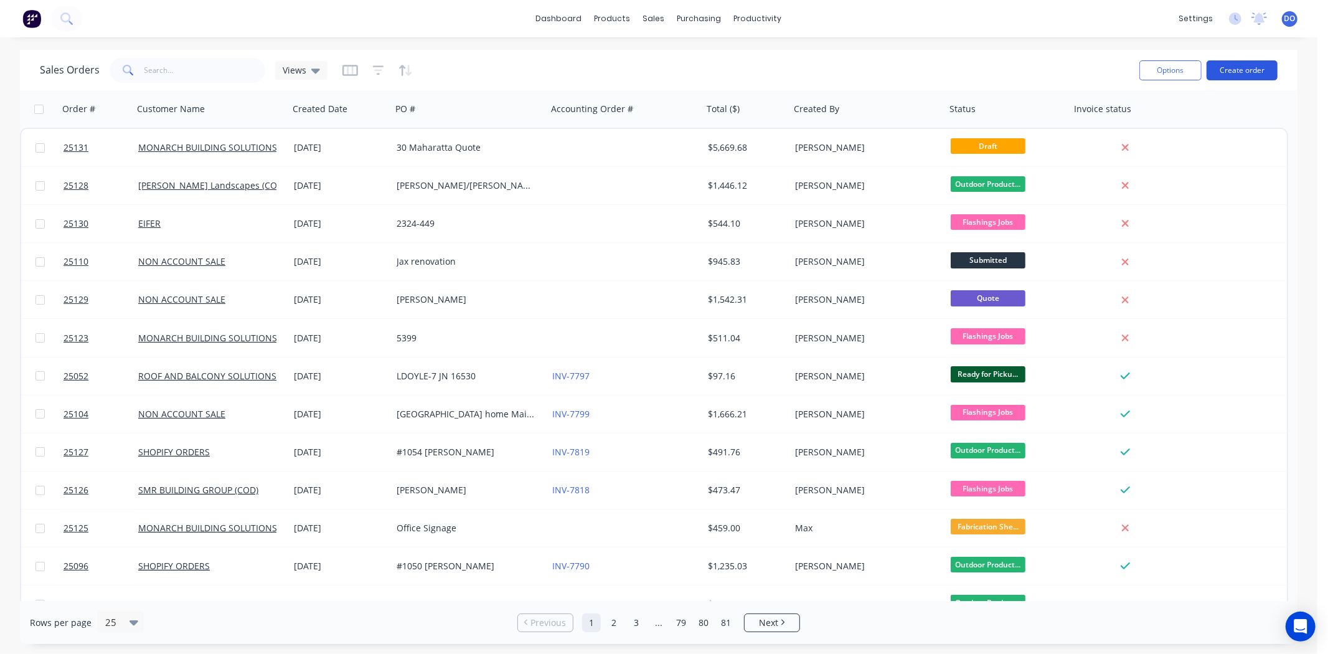
click at [1252, 77] on button "Create order" at bounding box center [1241, 70] width 71 height 20
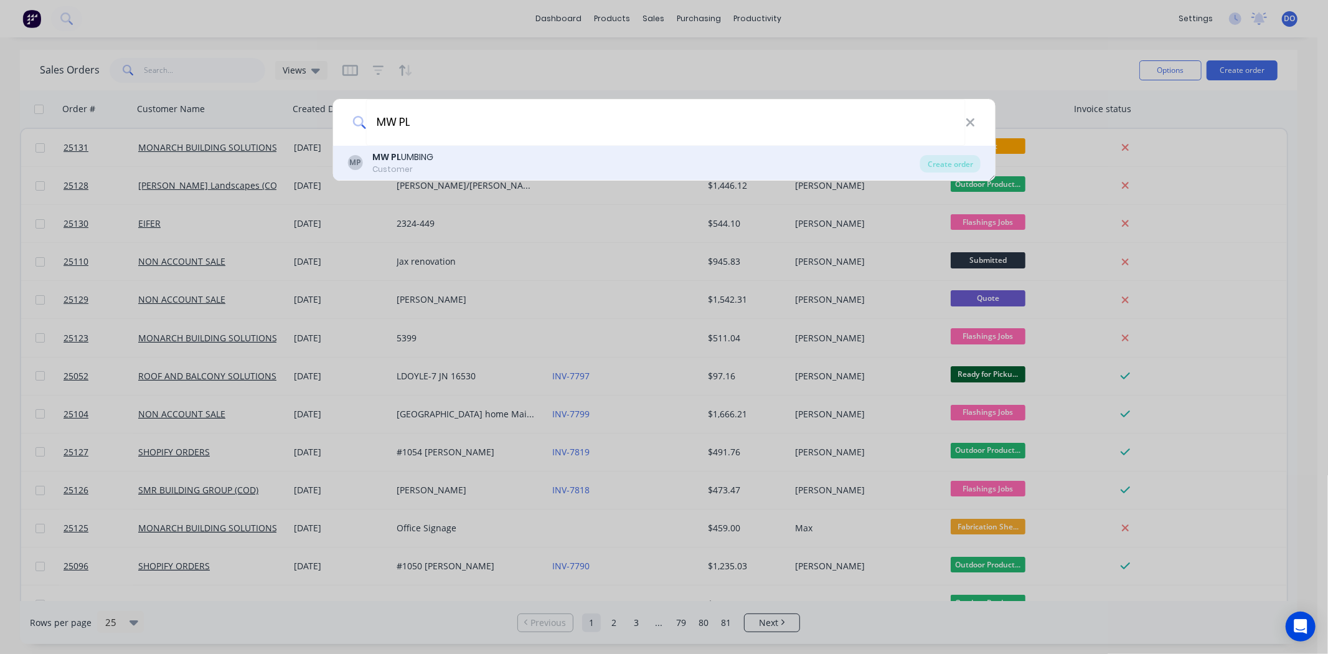
type input "MW PL"
click at [393, 151] on b "MW PL" at bounding box center [386, 157] width 29 height 12
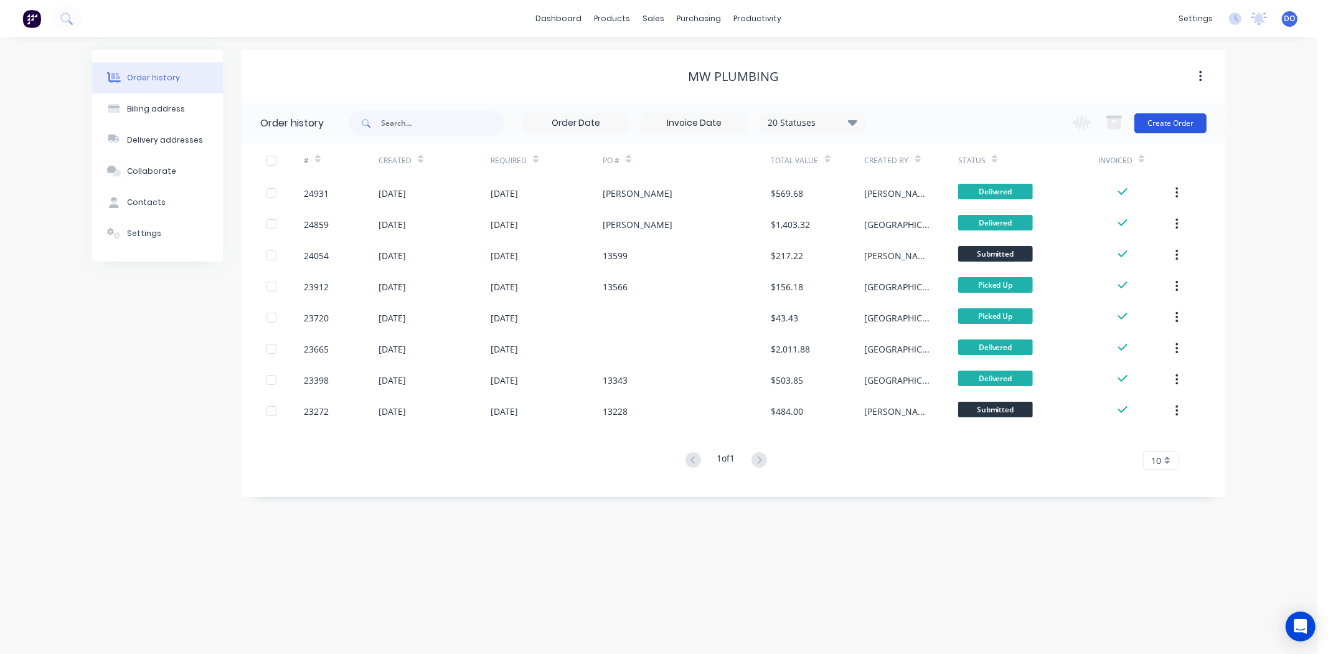
click at [1188, 118] on button "Create Order" at bounding box center [1170, 123] width 72 height 20
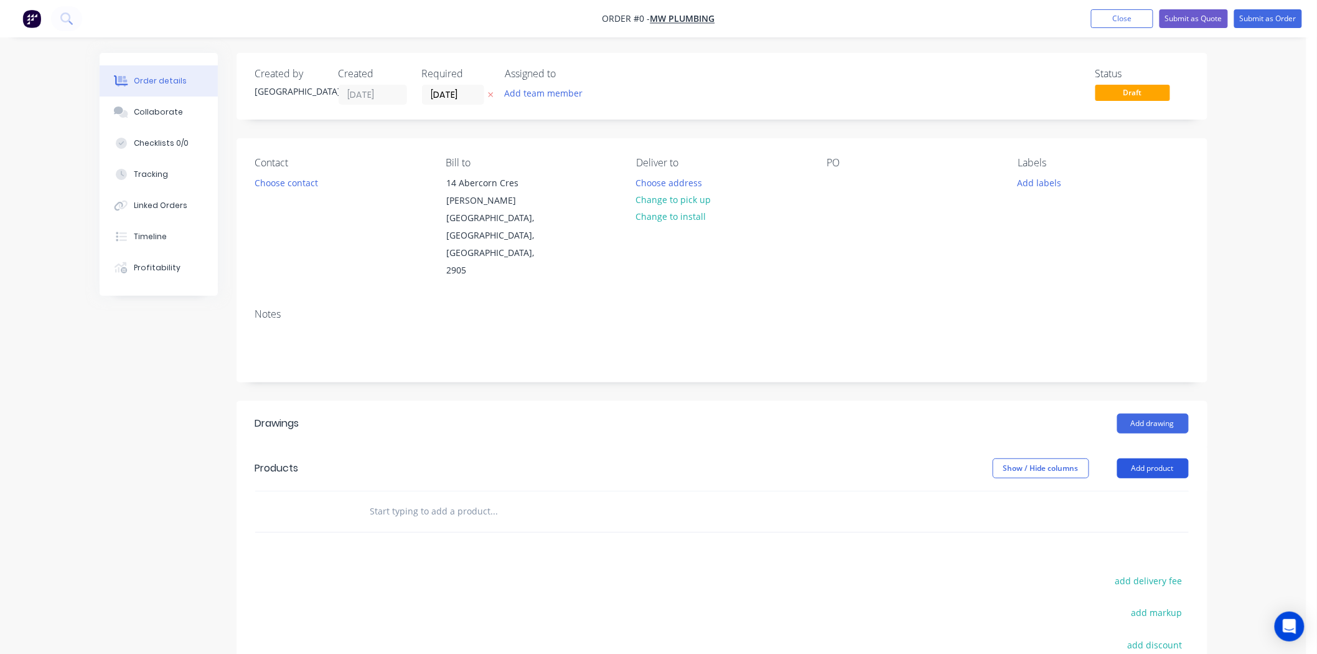
click at [1175, 458] on button "Add product" at bounding box center [1153, 468] width 72 height 20
click at [1153, 491] on div "Product catalogue" at bounding box center [1130, 500] width 96 height 18
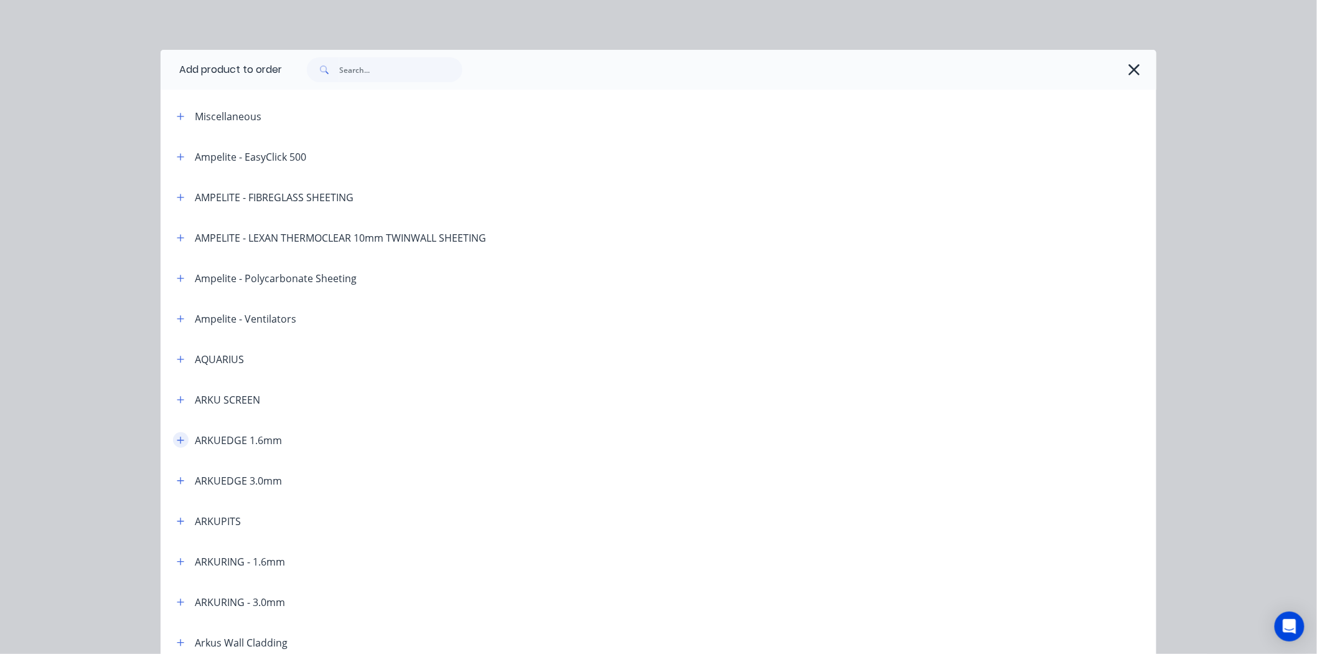
click at [177, 443] on icon "button" at bounding box center [180, 440] width 7 height 9
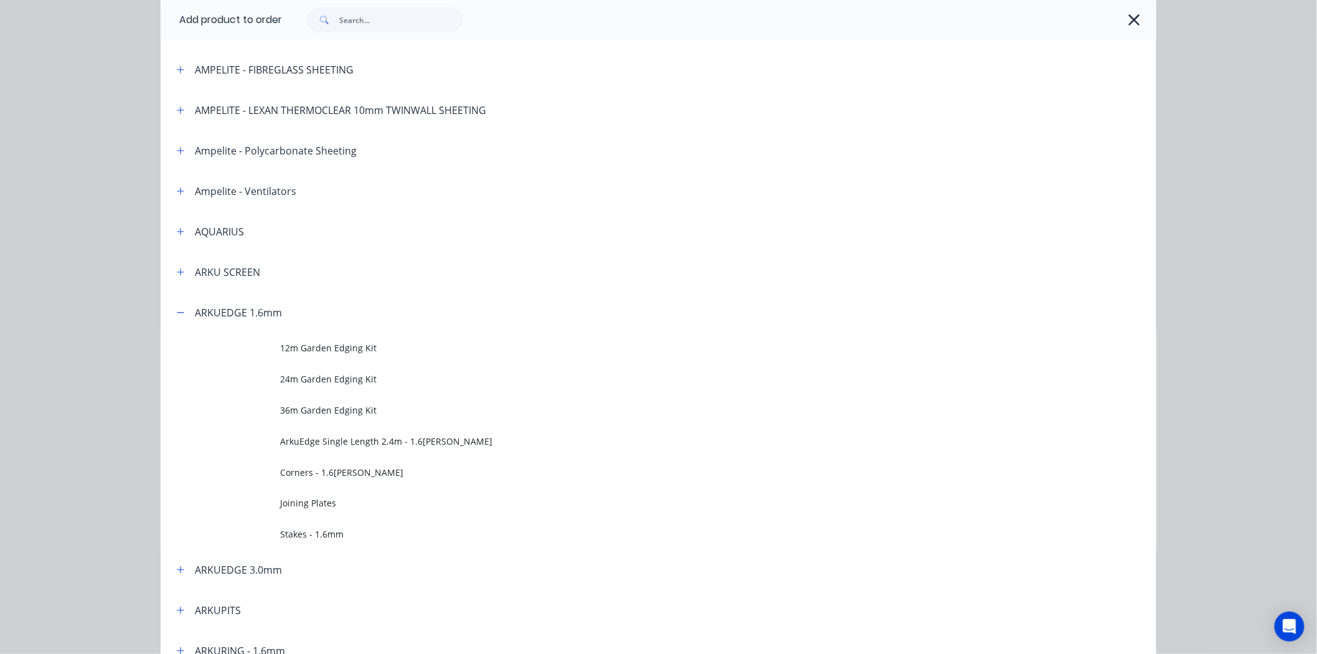
scroll to position [138, 0]
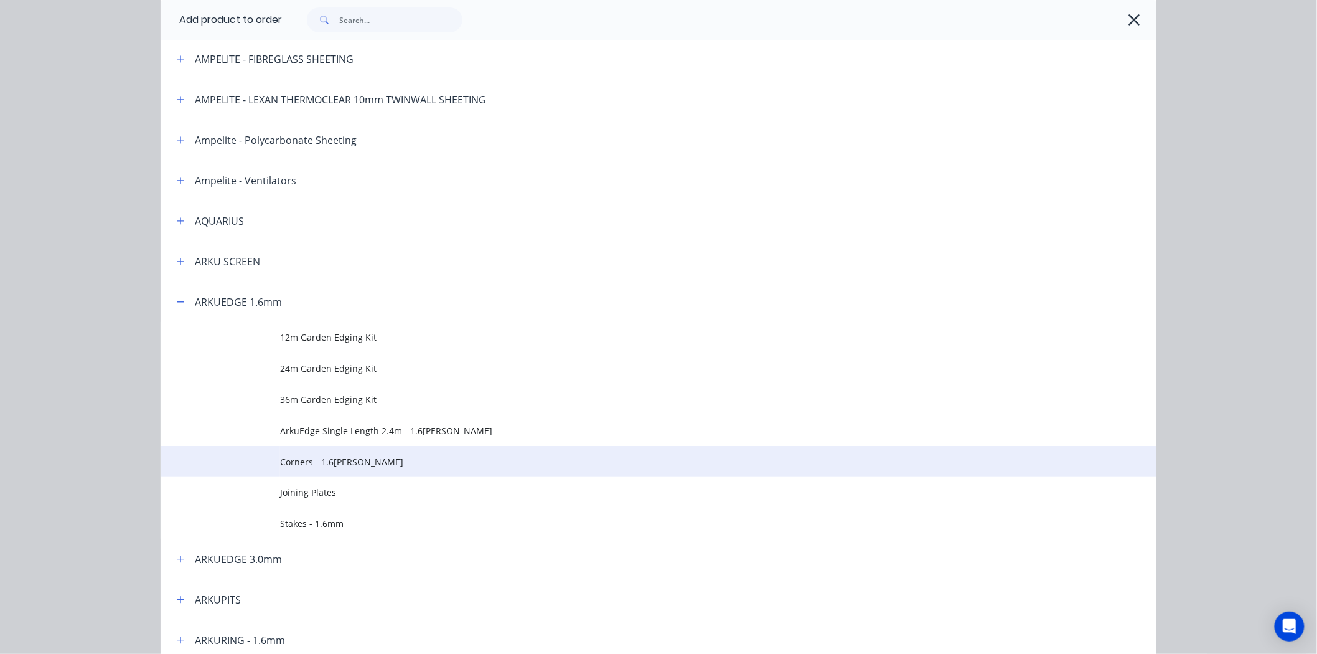
click at [342, 461] on span "Corners - 1.6[PERSON_NAME]" at bounding box center [630, 461] width 701 height 13
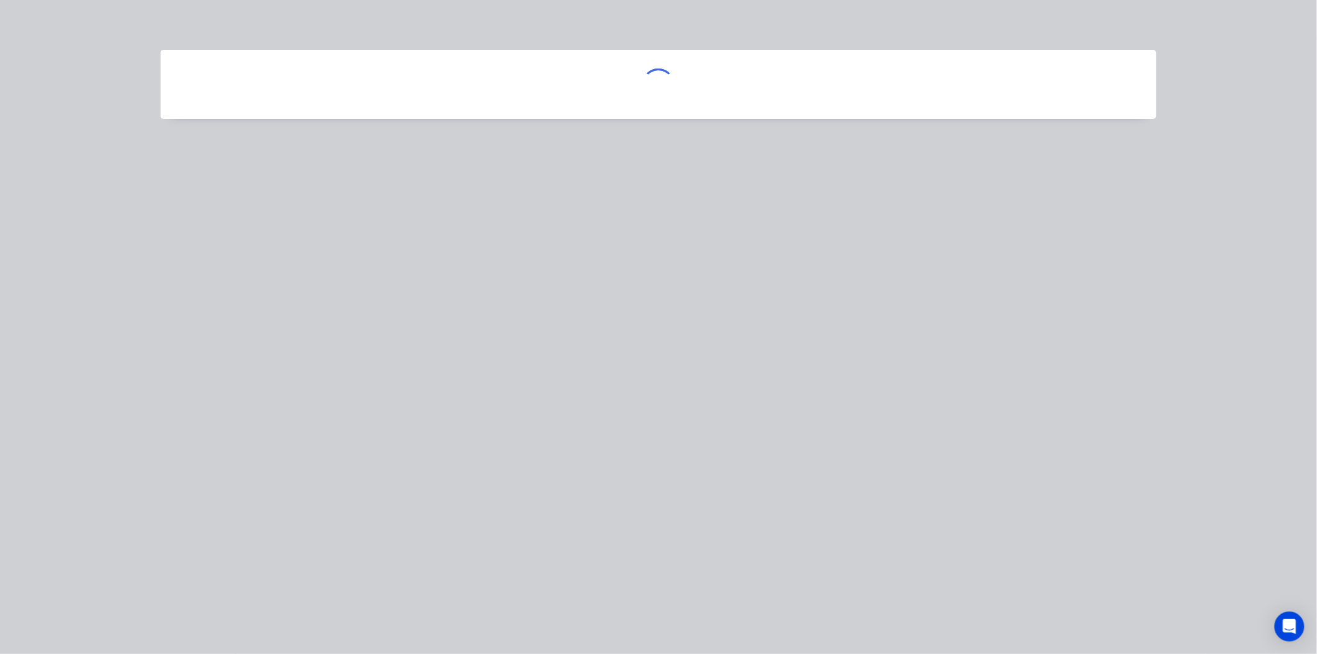
scroll to position [0, 0]
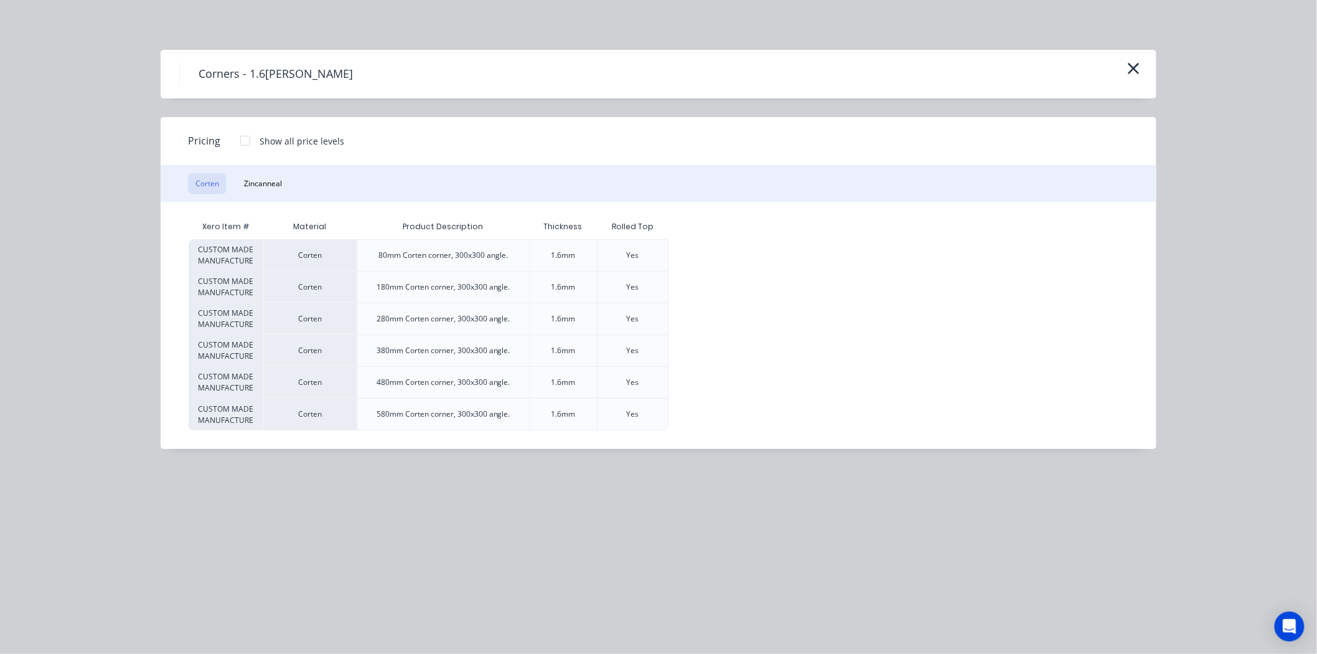
click at [251, 141] on div at bounding box center [245, 140] width 25 height 25
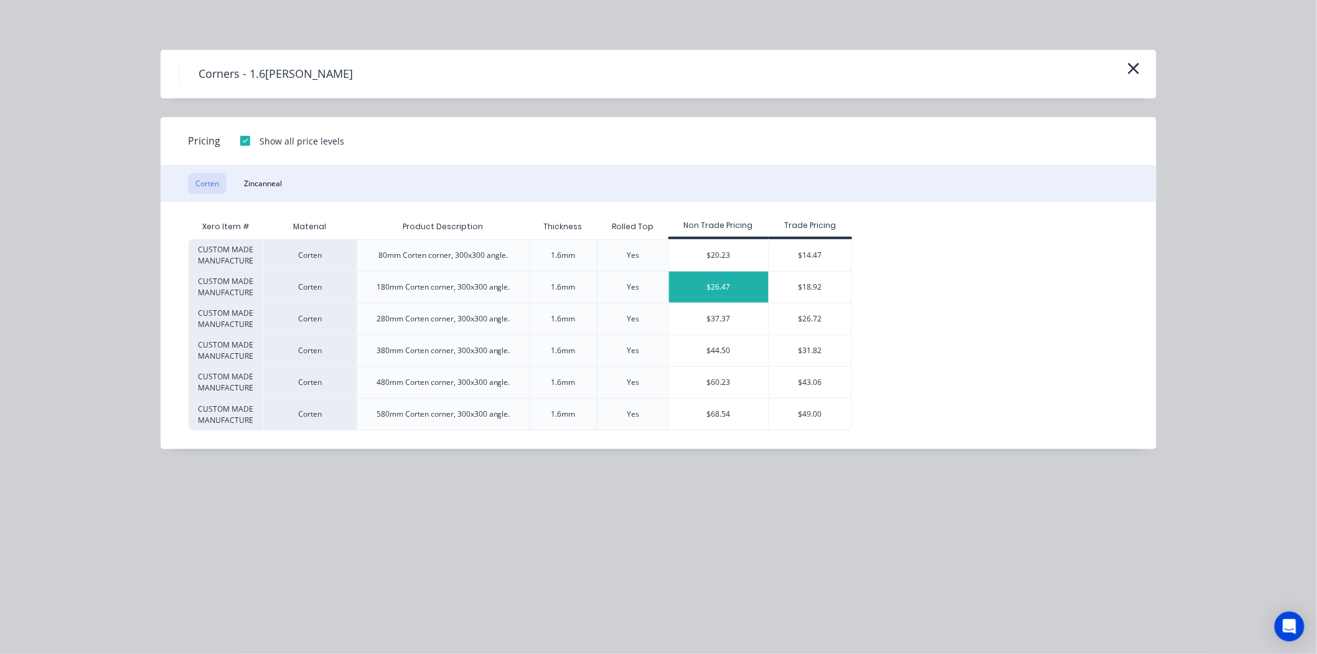
click at [743, 281] on div "$26.47" at bounding box center [719, 286] width 100 height 31
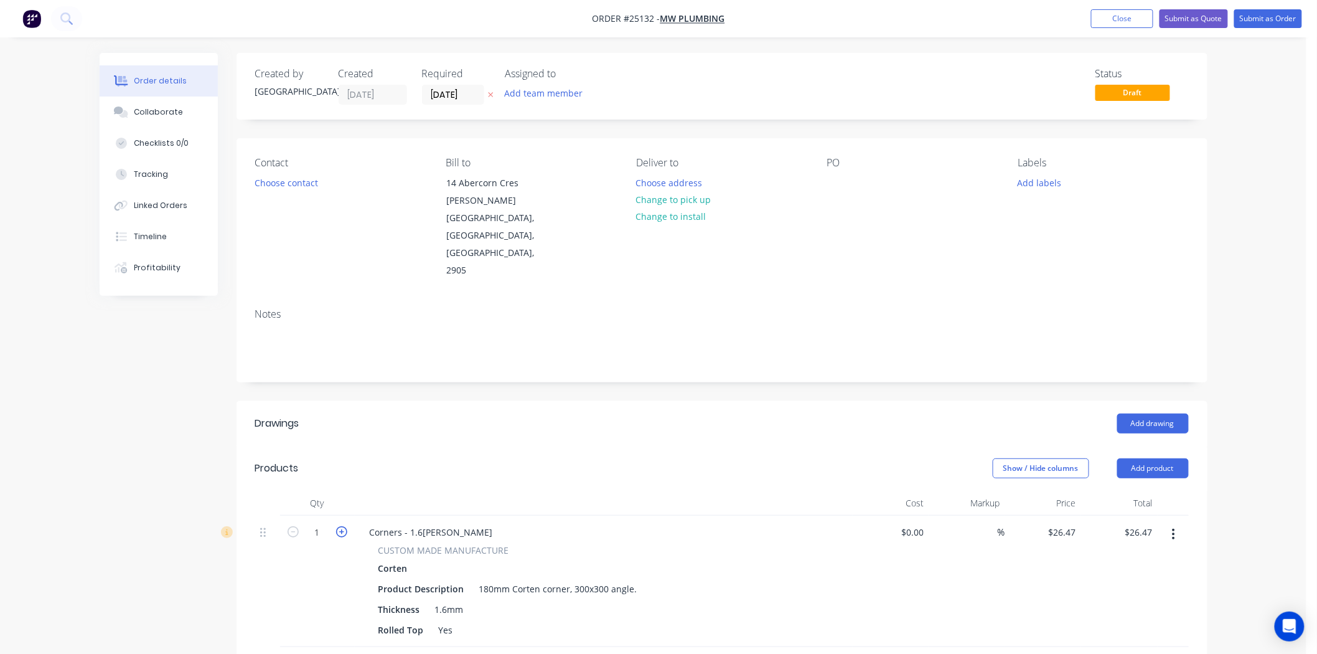
click at [336, 526] on icon "button" at bounding box center [341, 531] width 11 height 11
type input "2"
type input "$52.94"
click at [1127, 446] on header "Products Show / Hide columns Add product" at bounding box center [722, 468] width 971 height 45
click at [1130, 458] on button "Add product" at bounding box center [1153, 468] width 72 height 20
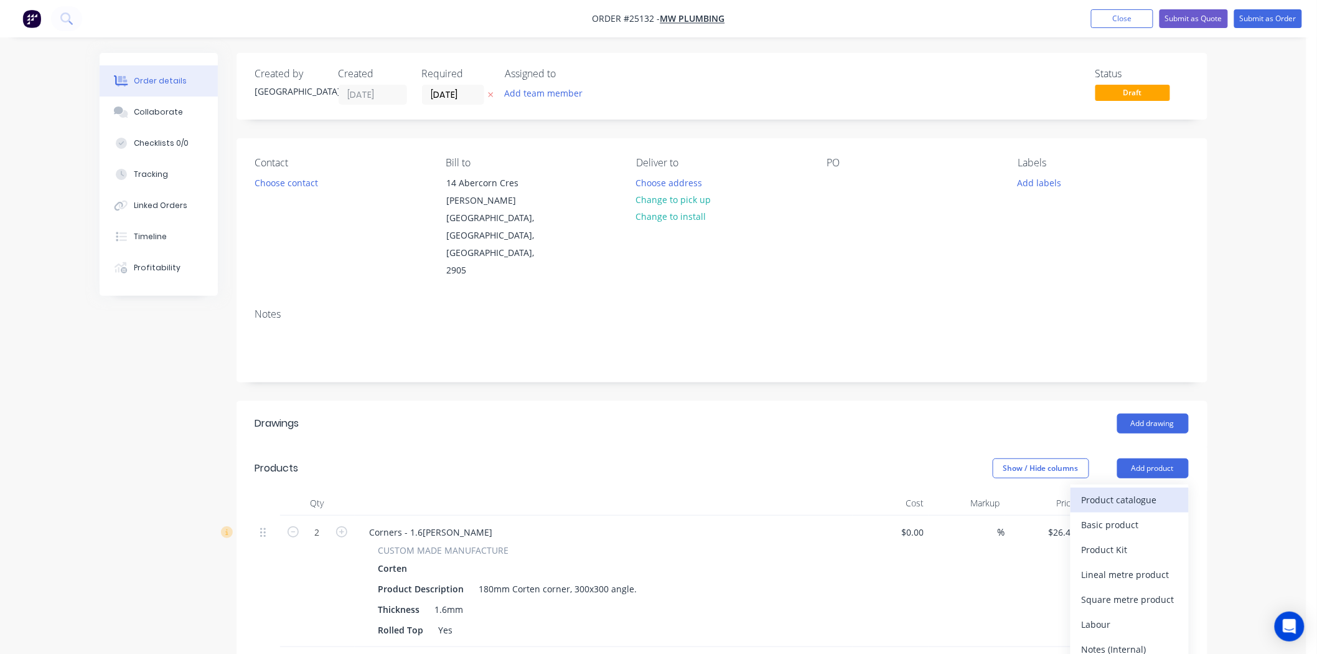
click at [1125, 491] on div "Product catalogue" at bounding box center [1130, 500] width 96 height 18
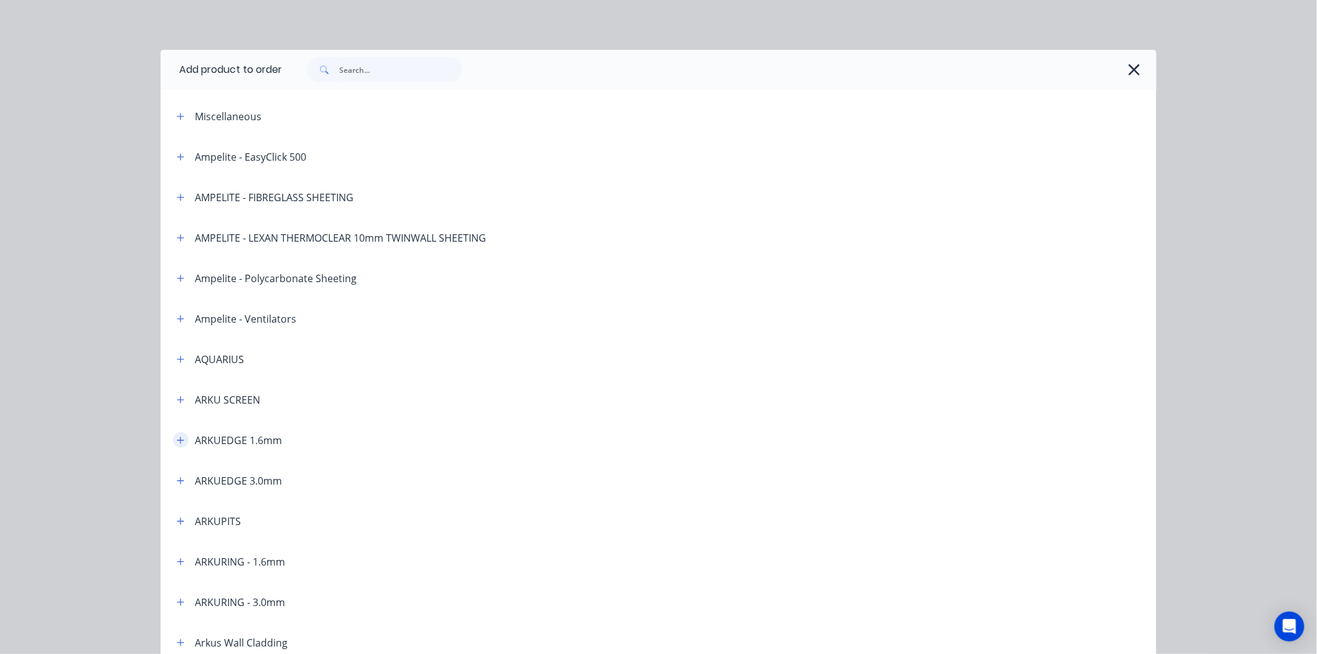
click at [177, 438] on icon "button" at bounding box center [180, 440] width 7 height 9
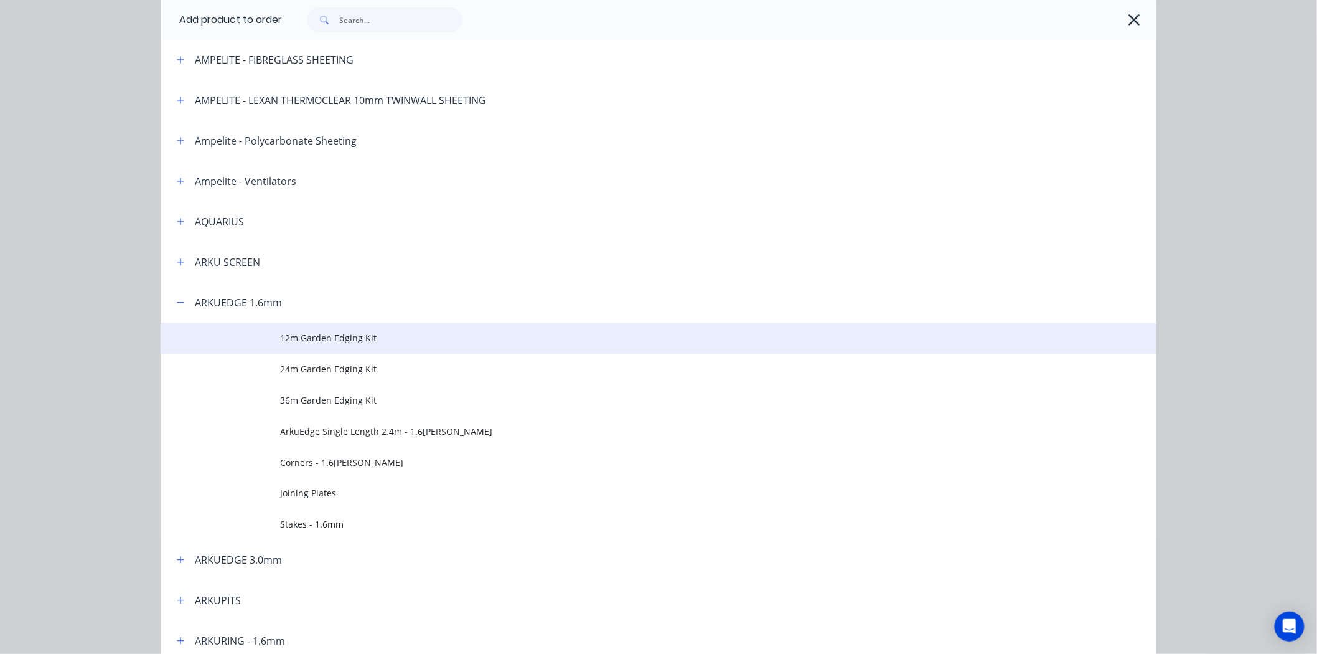
scroll to position [138, 0]
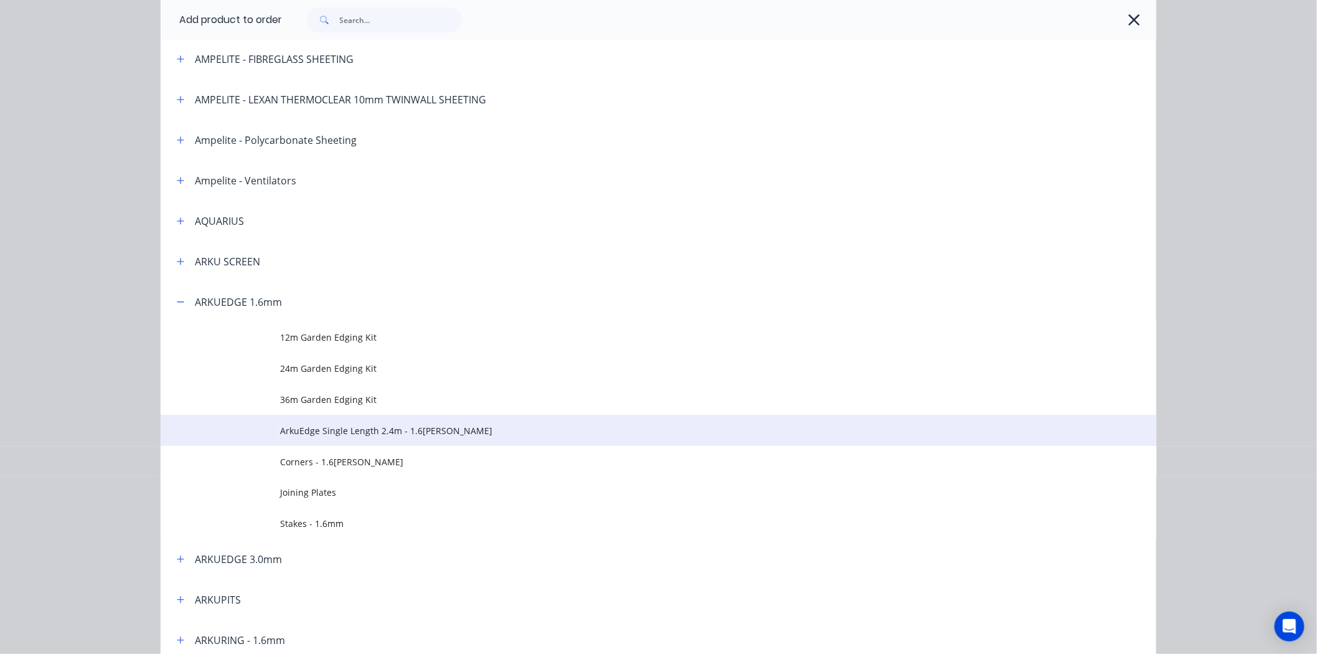
click at [324, 426] on span "ArkuEdge Single Length 2.4m - 1.6[PERSON_NAME]" at bounding box center [630, 430] width 701 height 13
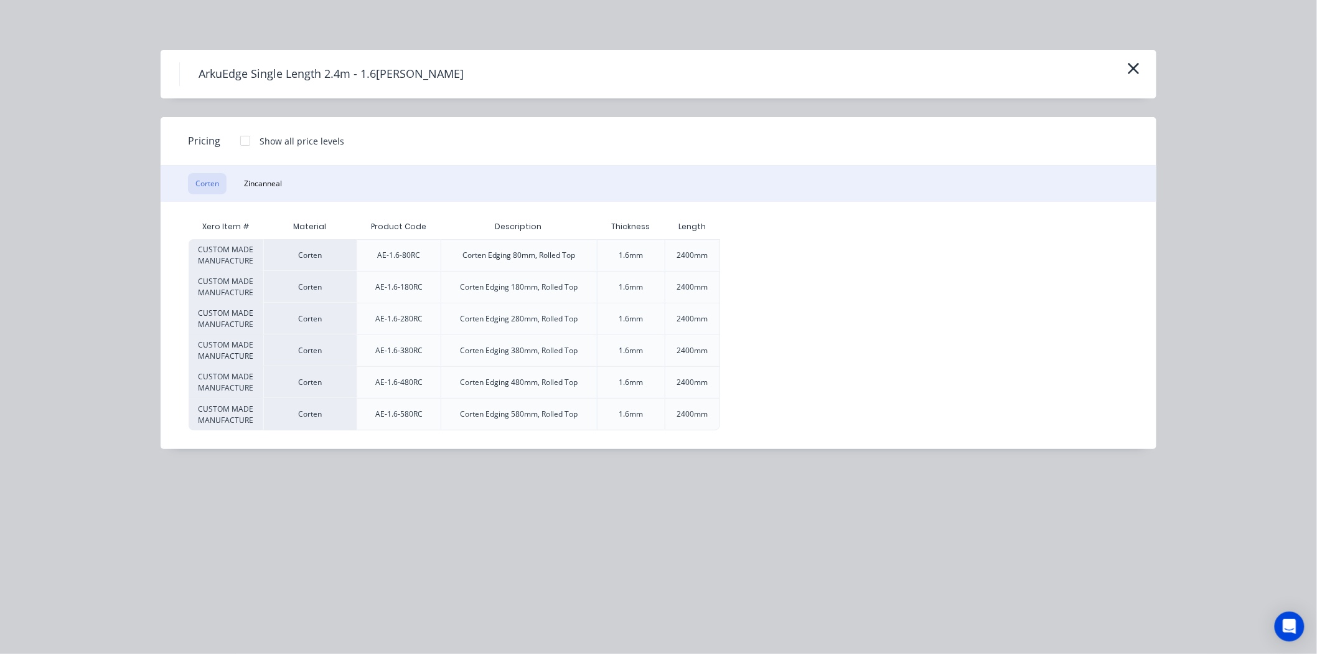
click at [250, 141] on div at bounding box center [245, 140] width 25 height 25
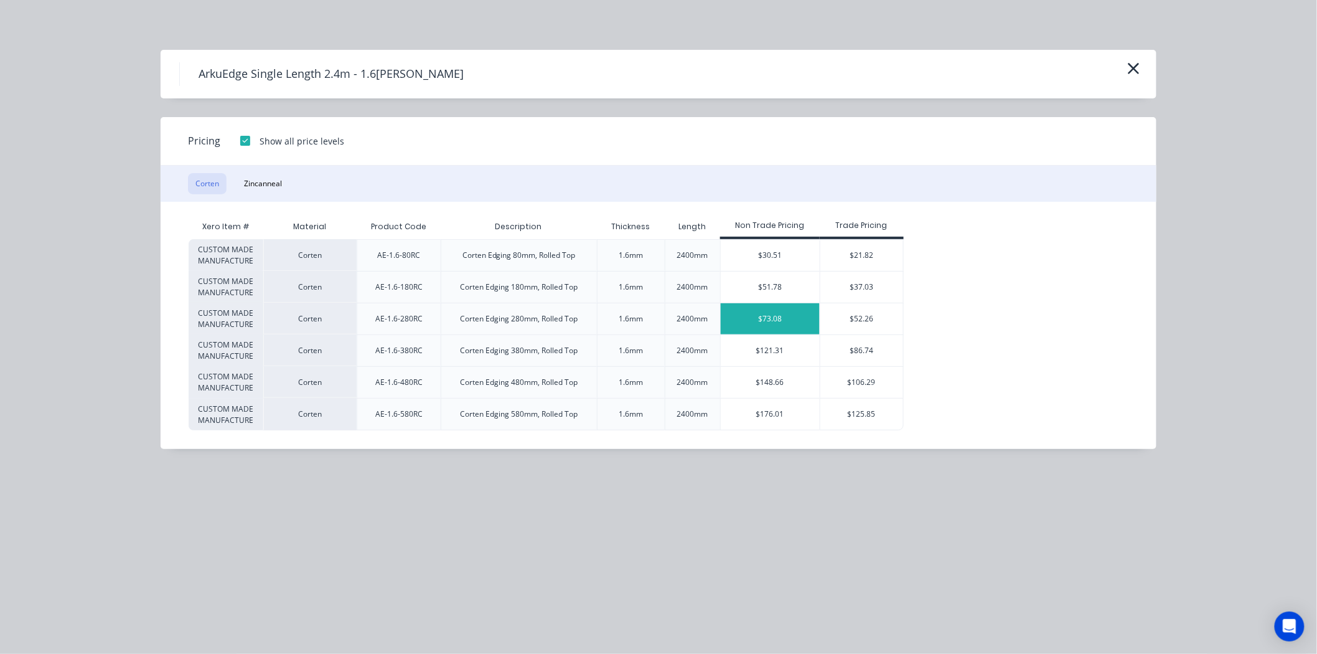
click at [745, 319] on div "$73.08" at bounding box center [771, 318] width 100 height 31
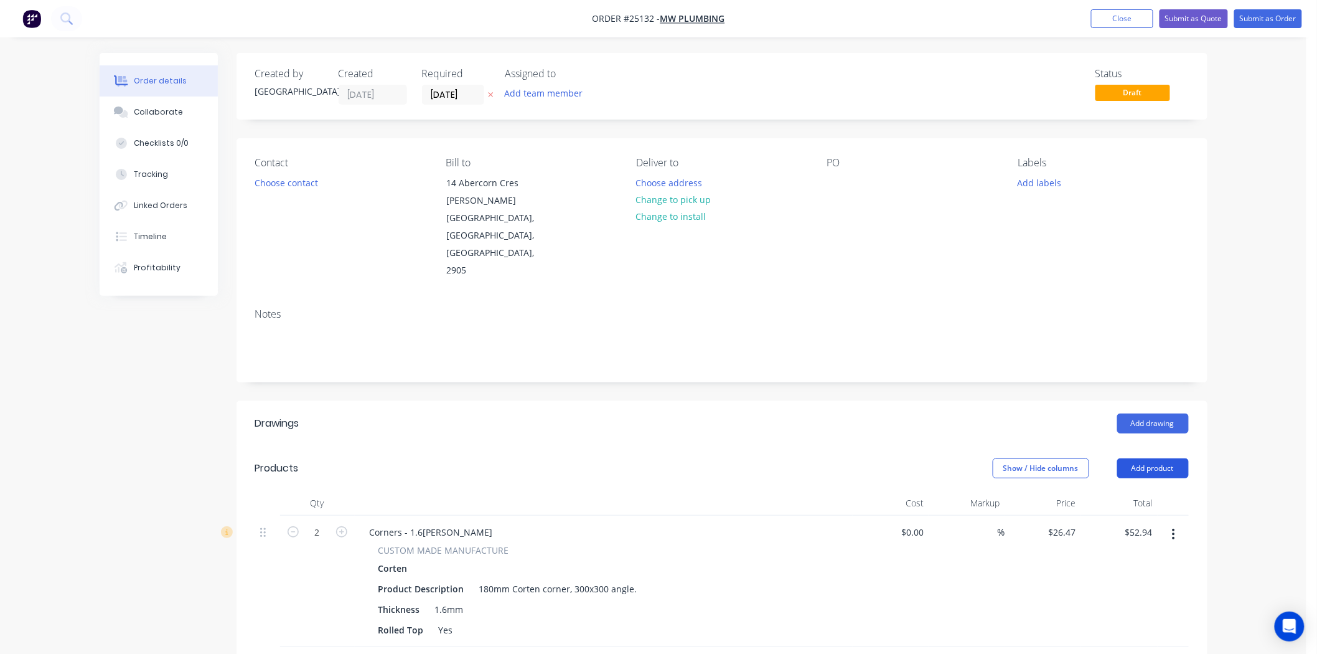
click at [1128, 458] on button "Add product" at bounding box center [1153, 468] width 72 height 20
click at [1114, 491] on div "Product catalogue" at bounding box center [1130, 500] width 96 height 18
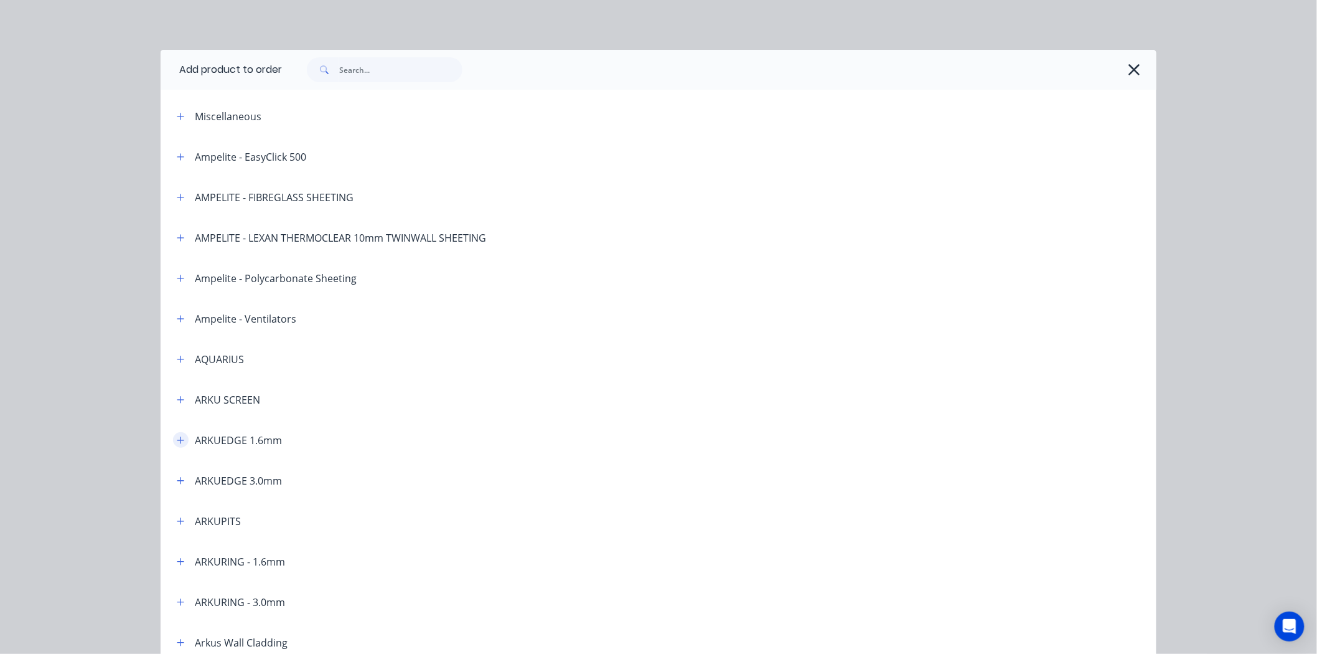
click at [177, 432] on button "button" at bounding box center [181, 440] width 16 height 16
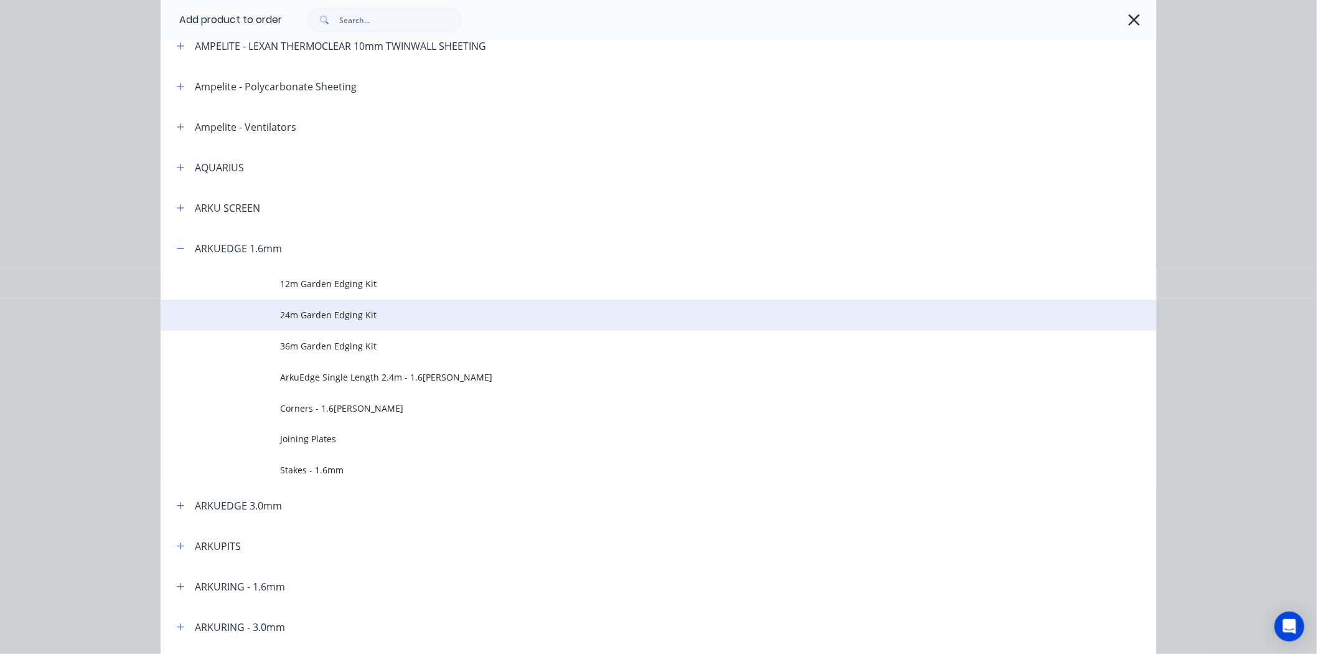
scroll to position [207, 0]
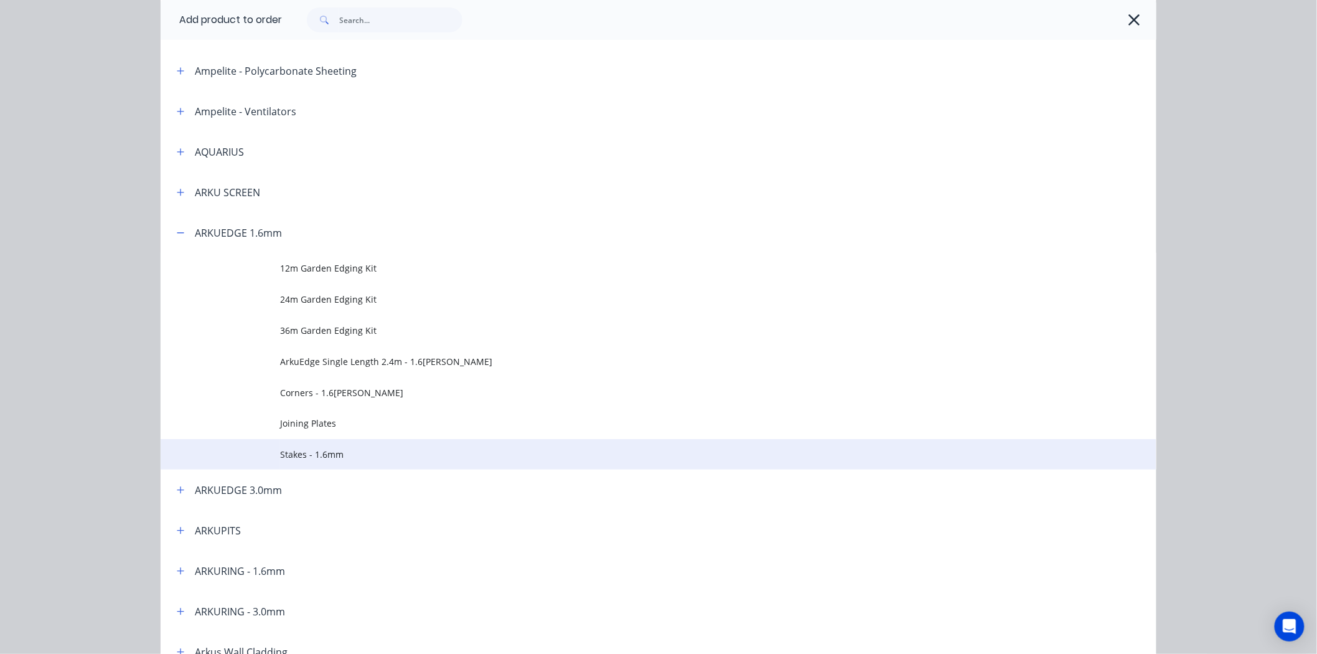
click at [302, 464] on td "Stakes - 1.6mm" at bounding box center [718, 454] width 876 height 31
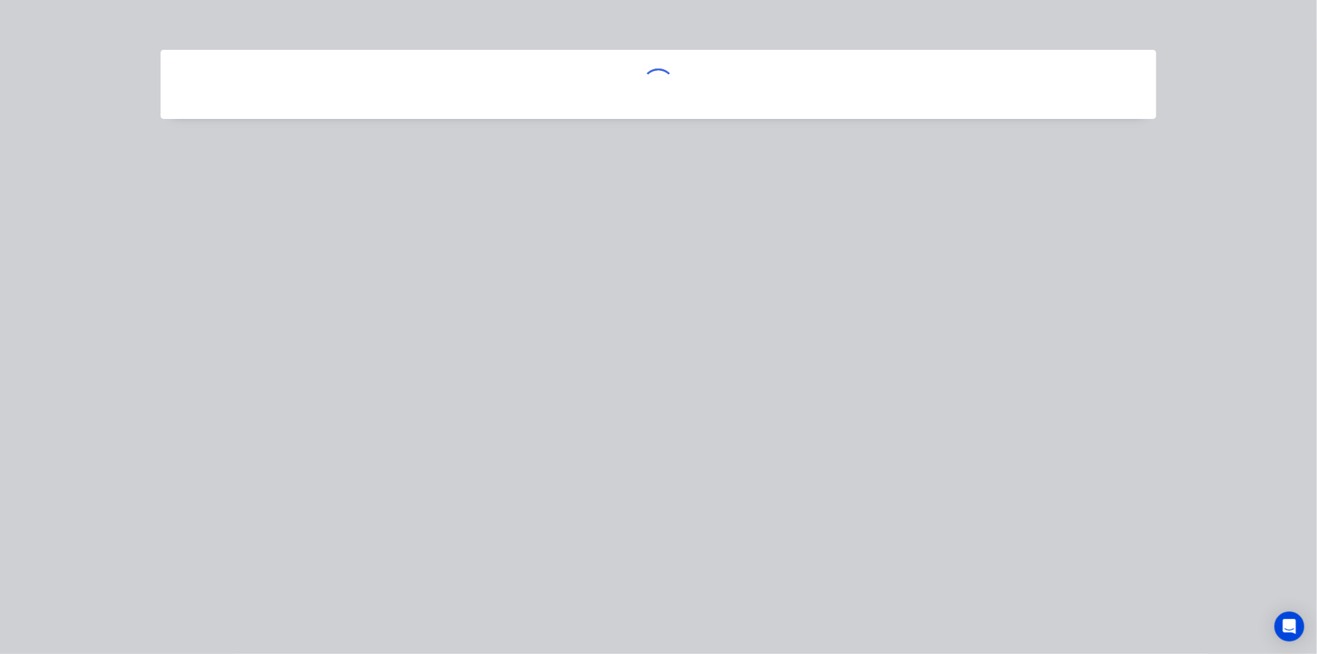
scroll to position [0, 0]
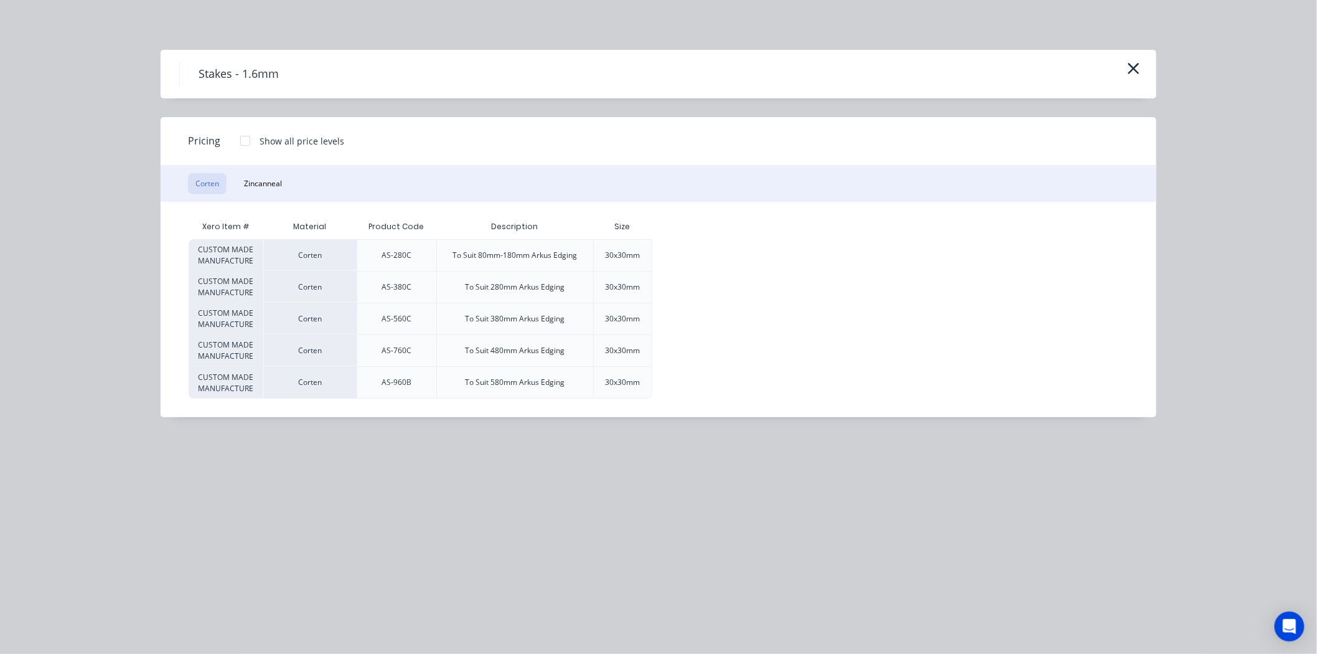
click at [243, 144] on div at bounding box center [245, 140] width 25 height 25
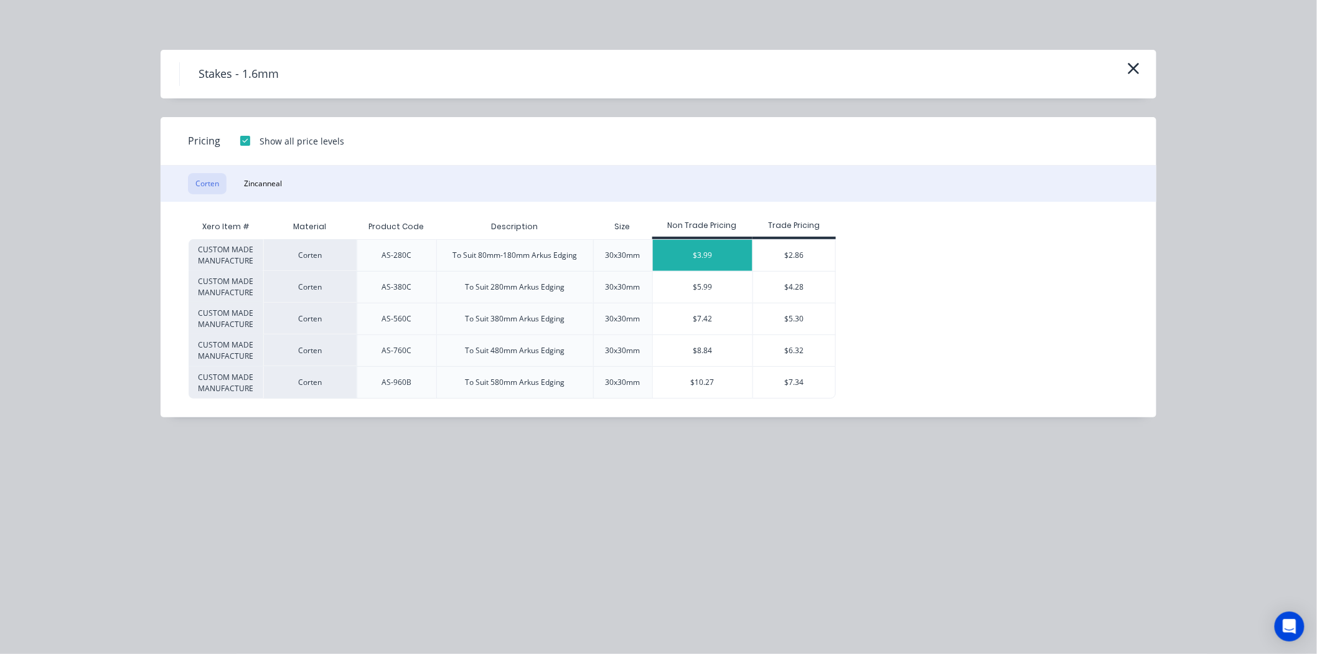
click at [733, 262] on div "$3.99" at bounding box center [703, 255] width 100 height 31
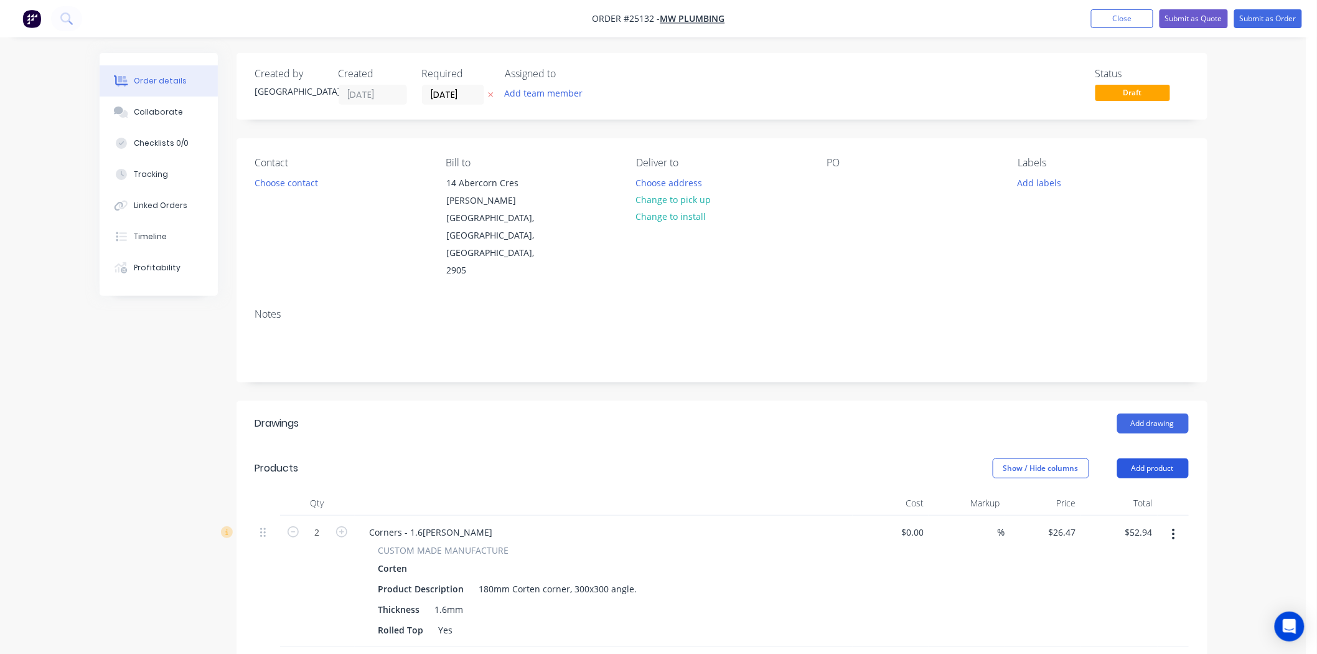
click at [1167, 458] on button "Add product" at bounding box center [1153, 468] width 72 height 20
click at [1147, 487] on button "Product catalogue" at bounding box center [1130, 499] width 118 height 25
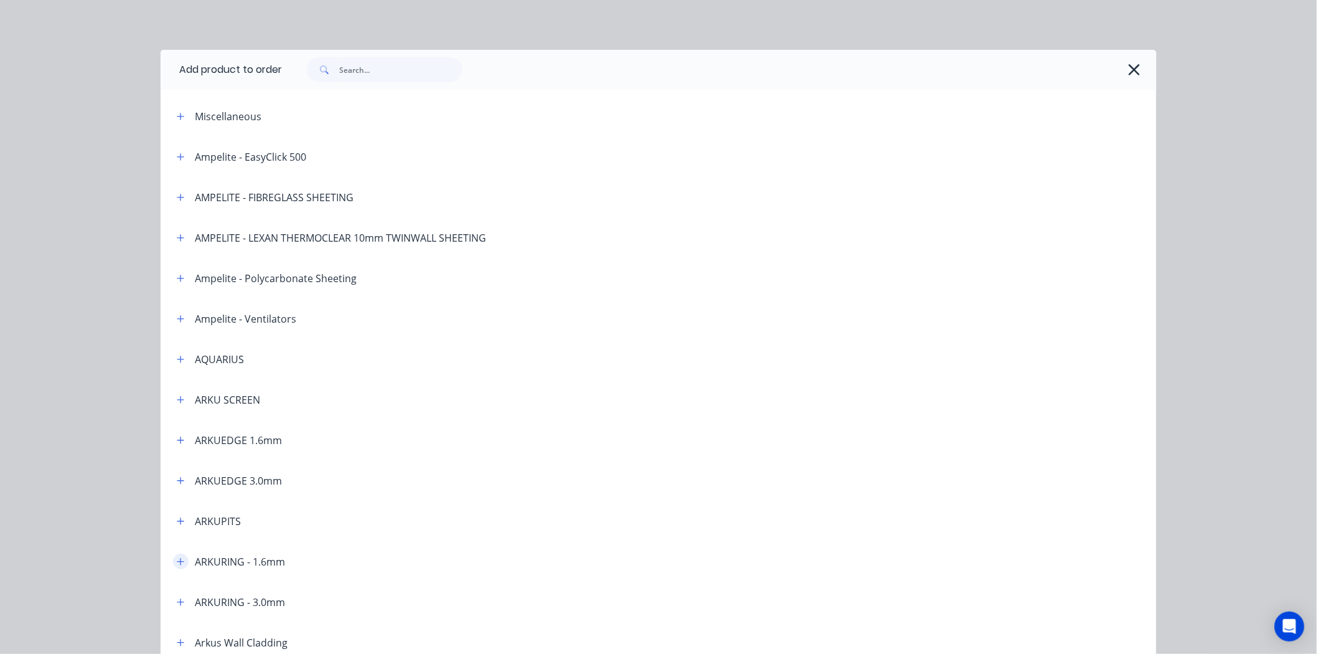
click at [178, 562] on icon "button" at bounding box center [180, 561] width 7 height 9
click at [177, 436] on icon "button" at bounding box center [180, 440] width 7 height 9
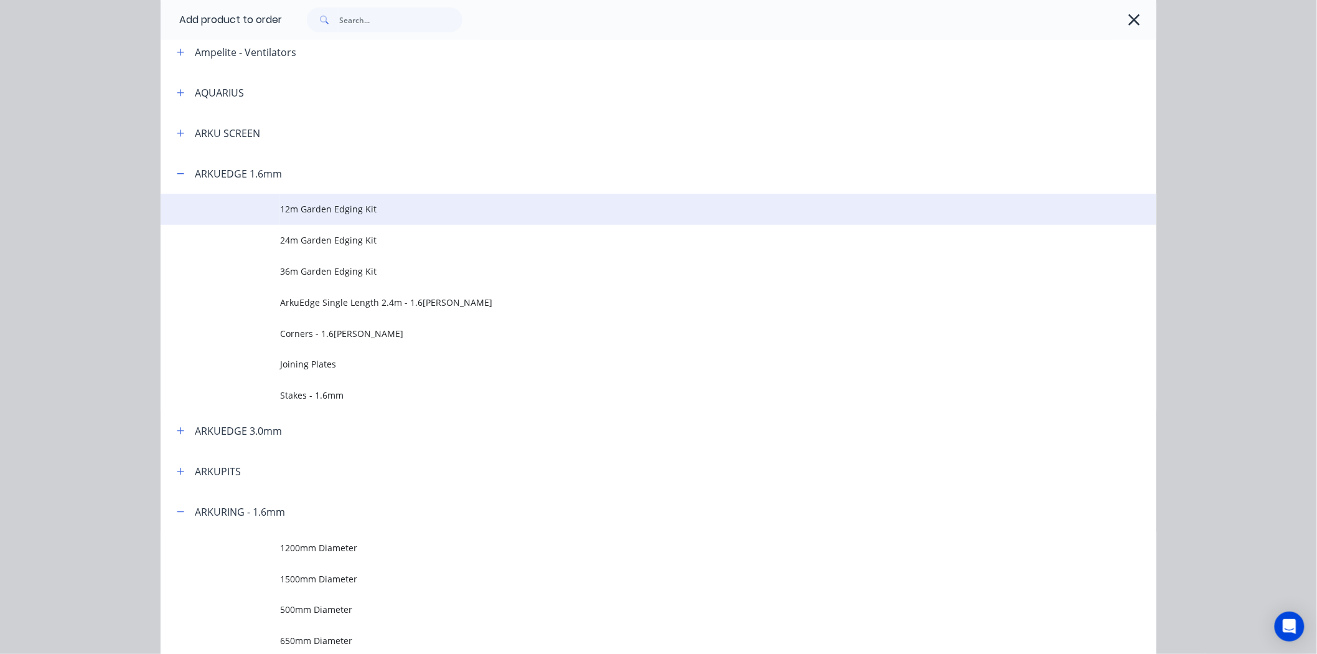
scroll to position [276, 0]
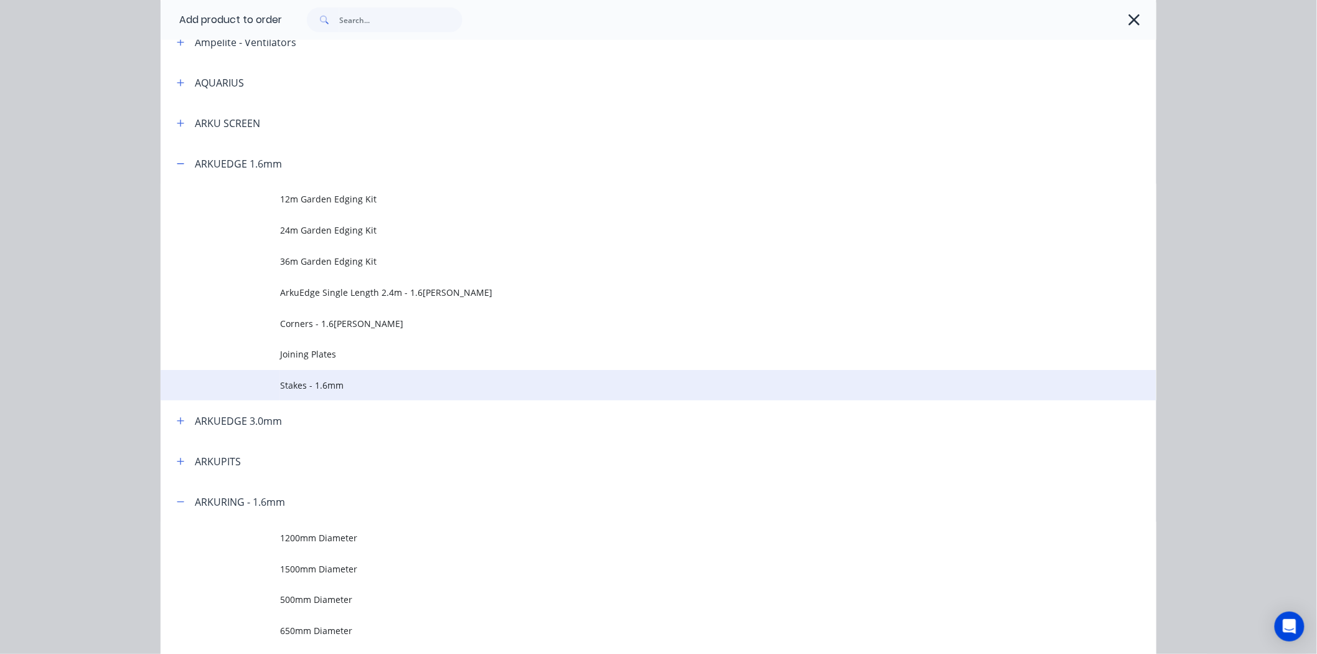
click at [312, 383] on span "Stakes - 1.6mm" at bounding box center [630, 384] width 701 height 13
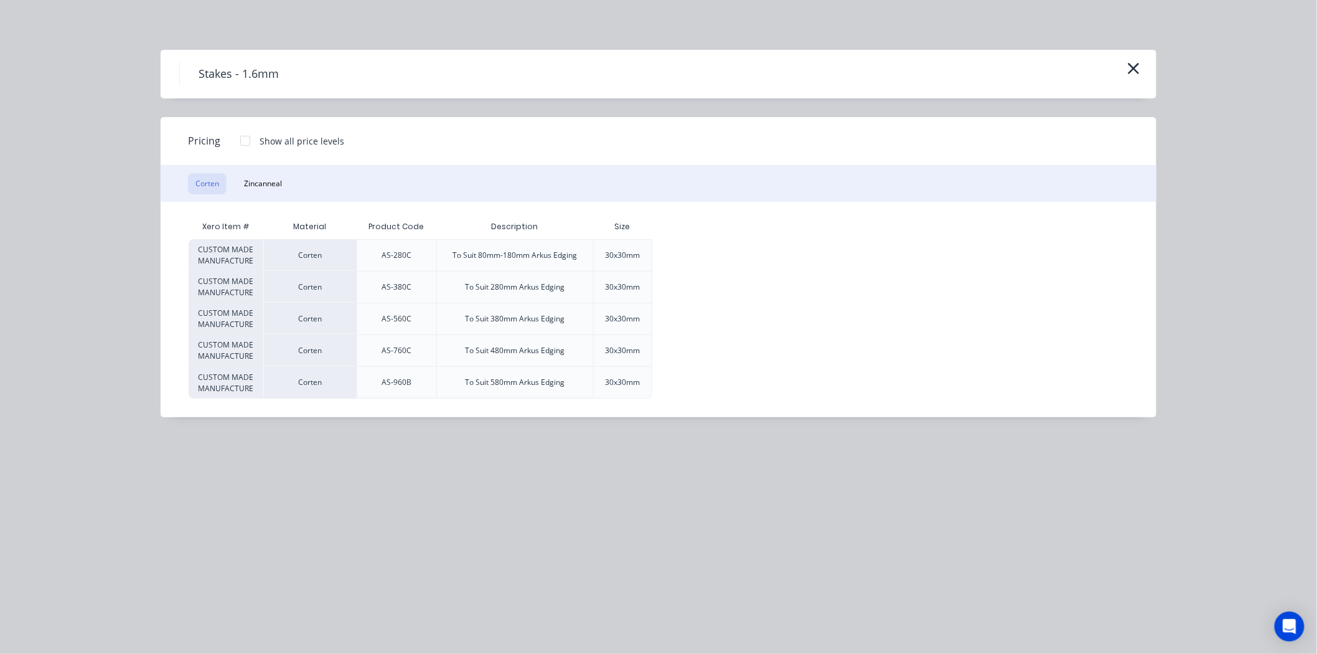
click at [246, 141] on div at bounding box center [245, 140] width 25 height 25
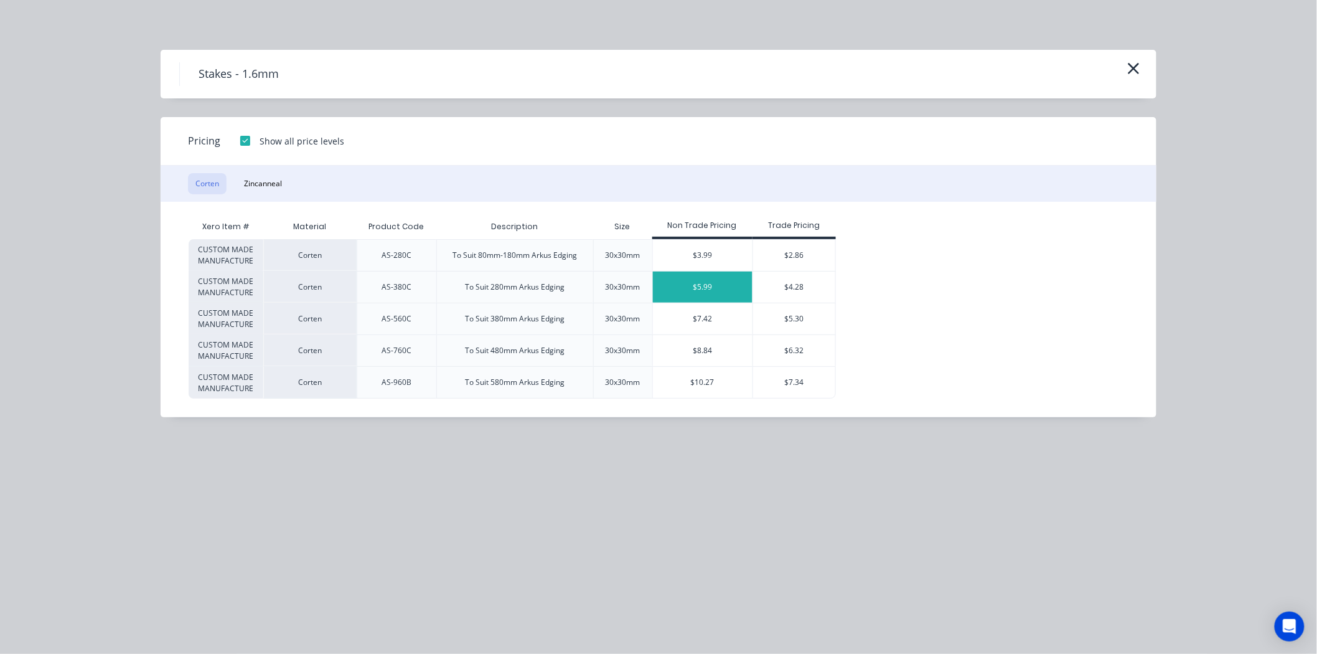
click at [725, 286] on div "$5.99" at bounding box center [703, 286] width 100 height 31
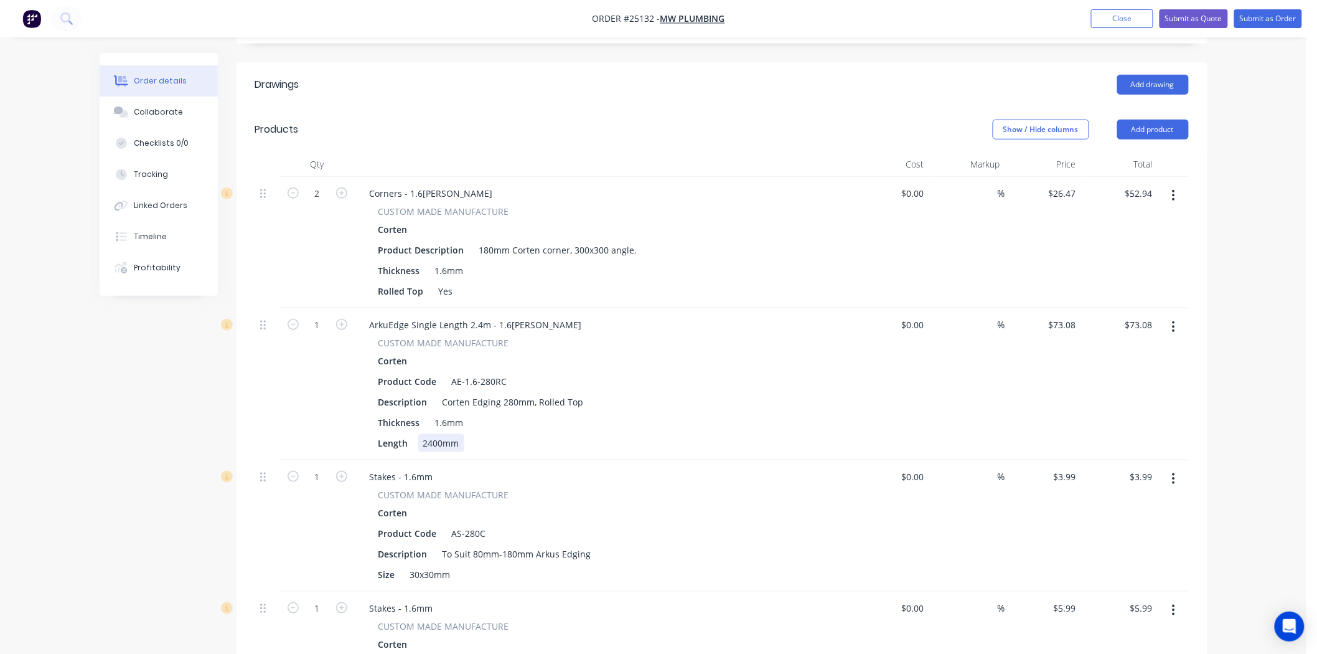
scroll to position [415, 0]
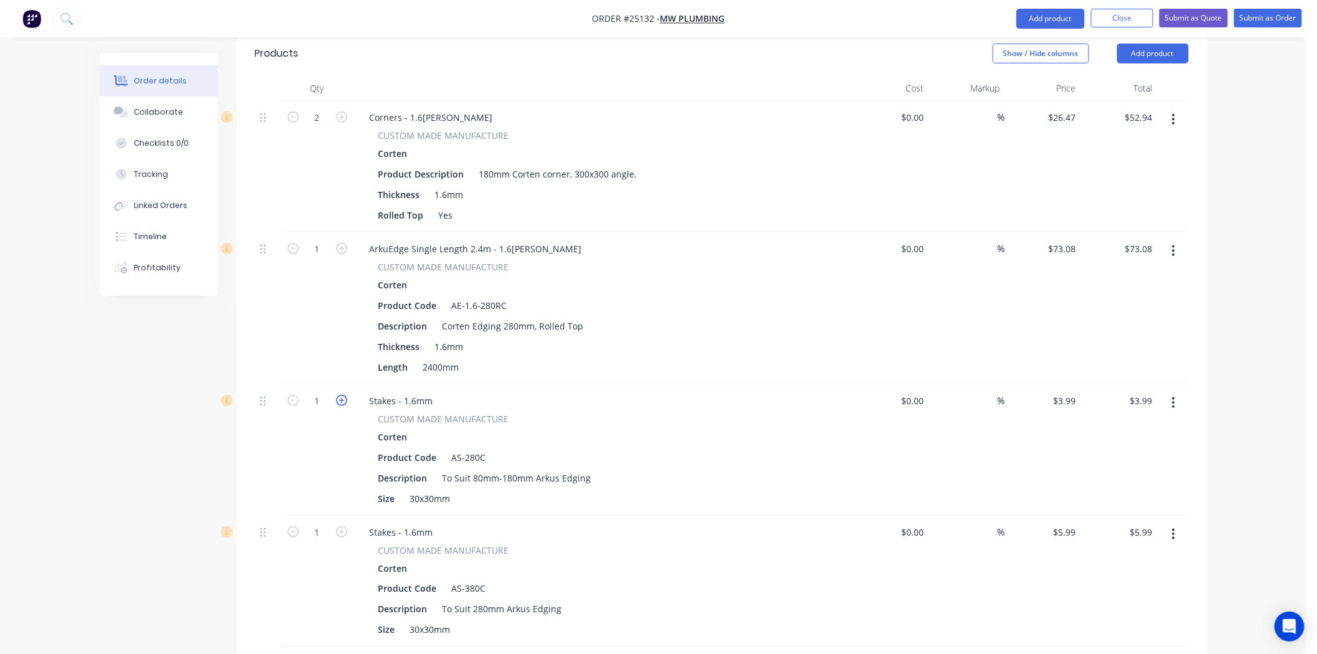
click at [340, 395] on icon "button" at bounding box center [341, 400] width 11 height 11
type input "2"
type input "$7.98"
click at [340, 395] on icon "button" at bounding box center [341, 400] width 11 height 11
type input "3"
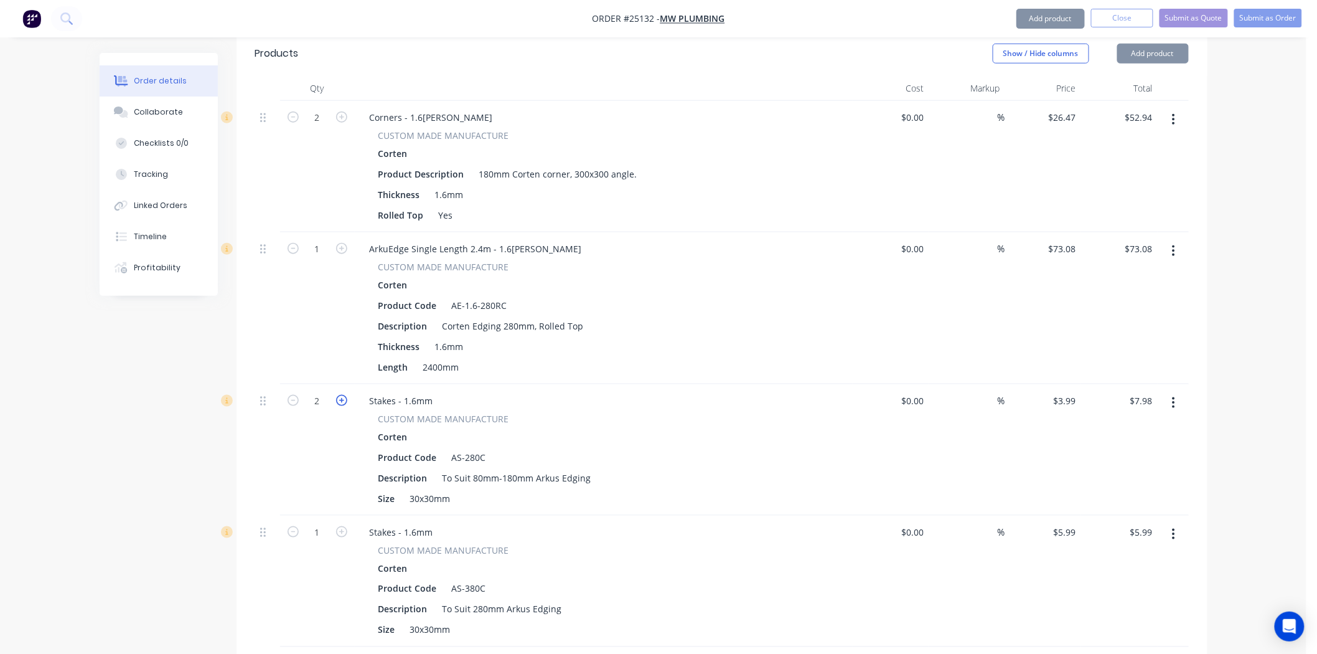
type input "$11.97"
click at [340, 395] on icon "button" at bounding box center [341, 400] width 11 height 11
type input "4"
type input "$15.96"
click at [341, 395] on icon "button" at bounding box center [341, 400] width 11 height 11
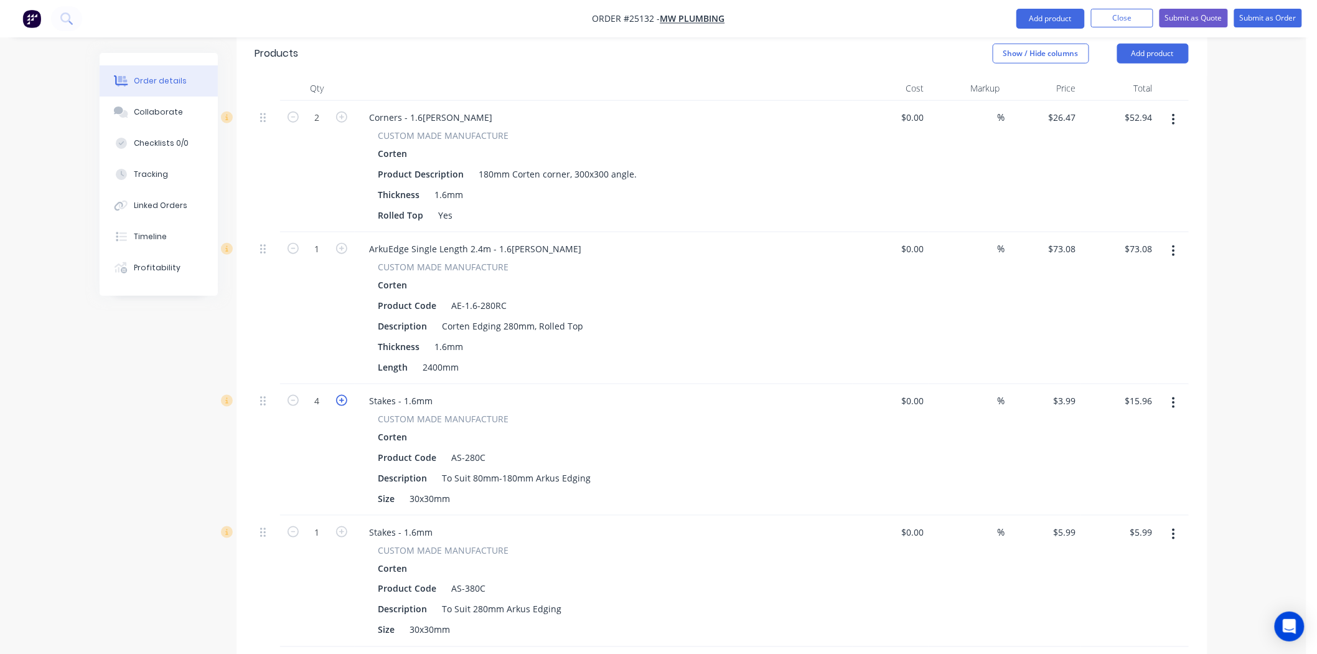
type input "5"
type input "$19.95"
click at [341, 395] on icon "button" at bounding box center [341, 400] width 11 height 11
type input "6"
type input "$23.94"
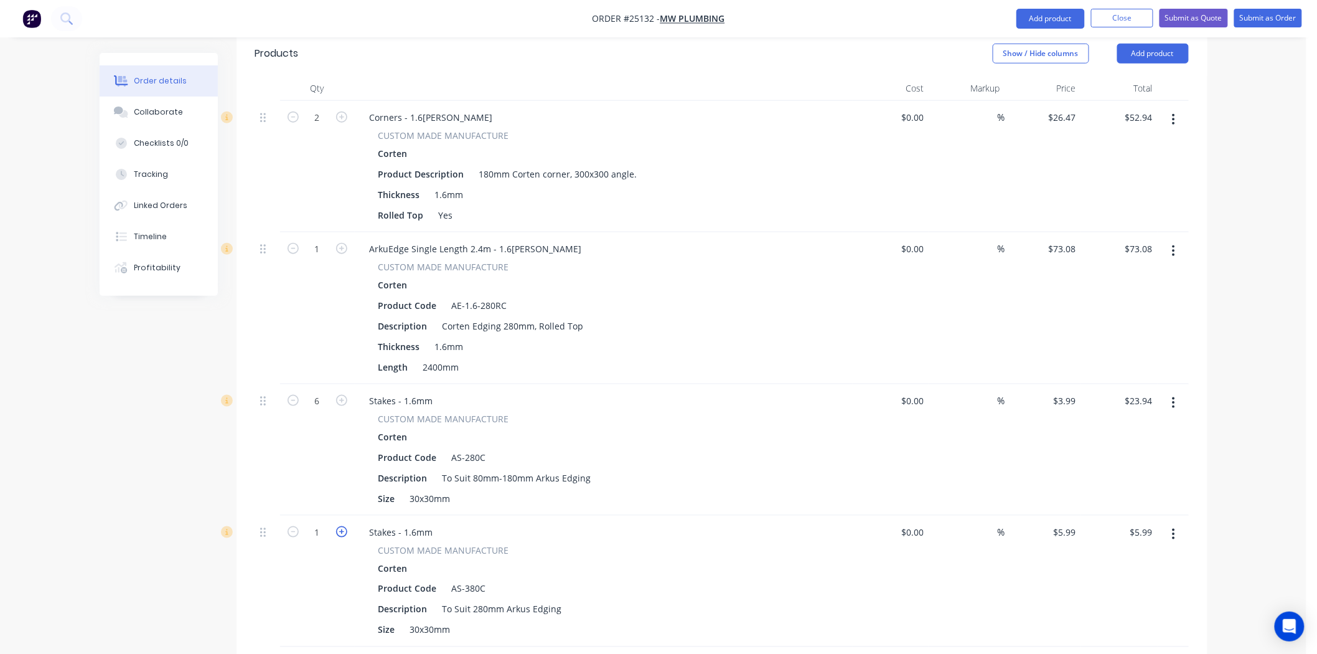
click at [345, 526] on icon "button" at bounding box center [341, 531] width 11 height 11
type input "2"
type input "$11.98"
click at [345, 526] on icon "button" at bounding box center [341, 531] width 11 height 11
type input "3"
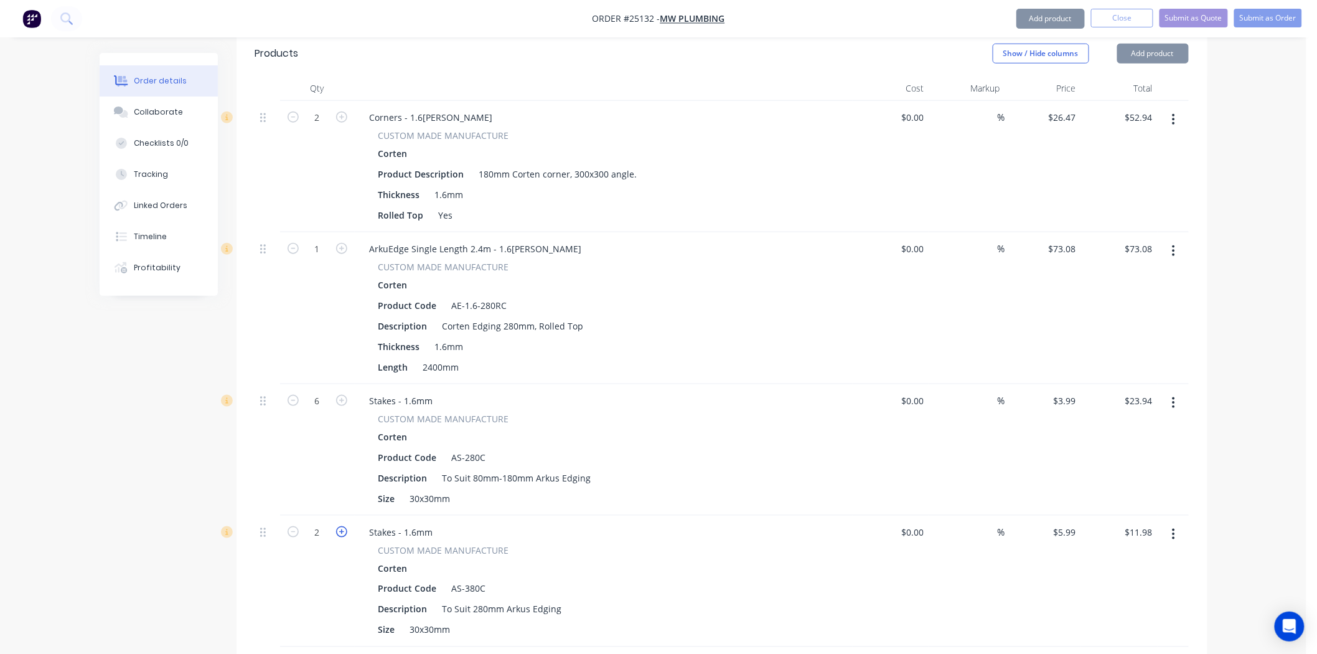
type input "$17.97"
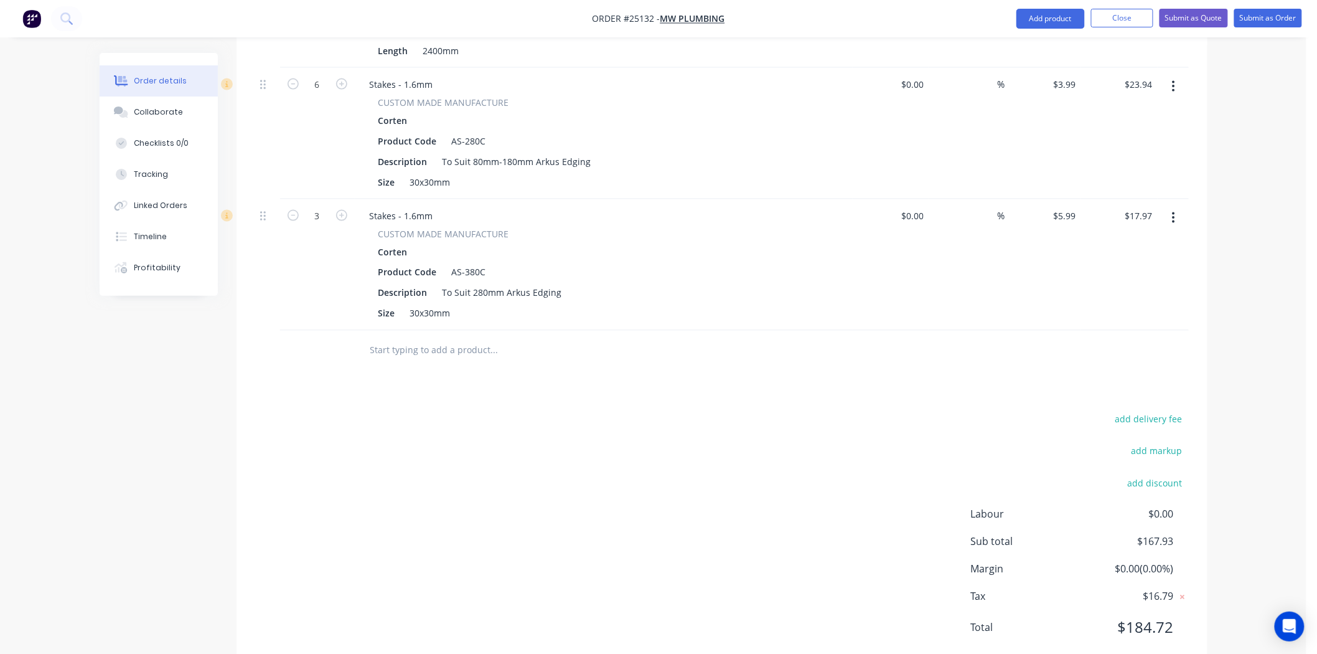
click at [863, 426] on div "add delivery fee add markup add discount Labour $0.00 Sub total $167.93 Margin …" at bounding box center [722, 531] width 934 height 240
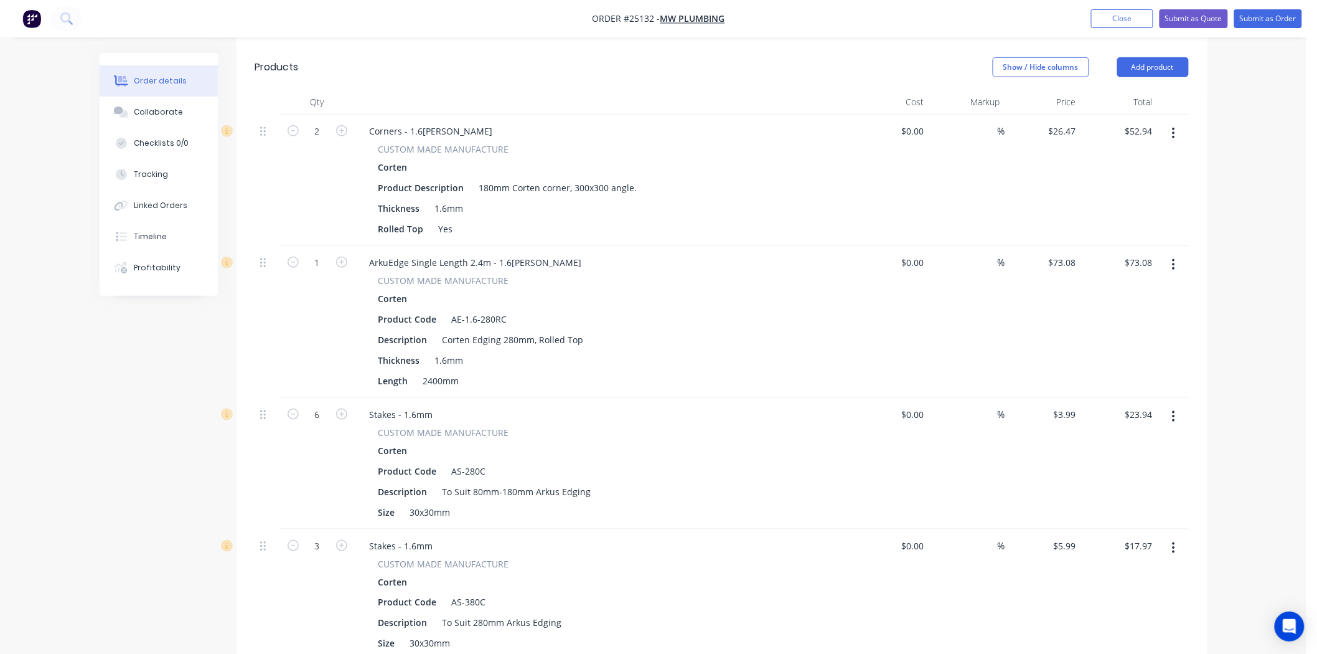
scroll to position [385, 0]
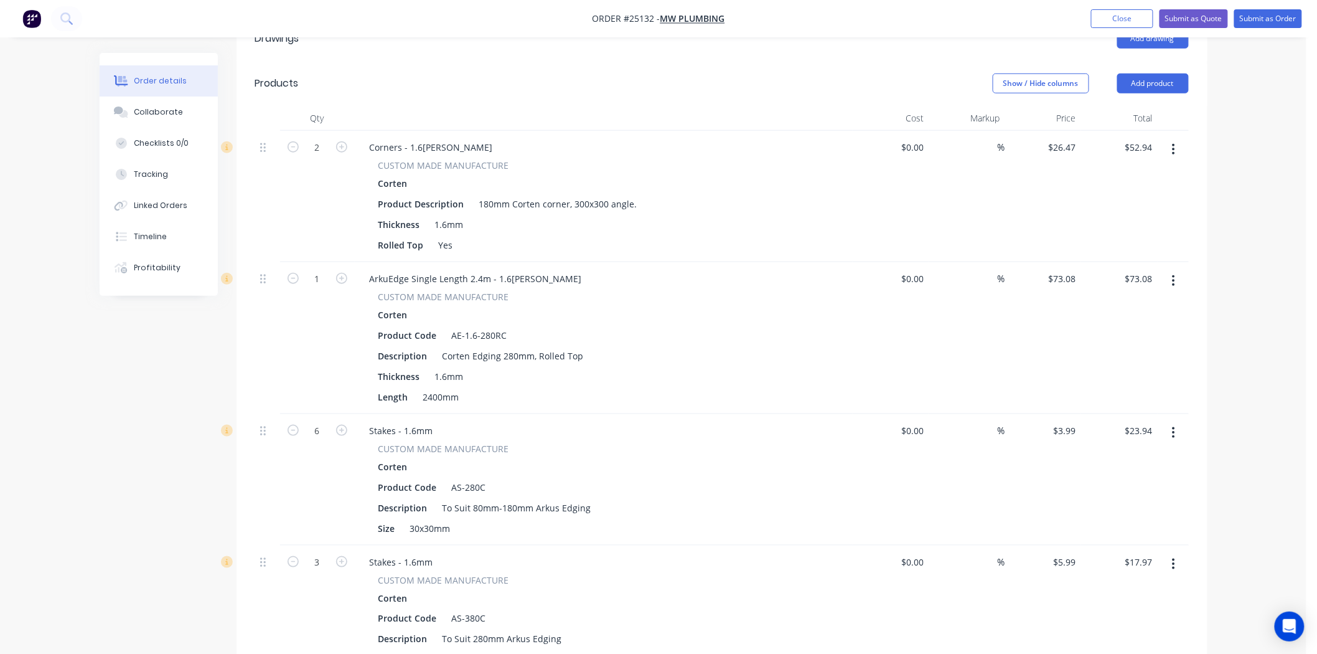
click at [1169, 138] on button "button" at bounding box center [1173, 149] width 29 height 22
click at [1147, 173] on div "Edit" at bounding box center [1130, 182] width 96 height 18
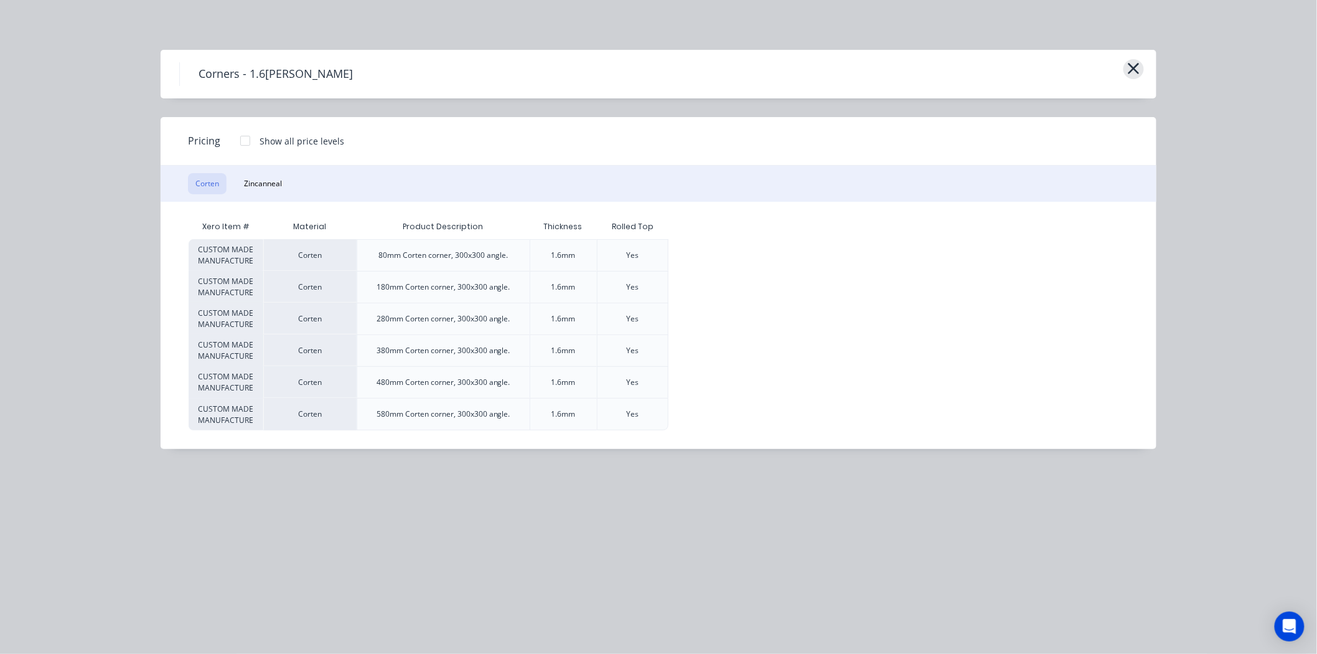
click at [1128, 77] on icon "button" at bounding box center [1133, 68] width 13 height 17
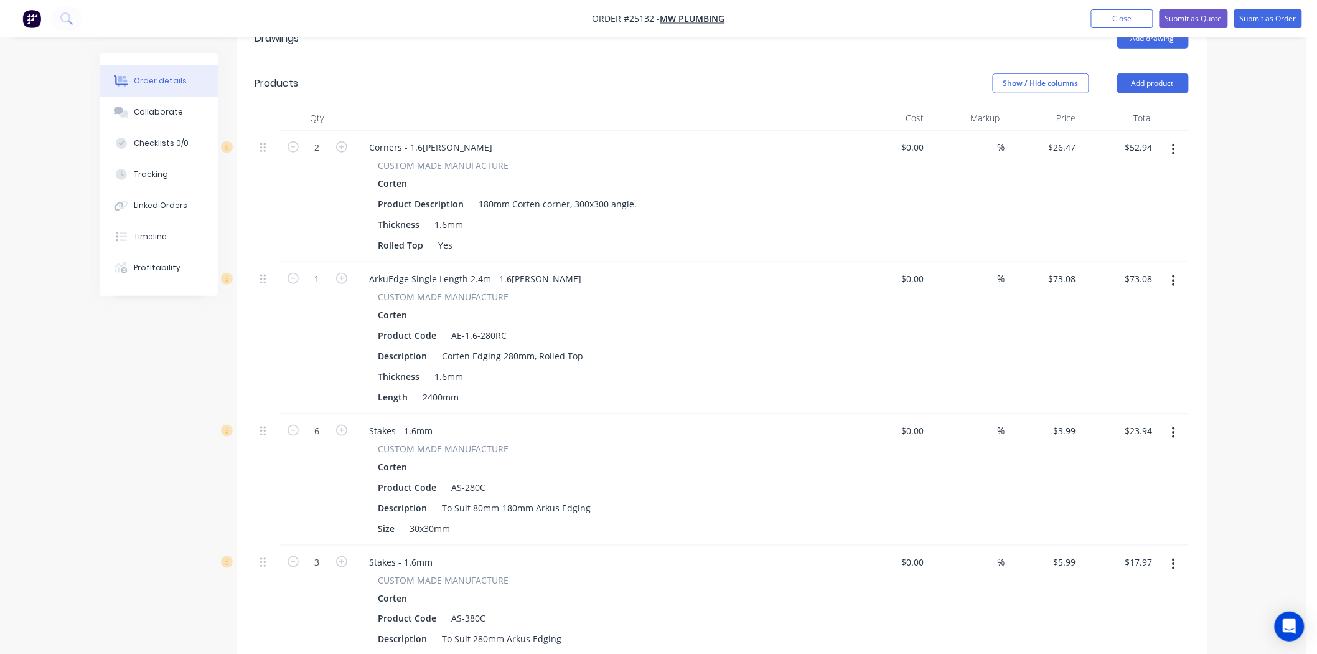
click at [1179, 138] on button "button" at bounding box center [1173, 149] width 29 height 22
click at [1117, 248] on div "Delete" at bounding box center [1130, 257] width 96 height 18
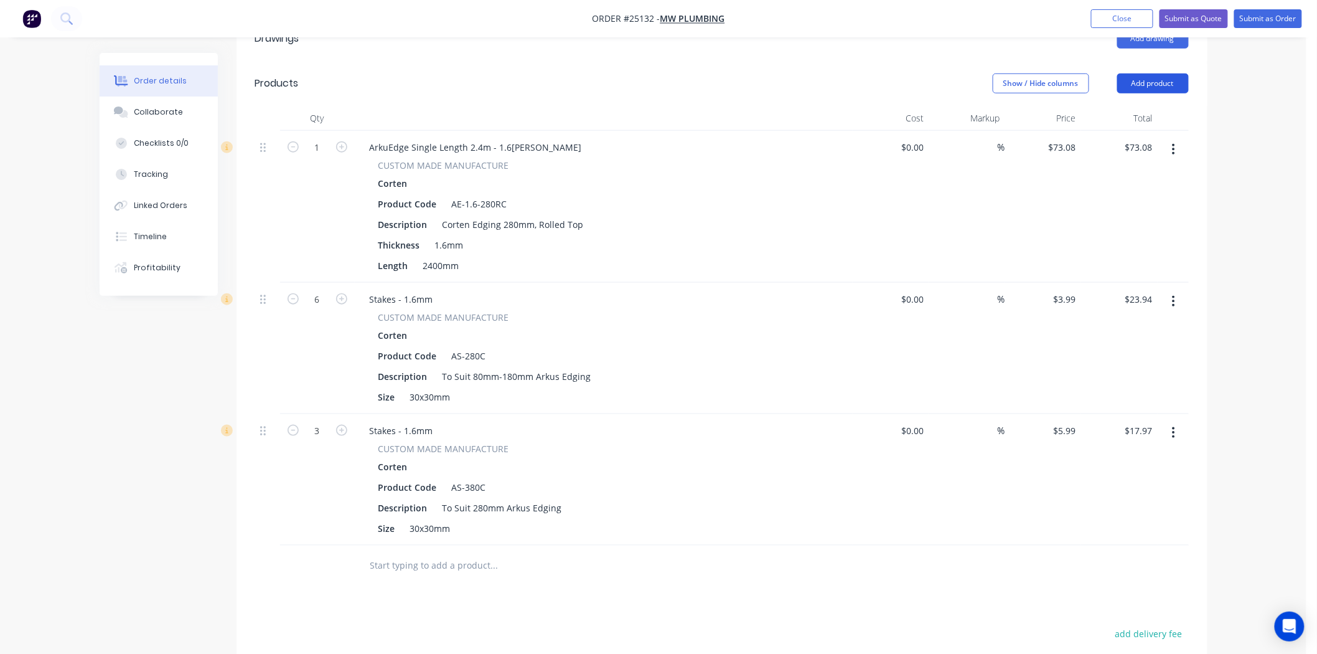
click at [1171, 73] on button "Add product" at bounding box center [1153, 83] width 72 height 20
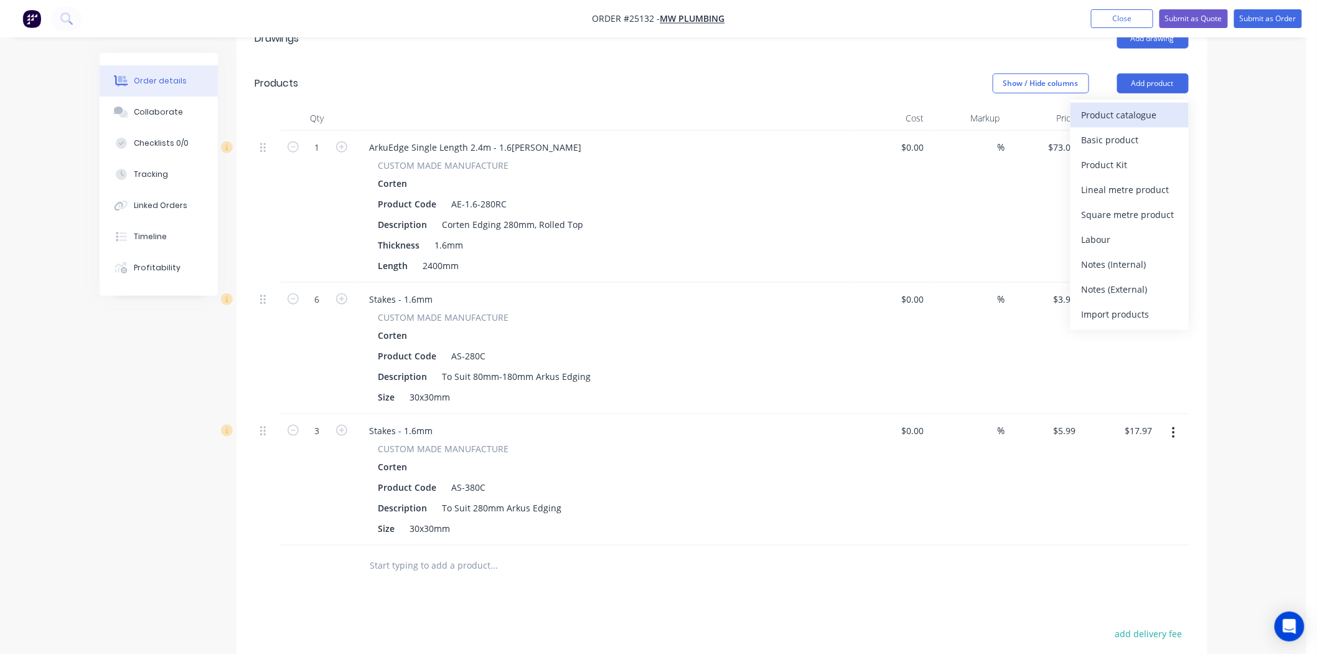
click at [1142, 106] on div "Product catalogue" at bounding box center [1130, 115] width 96 height 18
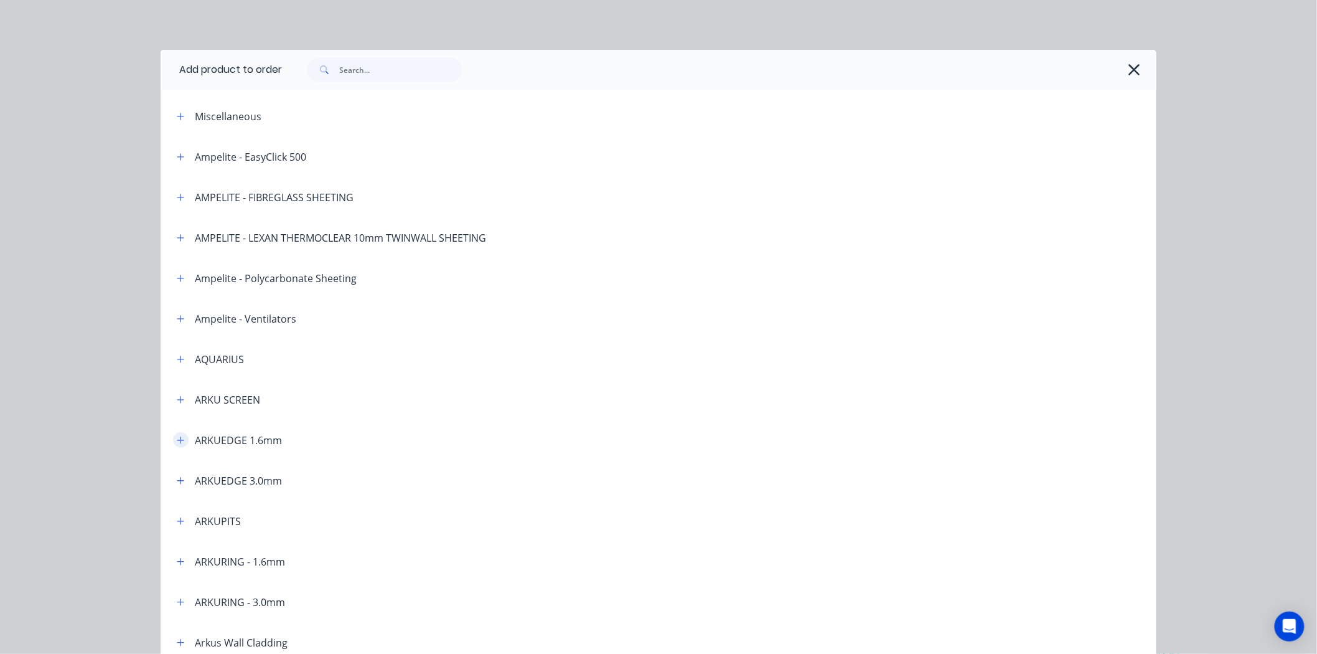
click at [182, 444] on button "button" at bounding box center [181, 440] width 16 height 16
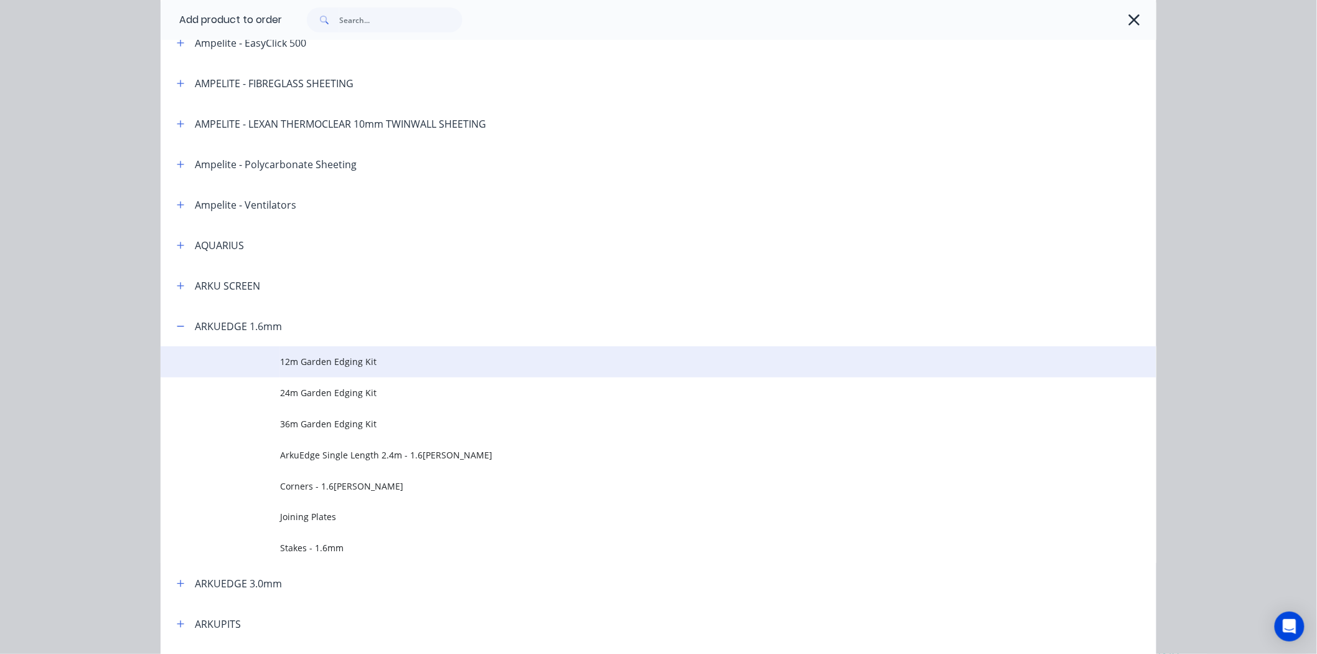
scroll to position [138, 0]
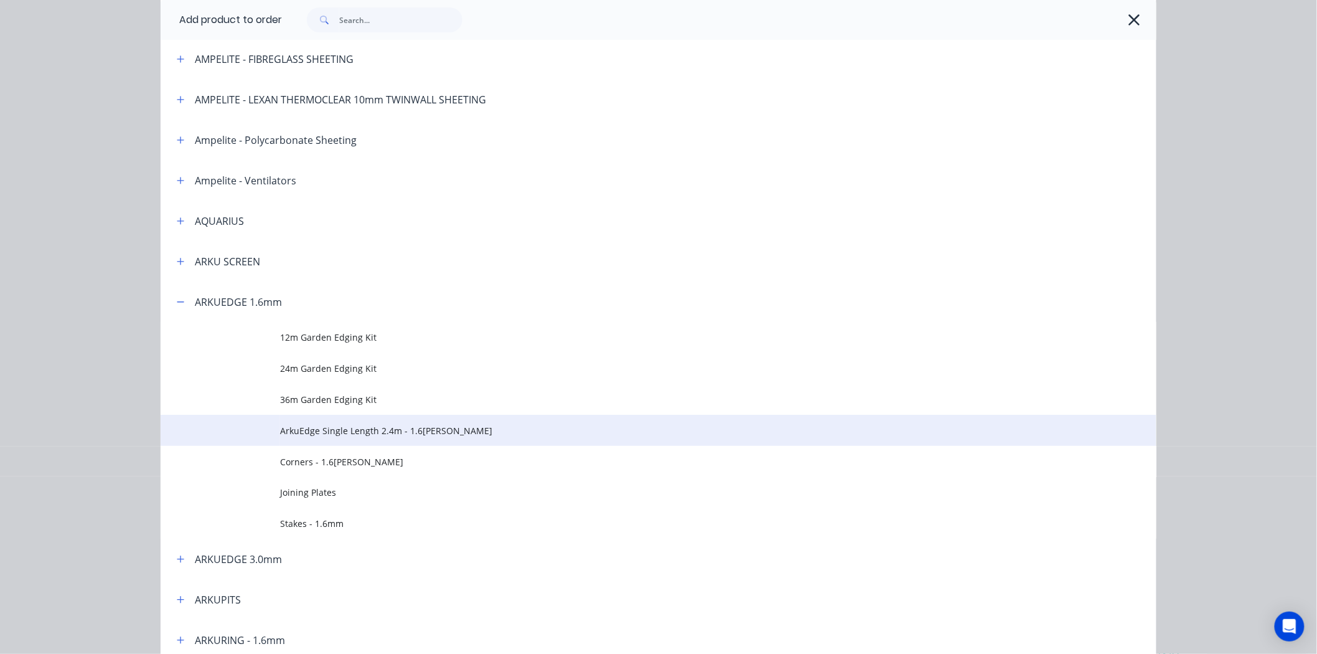
click at [321, 439] on td "ArkuEdge Single Length 2.4m - 1.6[PERSON_NAME]" at bounding box center [718, 430] width 876 height 31
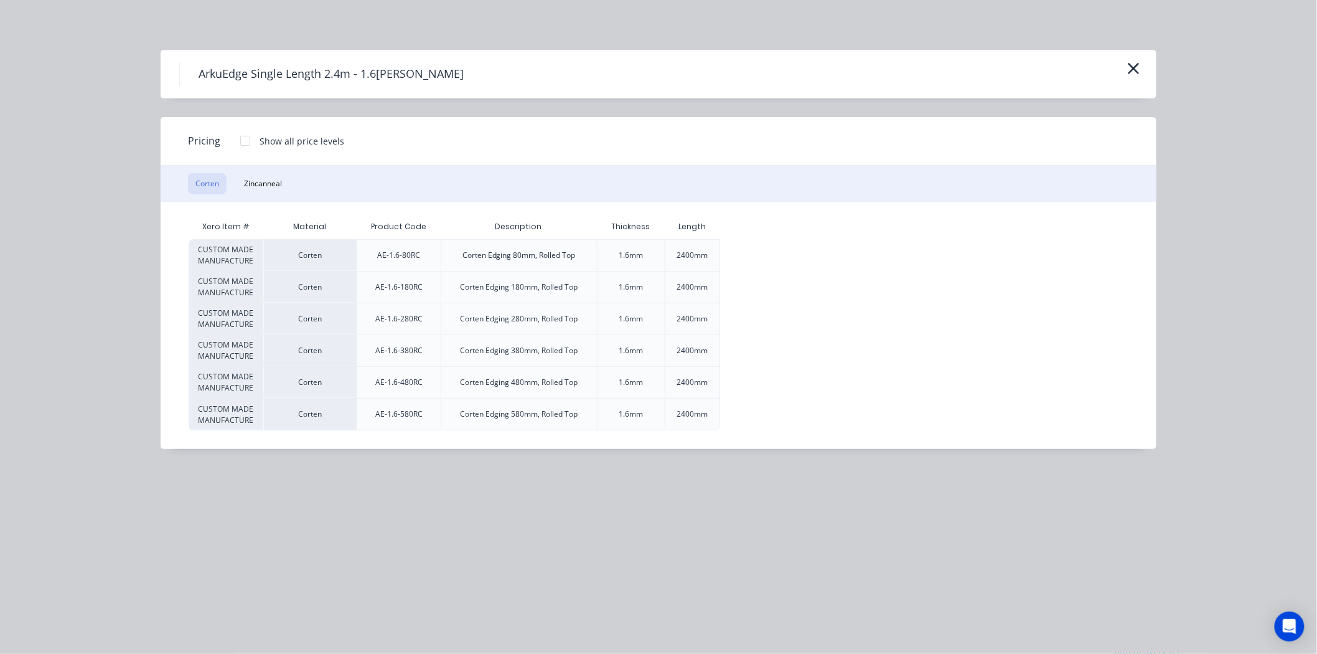
click at [243, 138] on div at bounding box center [245, 140] width 25 height 25
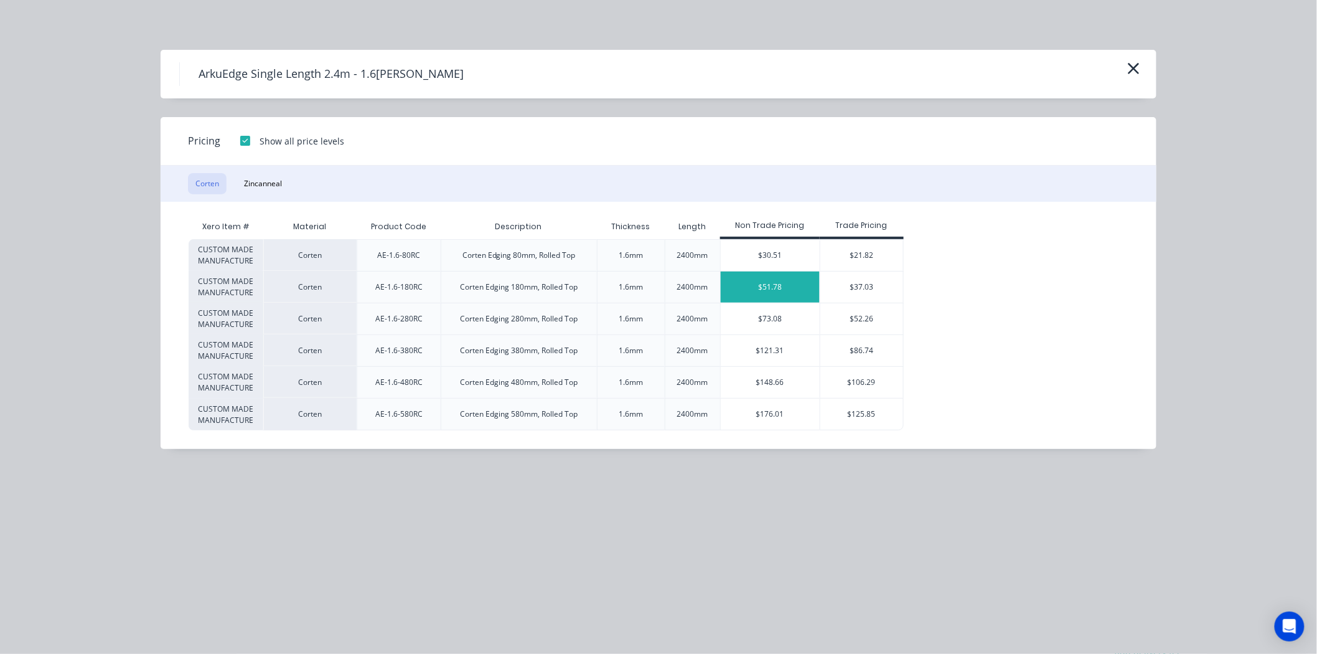
click at [786, 287] on div "$51.78" at bounding box center [771, 286] width 100 height 31
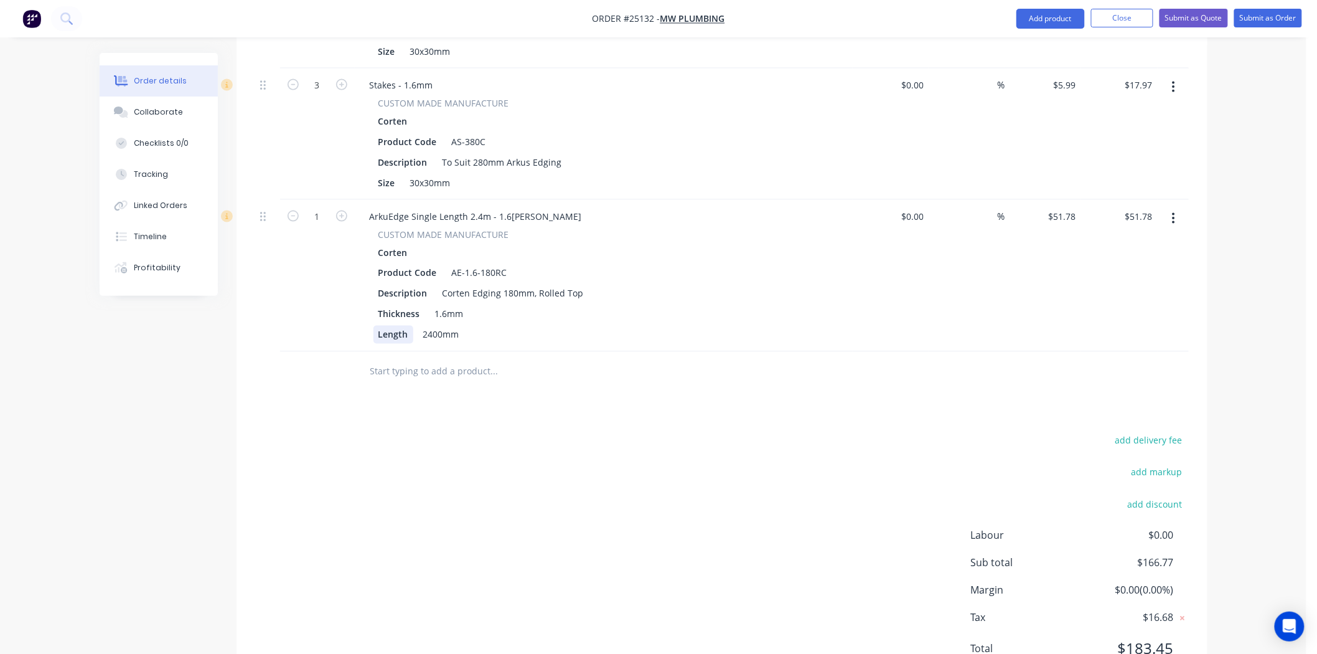
scroll to position [731, 0]
click at [340, 210] on icon "button" at bounding box center [341, 215] width 11 height 11
type input "2"
type input "$103.56"
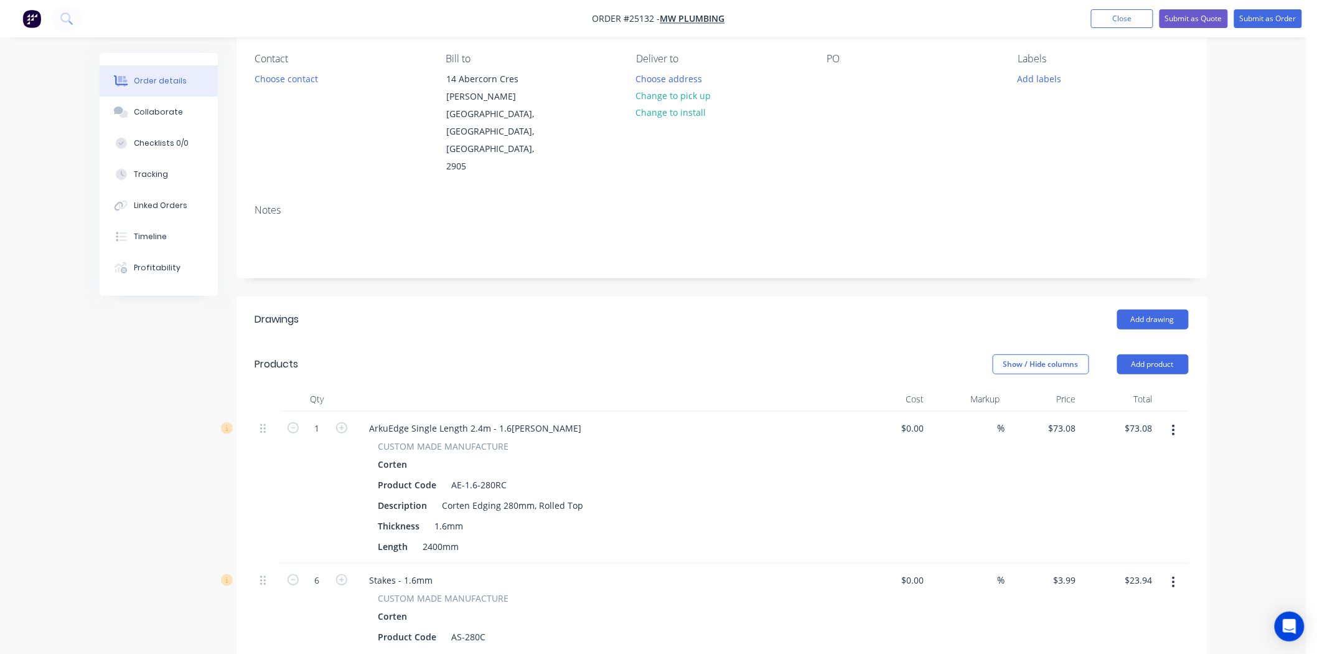
scroll to position [0, 0]
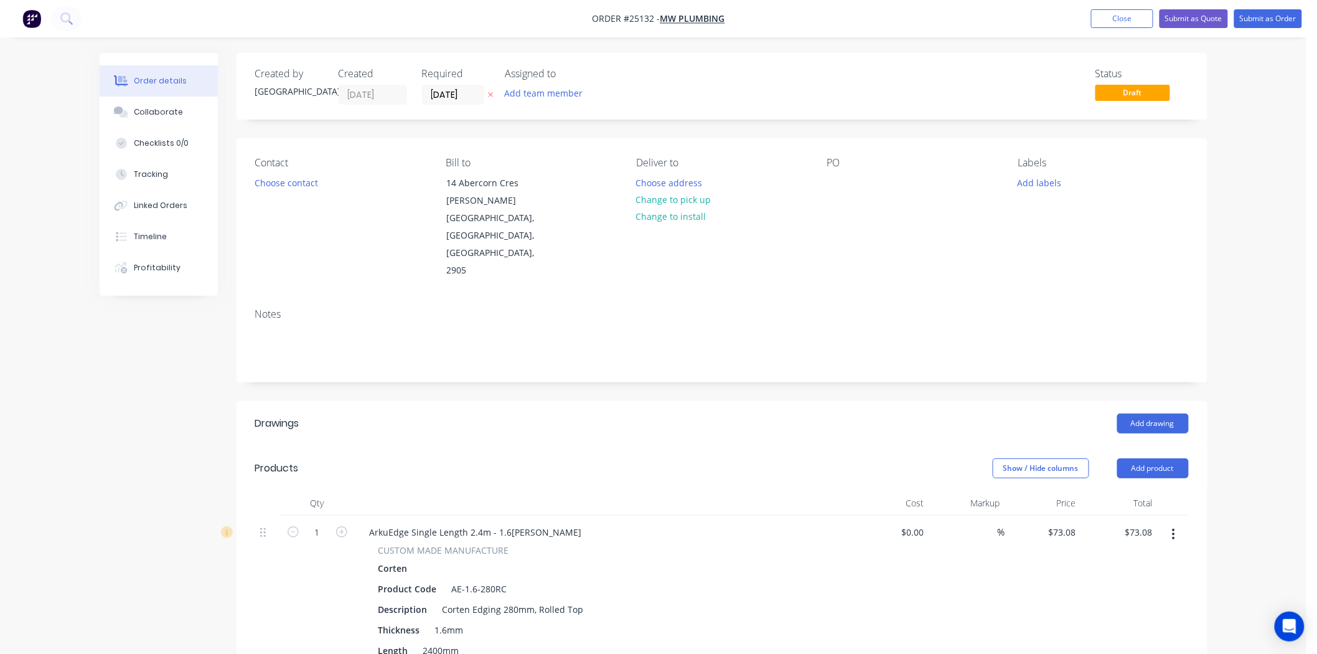
click at [268, 169] on div "Contact" at bounding box center [340, 163] width 171 height 12
click at [268, 169] on div "Contact Choose contact" at bounding box center [340, 218] width 171 height 123
click at [269, 171] on div "Contact Choose contact" at bounding box center [340, 218] width 171 height 123
click at [271, 171] on div "Contact Choose contact" at bounding box center [340, 218] width 171 height 123
click at [273, 175] on button "Choose contact" at bounding box center [286, 182] width 77 height 17
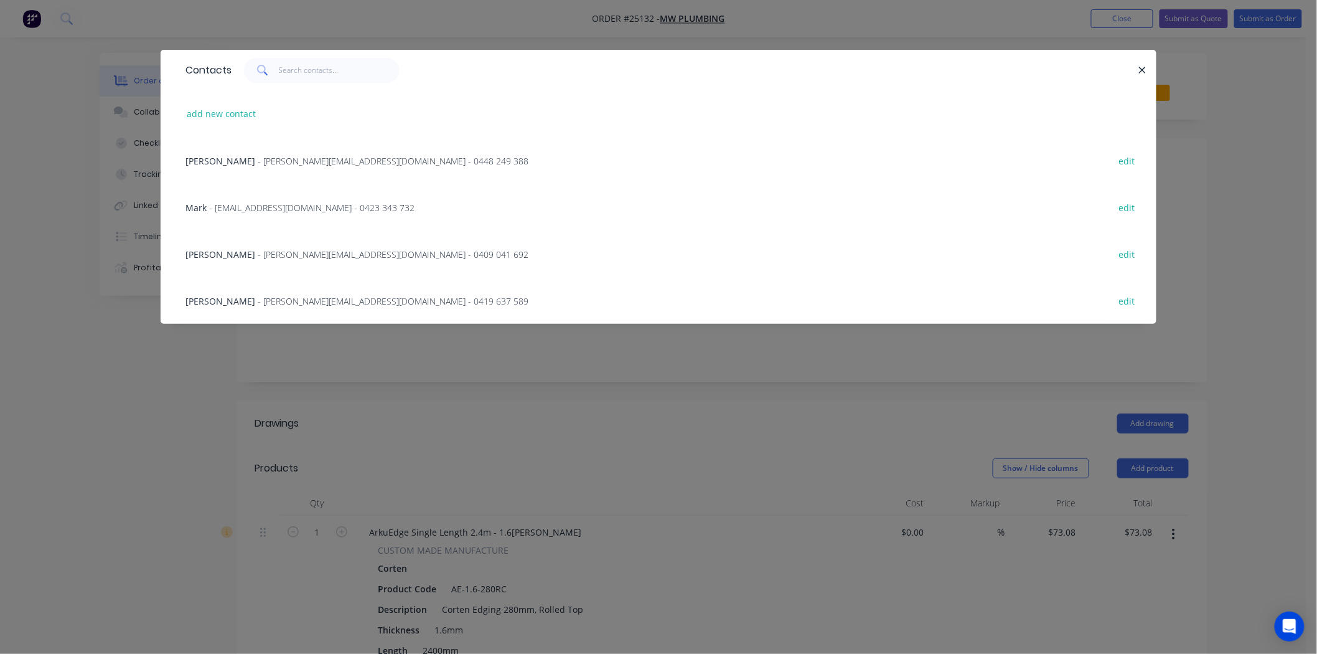
click at [272, 169] on div "ANDY - [EMAIL_ADDRESS][DOMAIN_NAME] - 0448 249 388 edit" at bounding box center [658, 160] width 959 height 47
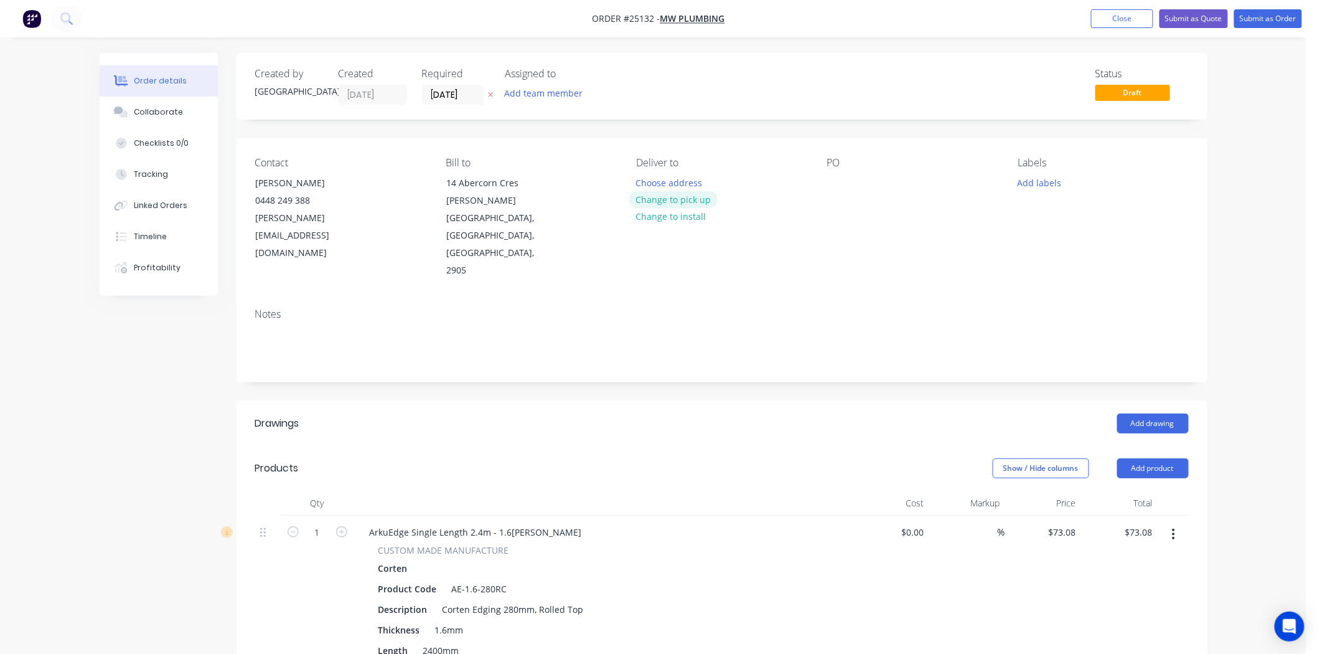
click at [670, 194] on button "Change to pick up" at bounding box center [673, 199] width 88 height 17
click at [841, 182] on div at bounding box center [837, 183] width 20 height 18
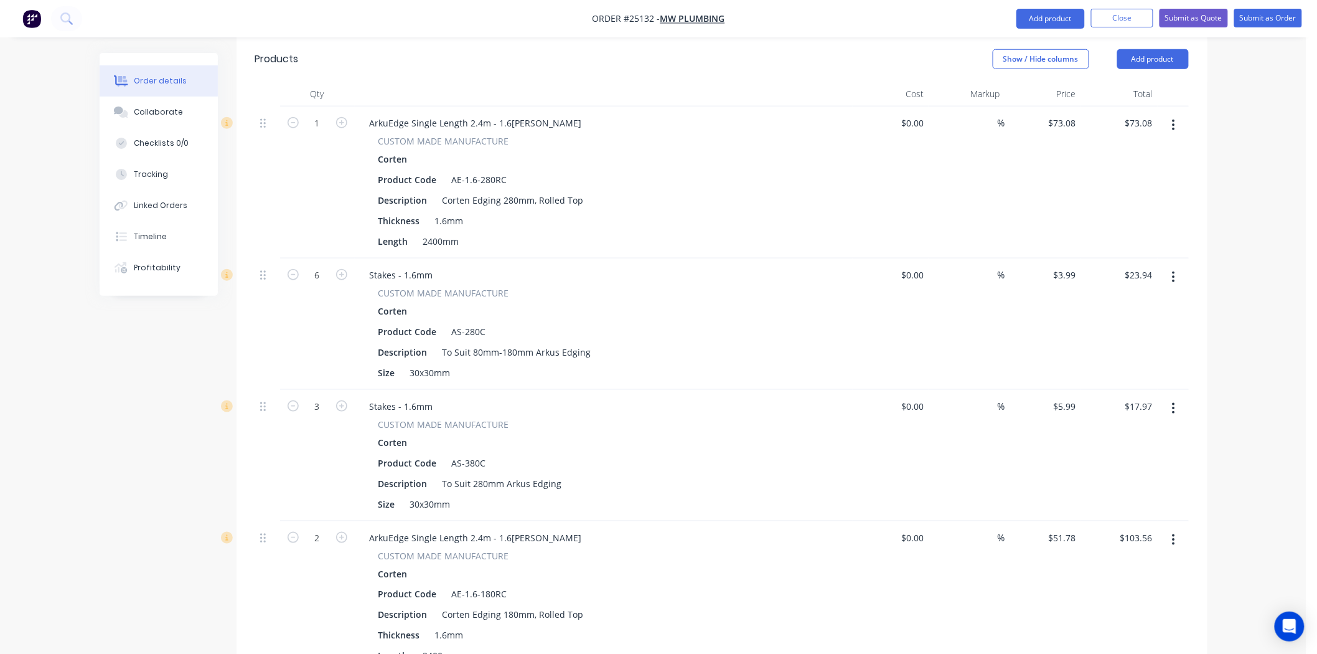
scroll to position [415, 0]
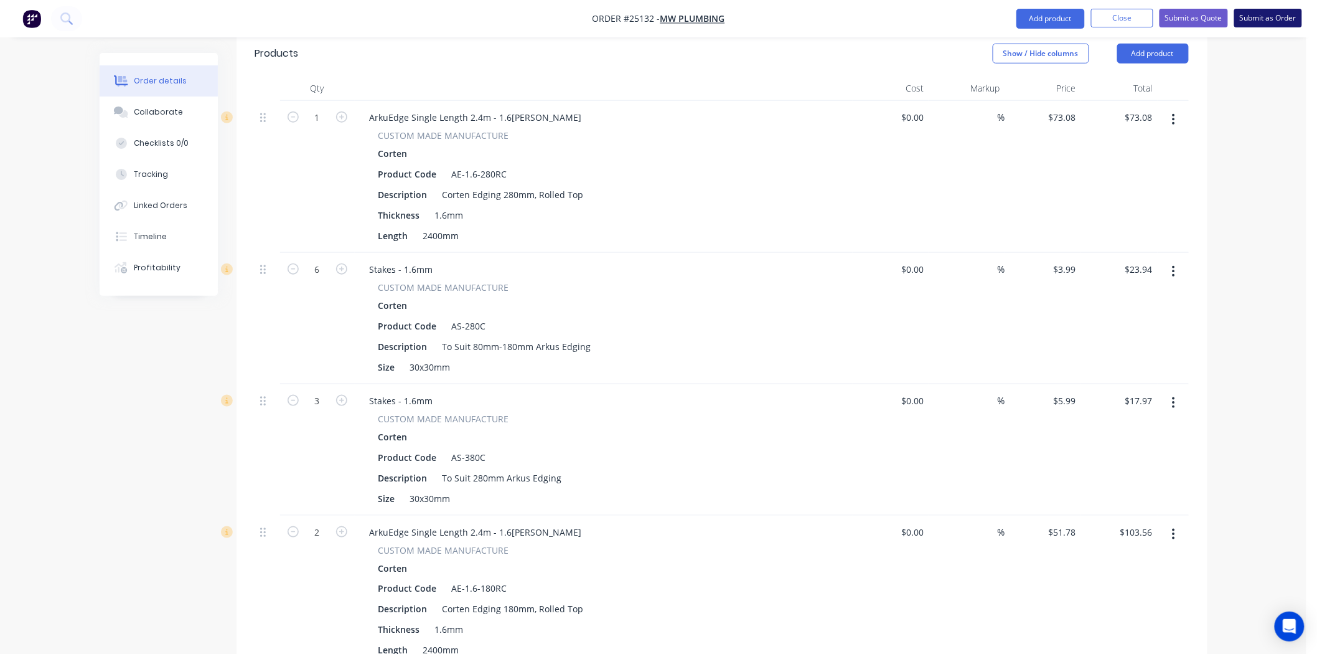
click at [1257, 17] on button "Submit as Order" at bounding box center [1268, 18] width 68 height 19
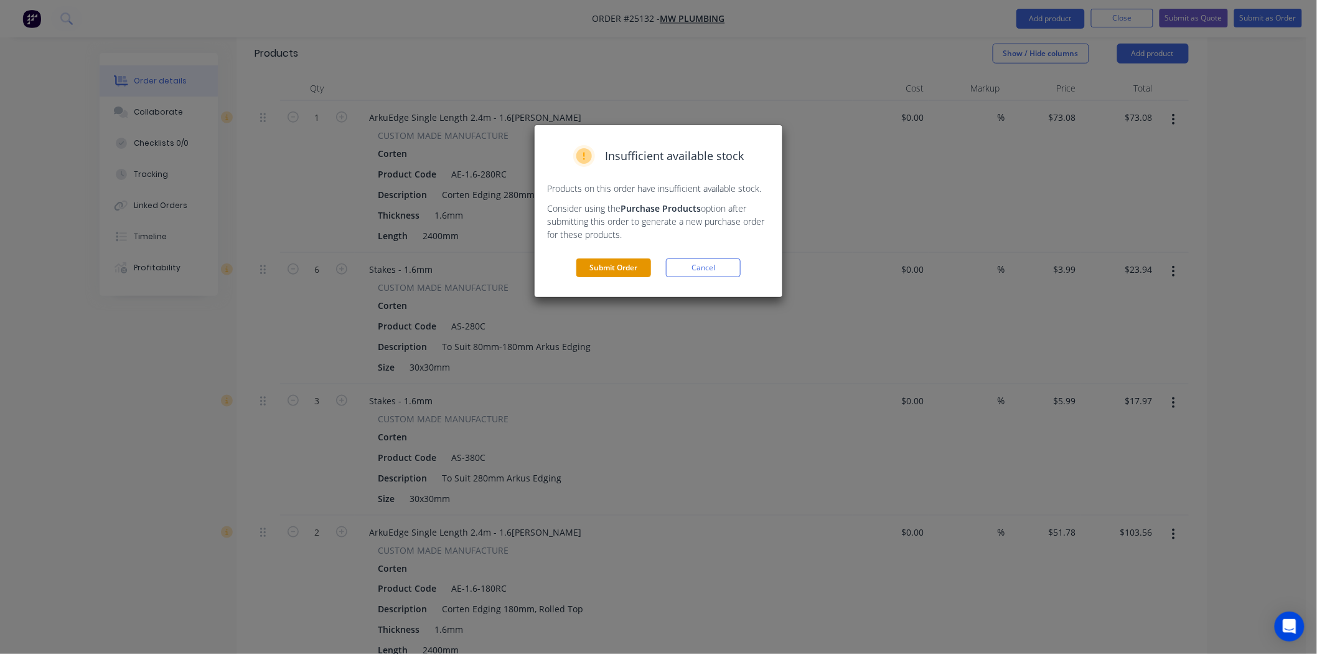
click at [607, 261] on button "Submit Order" at bounding box center [613, 267] width 75 height 19
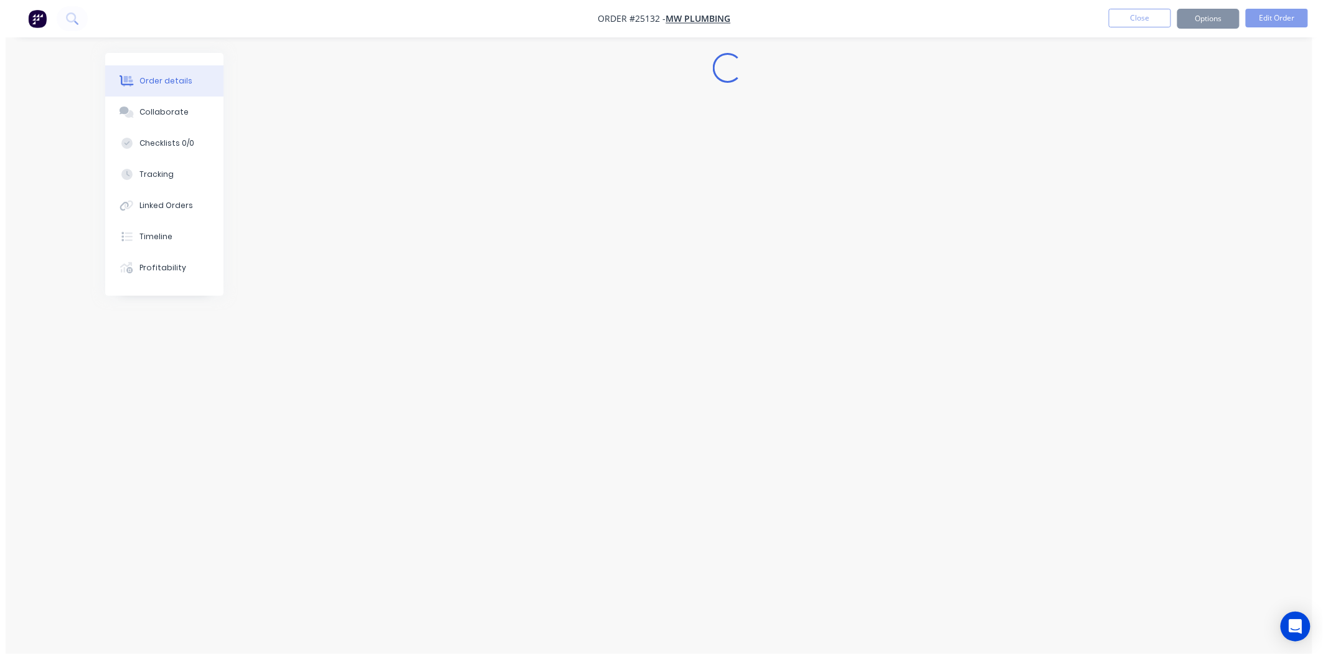
scroll to position [0, 0]
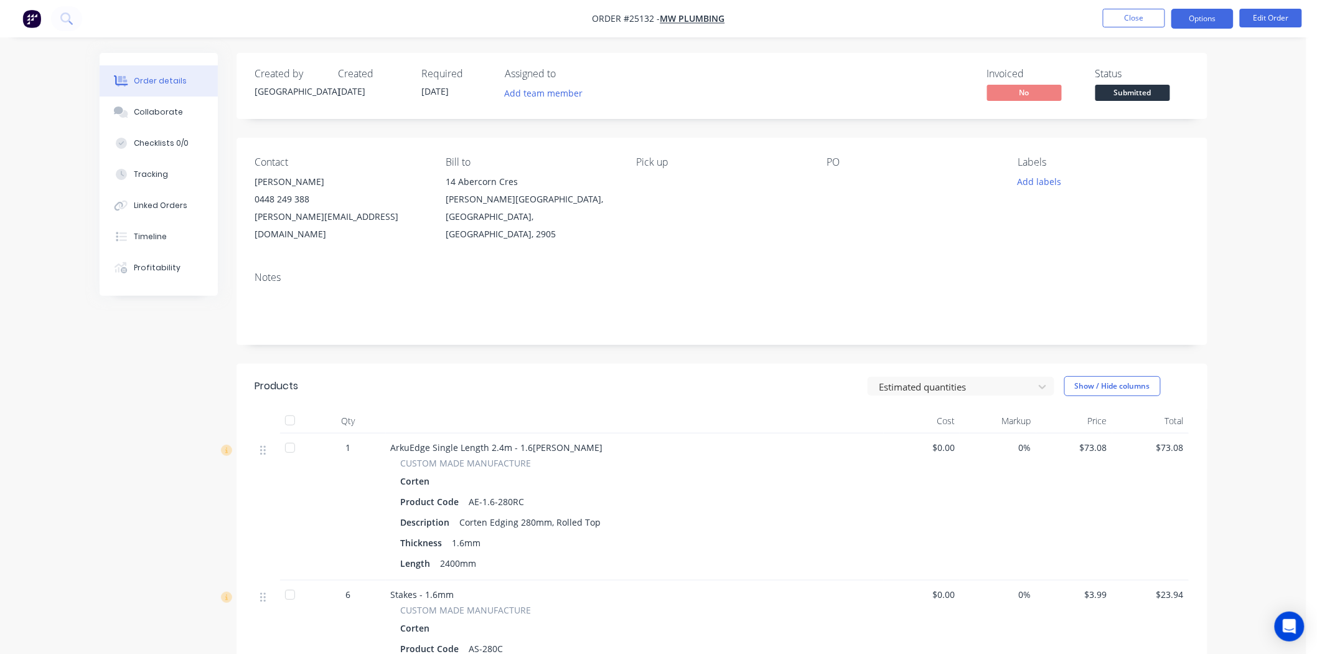
click at [1191, 19] on button "Options" at bounding box center [1202, 19] width 62 height 20
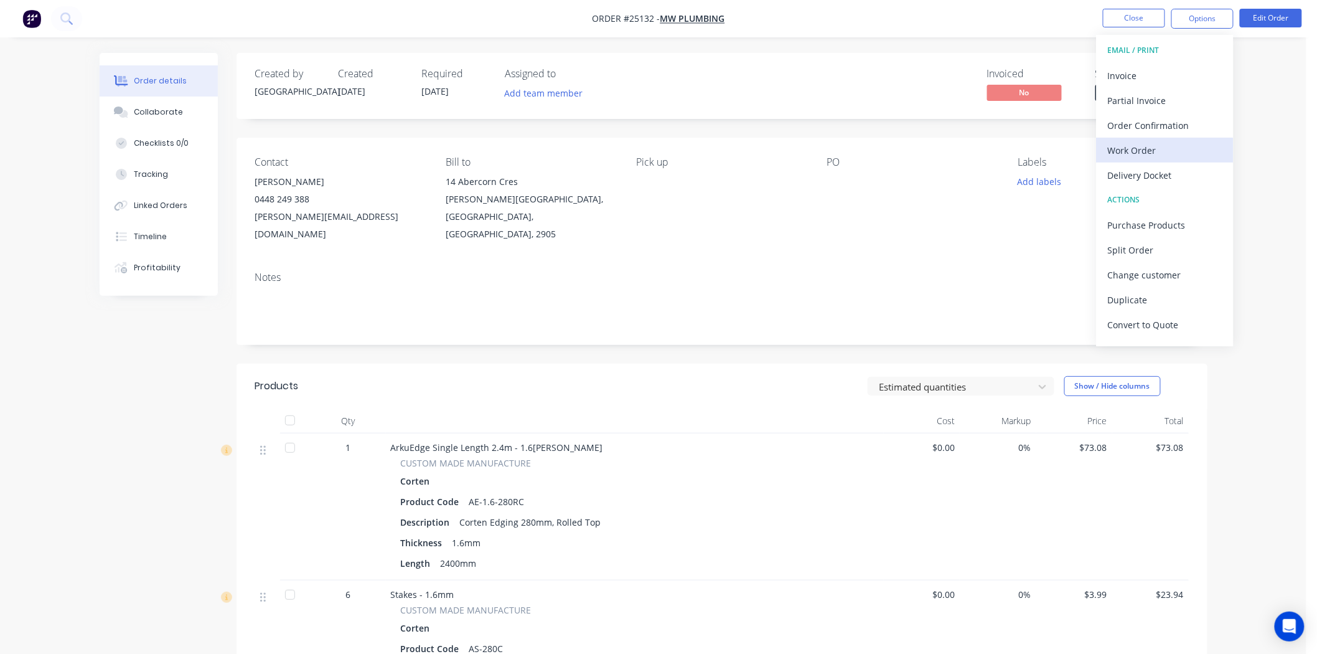
click at [1148, 151] on div "Work Order" at bounding box center [1165, 150] width 115 height 18
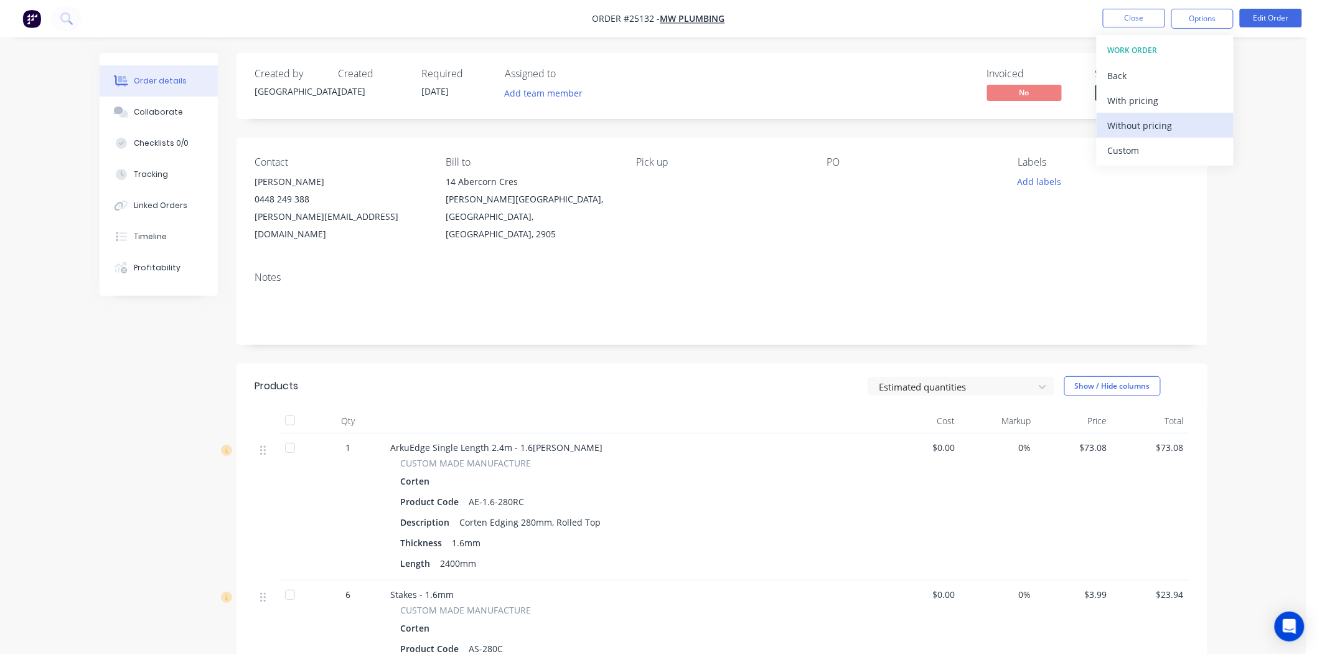
click at [1148, 134] on button "Without pricing" at bounding box center [1165, 125] width 137 height 25
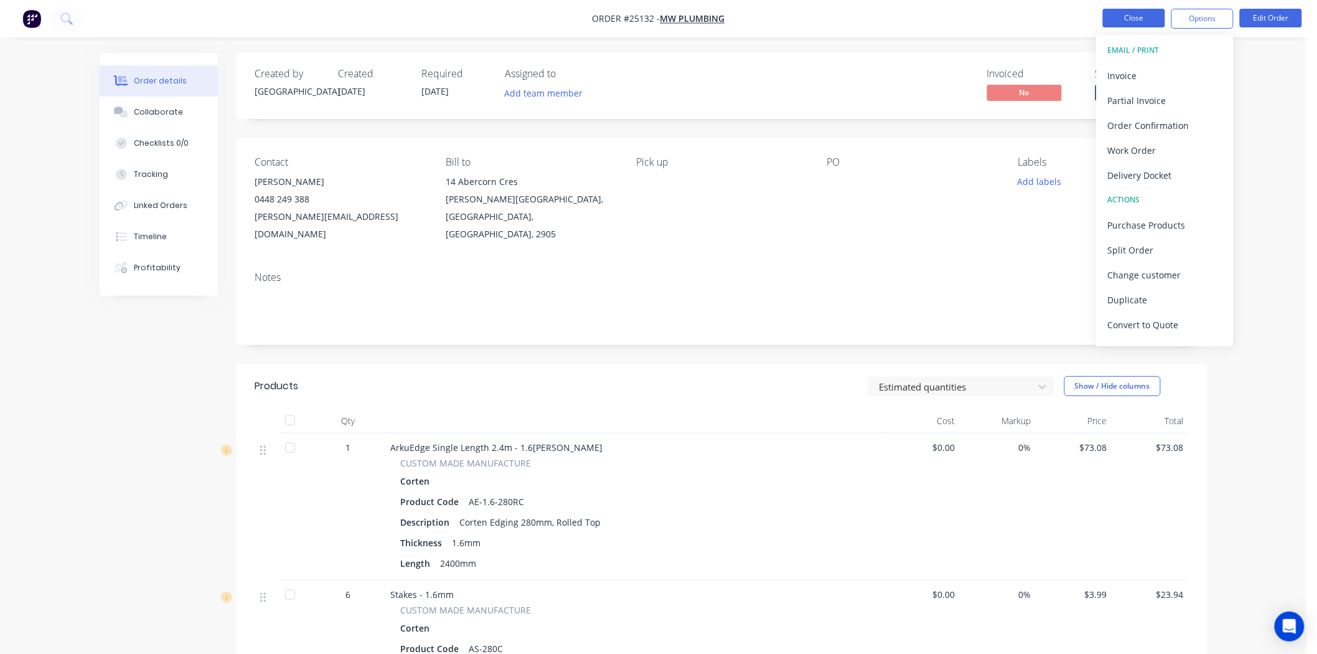
click at [1143, 17] on button "Close" at bounding box center [1134, 18] width 62 height 19
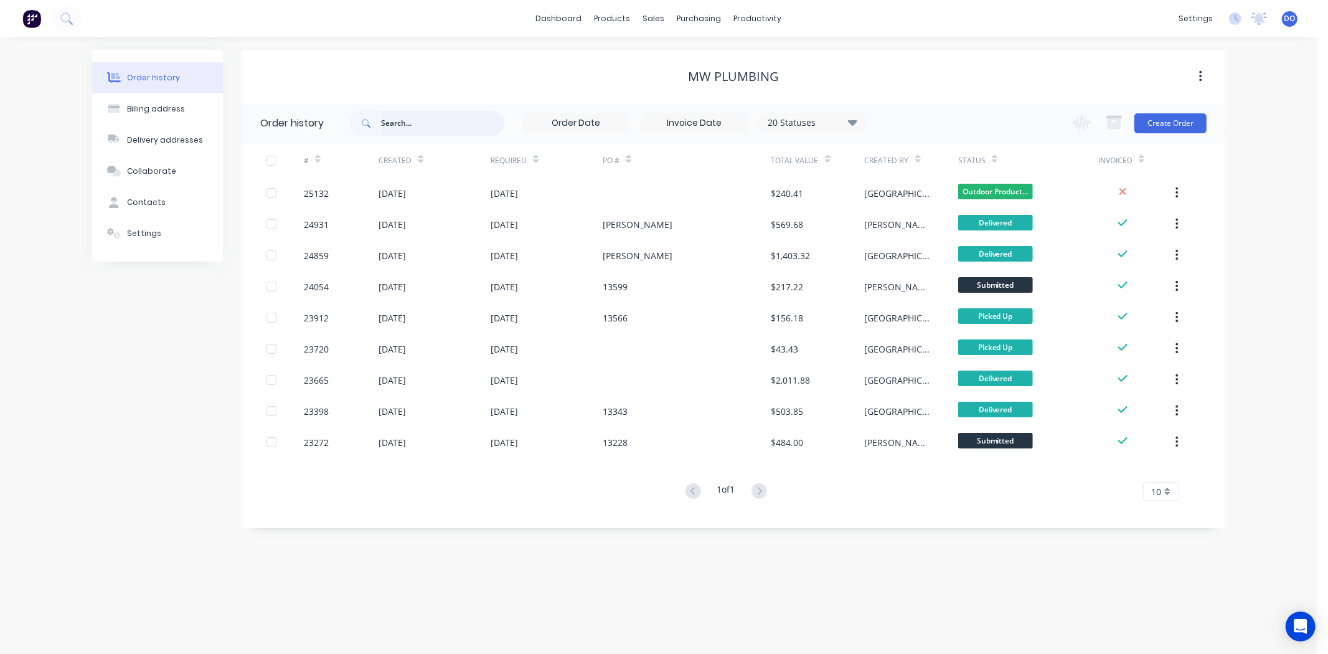
click at [402, 123] on input "text" at bounding box center [442, 123] width 123 height 25
drag, startPoint x: 649, startPoint y: 20, endPoint x: 648, endPoint y: 47, distance: 27.4
click at [649, 20] on div "sales" at bounding box center [654, 18] width 34 height 19
click at [648, 49] on link "Sales Orders" at bounding box center [719, 59] width 165 height 25
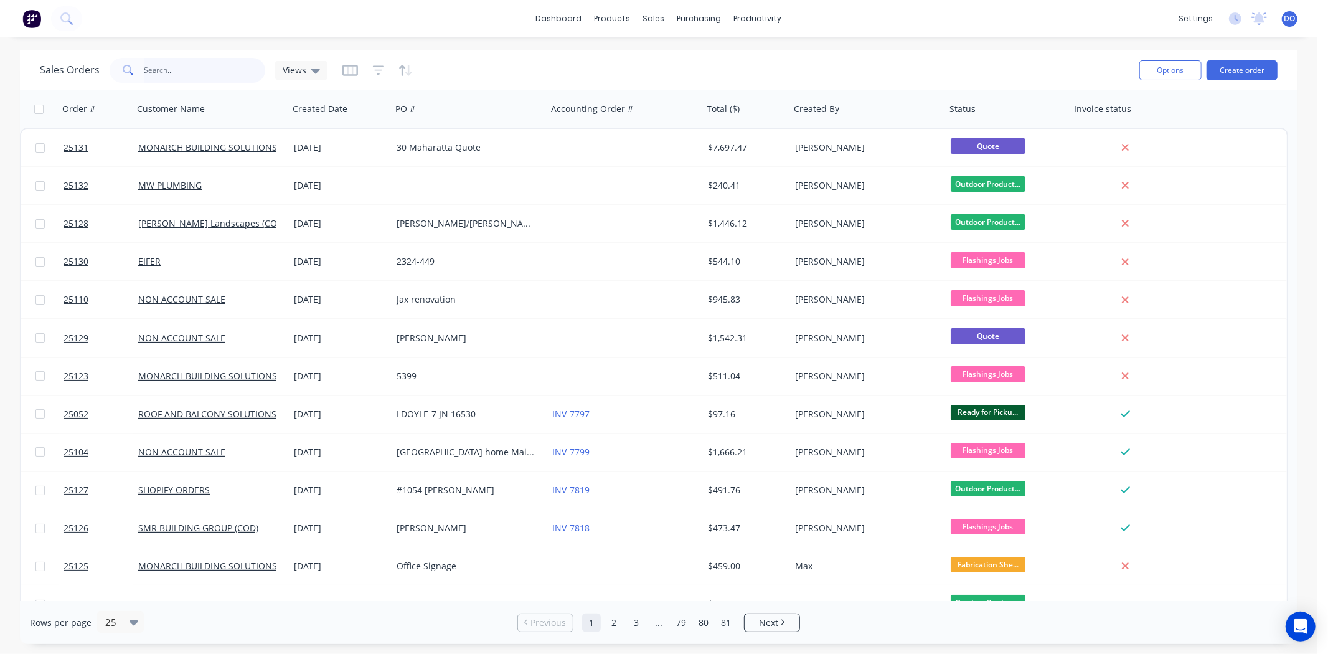
click at [194, 69] on input "text" at bounding box center [204, 70] width 121 height 25
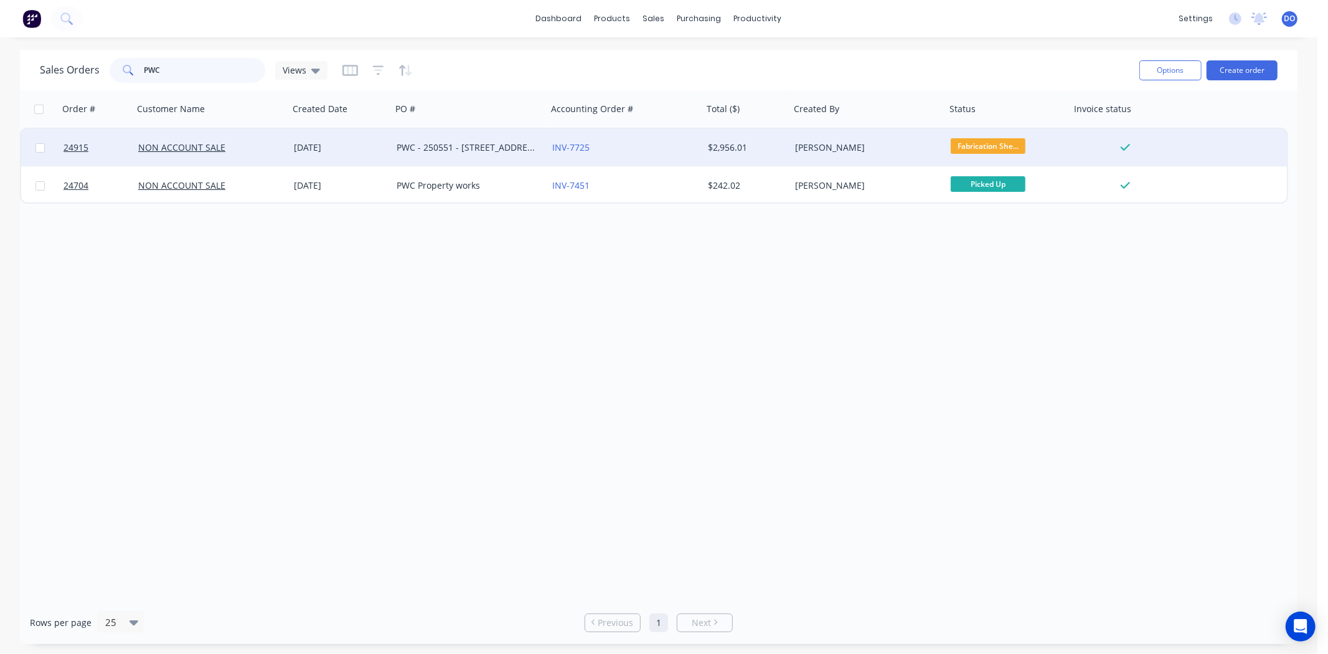
type input "PWC"
click at [416, 140] on div "PWC - 250551 - [STREET_ADDRESS]" at bounding box center [470, 147] width 156 height 37
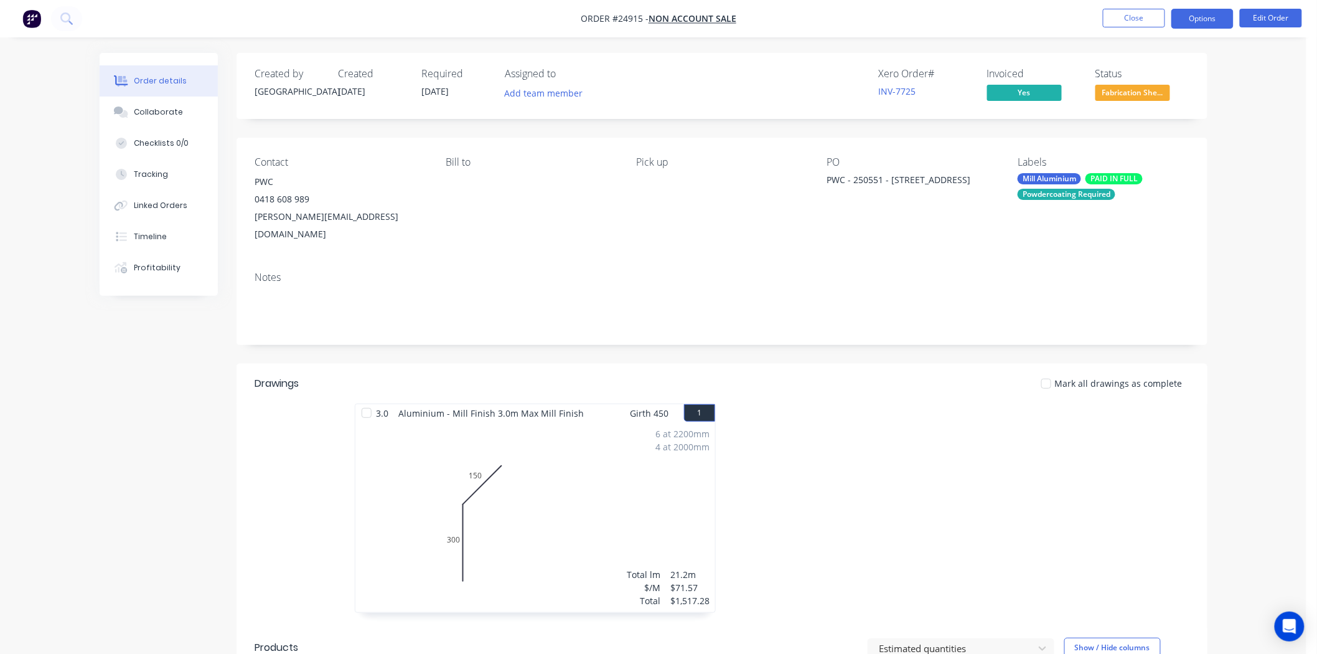
click at [1198, 11] on button "Options" at bounding box center [1202, 19] width 62 height 20
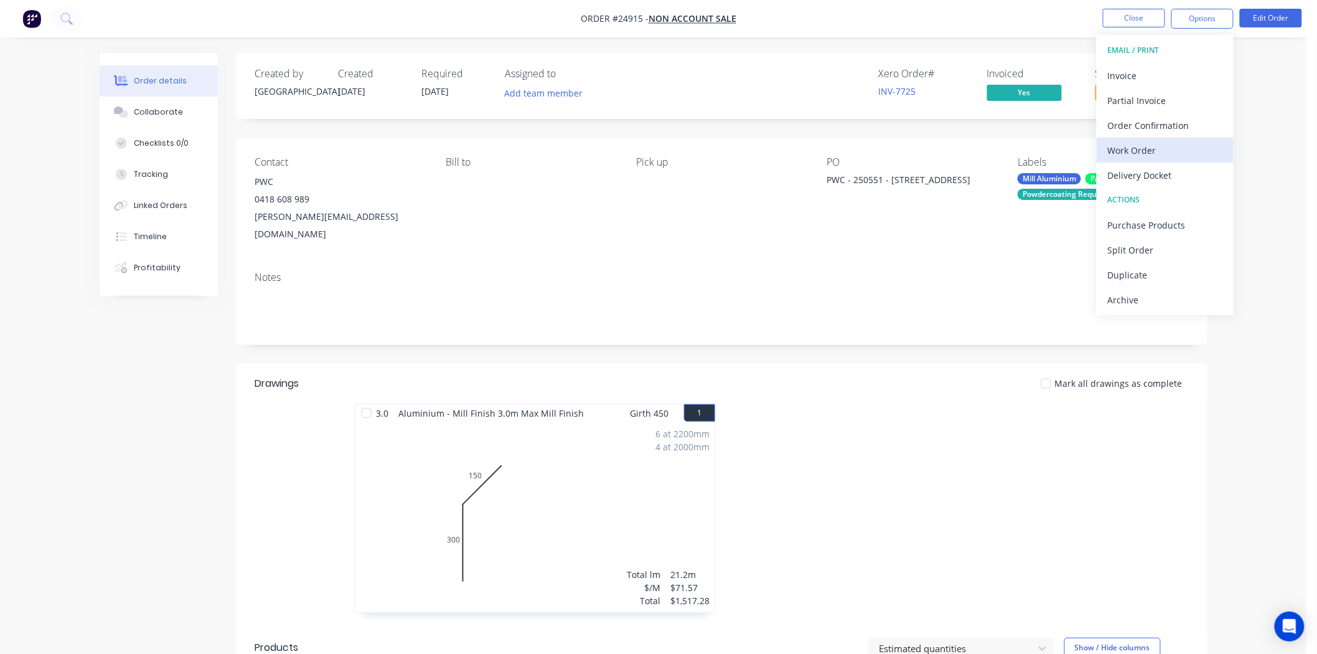
click at [1191, 153] on div "Work Order" at bounding box center [1165, 150] width 115 height 18
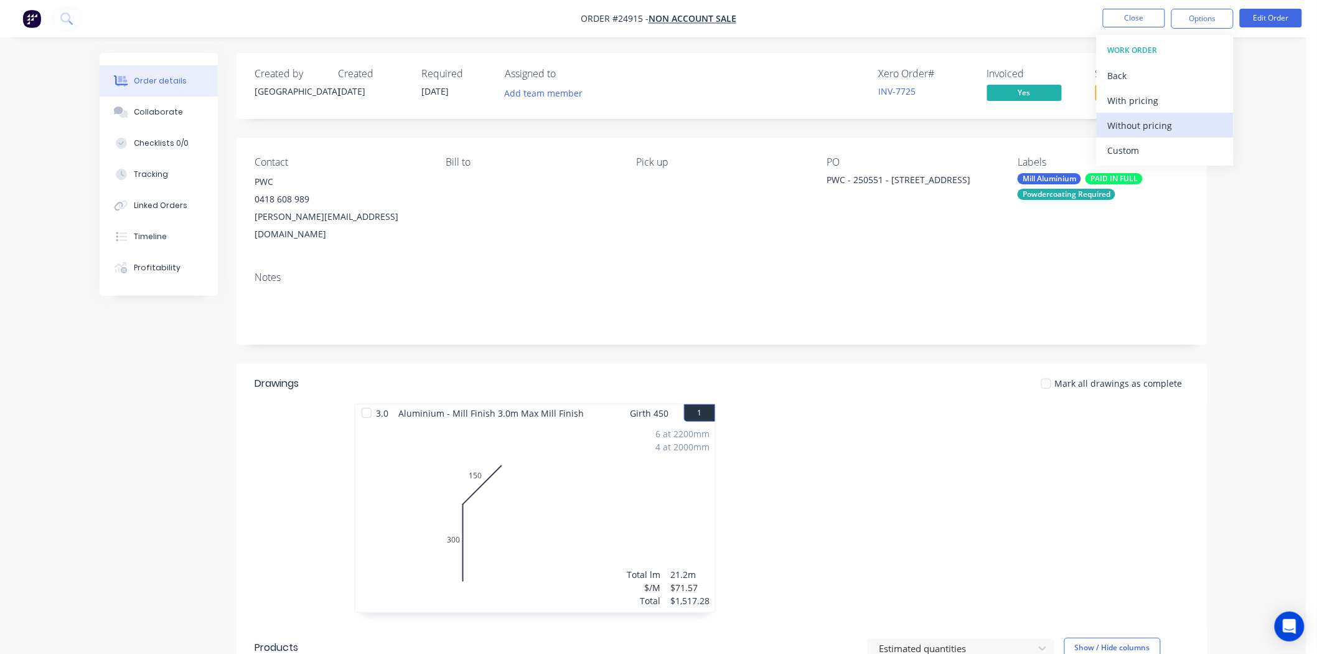
click at [1187, 116] on div "Without pricing" at bounding box center [1165, 125] width 115 height 18
click at [700, 93] on div "Xero Order # INV-7725 Invoiced Yes Status Fabrication She..." at bounding box center [909, 86] width 559 height 36
click at [1135, 26] on button "Close" at bounding box center [1134, 18] width 62 height 19
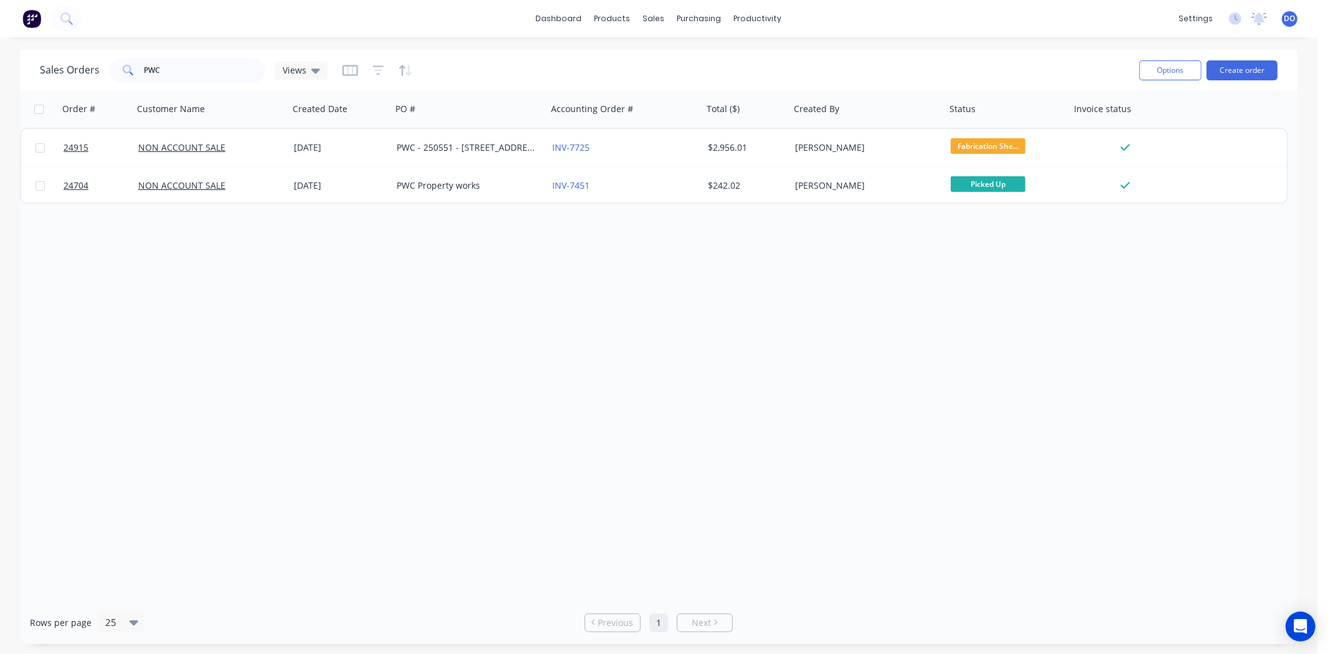
click at [1135, 26] on div "dashboard products sales purchasing productivity dashboard products Product Cat…" at bounding box center [658, 18] width 1317 height 37
click at [184, 75] on input "PWC" at bounding box center [204, 70] width 121 height 25
type input "P"
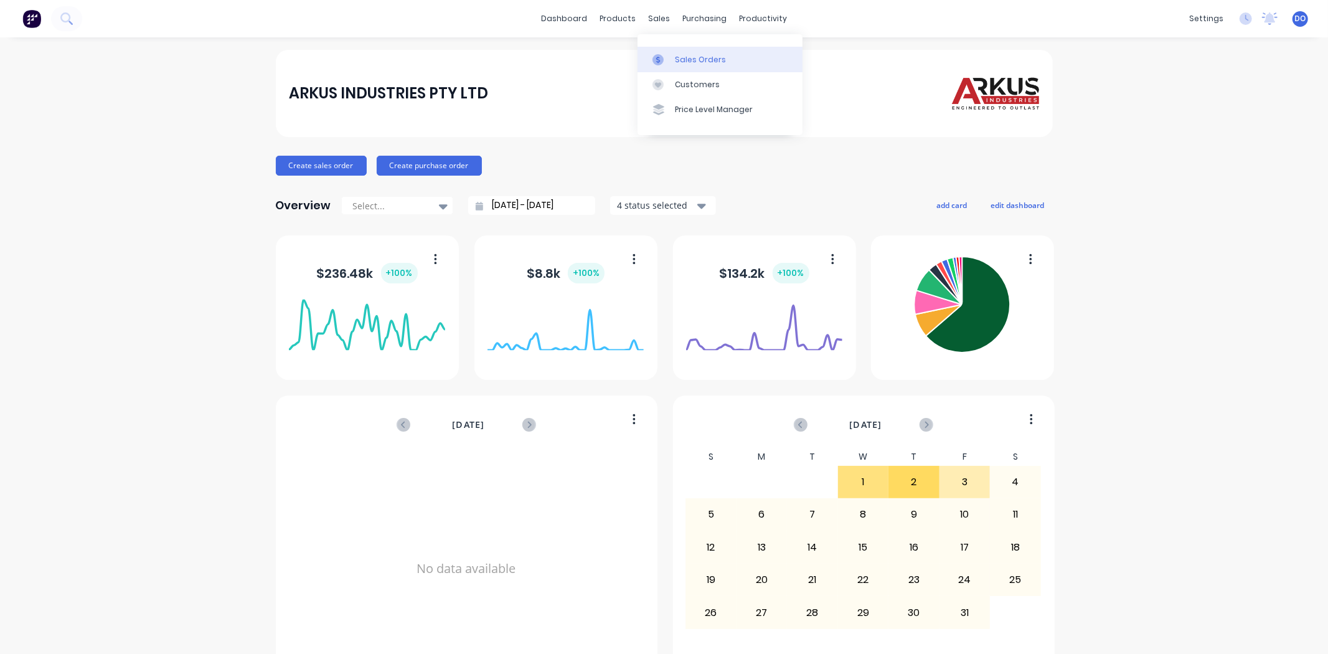
click at [685, 56] on div "Sales Orders" at bounding box center [700, 59] width 51 height 11
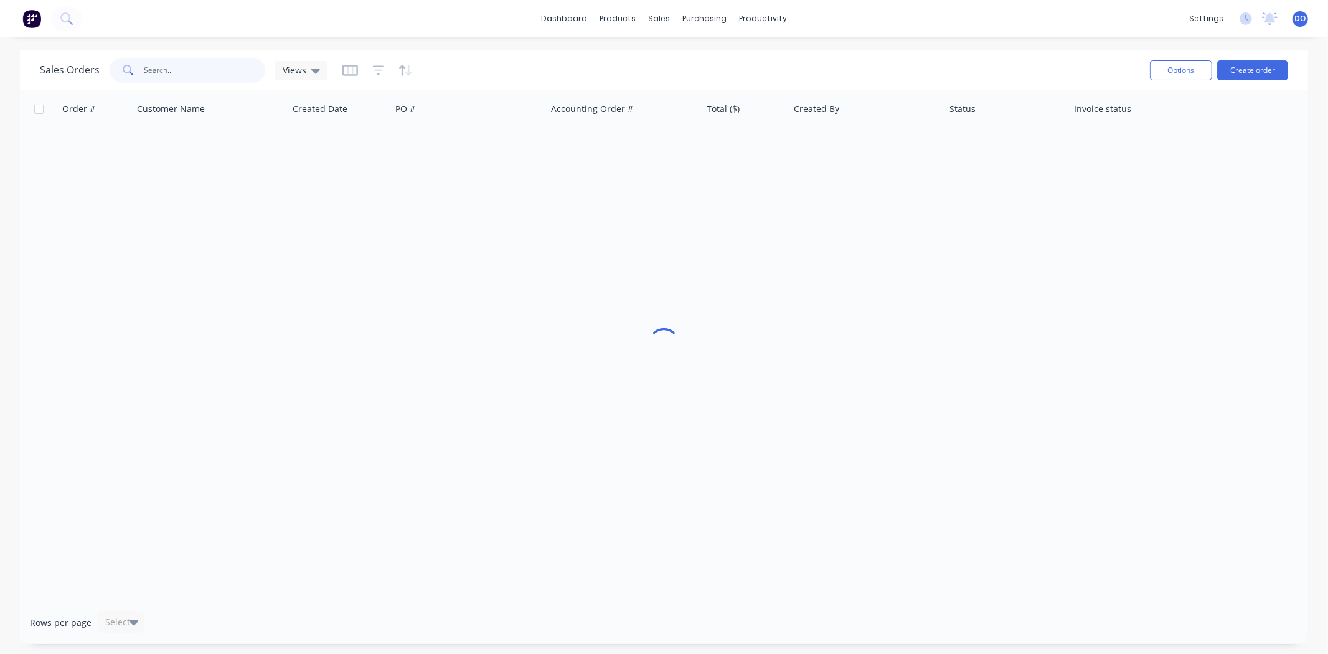
click at [223, 77] on input "text" at bounding box center [204, 70] width 121 height 25
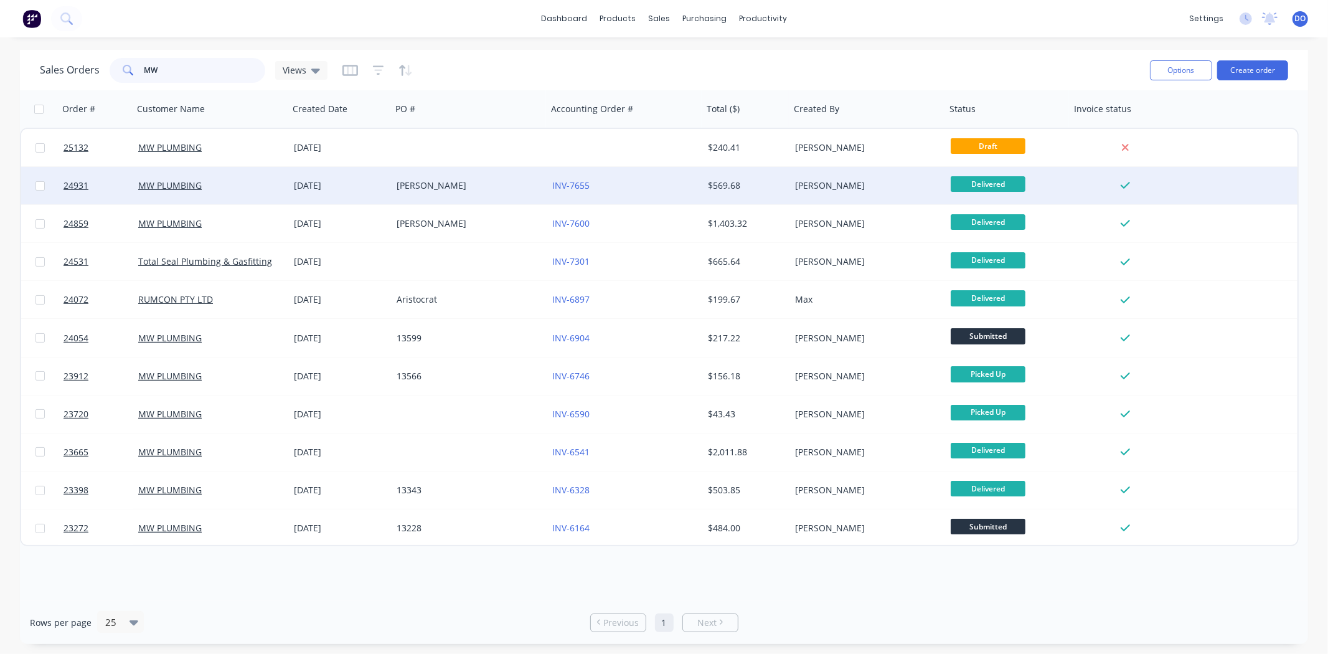
type input "MW"
click at [489, 190] on div "[PERSON_NAME]" at bounding box center [466, 185] width 138 height 12
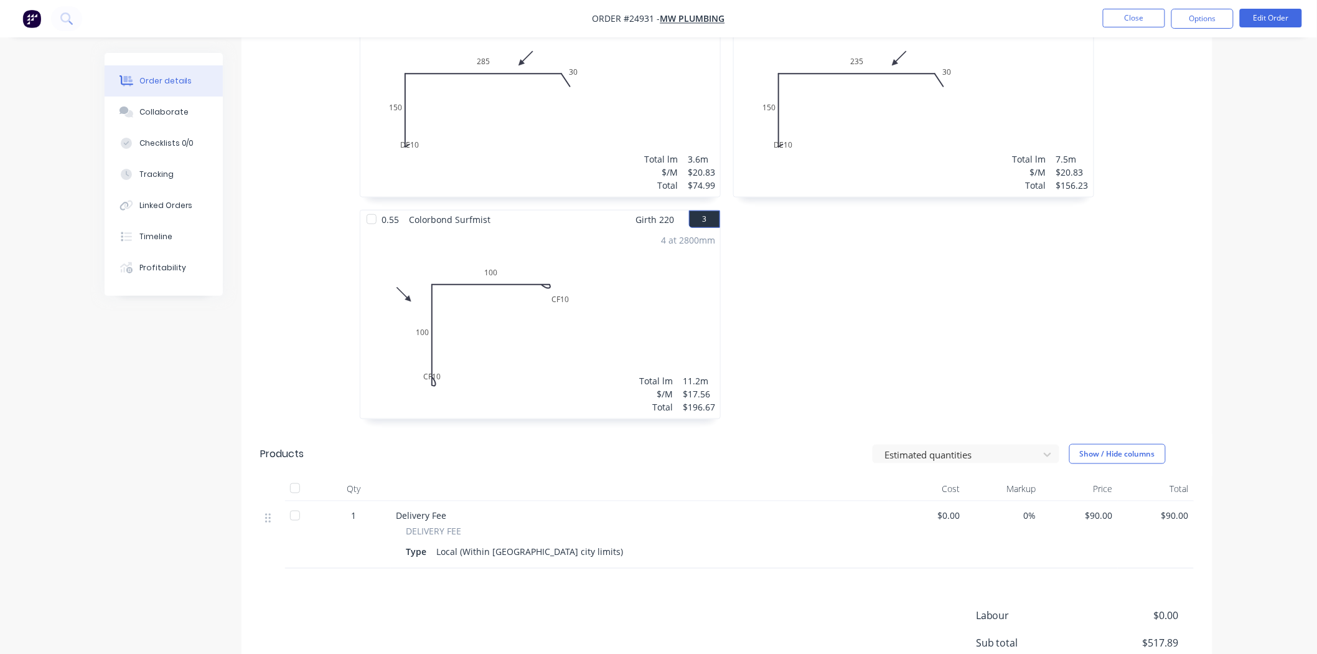
scroll to position [258, 0]
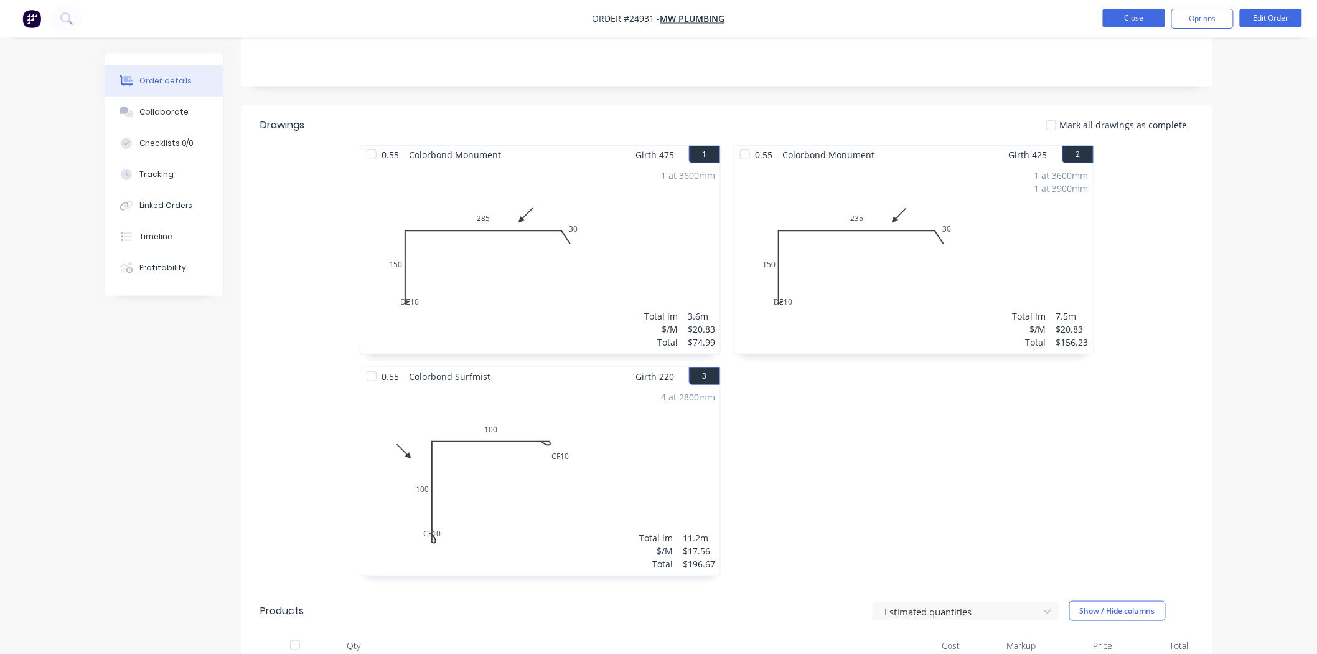
click at [1148, 20] on button "Close" at bounding box center [1134, 18] width 62 height 19
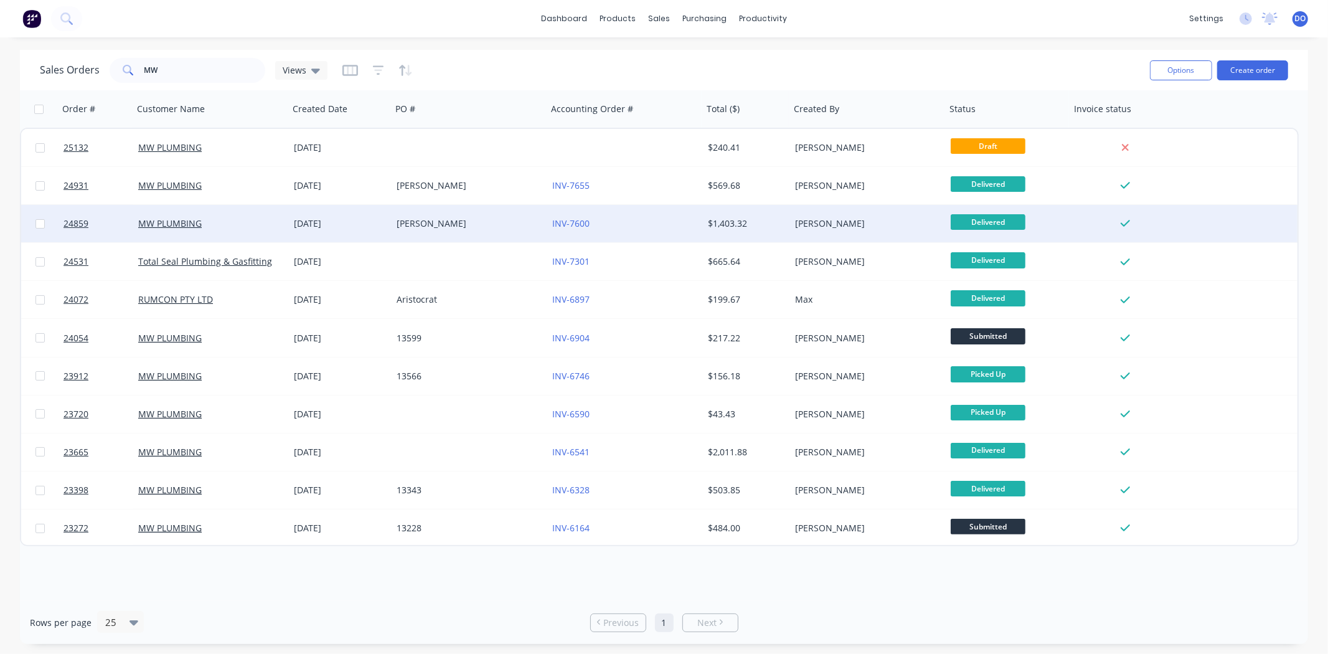
click at [498, 238] on div "[PERSON_NAME]" at bounding box center [470, 223] width 156 height 37
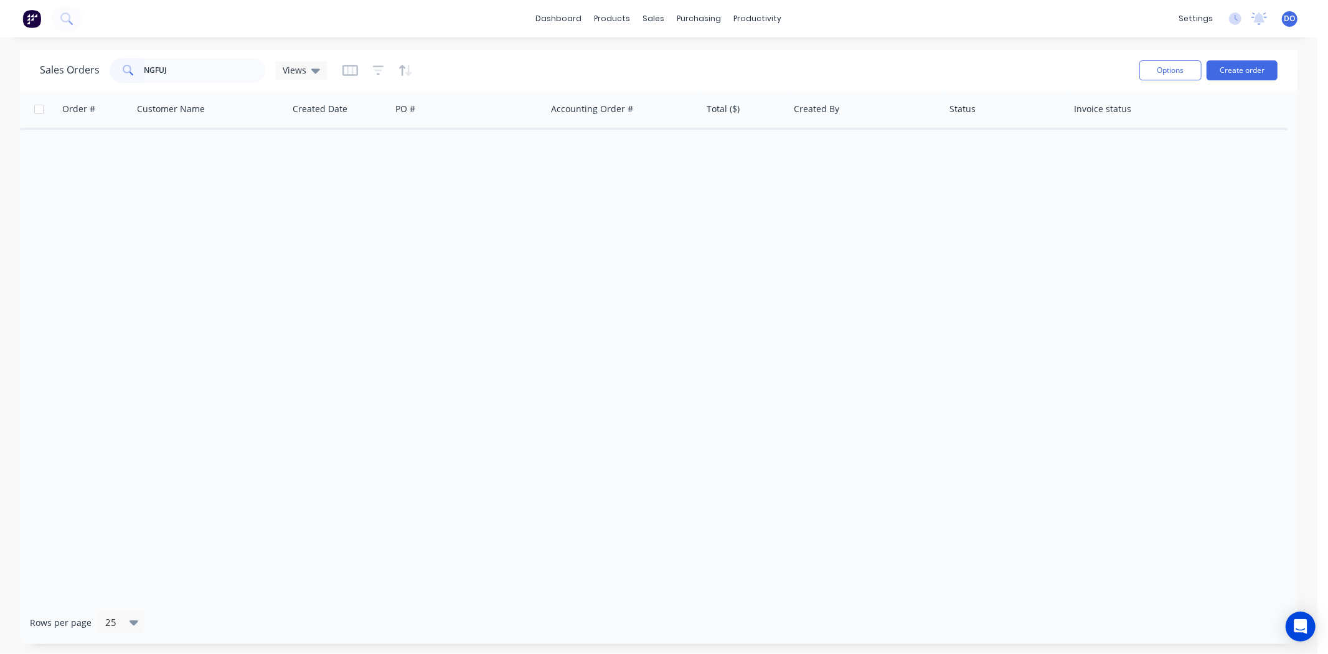
type input "NGFUJ"
drag, startPoint x: 179, startPoint y: 70, endPoint x: 0, endPoint y: 36, distance: 182.5
click at [0, 36] on div "dashboard products sales purchasing productivity dashboard products Product Cat…" at bounding box center [658, 327] width 1317 height 654
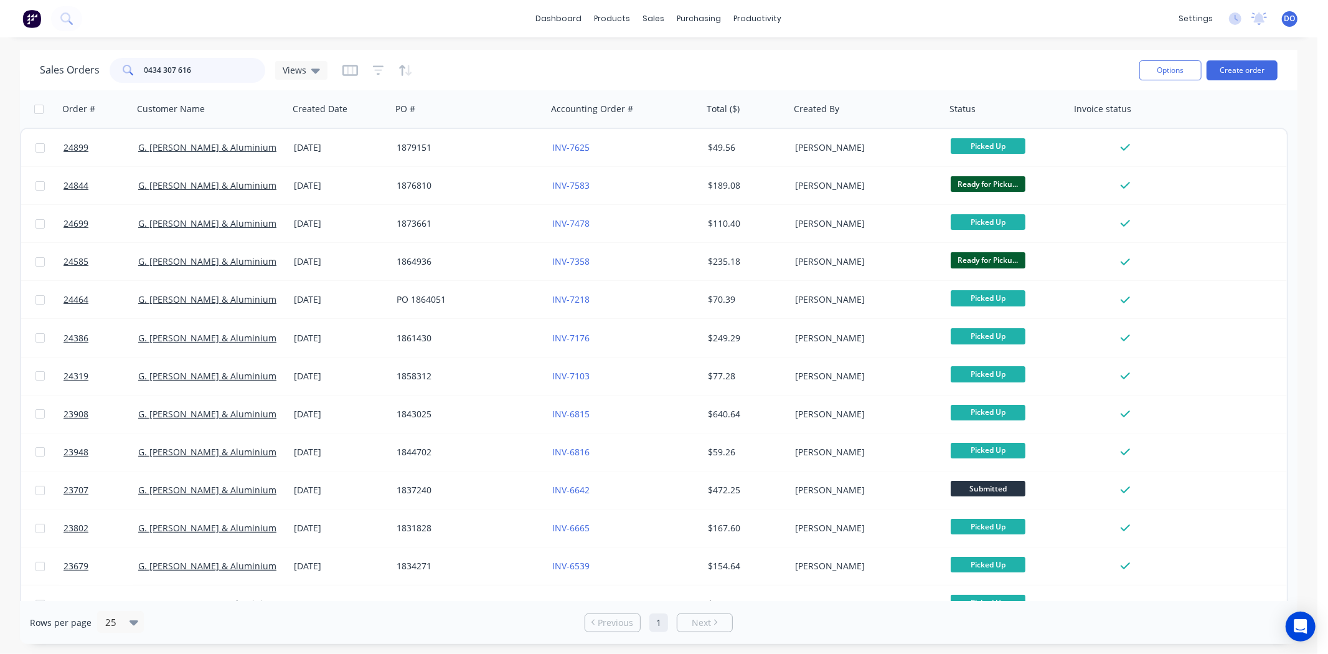
type input "0434 307 616"
click at [467, 61] on div "Sales Orders 0434 307 616 Views" at bounding box center [584, 70] width 1089 height 31
drag, startPoint x: 238, startPoint y: 80, endPoint x: 112, endPoint y: 95, distance: 126.7
click at [112, 95] on div "Sales Orders 0434 307 616 Views Options Create order Order # Customer Name Crea…" at bounding box center [658, 347] width 1277 height 594
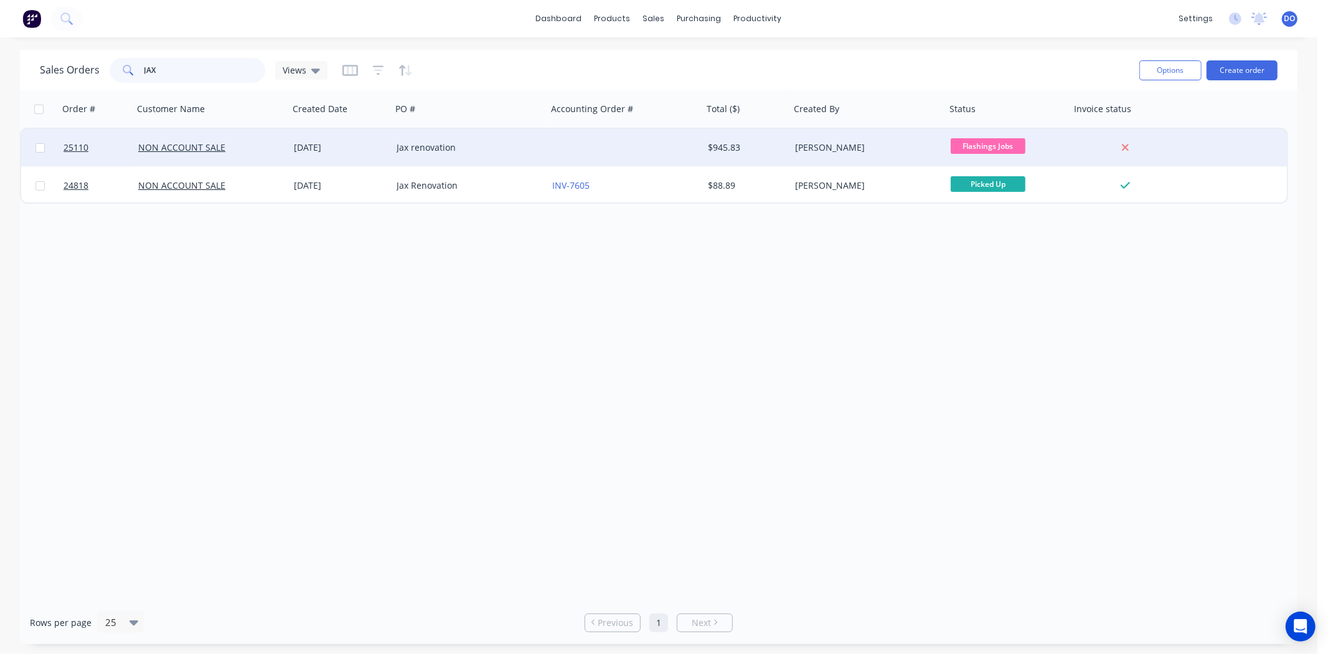
type input "JAX"
click at [433, 142] on div "Jax renovation" at bounding box center [466, 147] width 138 height 12
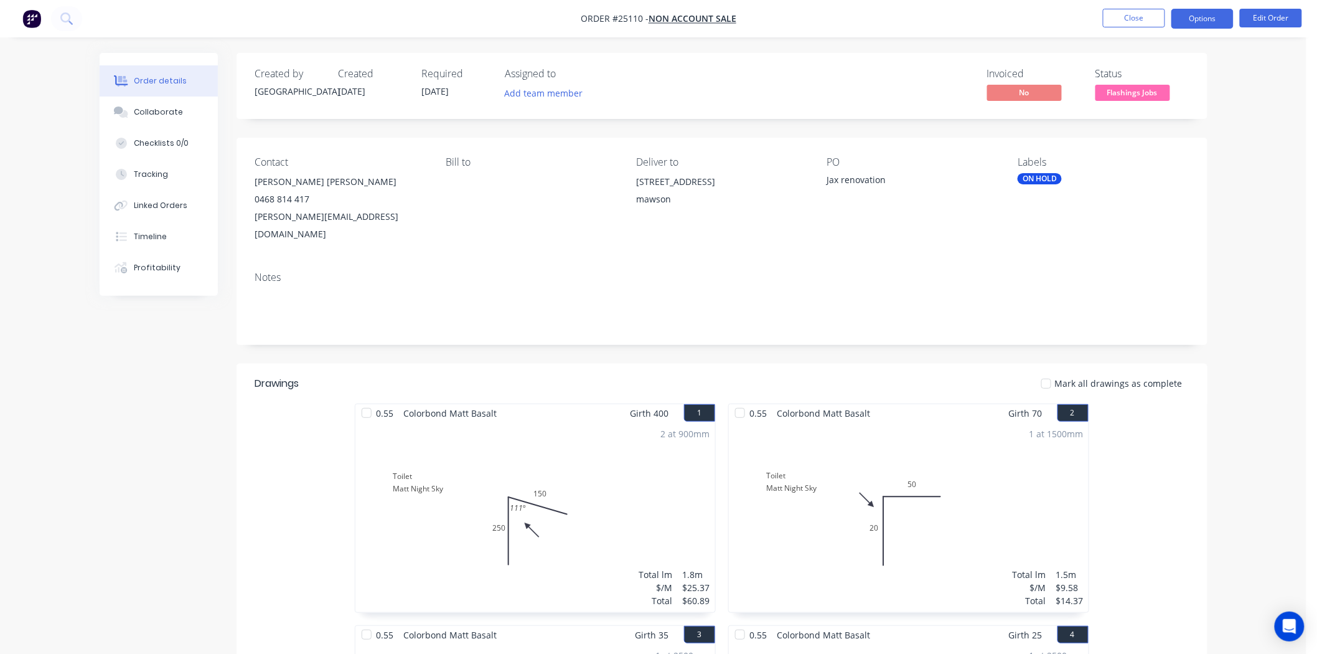
click at [1194, 19] on button "Options" at bounding box center [1202, 19] width 62 height 20
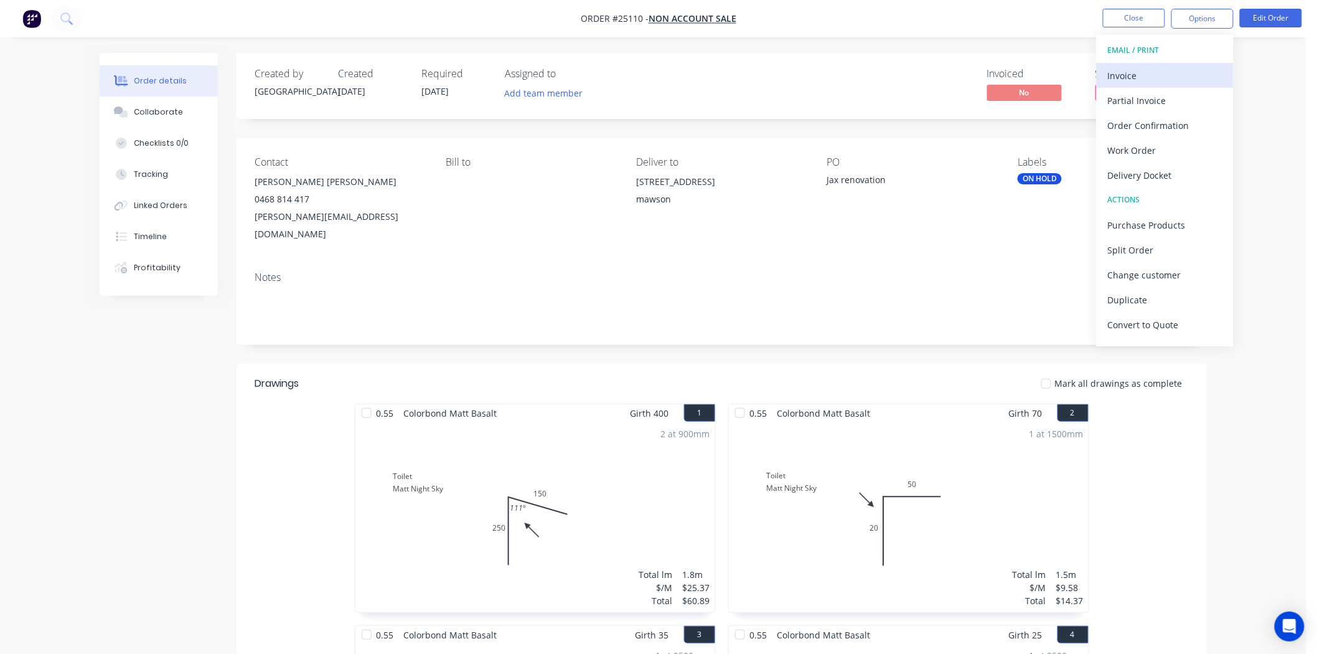
click at [1152, 71] on div "Invoice" at bounding box center [1165, 76] width 115 height 18
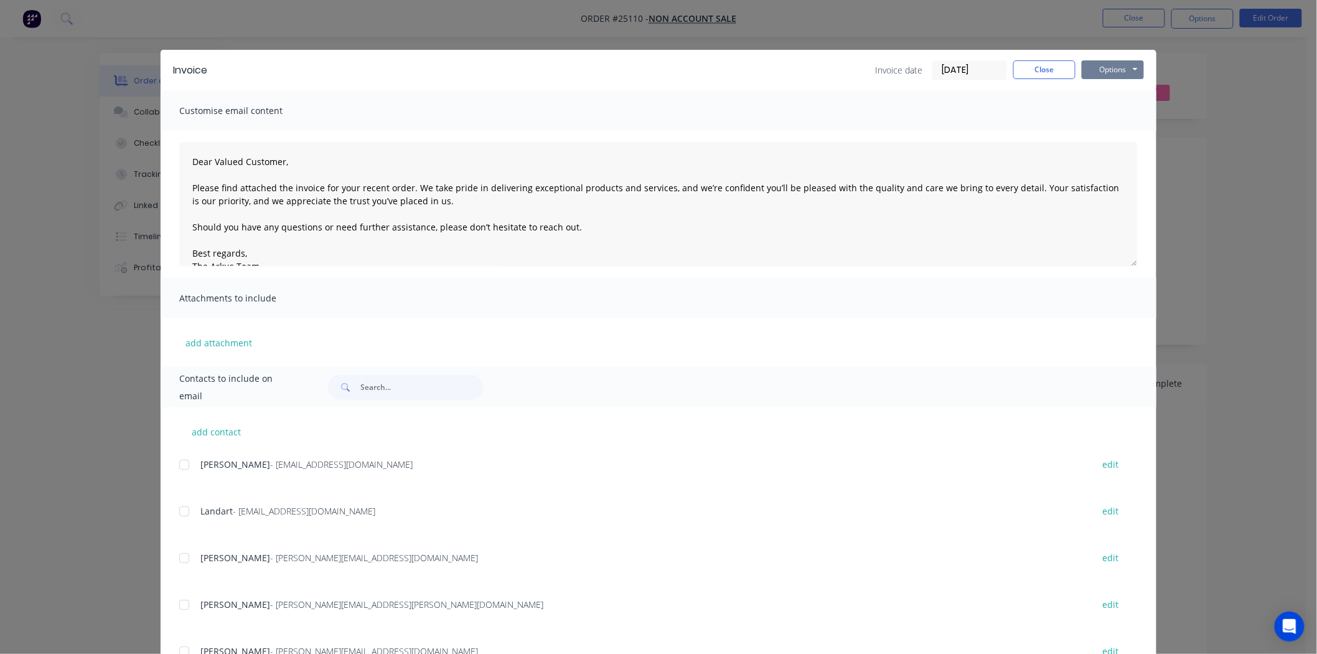
click at [1127, 78] on button "Options" at bounding box center [1113, 69] width 62 height 19
click at [1122, 107] on button "Print" at bounding box center [1122, 112] width 80 height 21
click at [1036, 70] on button "Close" at bounding box center [1044, 69] width 62 height 19
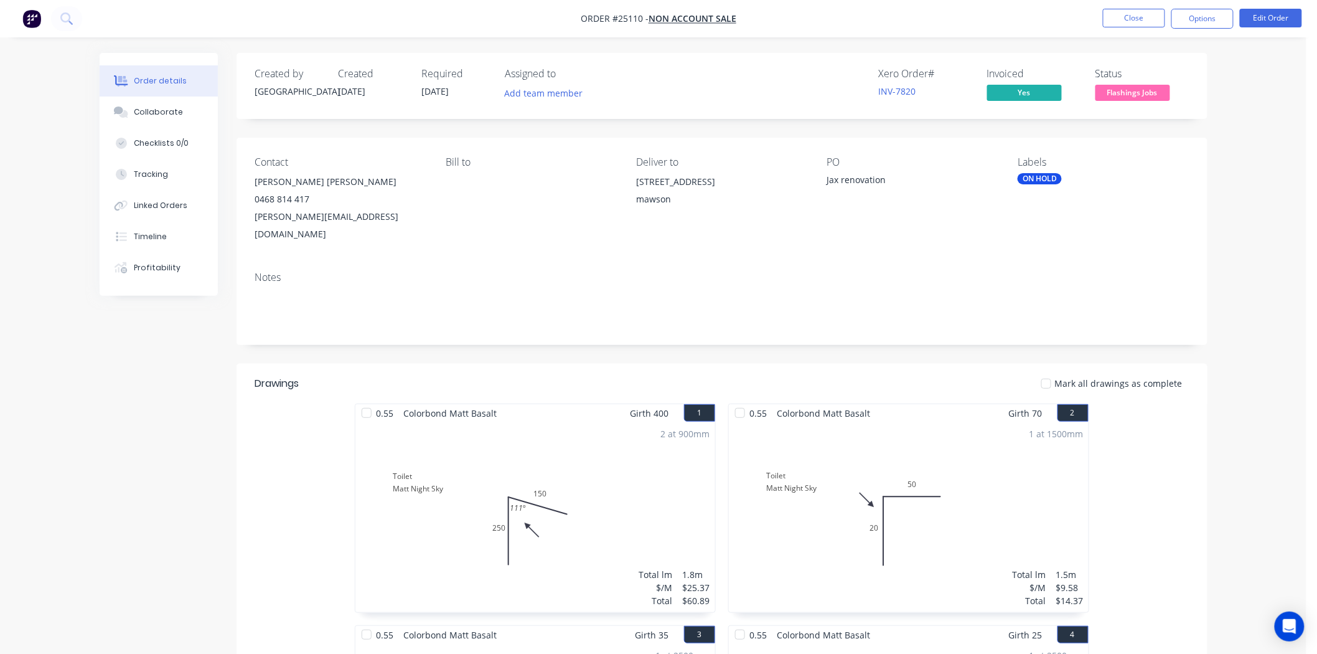
click at [1117, 6] on nav "Order #25110 - NON ACCOUNT SALE Close Options Edit Order" at bounding box center [658, 18] width 1317 height 37
click at [1117, 17] on button "Close" at bounding box center [1134, 18] width 62 height 19
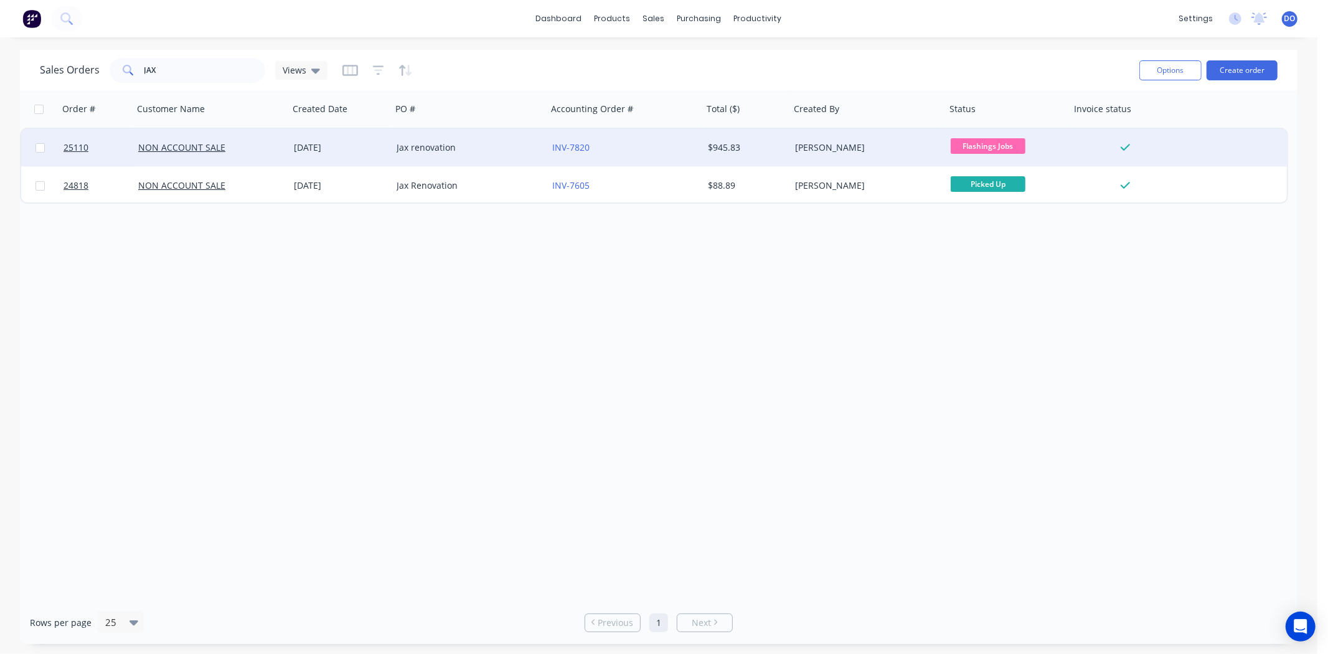
click at [399, 144] on div "Jax renovation" at bounding box center [466, 147] width 138 height 12
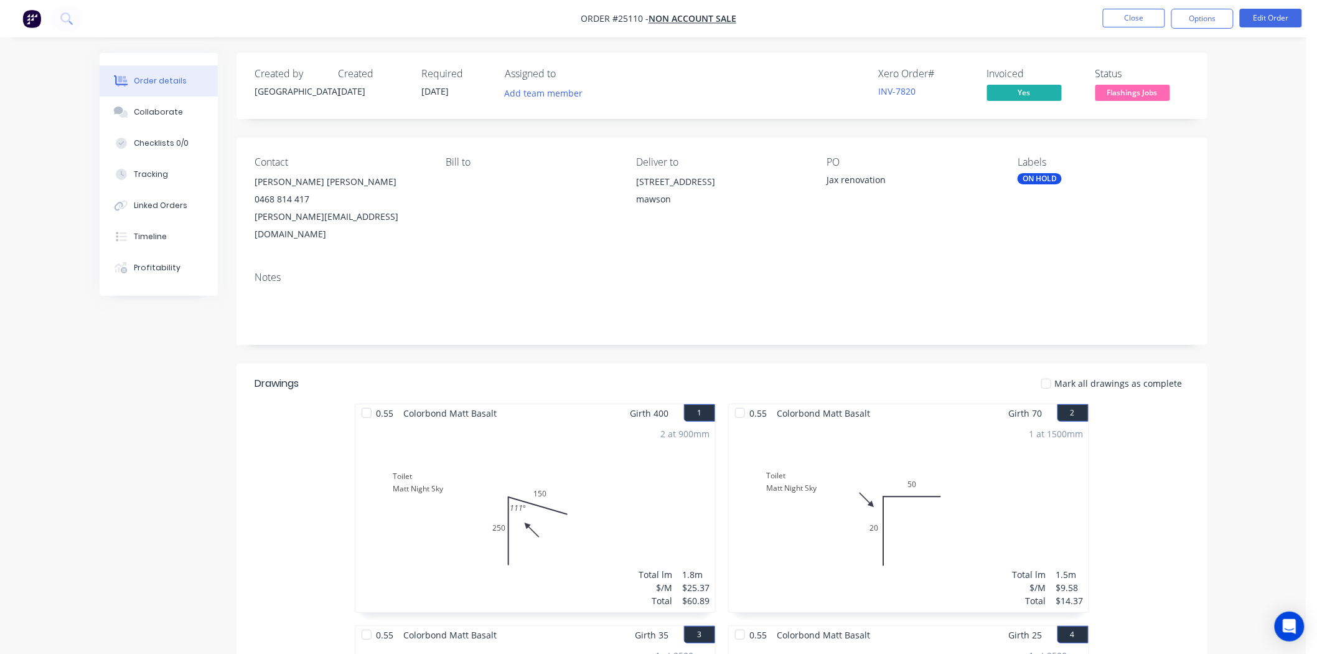
click at [1043, 187] on div "Labels ON HOLD" at bounding box center [1103, 199] width 171 height 87
click at [1042, 182] on div "ON HOLD" at bounding box center [1040, 178] width 44 height 11
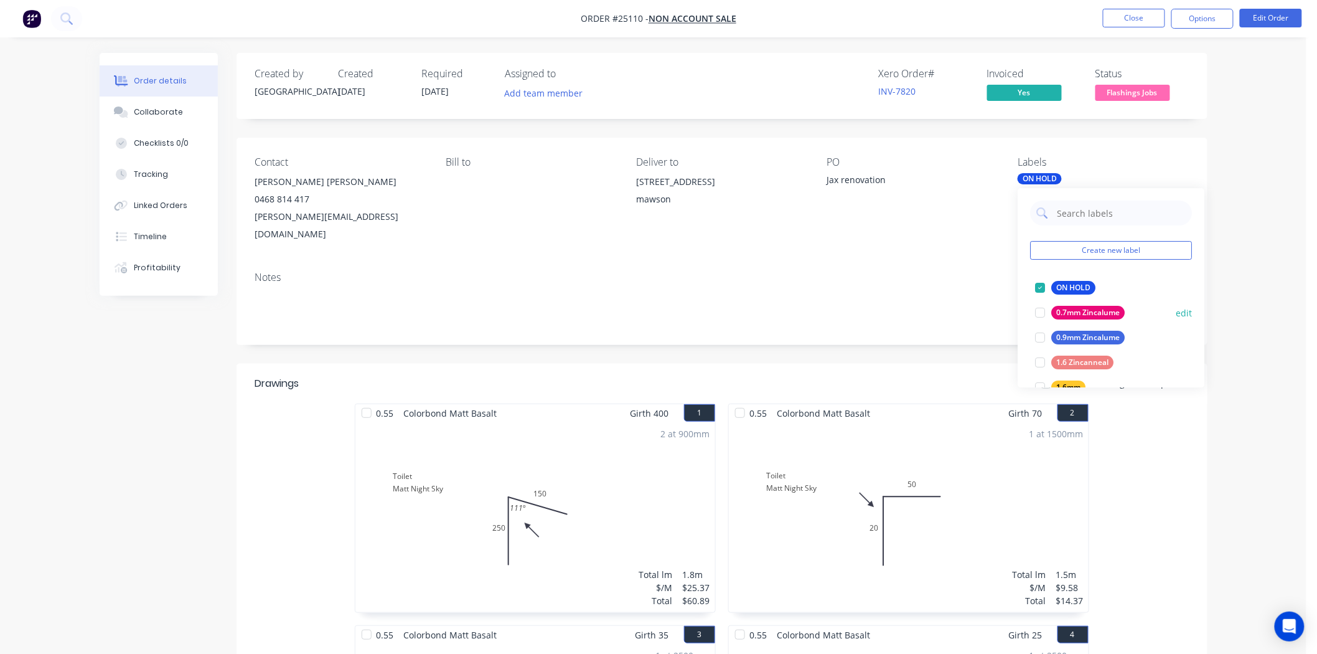
click at [1043, 283] on div at bounding box center [1040, 287] width 25 height 25
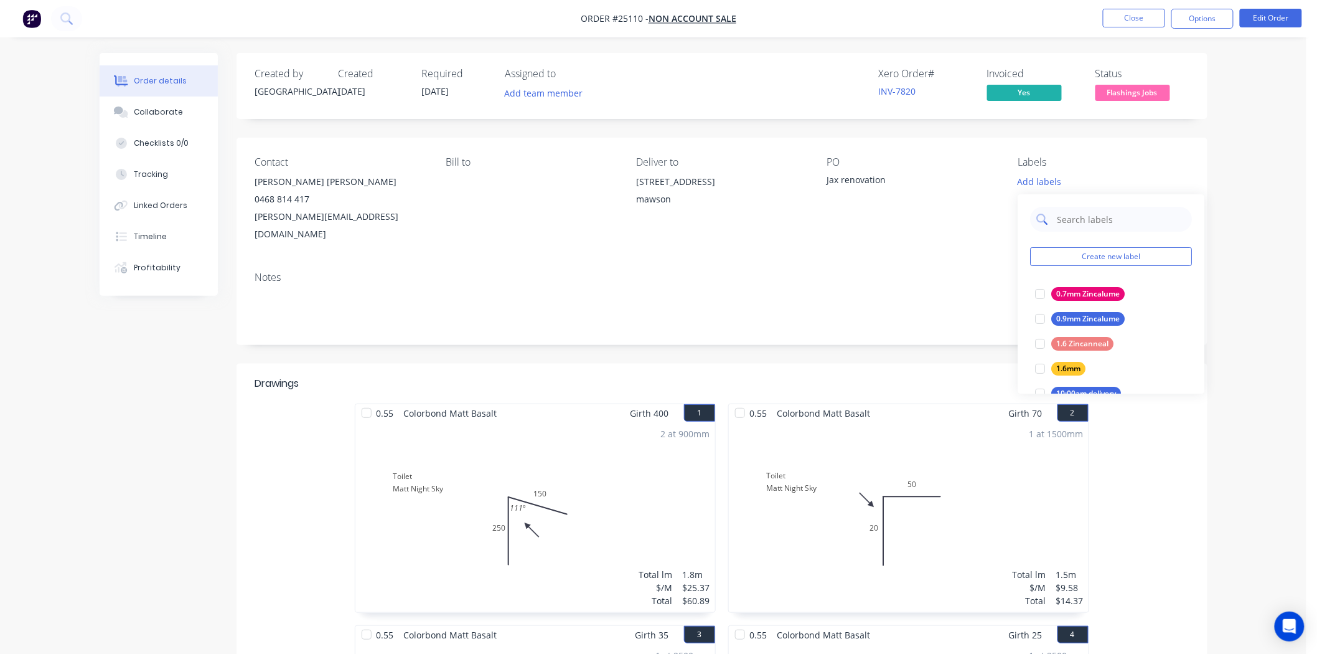
click at [1061, 218] on input "text" at bounding box center [1121, 219] width 130 height 25
click at [1066, 365] on div "PAID IN FULL" at bounding box center [1080, 369] width 57 height 14
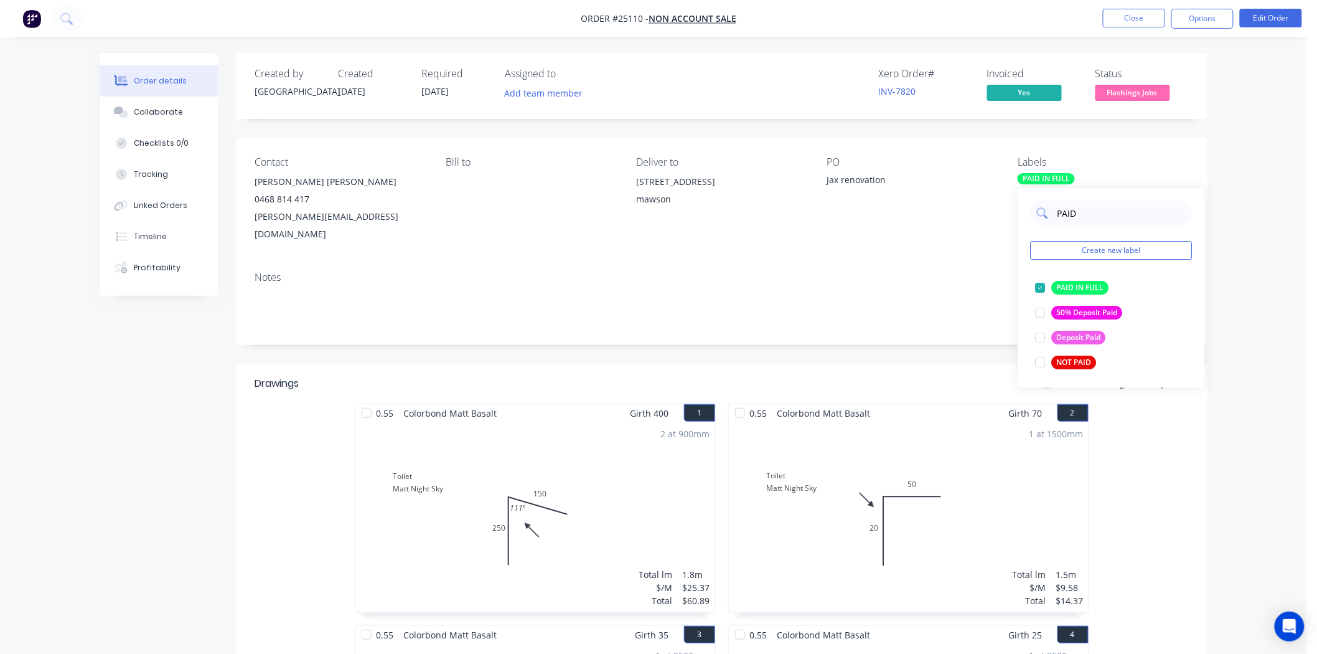
click at [1099, 217] on input "PAID" at bounding box center [1121, 212] width 130 height 25
type input "P"
click at [1079, 335] on div "Matt Night Sky" at bounding box center [1083, 338] width 63 height 14
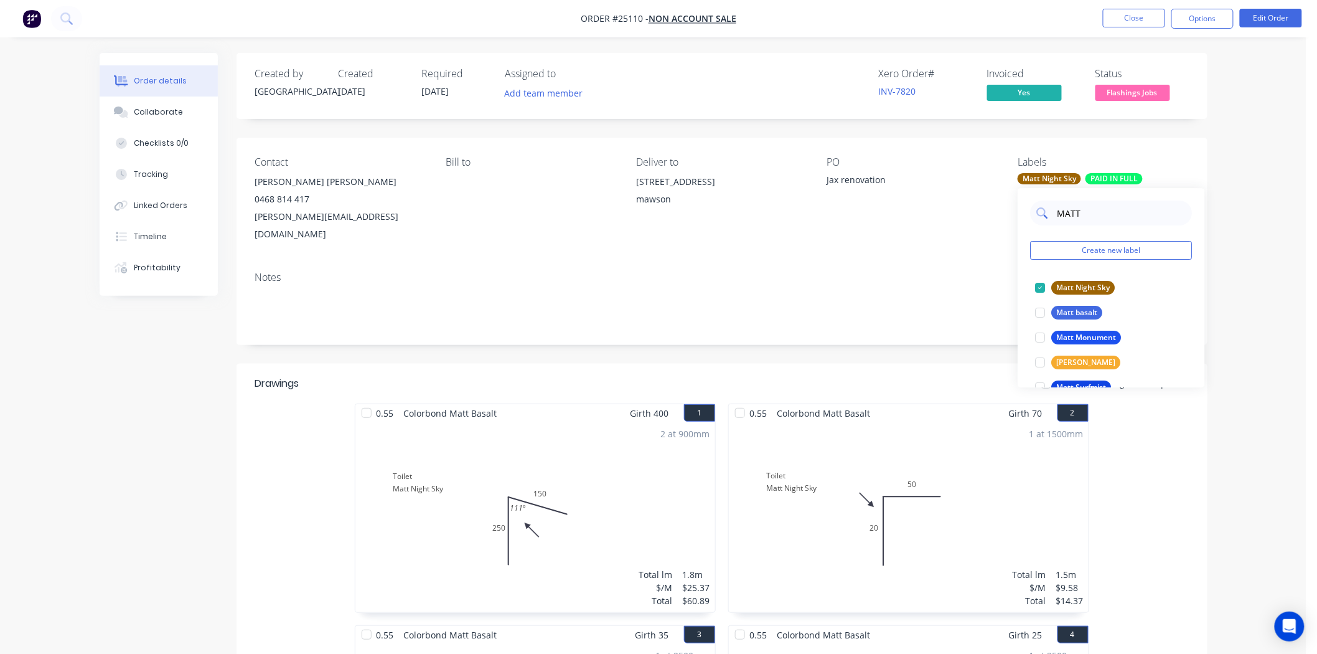
click at [1091, 222] on input "MATT" at bounding box center [1121, 212] width 130 height 25
type input "M"
type input "MAT"
click at [1073, 356] on div "Material on order" at bounding box center [1088, 362] width 72 height 14
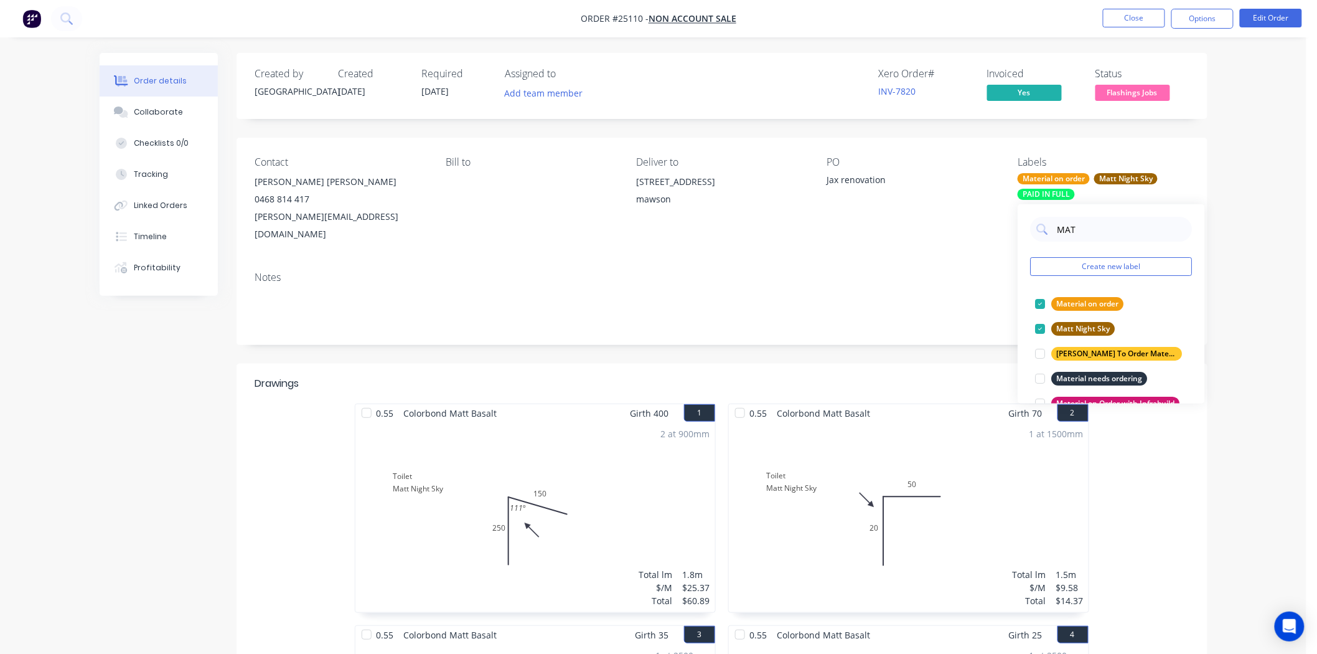
click at [927, 238] on div "Contact Jackson Holdway 0468 814 417 jackson@jaxrenovation.net Bill to Deliver …" at bounding box center [722, 200] width 971 height 124
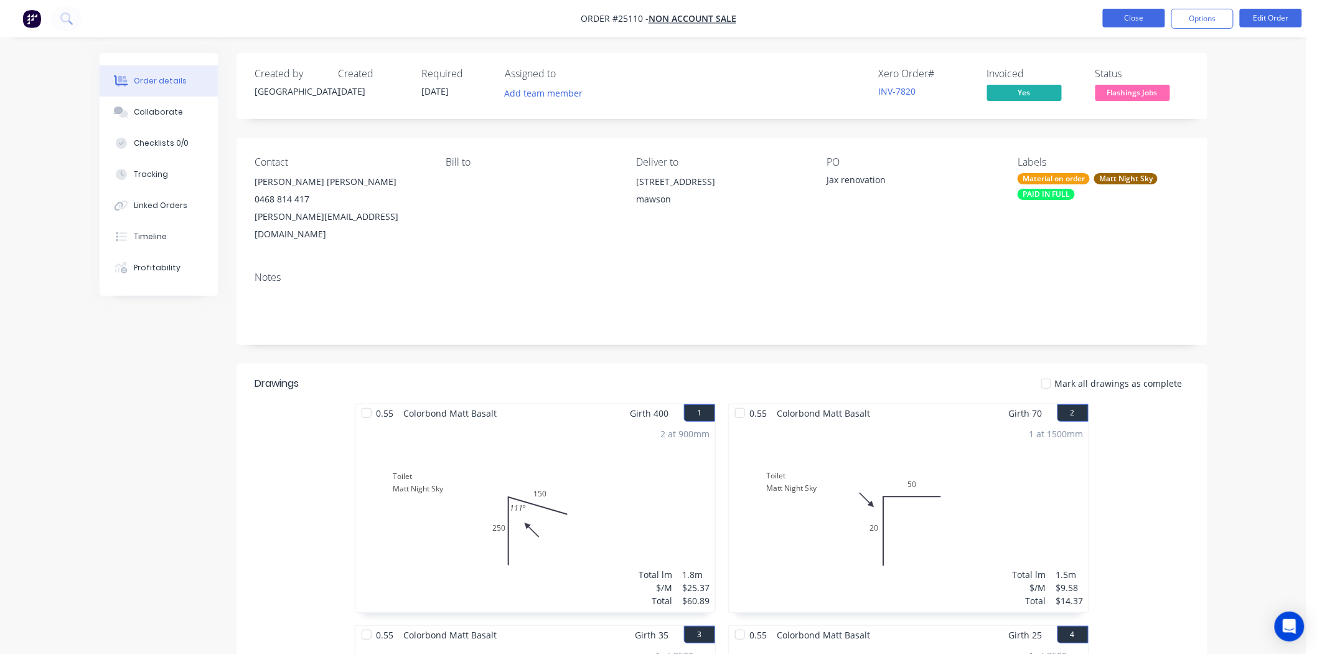
click at [1136, 25] on button "Close" at bounding box center [1134, 18] width 62 height 19
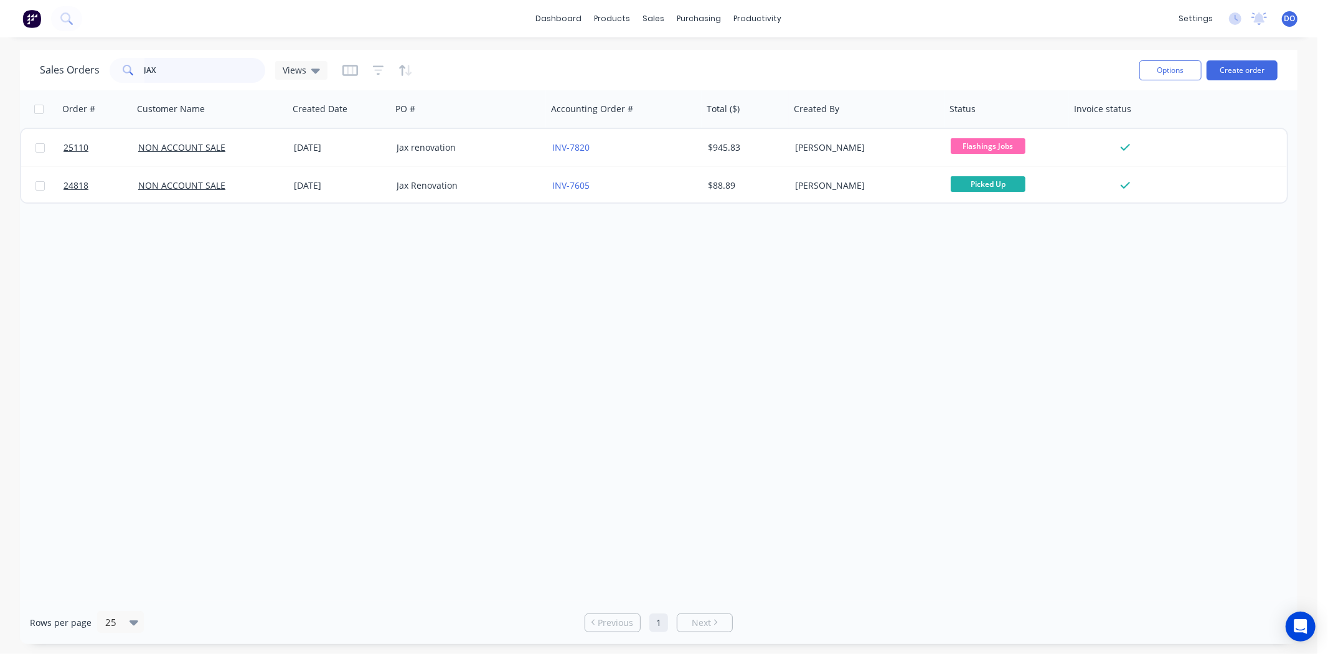
click at [210, 63] on input "JAX" at bounding box center [204, 70] width 121 height 25
type input "J"
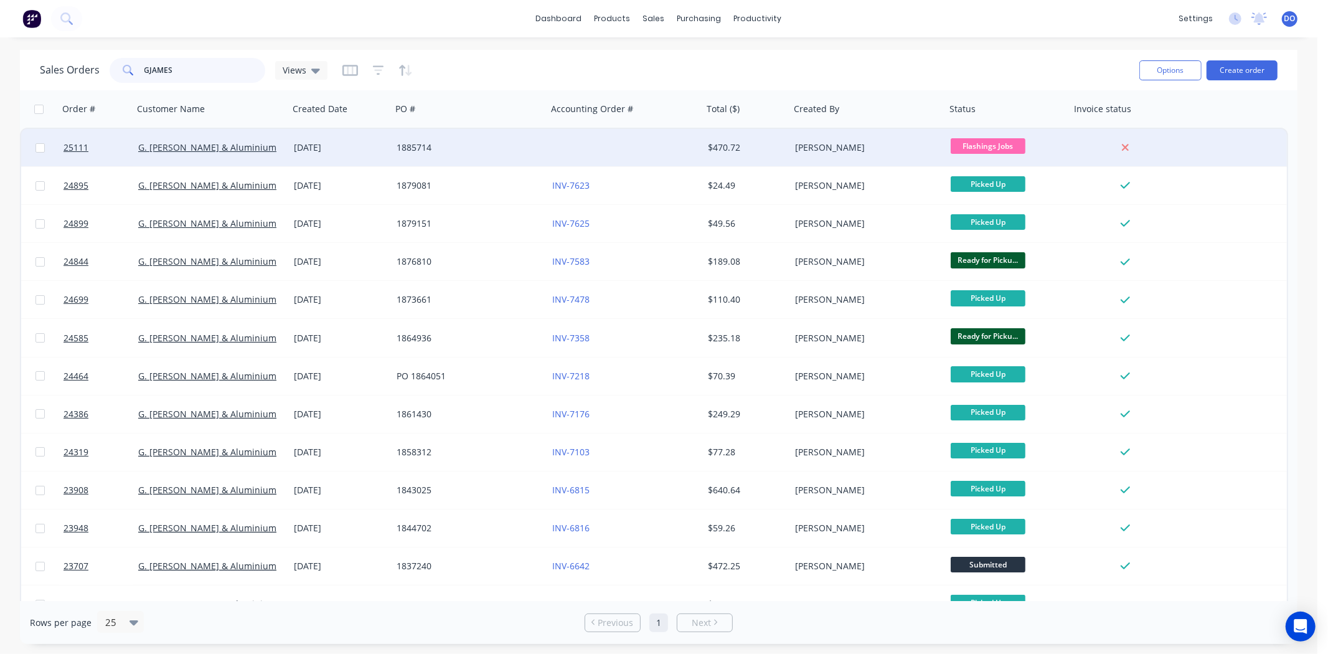
type input "GJAMES"
click at [543, 144] on div "1885714" at bounding box center [470, 147] width 156 height 37
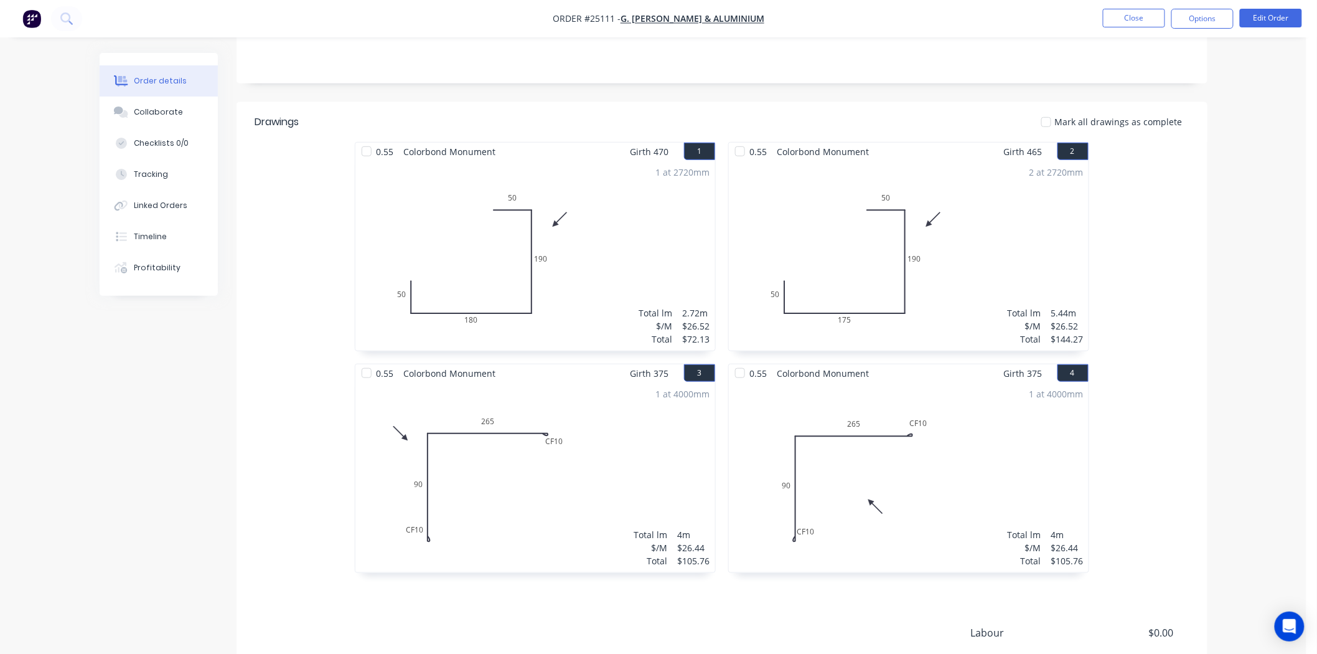
scroll to position [260, 0]
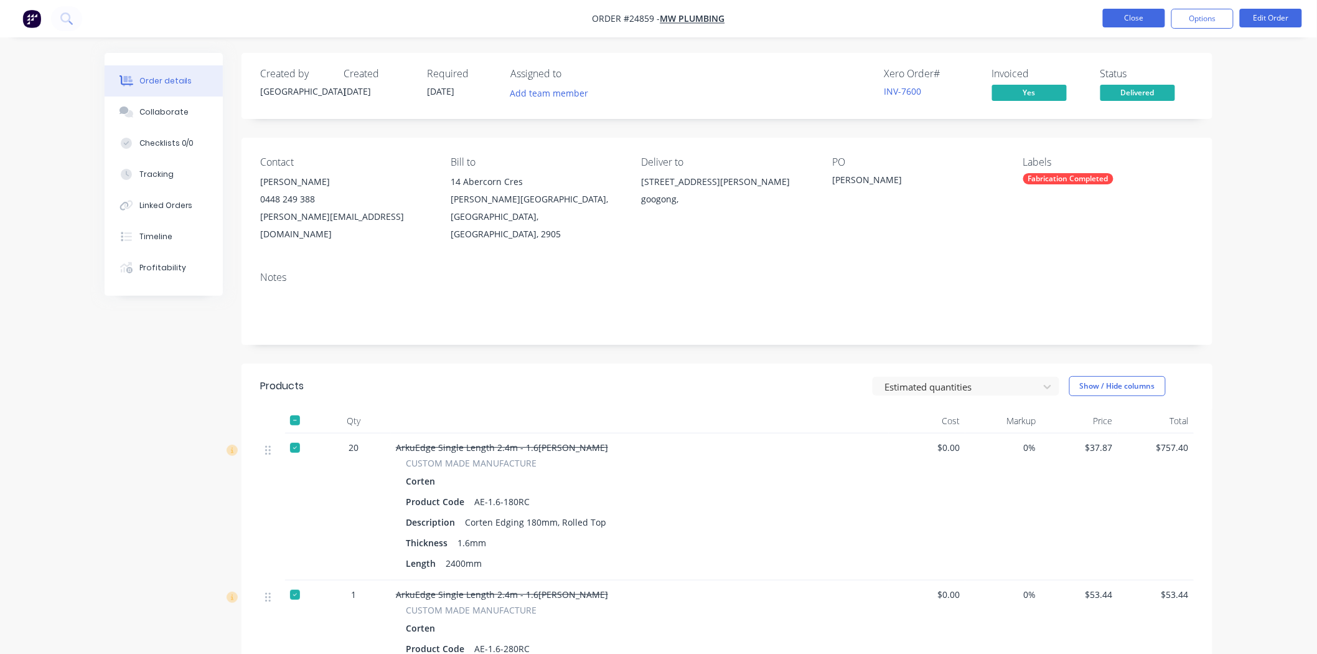
click at [1122, 25] on button "Close" at bounding box center [1134, 18] width 62 height 19
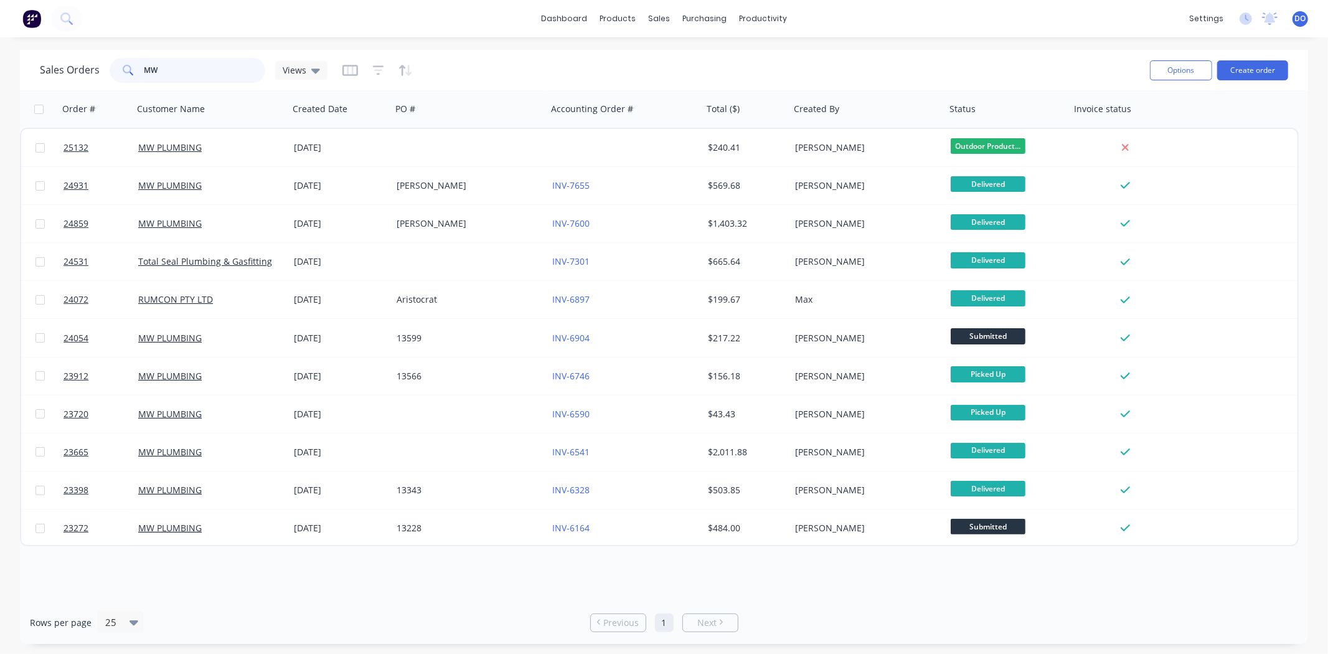
drag, startPoint x: 208, startPoint y: 65, endPoint x: 97, endPoint y: 70, distance: 110.9
click at [97, 70] on div "Sales Orders MW Views" at bounding box center [184, 70] width 288 height 25
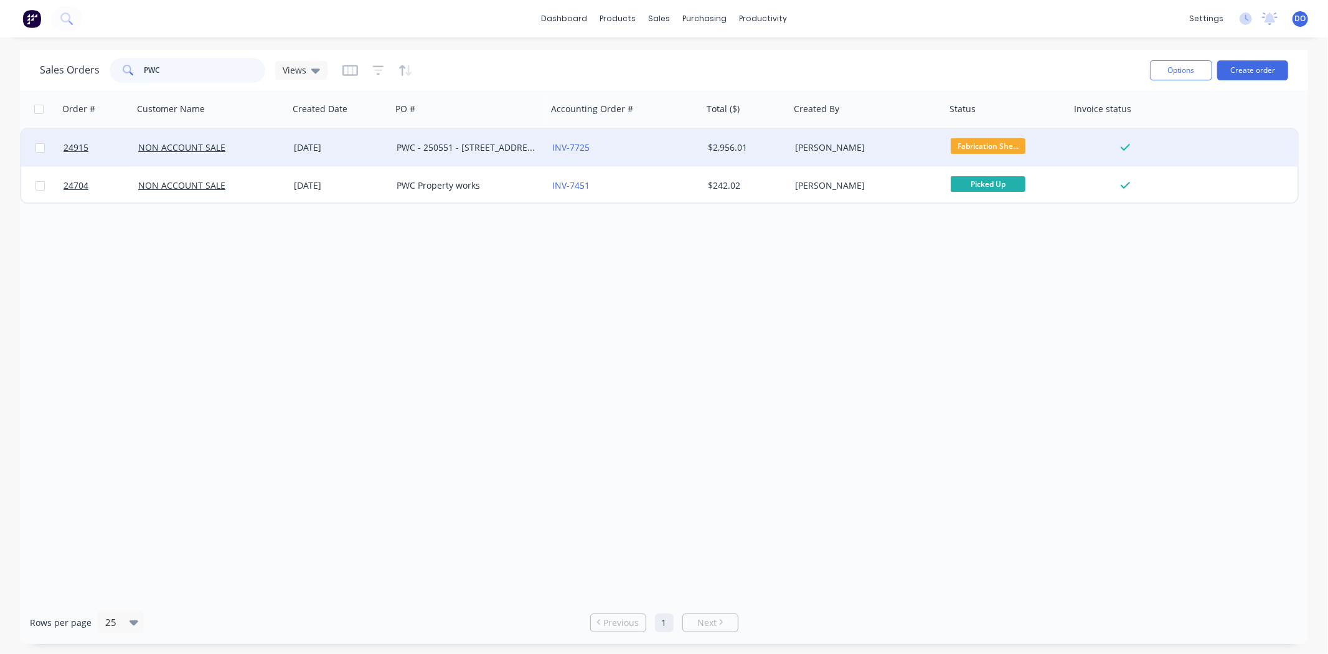
type input "PWC"
click at [270, 131] on div "NON ACCOUNT SALE" at bounding box center [211, 147] width 156 height 37
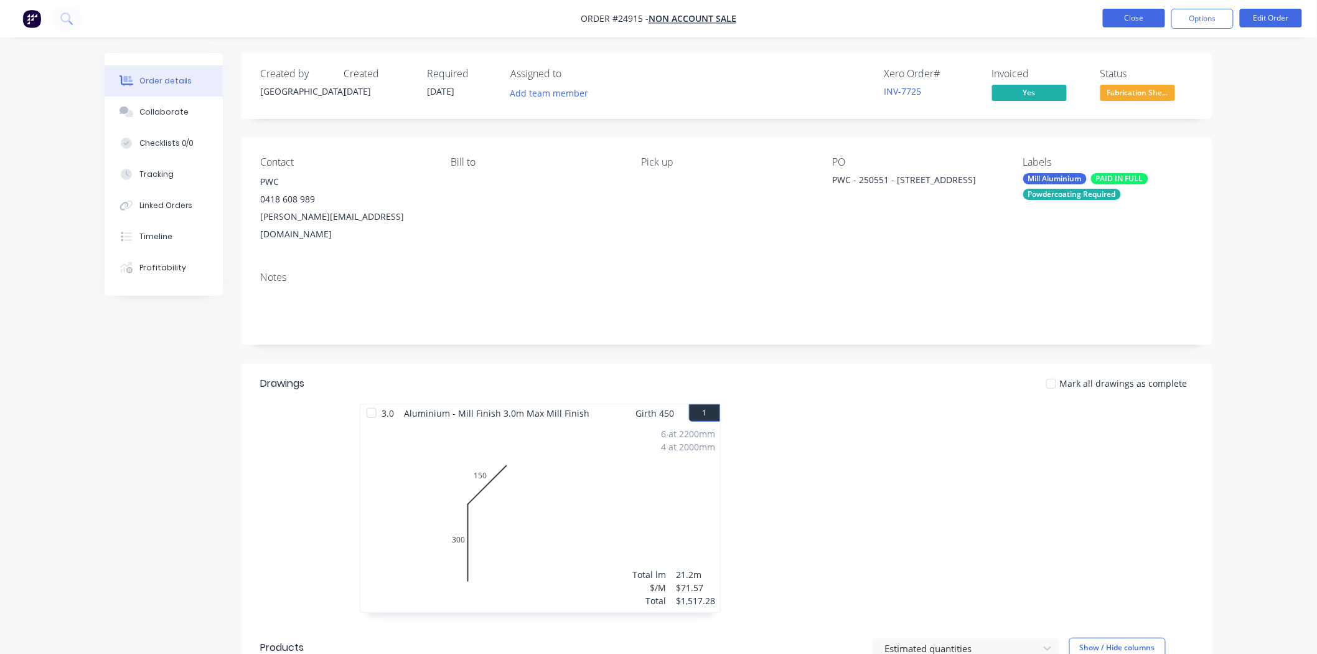
click at [1141, 17] on button "Close" at bounding box center [1134, 18] width 62 height 19
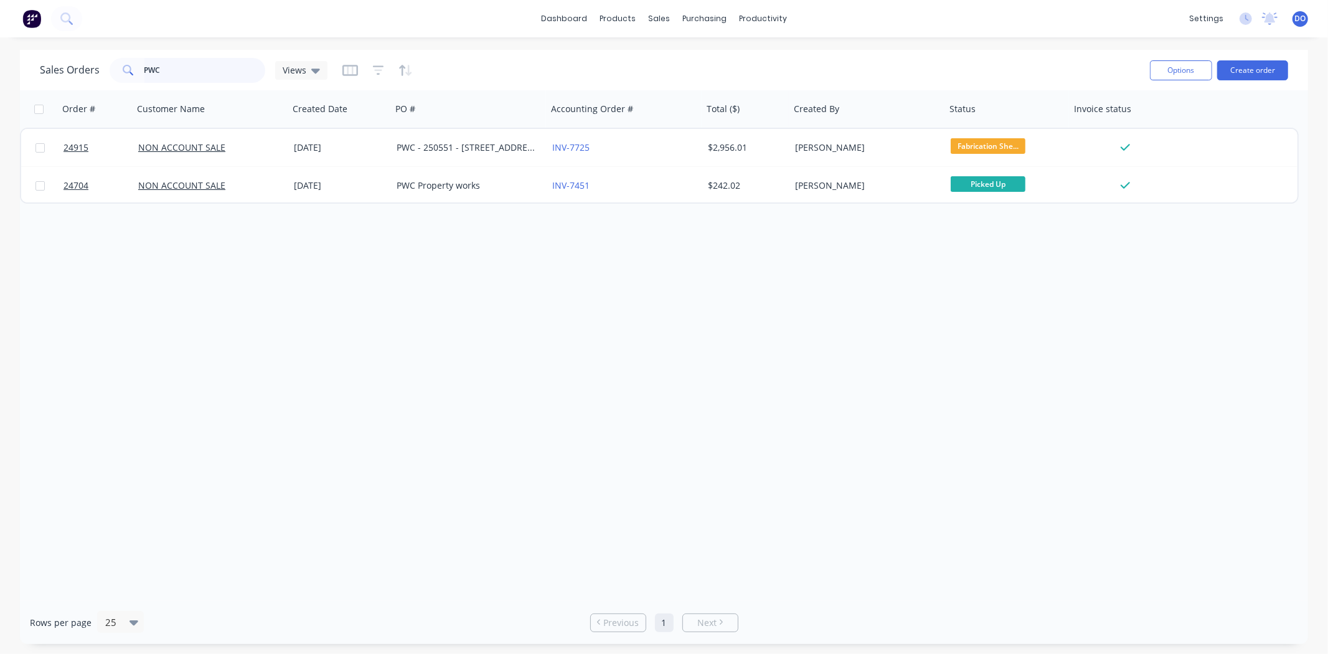
click at [235, 75] on input "PWC" at bounding box center [204, 70] width 121 height 25
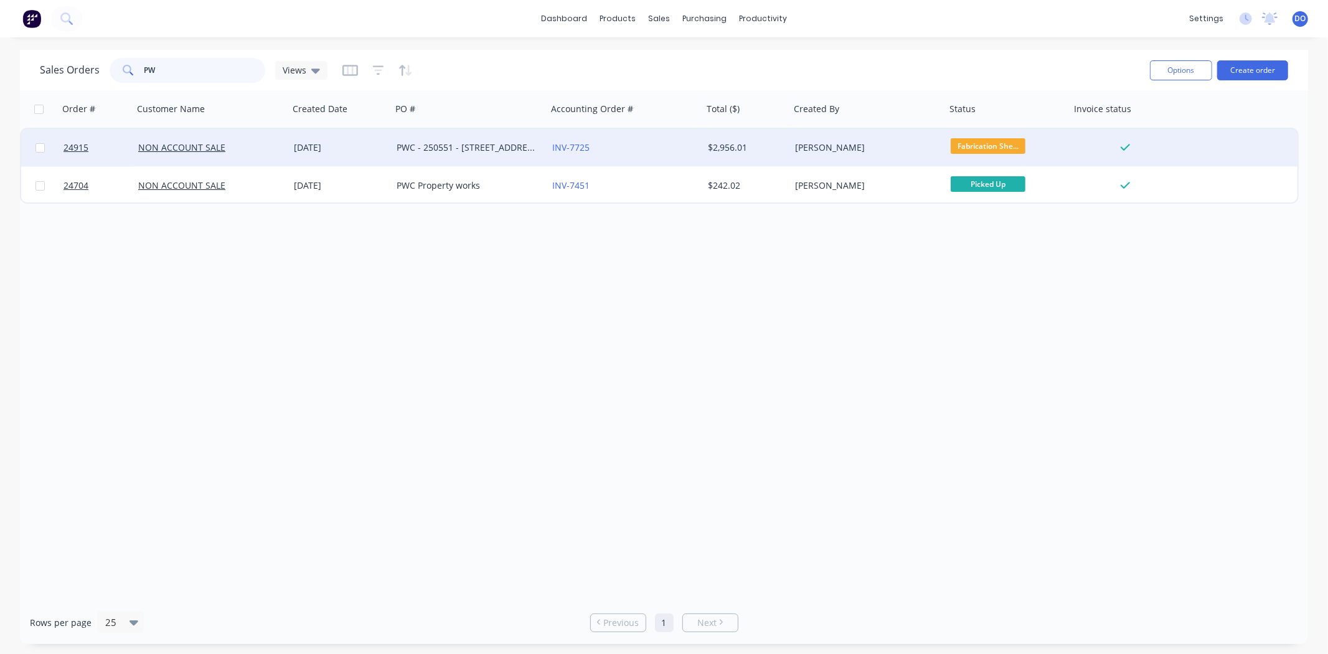
type input "P"
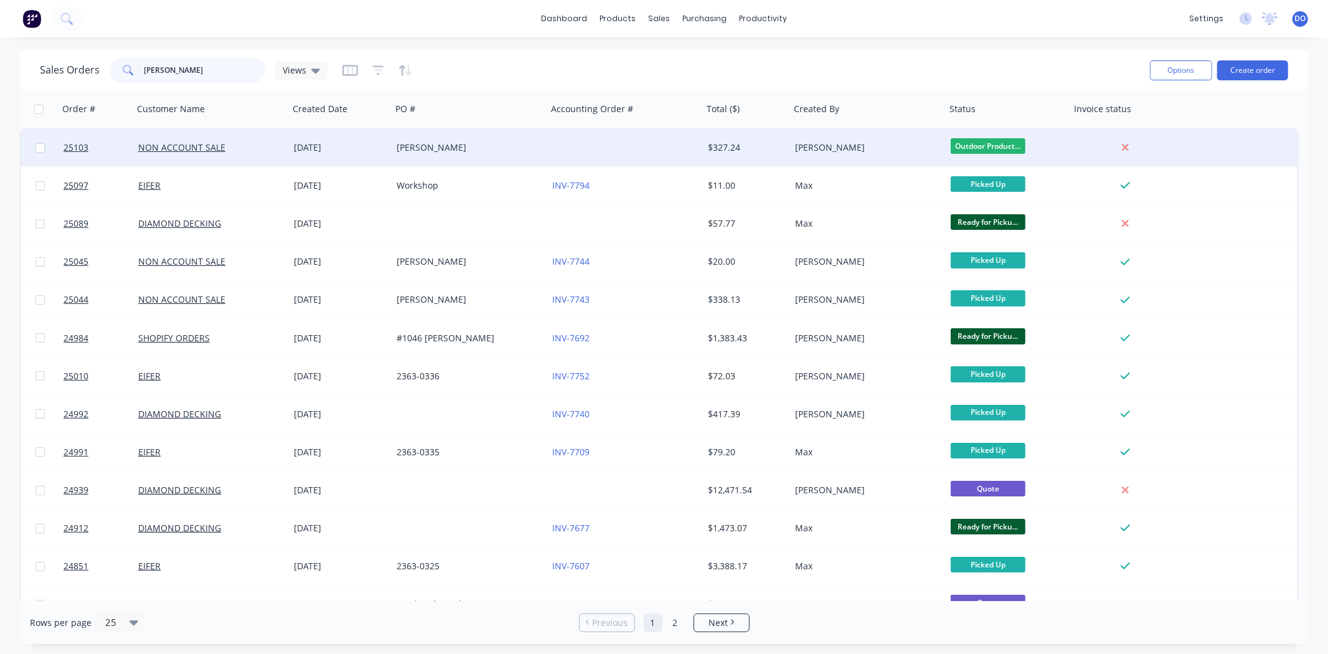
type input "NATHAN"
click at [571, 147] on div at bounding box center [625, 147] width 156 height 37
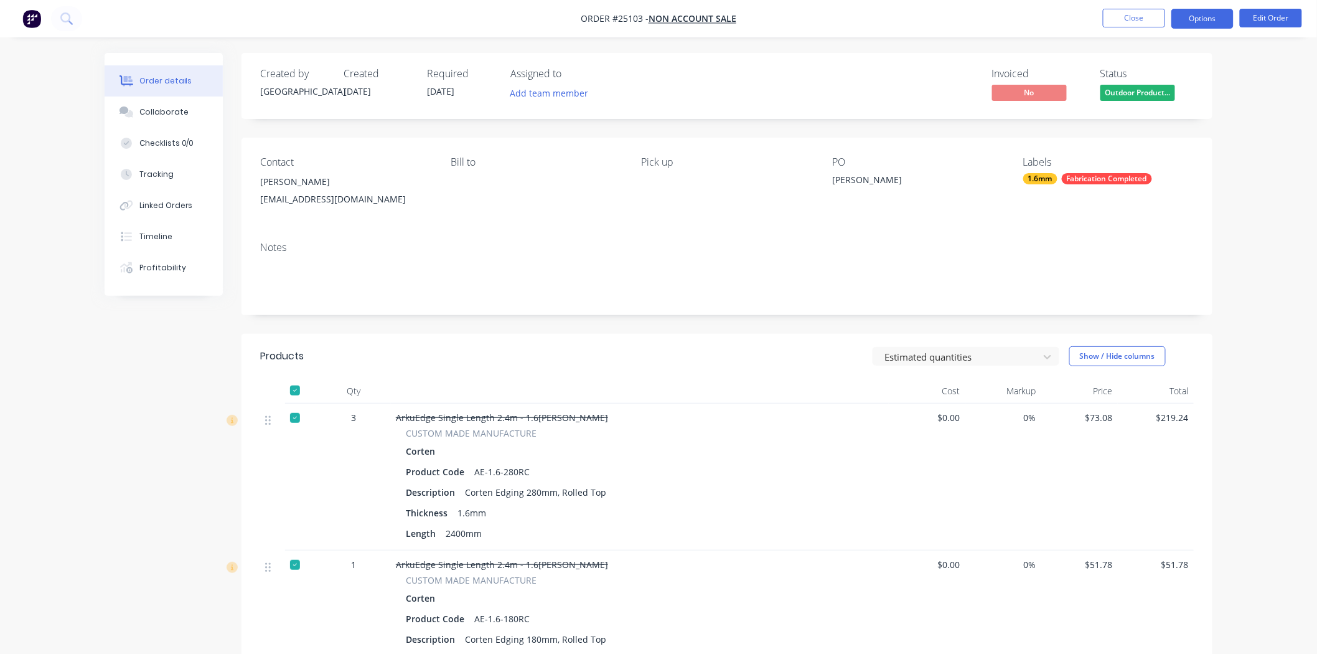
click at [1206, 26] on button "Options" at bounding box center [1202, 19] width 62 height 20
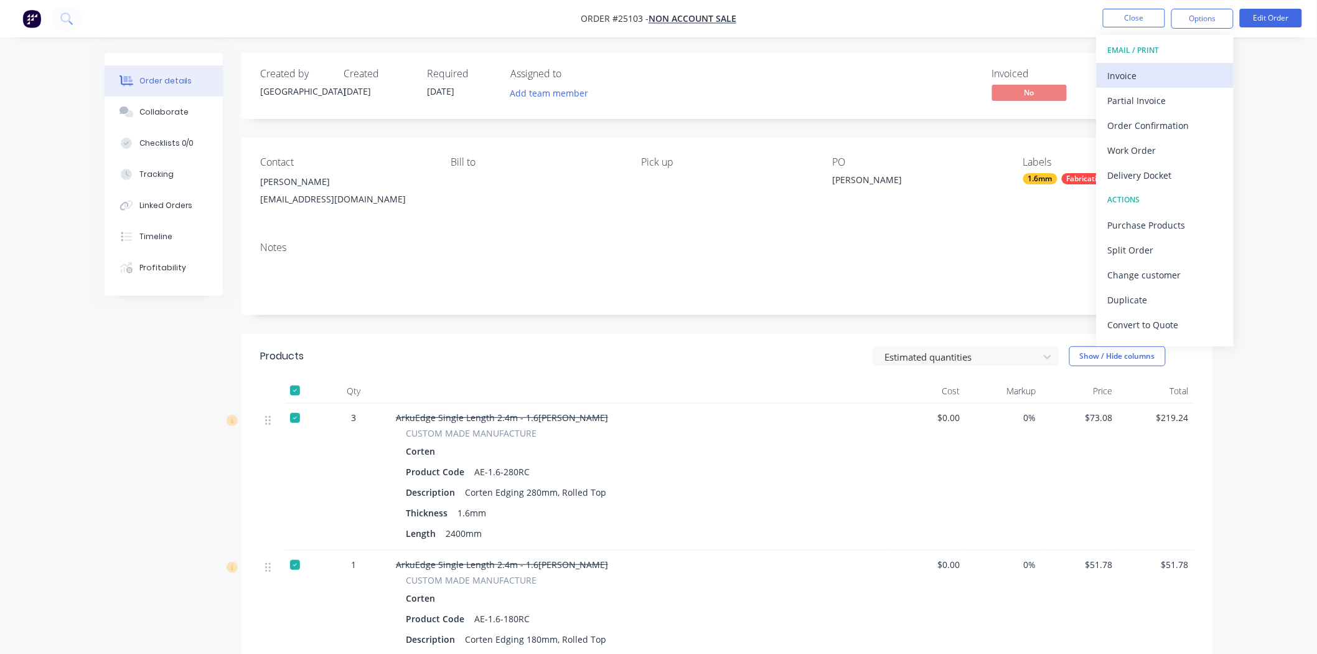
click at [1145, 70] on div "Invoice" at bounding box center [1165, 76] width 115 height 18
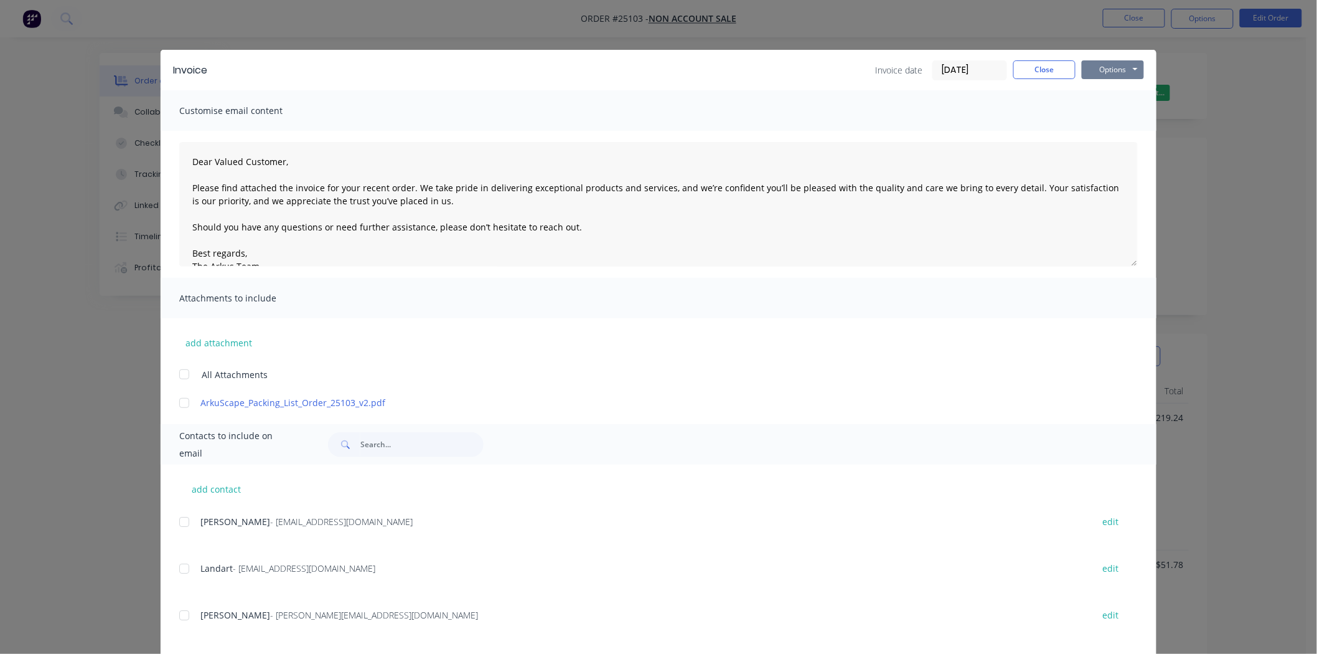
click at [1110, 61] on button "Options" at bounding box center [1113, 69] width 62 height 19
click at [1053, 72] on button "Close" at bounding box center [1044, 69] width 62 height 19
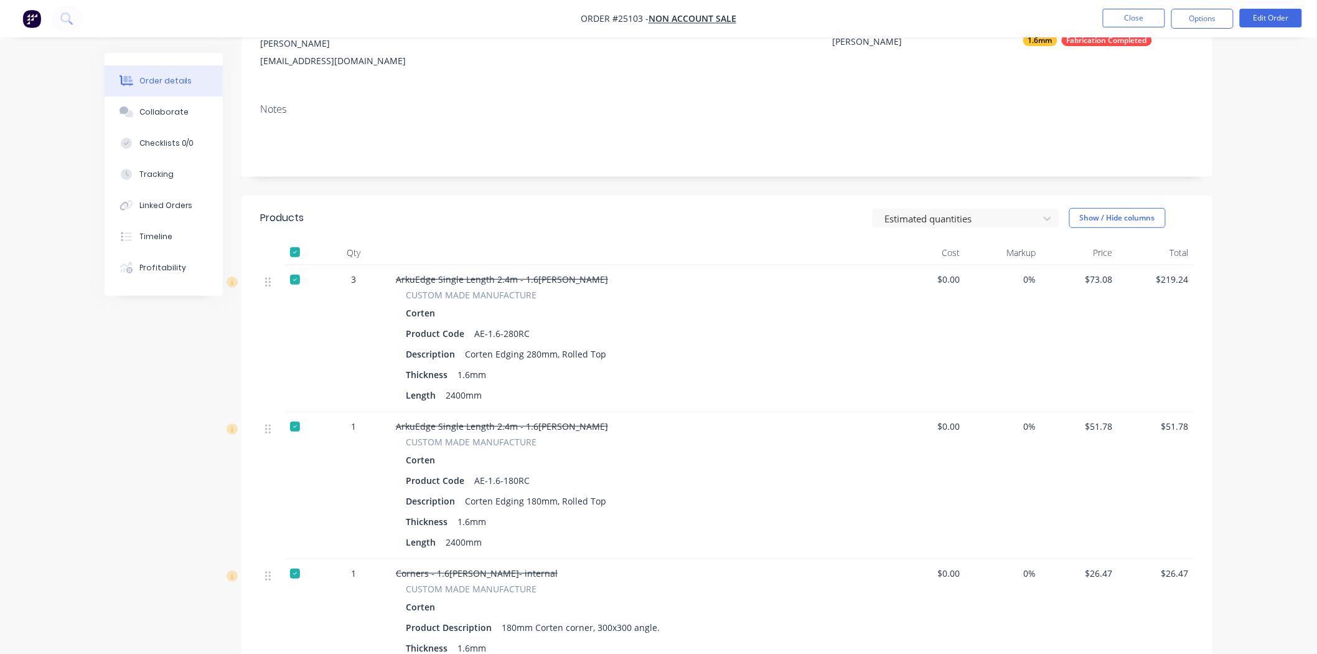
scroll to position [207, 0]
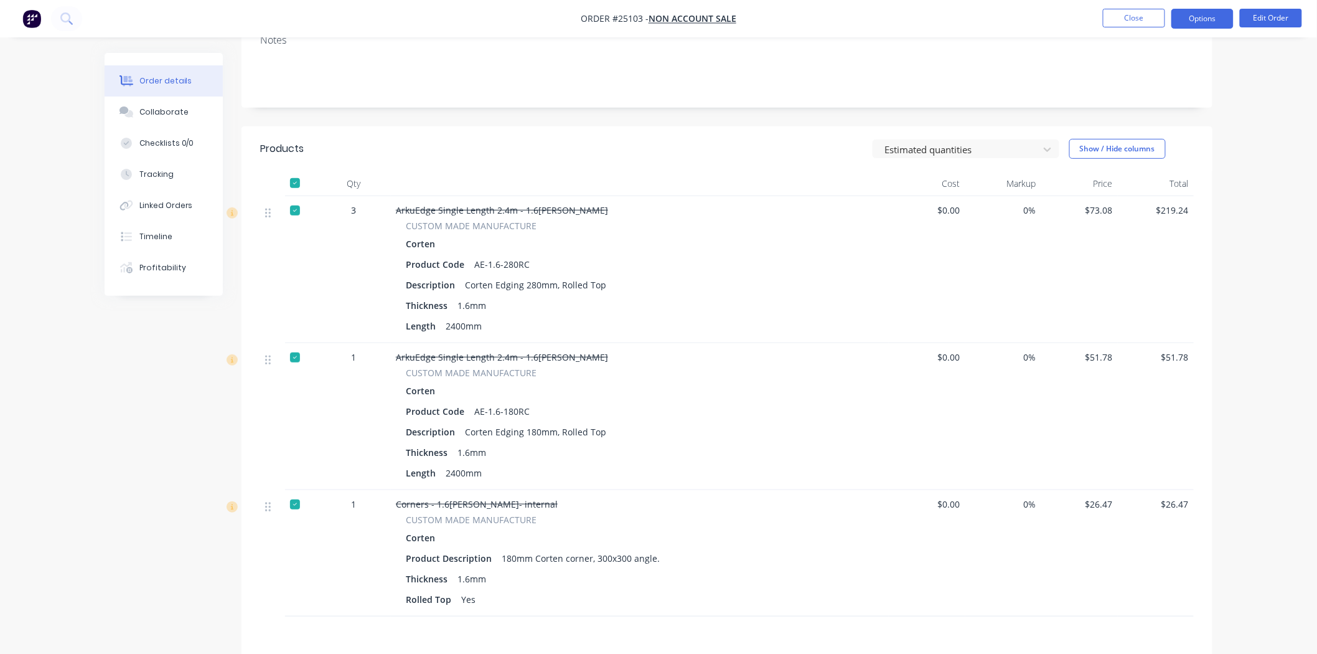
click at [1217, 17] on button "Options" at bounding box center [1202, 19] width 62 height 20
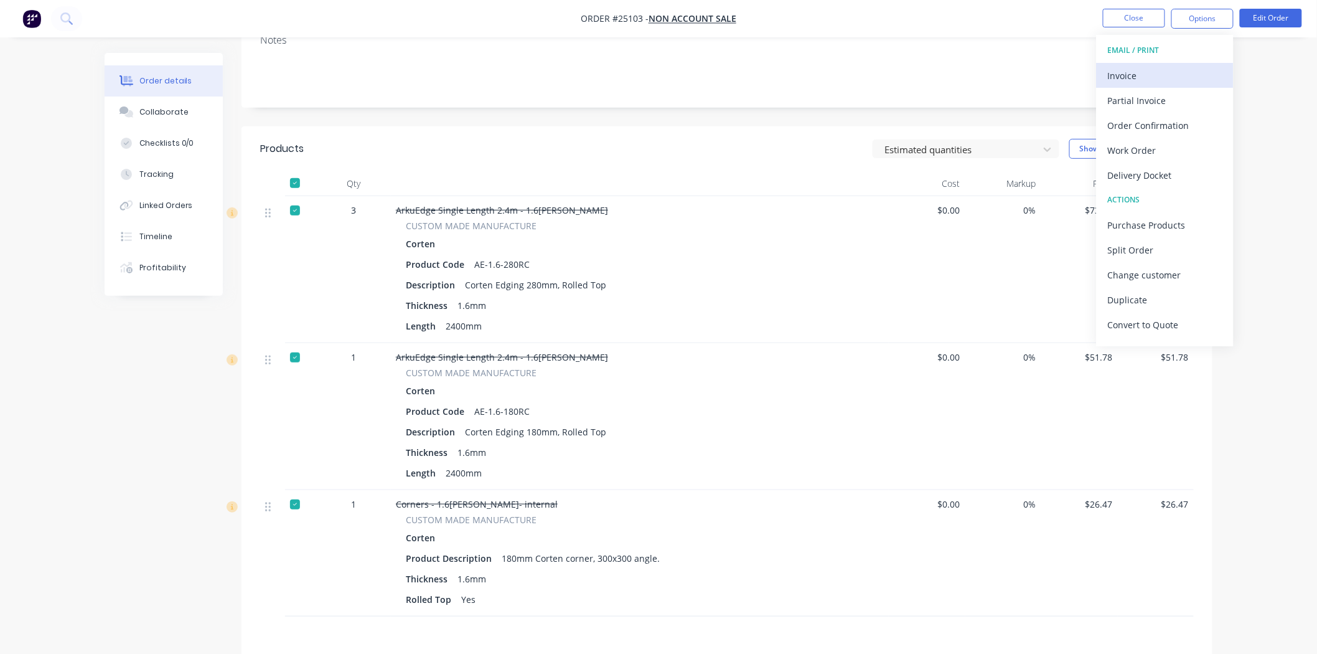
click at [1131, 77] on div "Invoice" at bounding box center [1165, 76] width 115 height 18
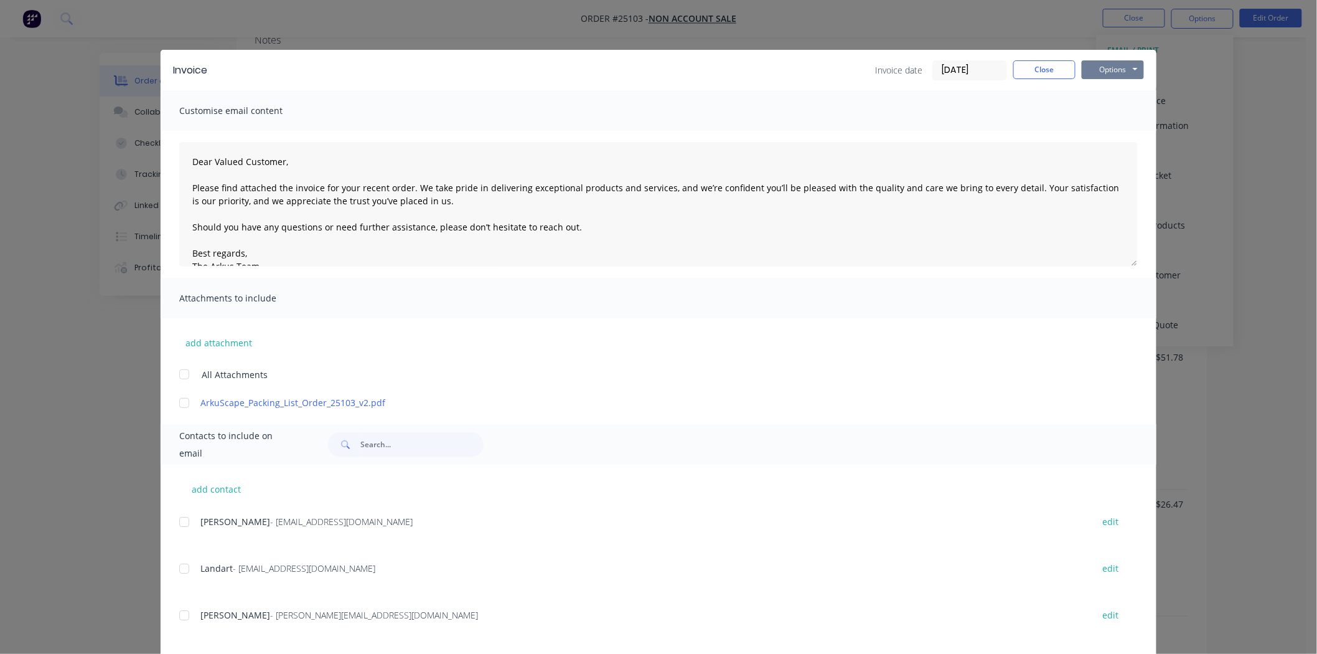
click at [1128, 70] on button "Options" at bounding box center [1113, 69] width 62 height 19
click at [1109, 109] on button "Print" at bounding box center [1122, 112] width 80 height 21
click at [244, 13] on div "Invoice Invoice date 03/10/25 Close Options Preview Print Email Customise email…" at bounding box center [658, 327] width 1317 height 654
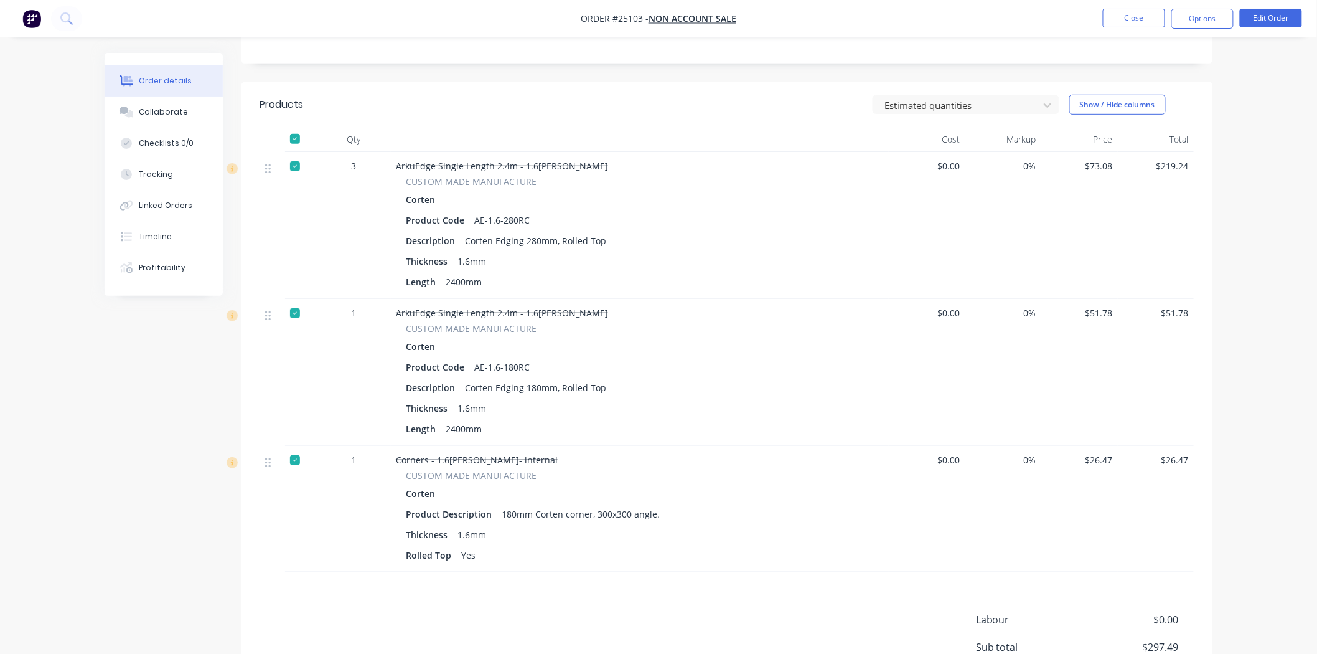
scroll to position [276, 0]
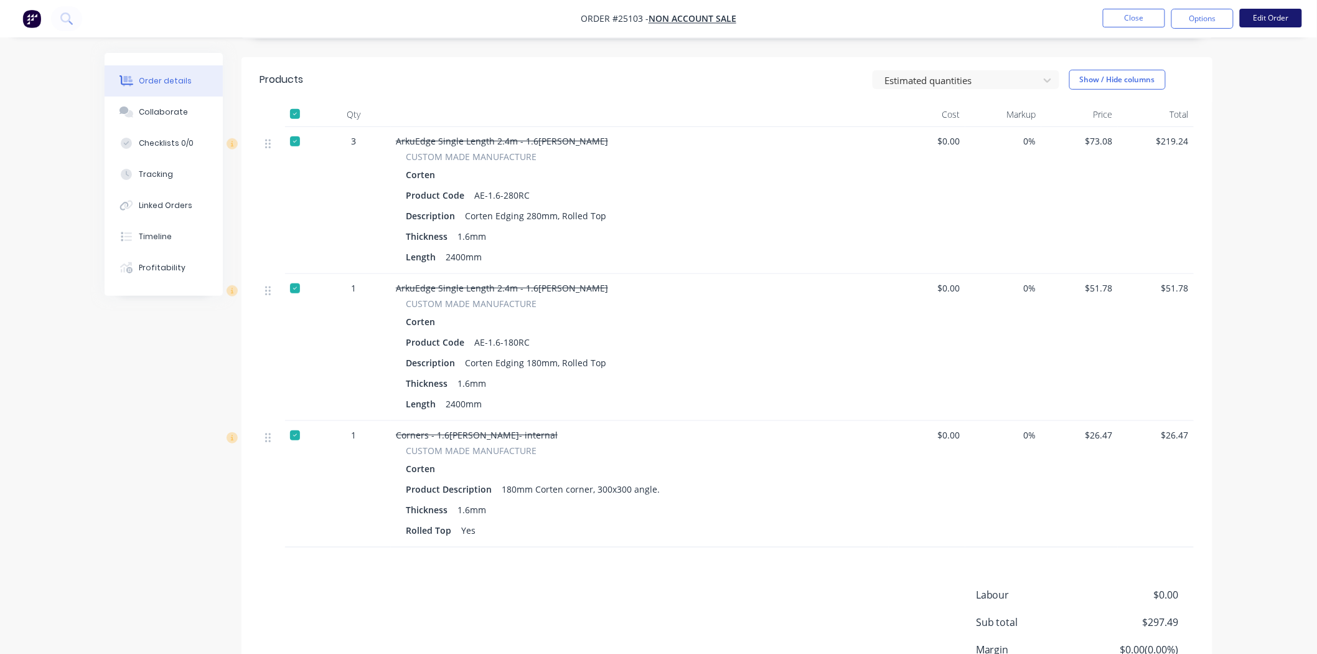
click at [1267, 22] on button "Edit Order" at bounding box center [1271, 18] width 62 height 19
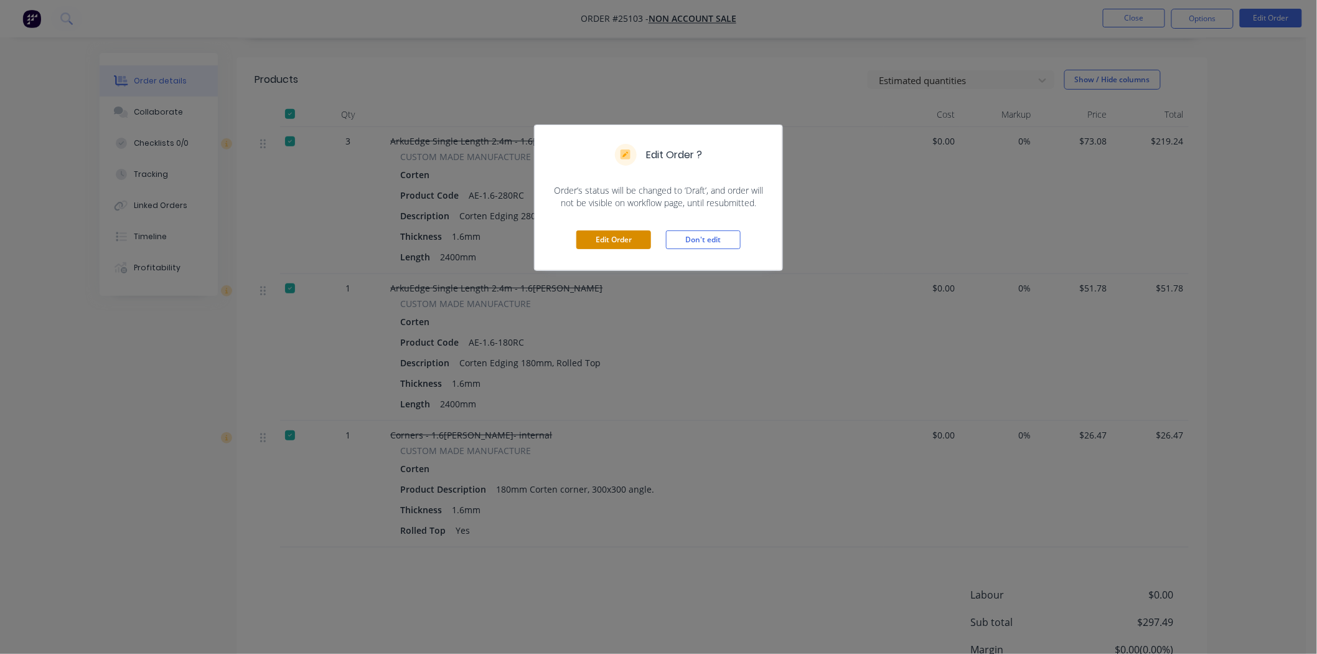
click at [622, 239] on button "Edit Order" at bounding box center [613, 239] width 75 height 19
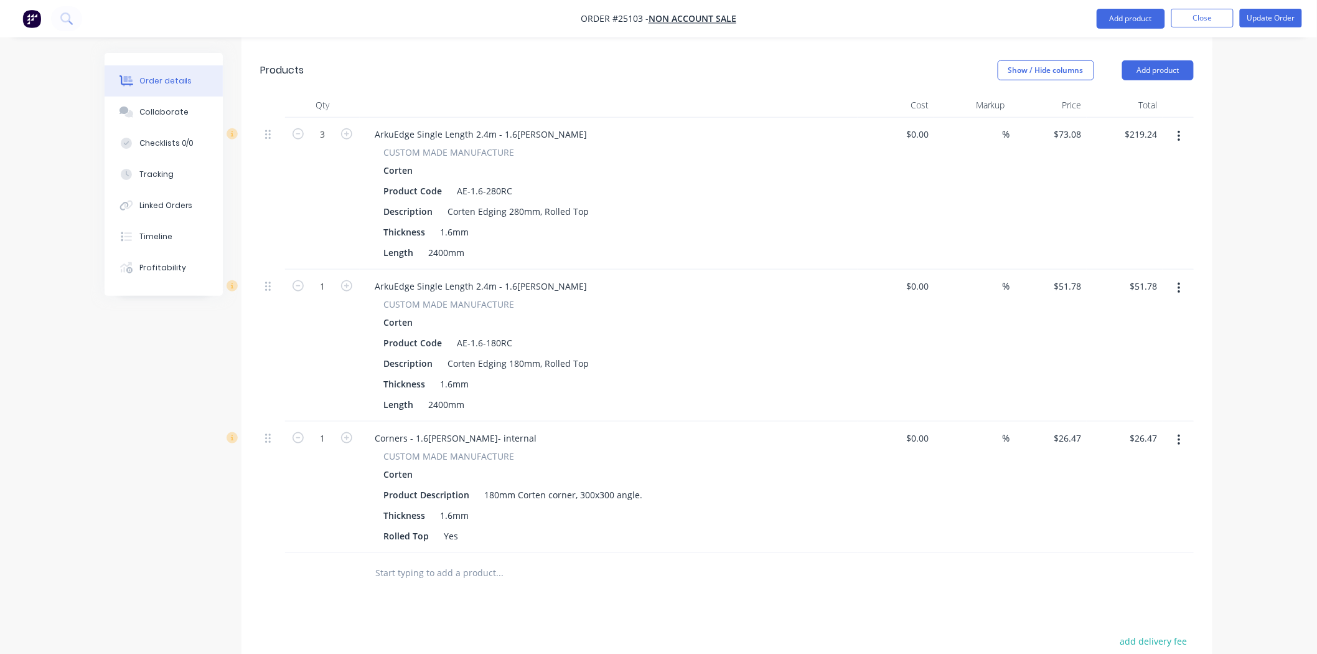
scroll to position [589, 0]
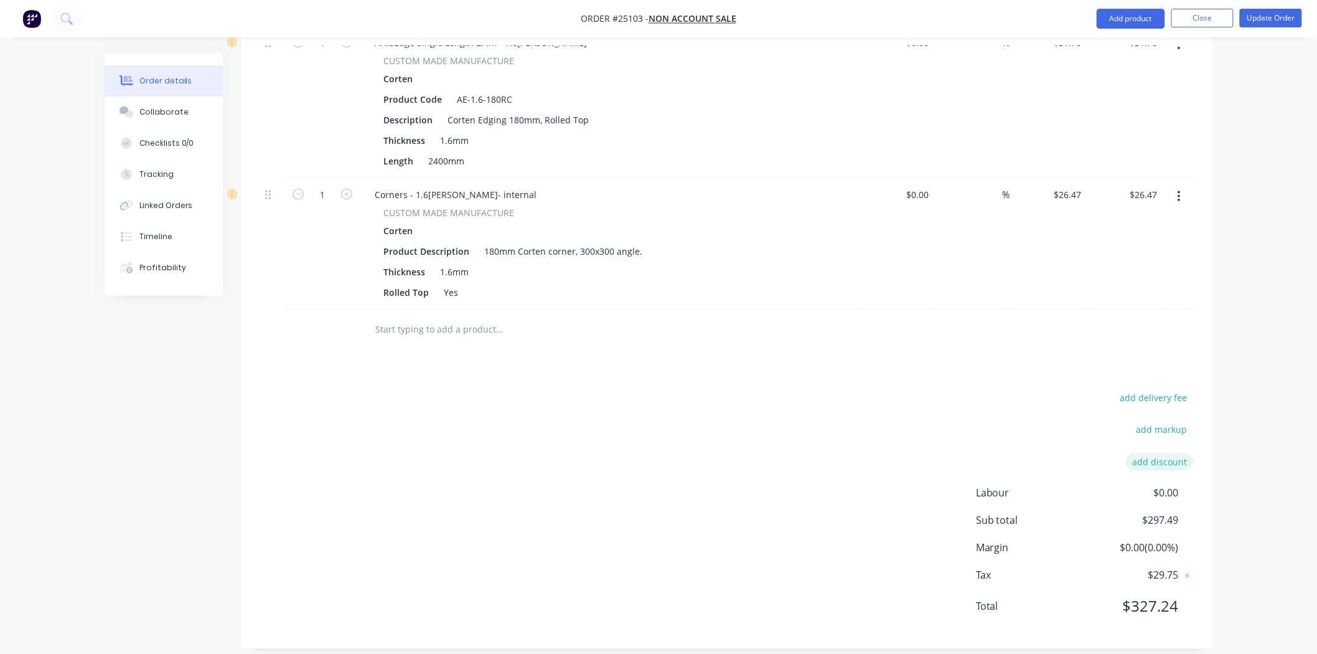
click at [1133, 453] on button "add discount" at bounding box center [1160, 461] width 68 height 17
click at [1153, 456] on input at bounding box center [1145, 465] width 56 height 19
click at [1053, 403] on div "add delivery fee" at bounding box center [1116, 409] width 156 height 32
click at [1171, 456] on input "10" at bounding box center [1145, 465] width 56 height 19
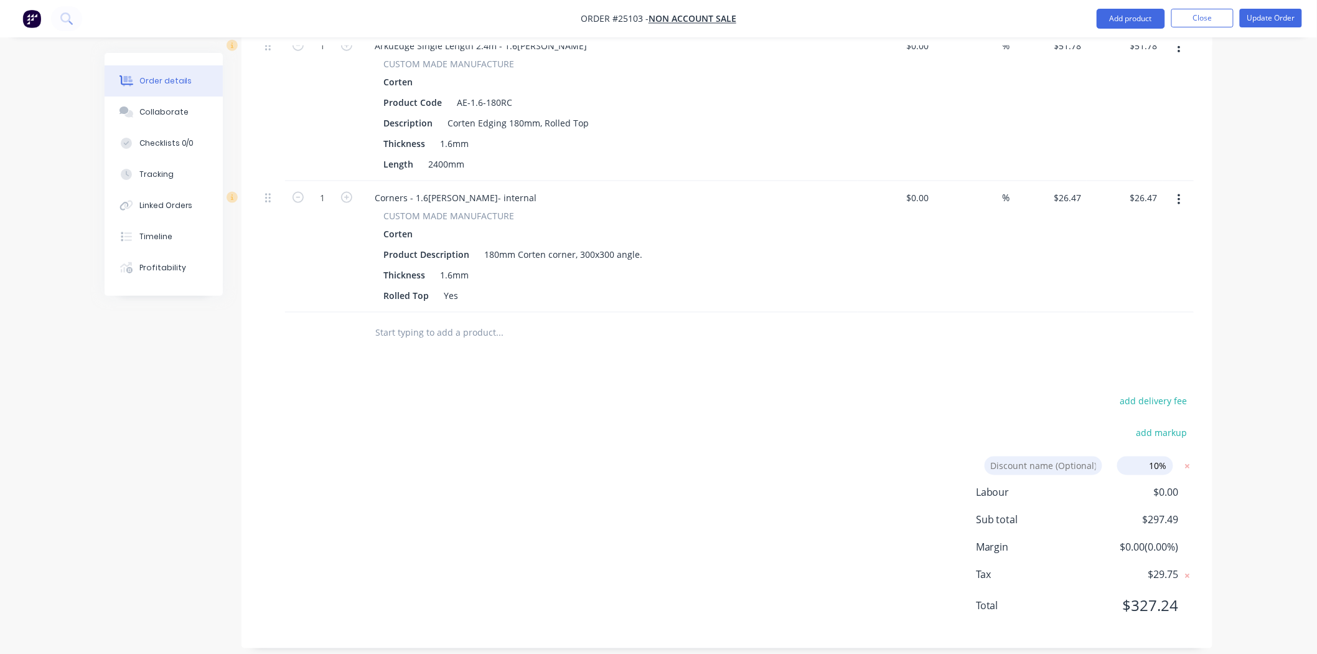
type input "10%"
click at [1020, 456] on input at bounding box center [1044, 465] width 118 height 19
click at [1005, 456] on input at bounding box center [1044, 465] width 118 height 19
type input "WELCOMEBACK10"
click at [962, 398] on div "add delivery fee add markup WELCOMEBACK10 WELCOMEBACK10 Discount name (Optional…" at bounding box center [727, 511] width 934 height 237
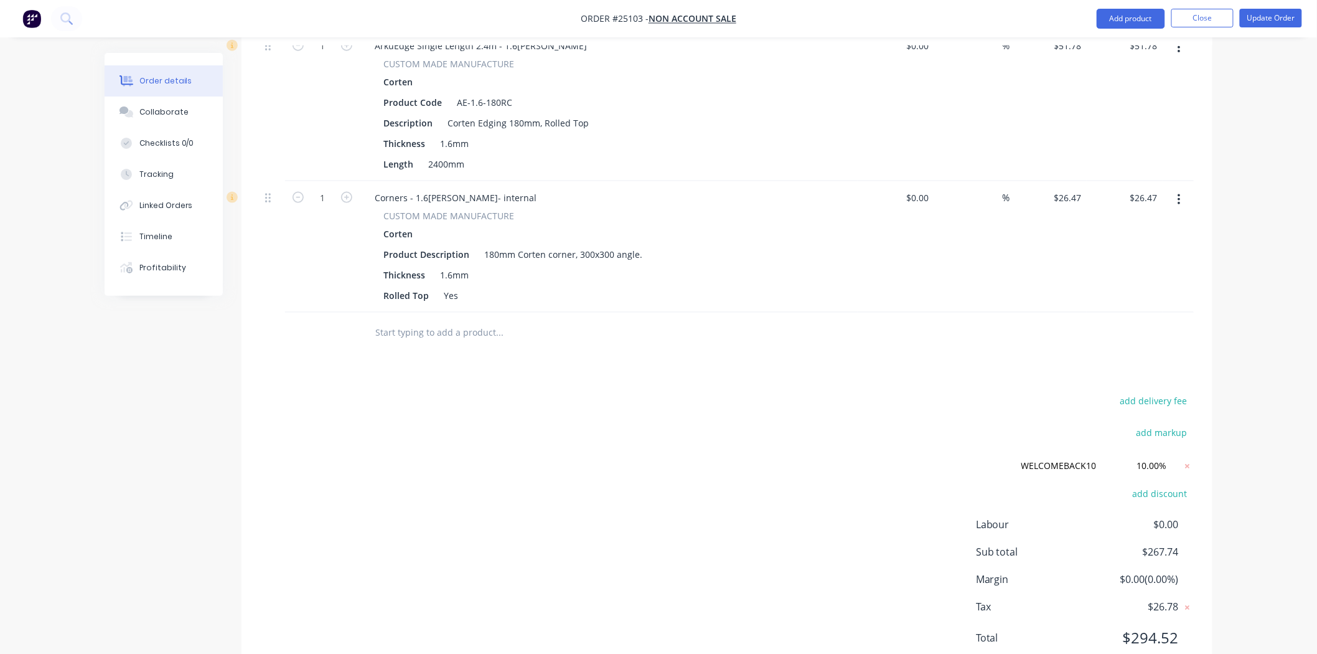
click at [1267, 32] on nav "Order #25103 - NON ACCOUNT SALE Add product Close Update Order" at bounding box center [658, 18] width 1317 height 37
click at [1268, 23] on button "Update Order" at bounding box center [1271, 18] width 62 height 19
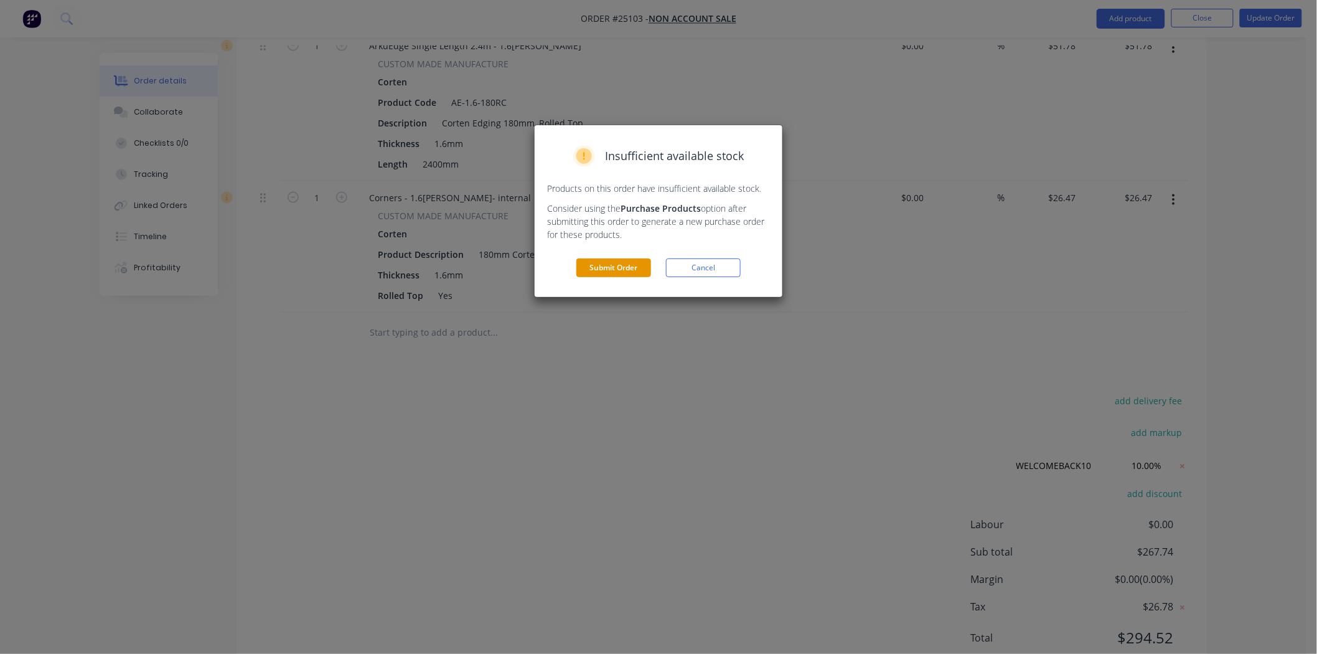
click at [609, 270] on button "Submit Order" at bounding box center [613, 267] width 75 height 19
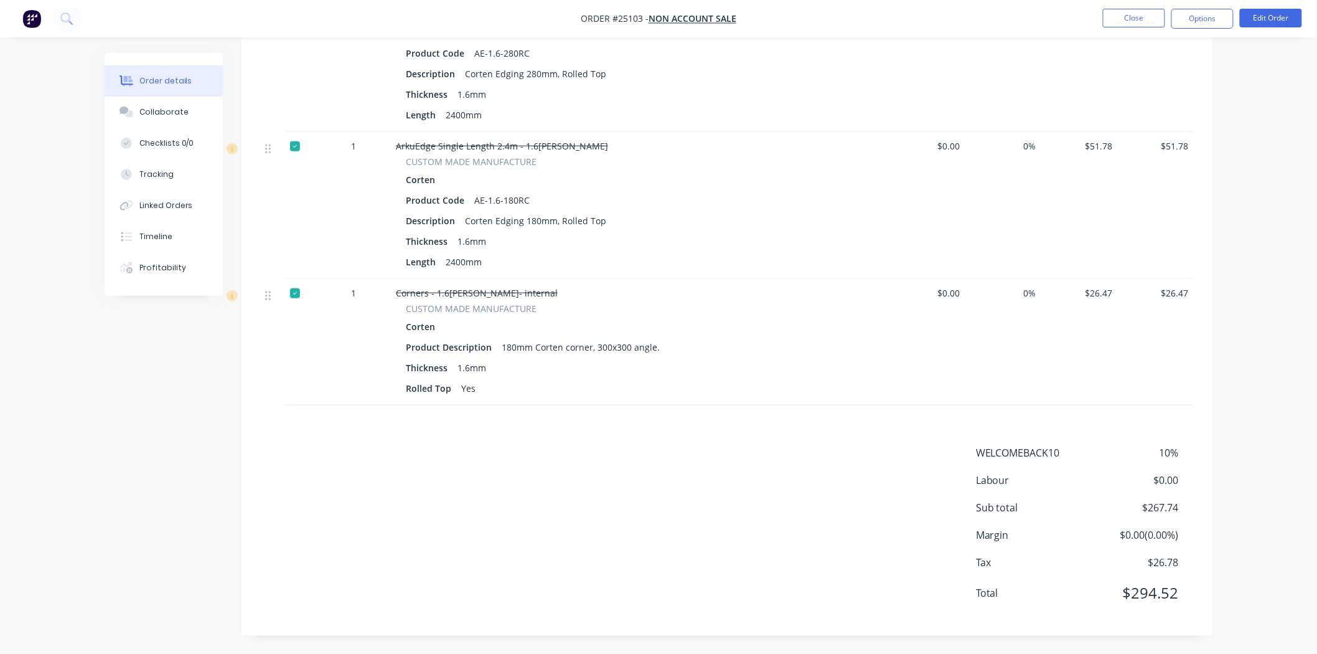
scroll to position [420, 0]
click at [1218, 20] on button "Options" at bounding box center [1202, 19] width 62 height 20
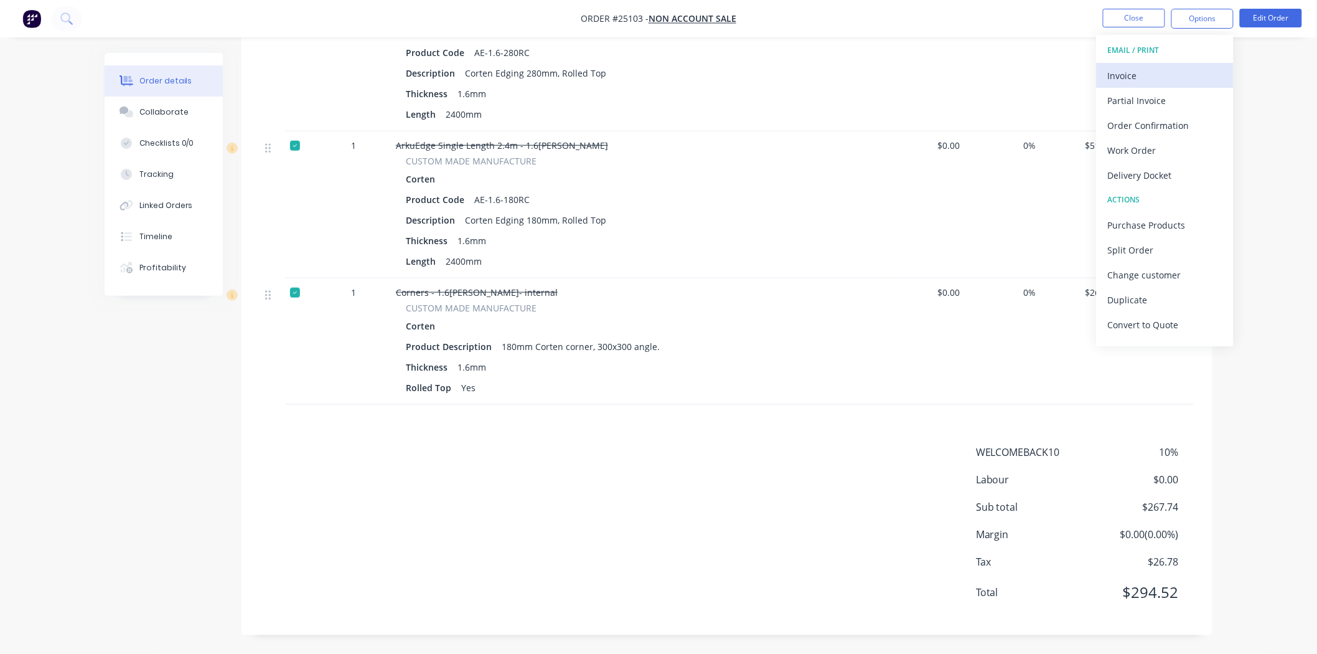
click at [1147, 68] on div "Invoice" at bounding box center [1165, 76] width 115 height 18
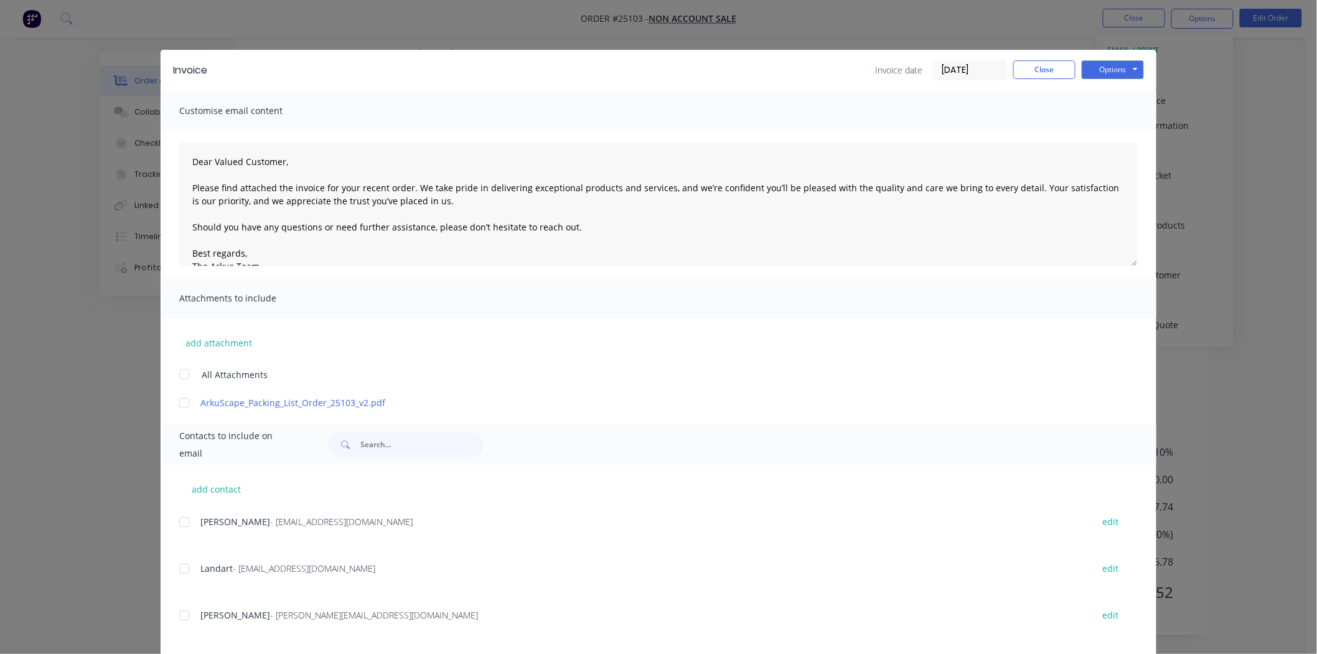
click at [1104, 57] on div "Invoice Invoice date 03/10/25 Close Options Preview Print Email" at bounding box center [659, 70] width 996 height 40
click at [1104, 63] on button "Options" at bounding box center [1113, 69] width 62 height 19
click at [1104, 103] on button "Print" at bounding box center [1122, 112] width 80 height 21
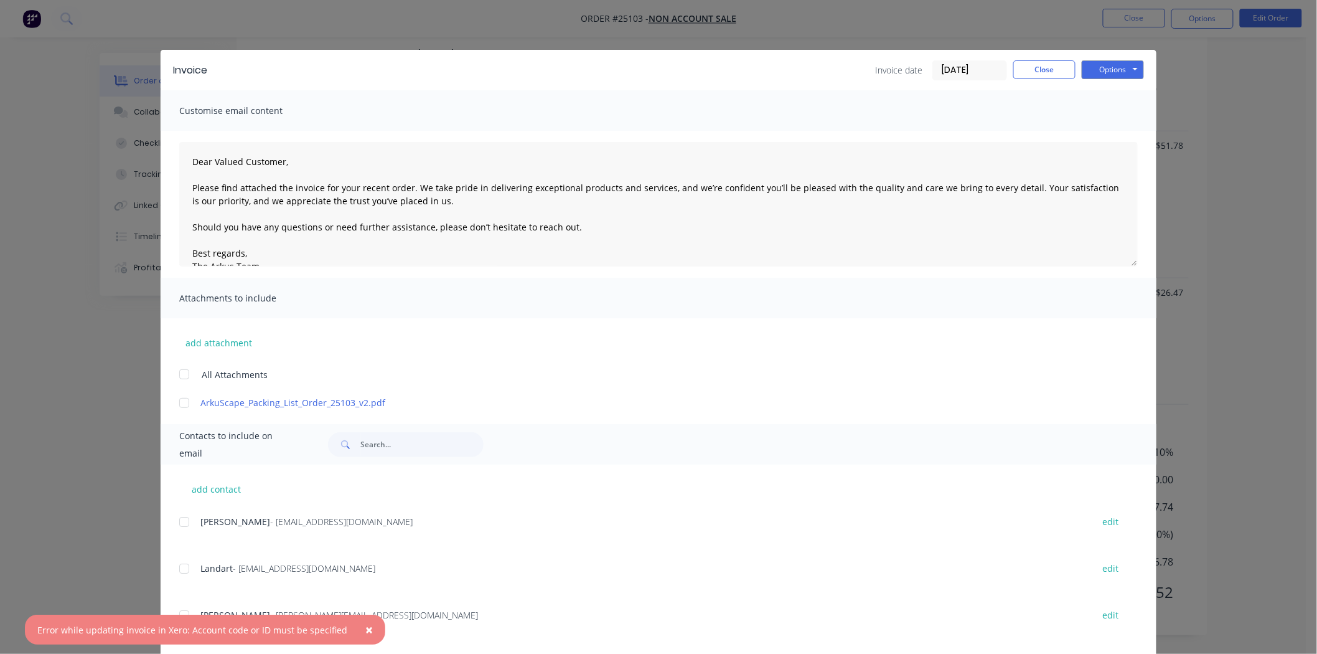
click at [362, 631] on button "×" at bounding box center [369, 629] width 32 height 30
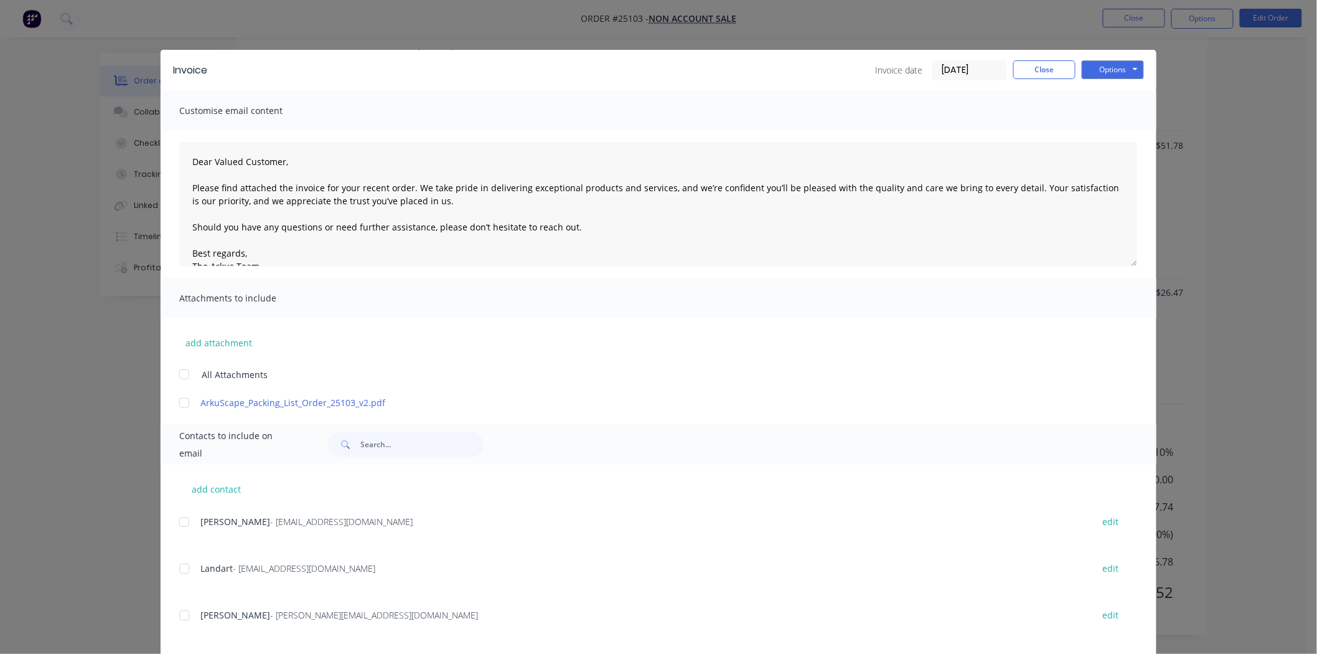
drag, startPoint x: 1125, startPoint y: 52, endPoint x: 1113, endPoint y: 75, distance: 26.7
click at [1127, 54] on div "Invoice Invoice date 03/10/25 Close Options Preview Print Email" at bounding box center [659, 70] width 996 height 40
click at [1113, 75] on button "Options" at bounding box center [1113, 69] width 62 height 19
click at [1104, 113] on button "Print" at bounding box center [1122, 112] width 80 height 21
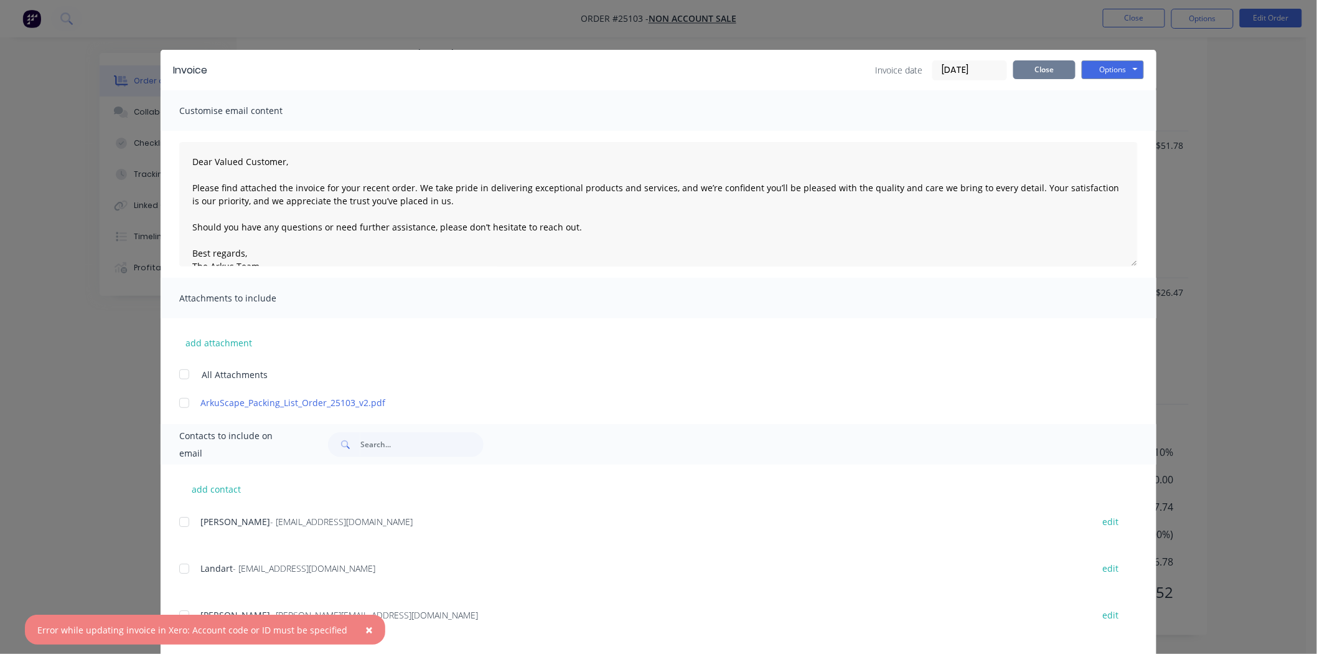
click at [1024, 61] on button "Close" at bounding box center [1044, 69] width 62 height 19
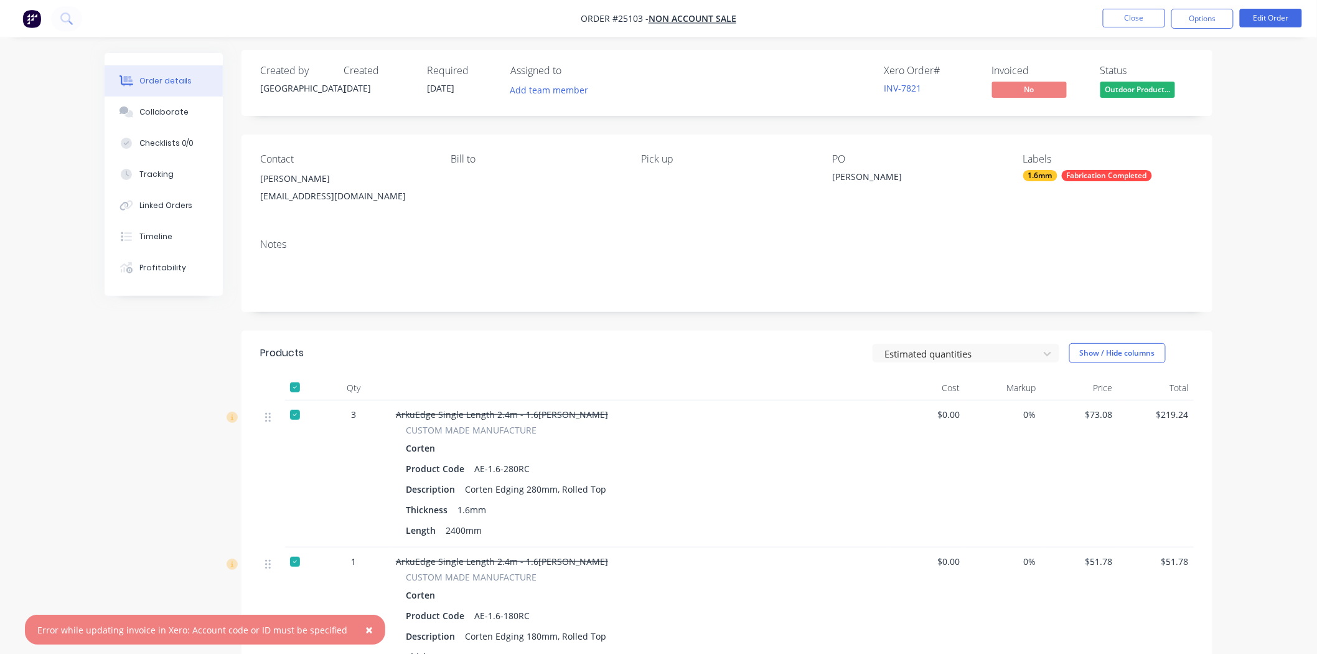
scroll to position [0, 0]
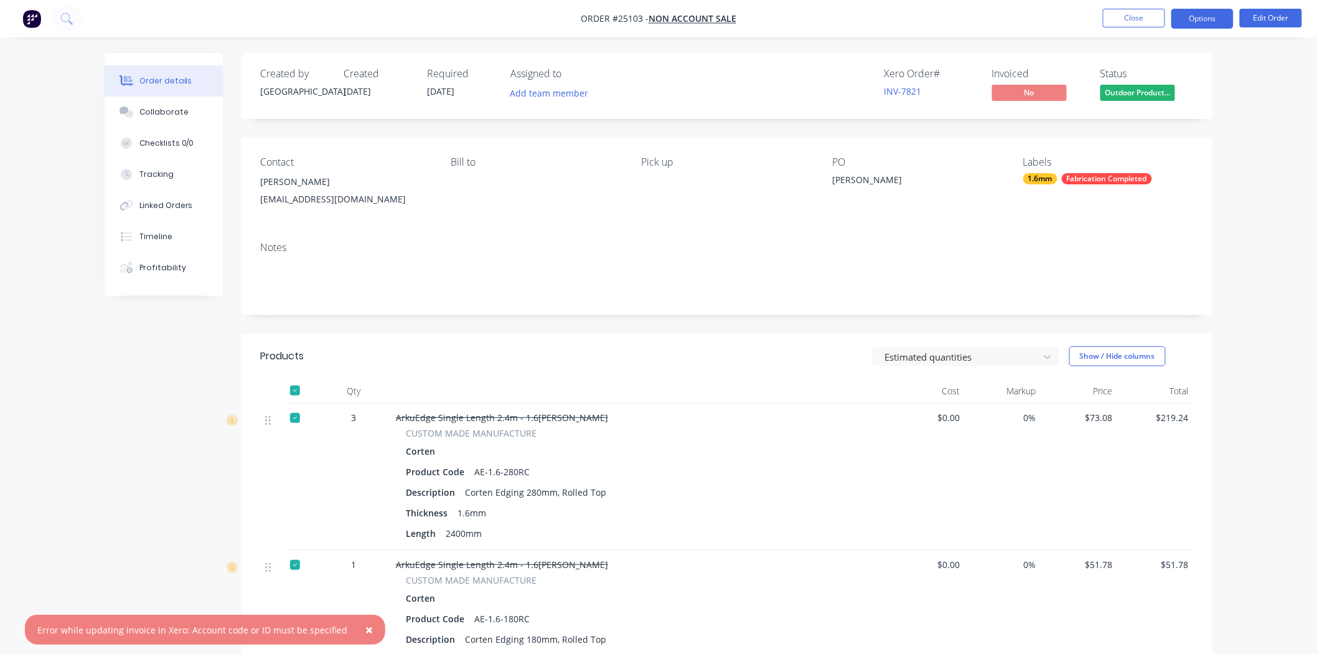
click at [1208, 20] on button "Options" at bounding box center [1202, 19] width 62 height 20
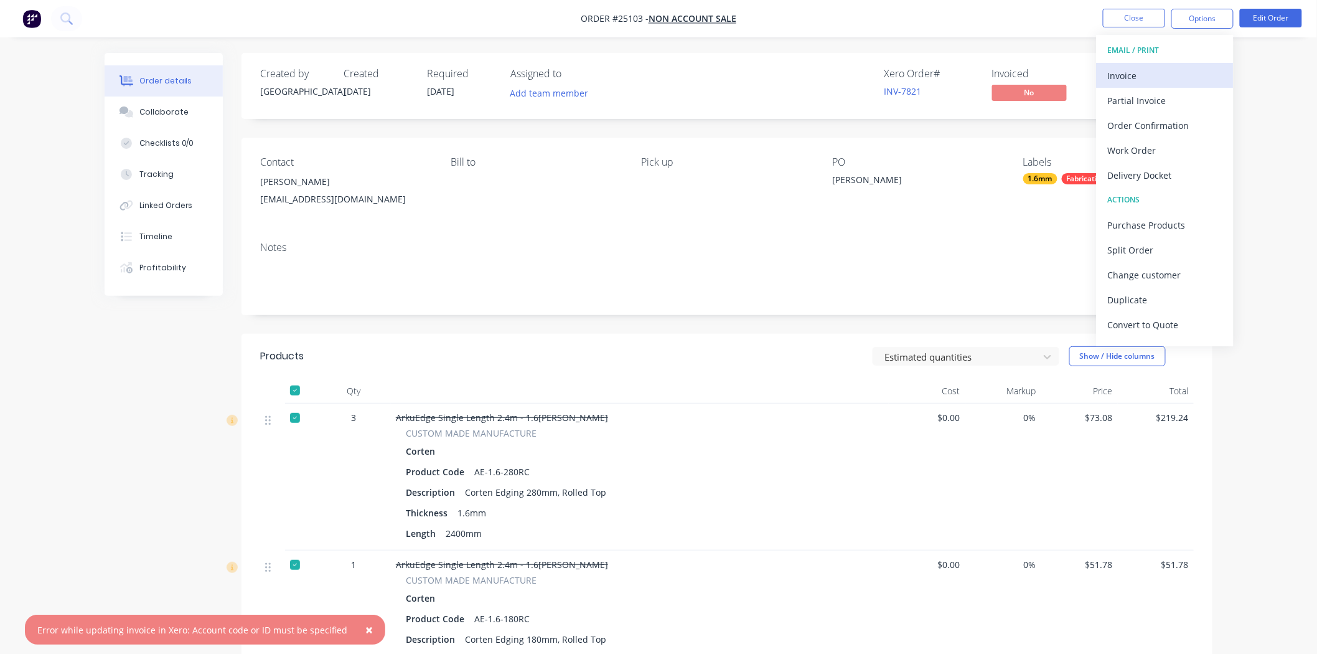
click at [1128, 79] on div "Invoice" at bounding box center [1165, 76] width 115 height 18
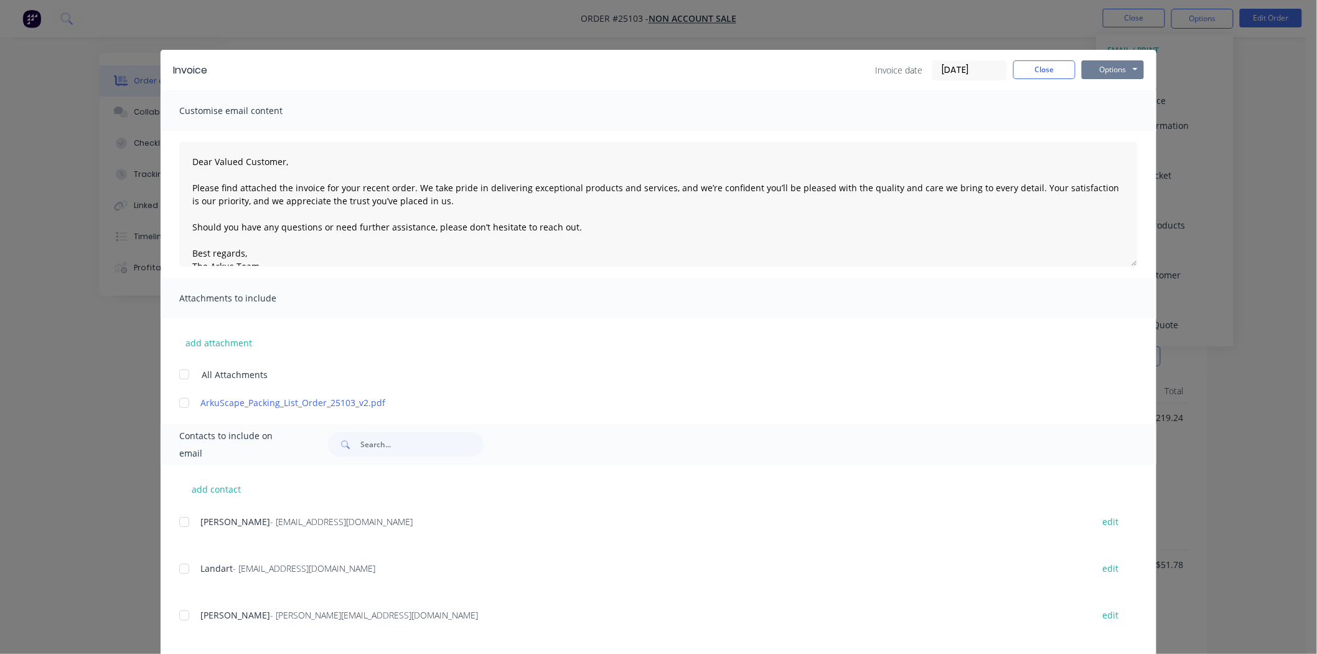
drag, startPoint x: 1122, startPoint y: 71, endPoint x: 1115, endPoint y: 79, distance: 10.6
click at [1122, 71] on button "Options" at bounding box center [1113, 69] width 62 height 19
click at [1089, 107] on button "Print" at bounding box center [1122, 112] width 80 height 21
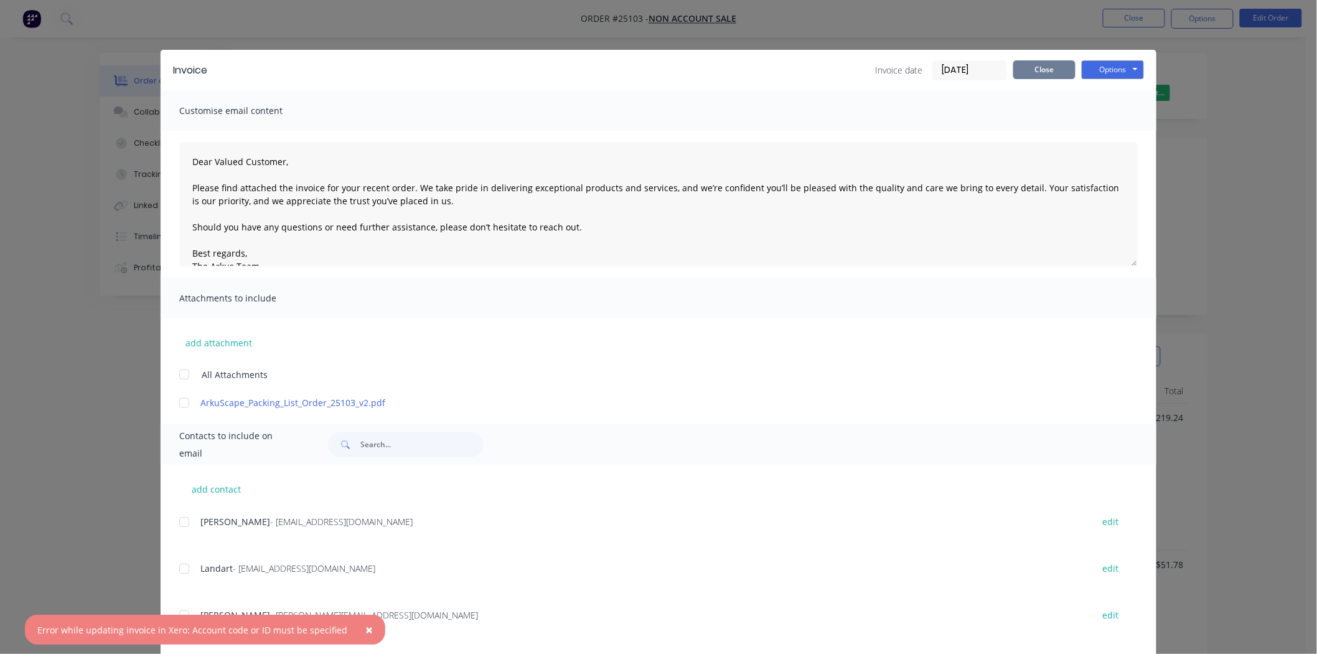
click at [1035, 75] on button "Close" at bounding box center [1044, 69] width 62 height 19
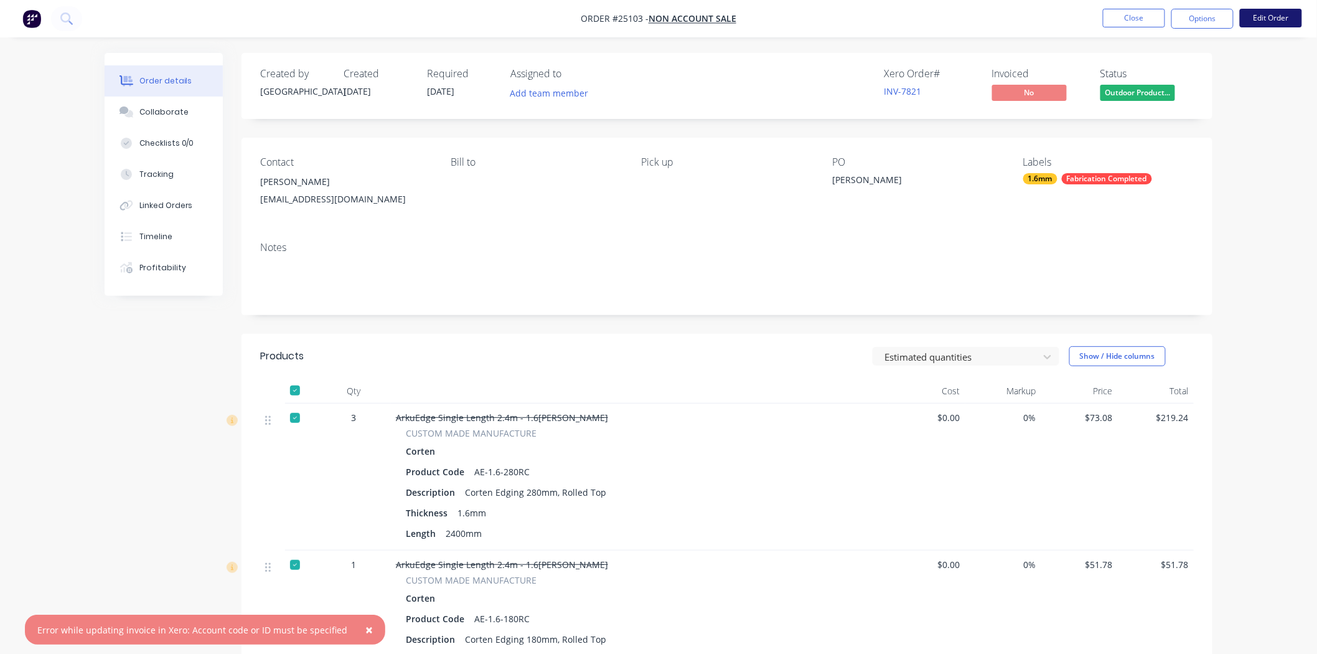
click at [1249, 19] on button "Edit Order" at bounding box center [1271, 18] width 62 height 19
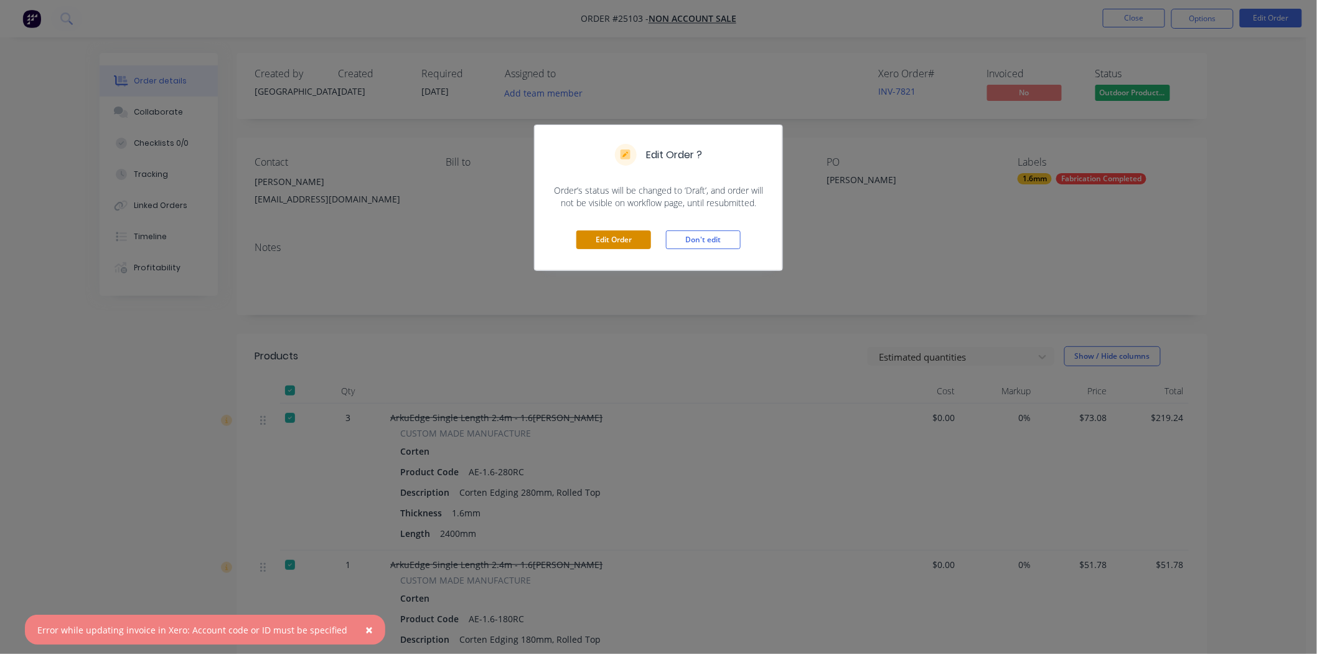
click at [621, 237] on button "Edit Order" at bounding box center [613, 239] width 75 height 19
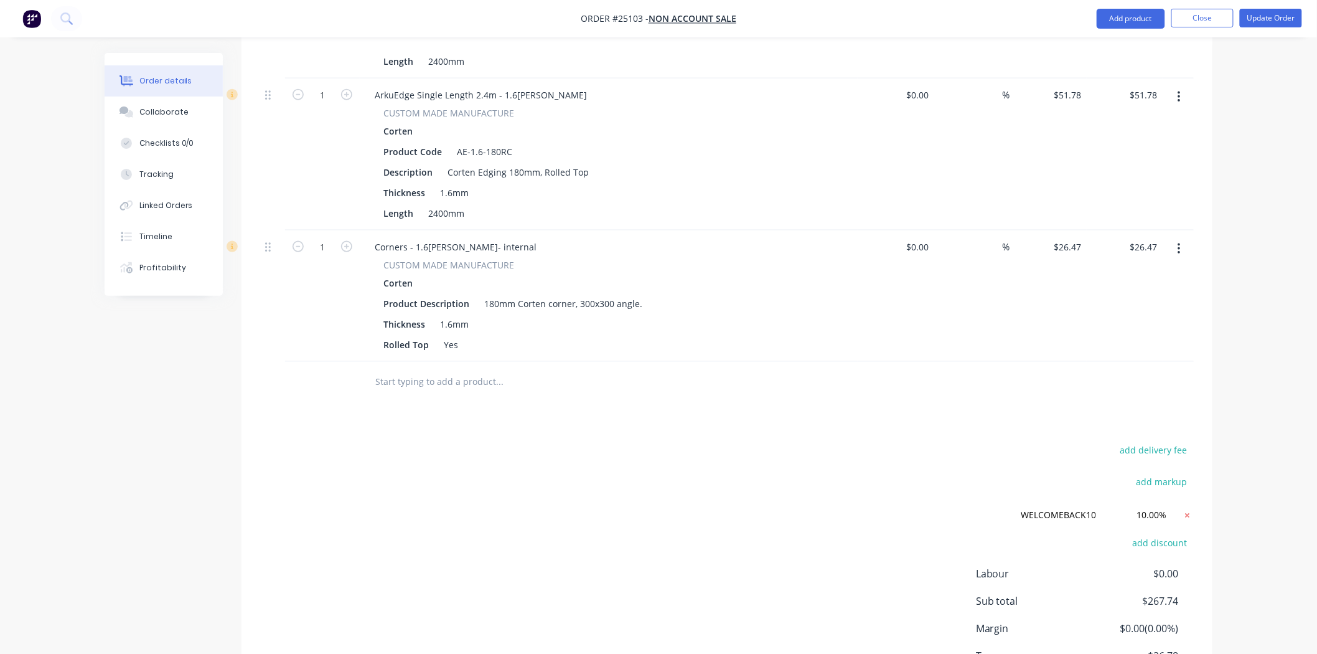
scroll to position [617, 0]
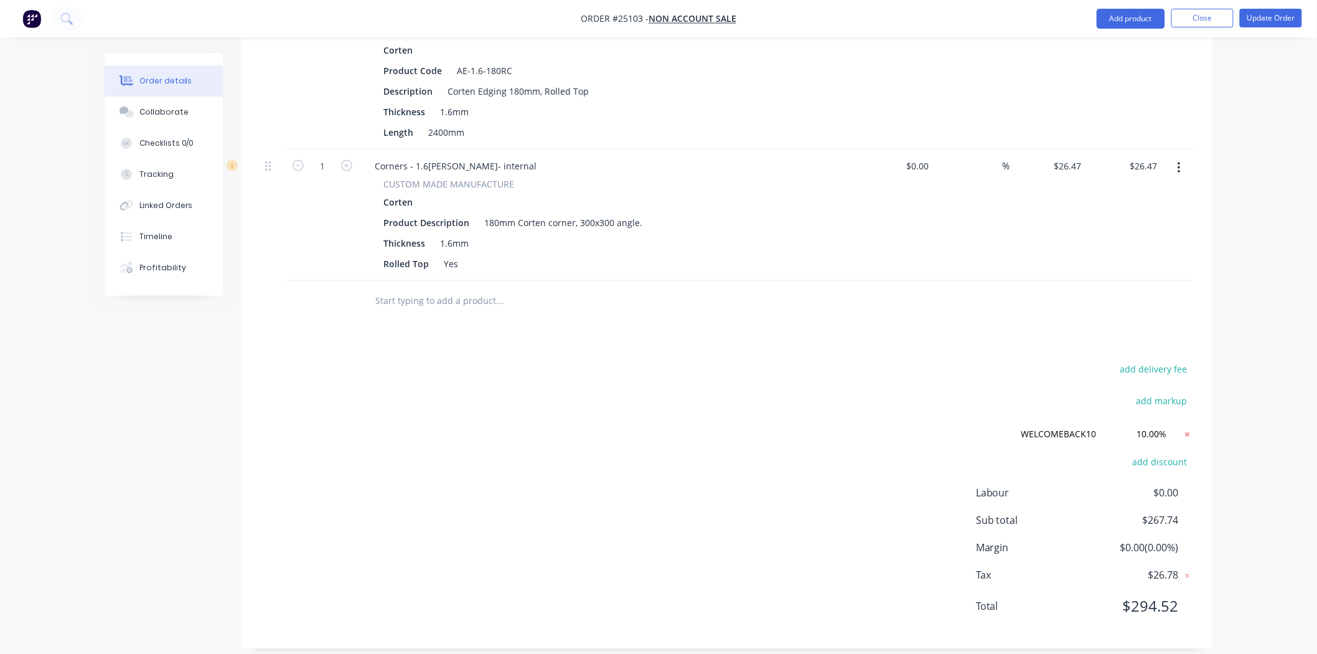
click at [1188, 428] on icon at bounding box center [1187, 434] width 12 height 12
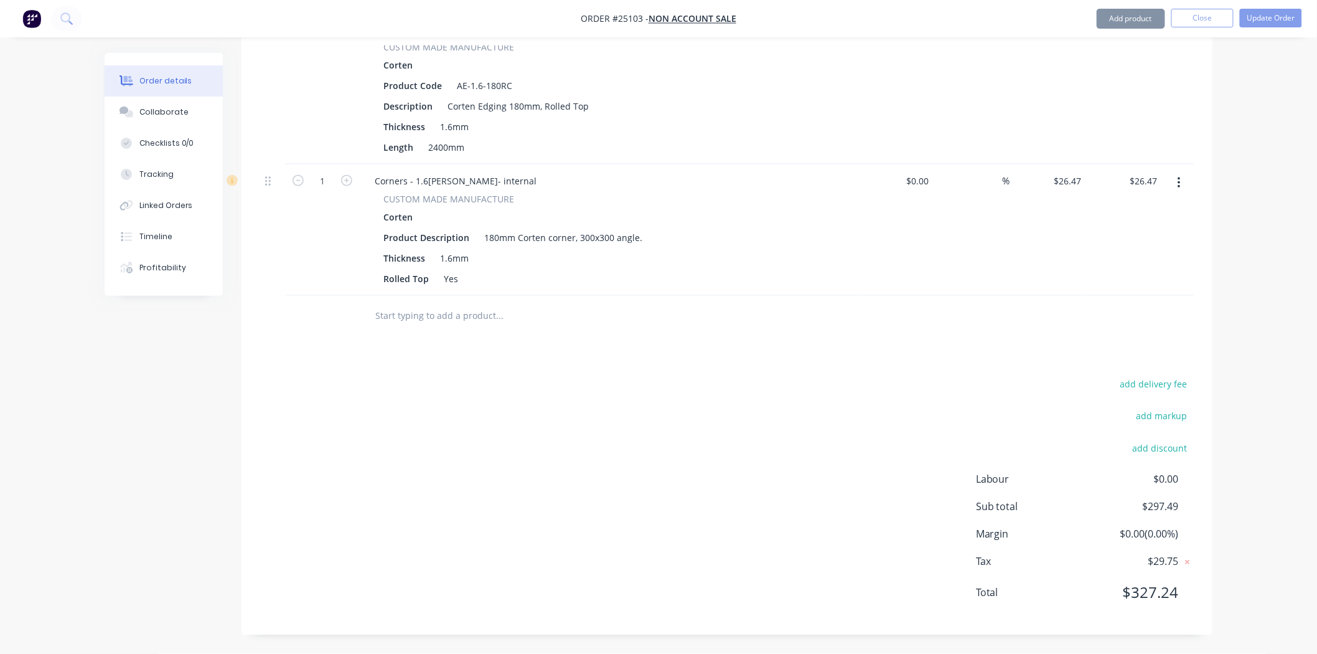
scroll to position [589, 0]
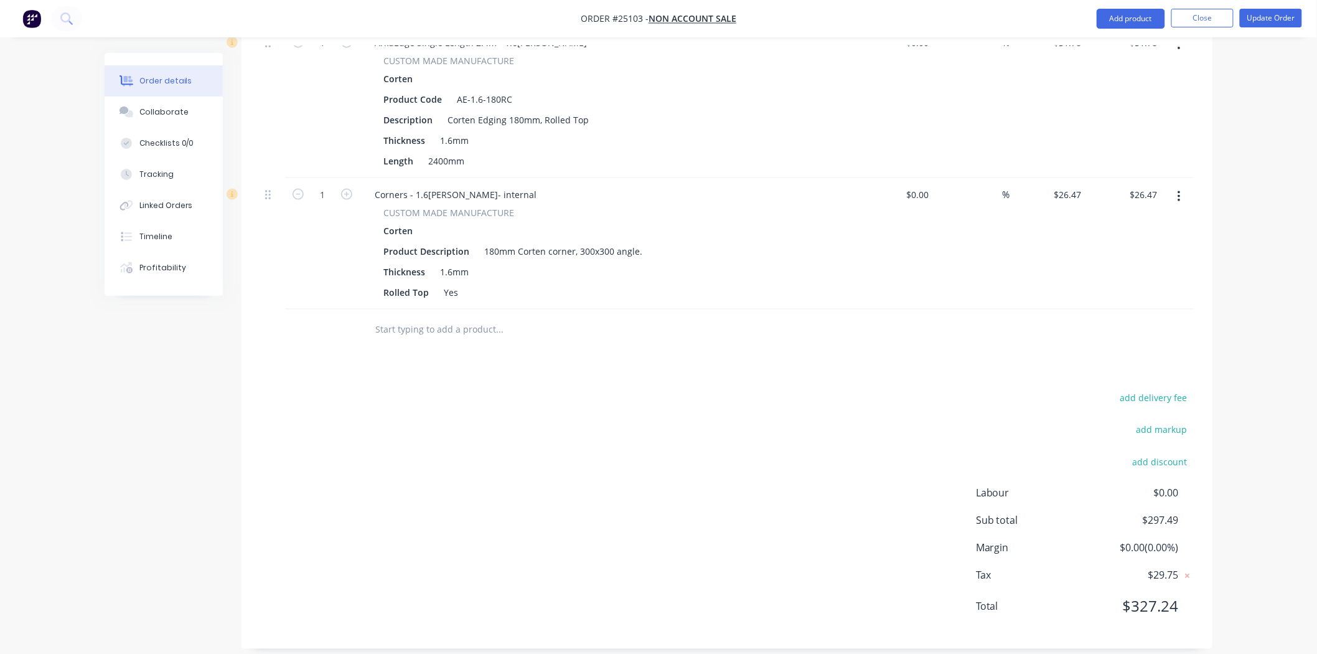
click at [1148, 595] on span "$327.24" at bounding box center [1133, 606] width 92 height 22
click at [1165, 513] on span "$297.49" at bounding box center [1133, 520] width 92 height 15
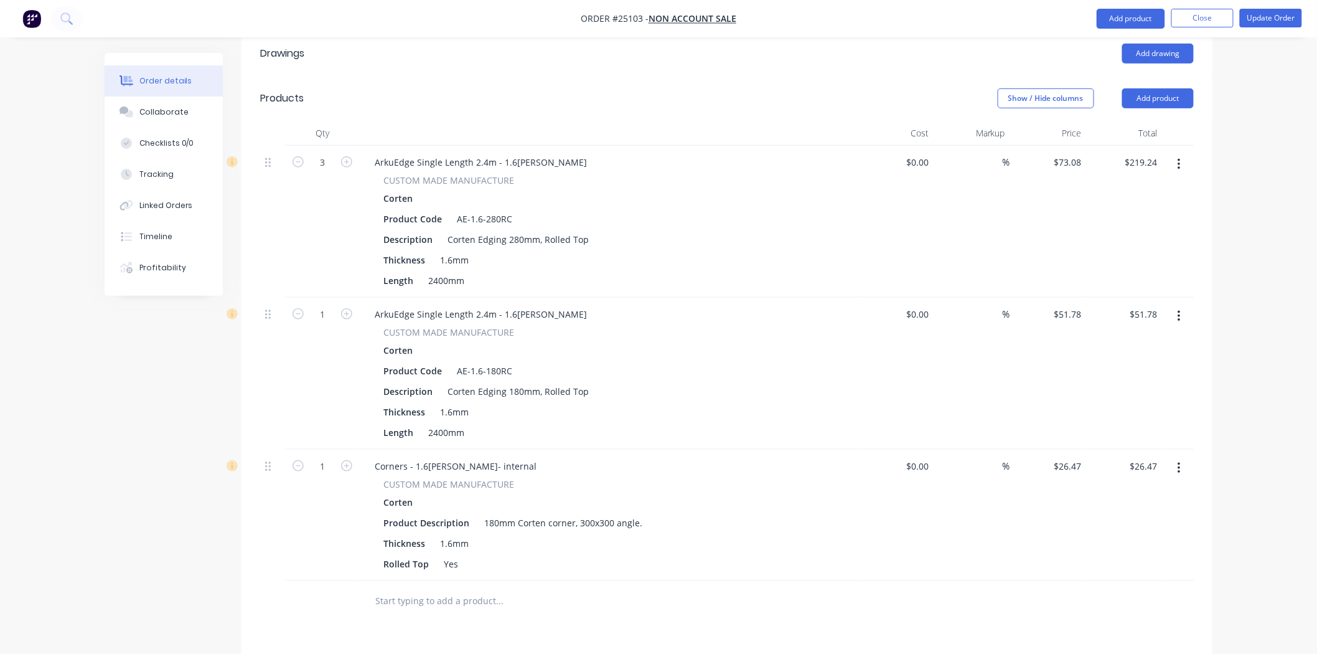
scroll to position [312, 0]
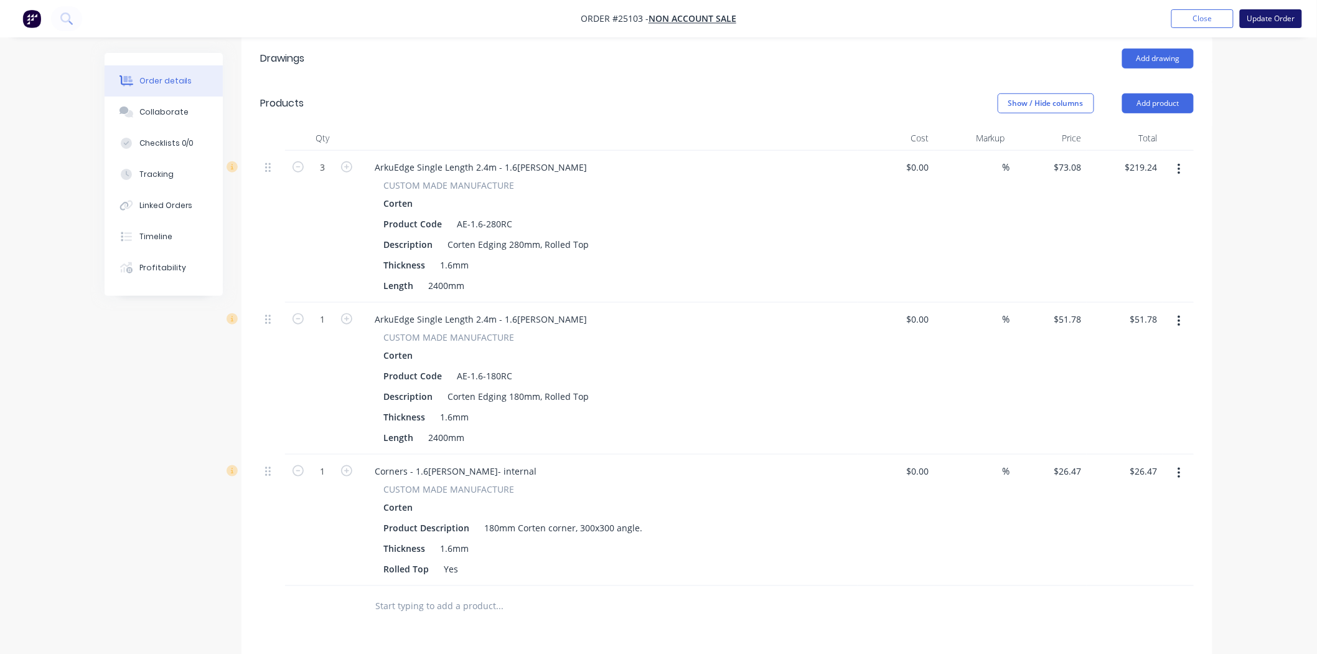
click at [1265, 16] on button "Update Order" at bounding box center [1271, 18] width 62 height 19
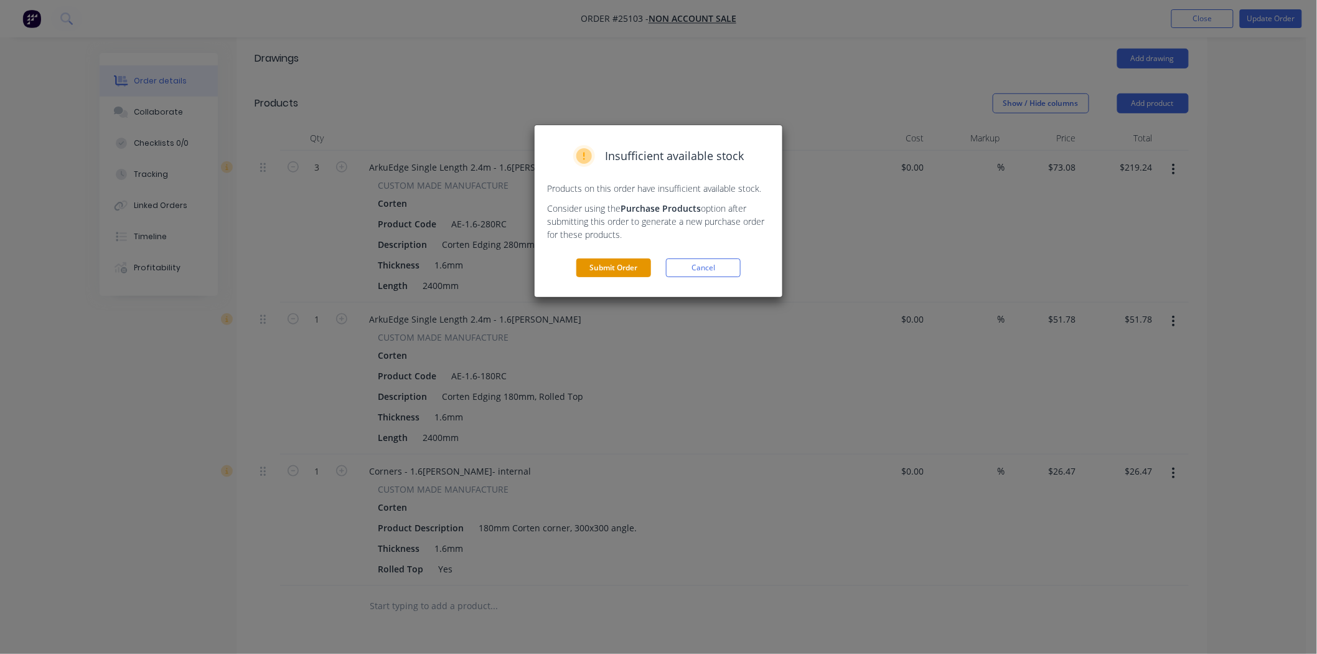
click at [619, 265] on button "Submit Order" at bounding box center [613, 267] width 75 height 19
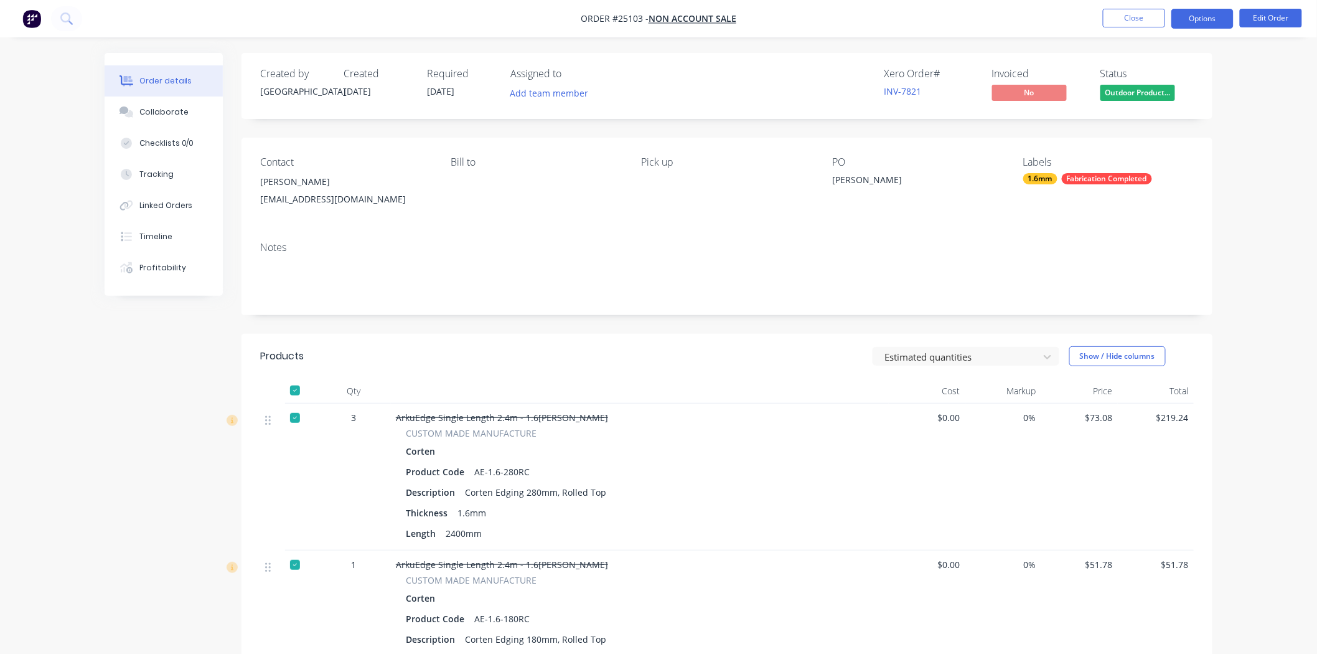
click at [1186, 15] on button "Options" at bounding box center [1202, 19] width 62 height 20
click at [830, 75] on div "Xero Order # INV-7821 Invoiced No Status Outdoor Product..." at bounding box center [914, 86] width 559 height 36
click at [1143, 85] on span "Outdoor Product..." at bounding box center [1138, 93] width 75 height 16
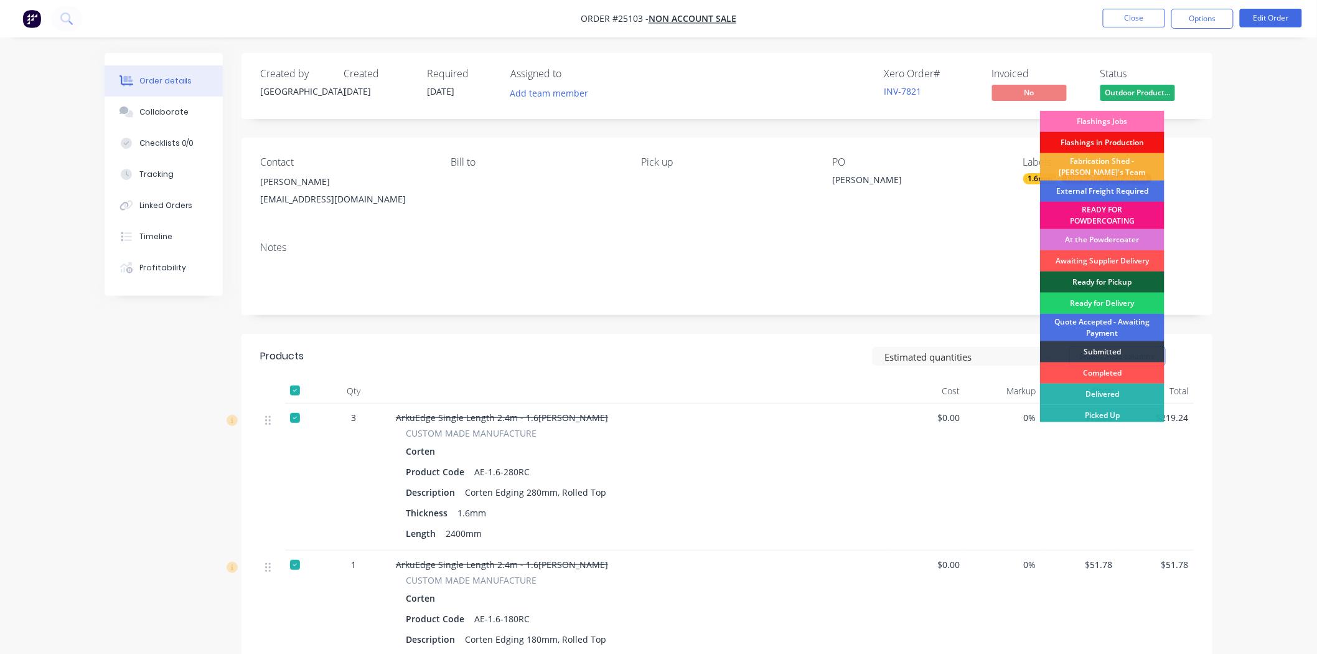
click at [883, 206] on div "PO Nathan Fowler" at bounding box center [917, 184] width 171 height 57
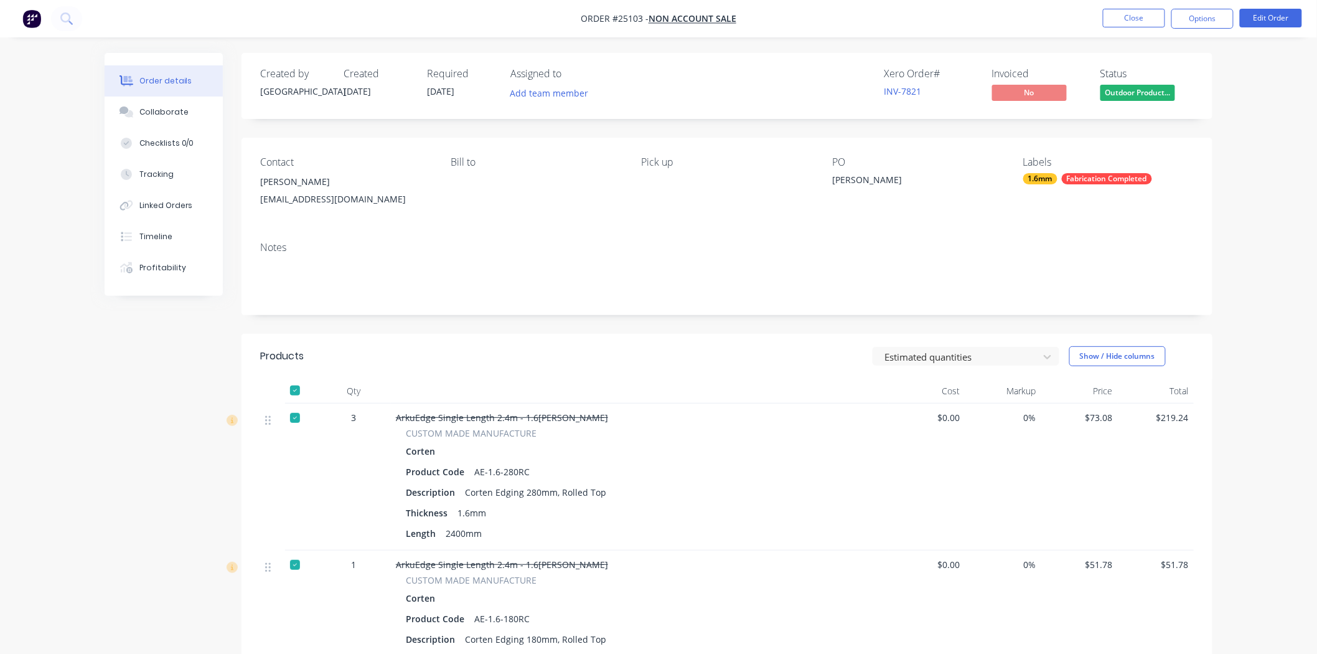
click at [1152, 89] on span "Outdoor Product..." at bounding box center [1138, 93] width 75 height 16
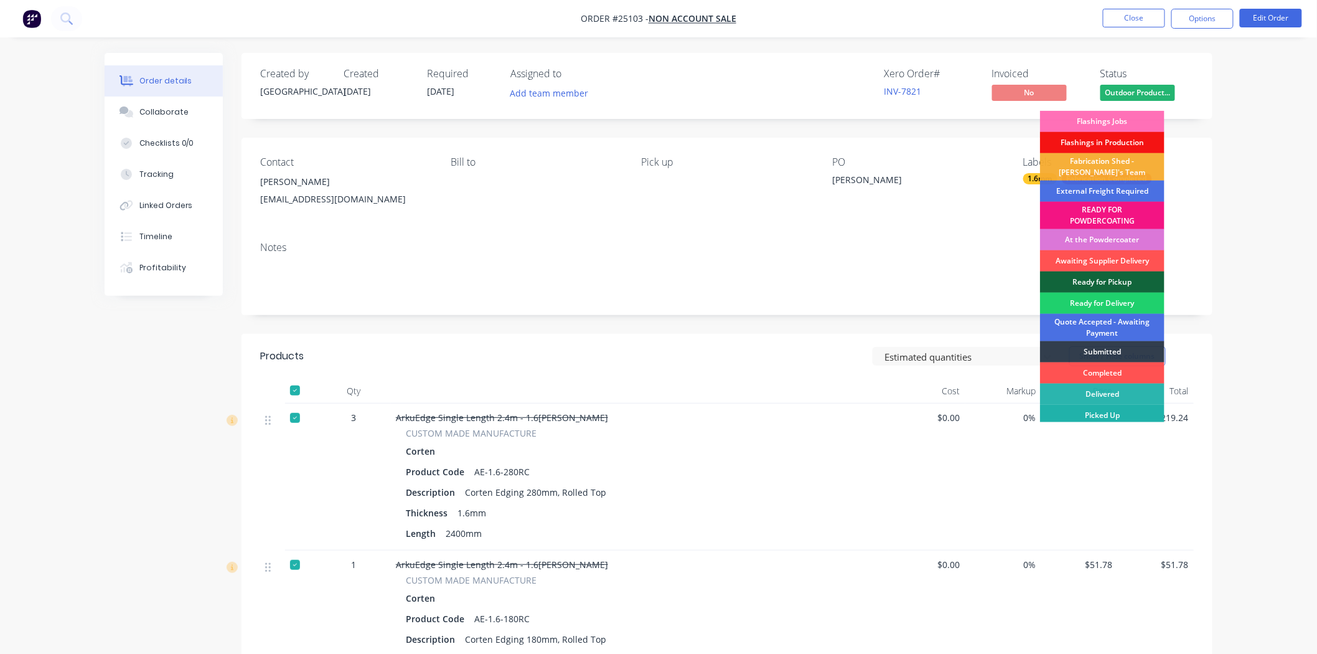
click at [1117, 413] on div "Picked Up" at bounding box center [1102, 415] width 124 height 21
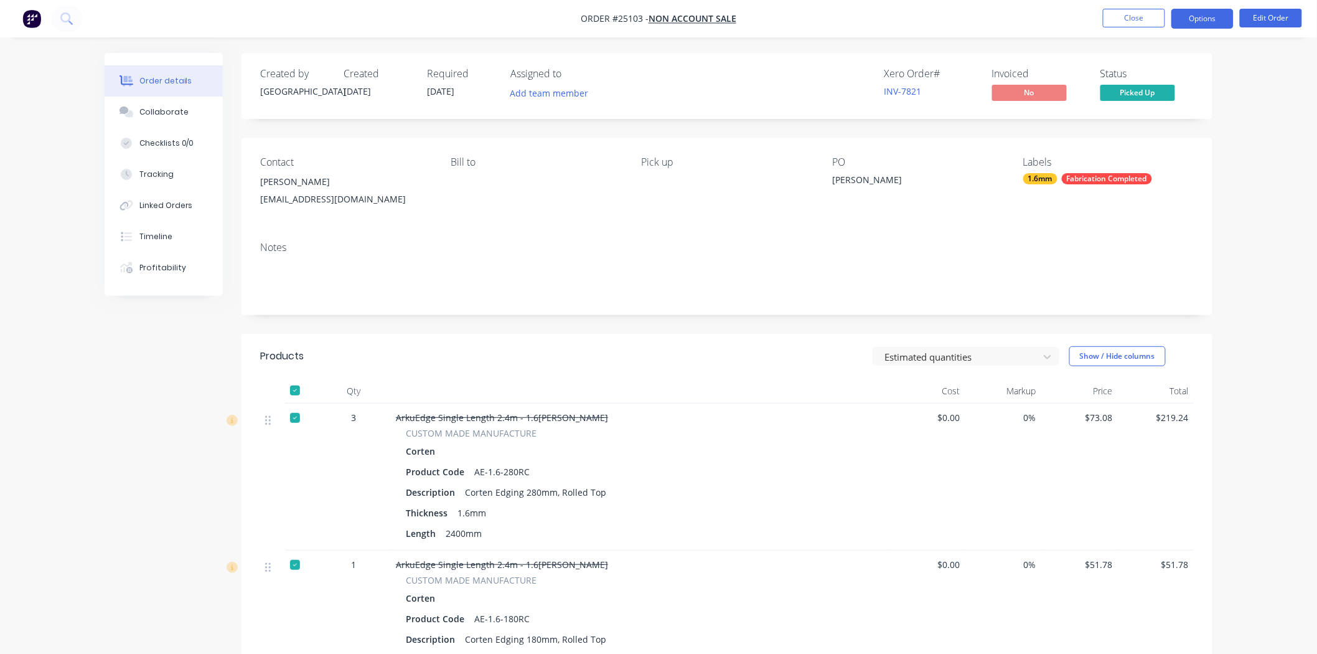
click at [1181, 14] on button "Options" at bounding box center [1202, 19] width 62 height 20
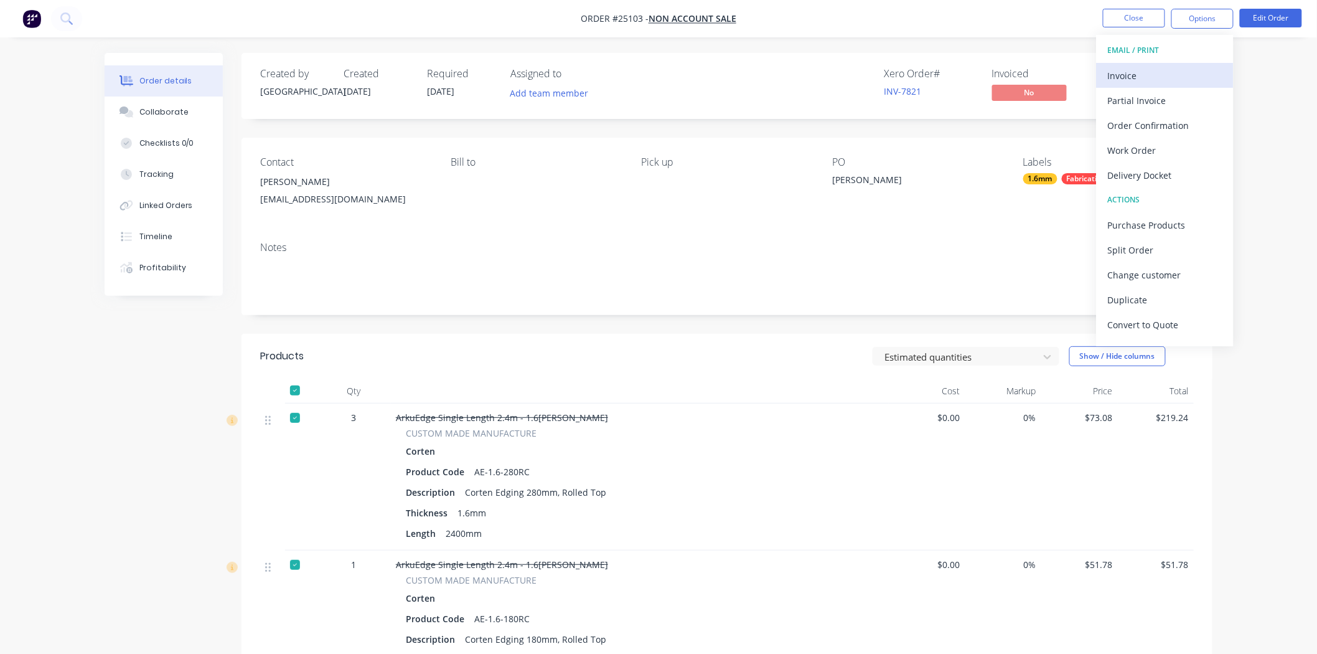
click at [1154, 72] on div "Invoice" at bounding box center [1165, 76] width 115 height 18
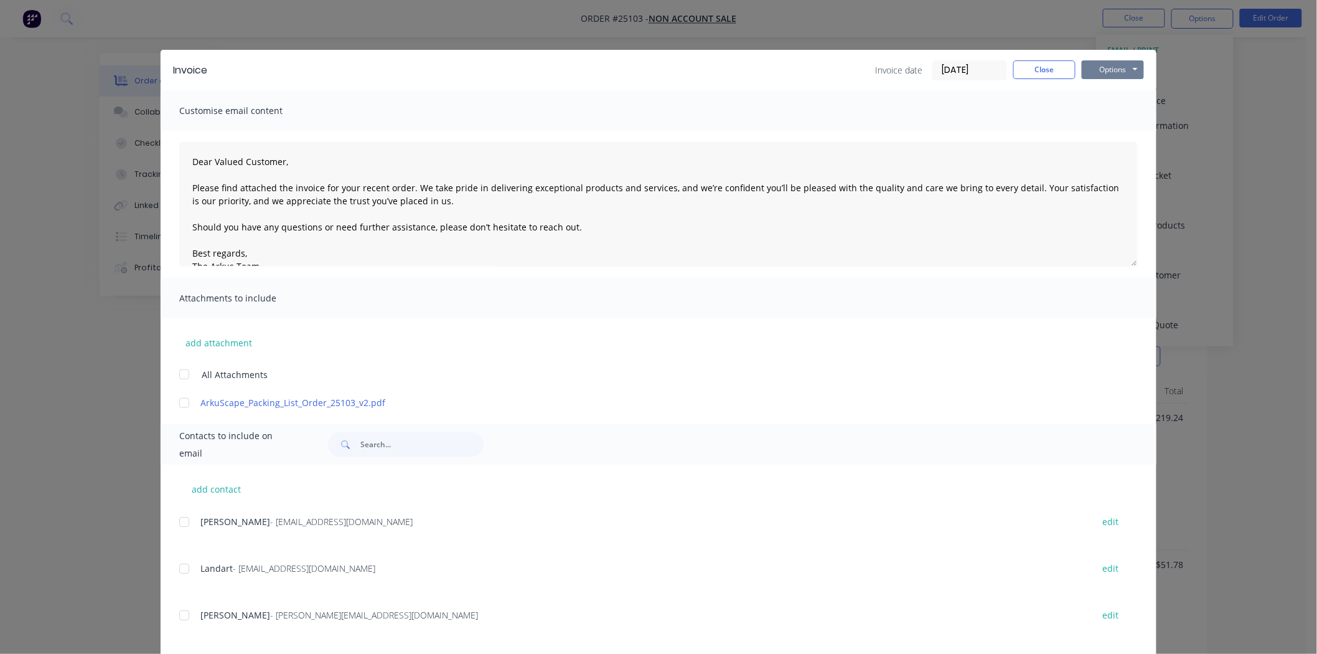
click at [1110, 67] on button "Options" at bounding box center [1113, 69] width 62 height 19
click at [1112, 106] on button "Print" at bounding box center [1122, 112] width 80 height 21
